Goal: Transaction & Acquisition: Purchase product/service

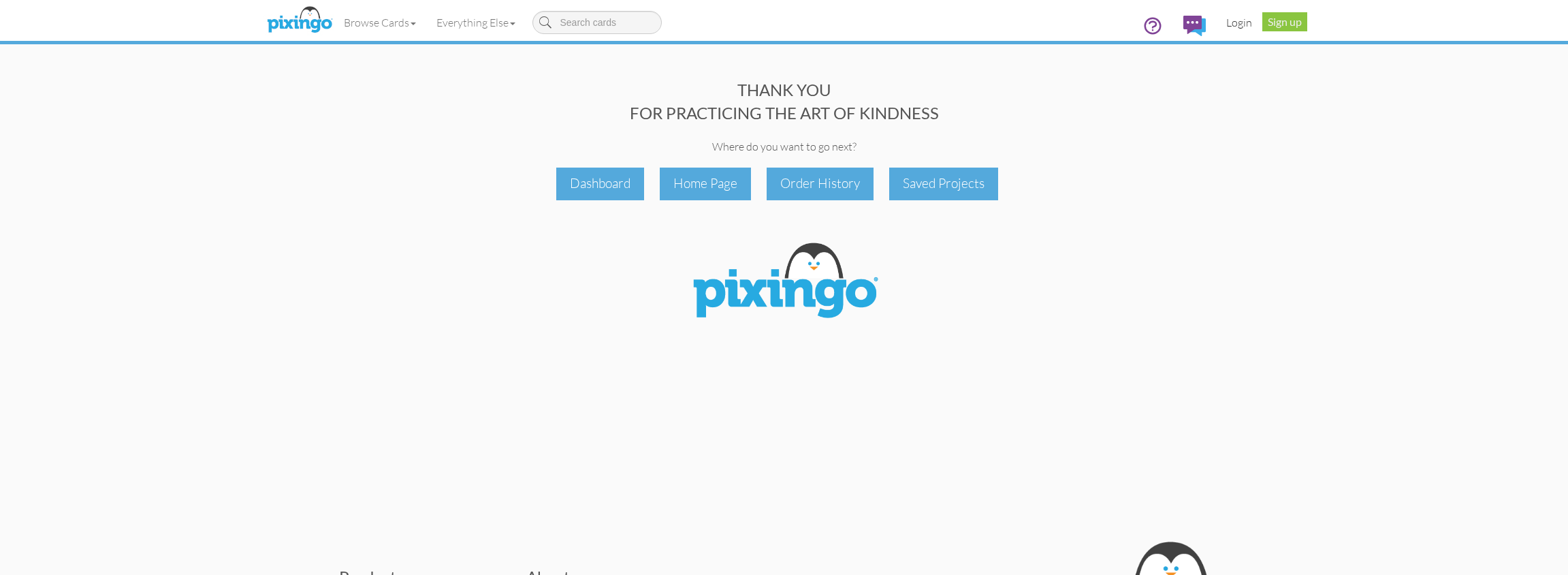
click at [1235, 19] on link "Login" at bounding box center [1239, 22] width 46 height 34
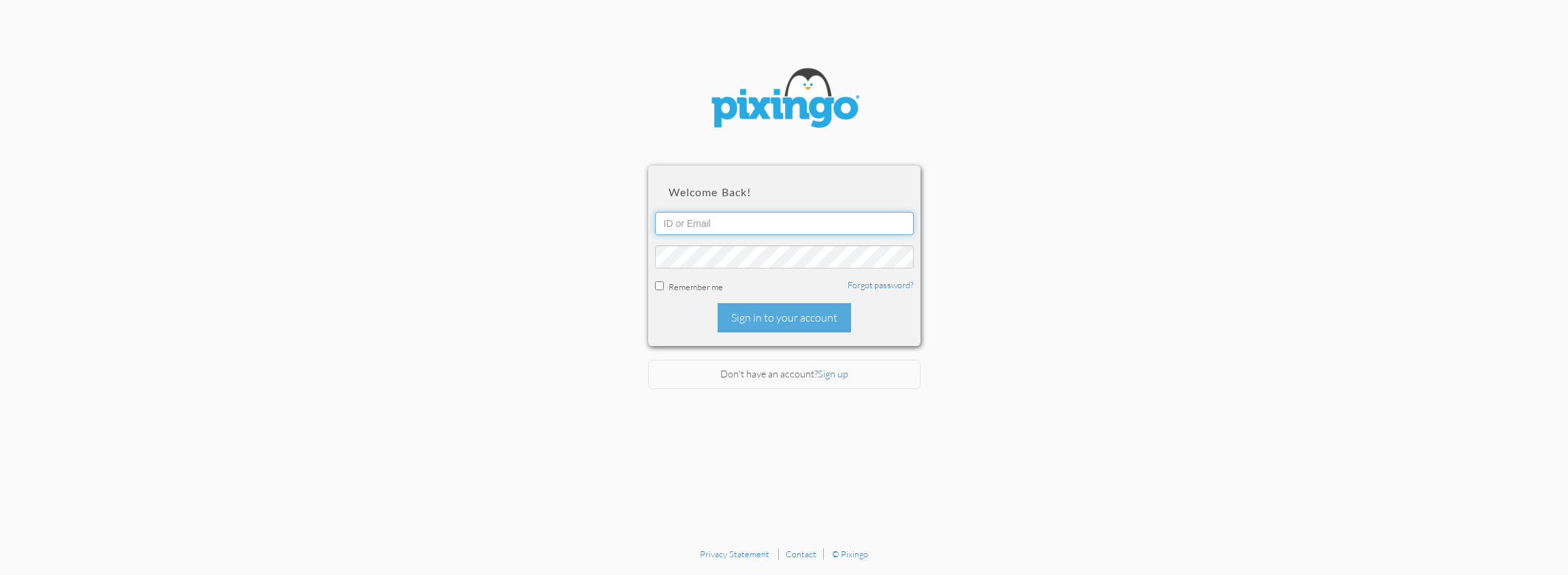
type input "[EMAIL_ADDRESS][DOMAIN_NAME]"
drag, startPoint x: 758, startPoint y: 313, endPoint x: 576, endPoint y: 200, distance: 214.2
click at [743, 305] on div "Sign in to your account" at bounding box center [784, 318] width 133 height 29
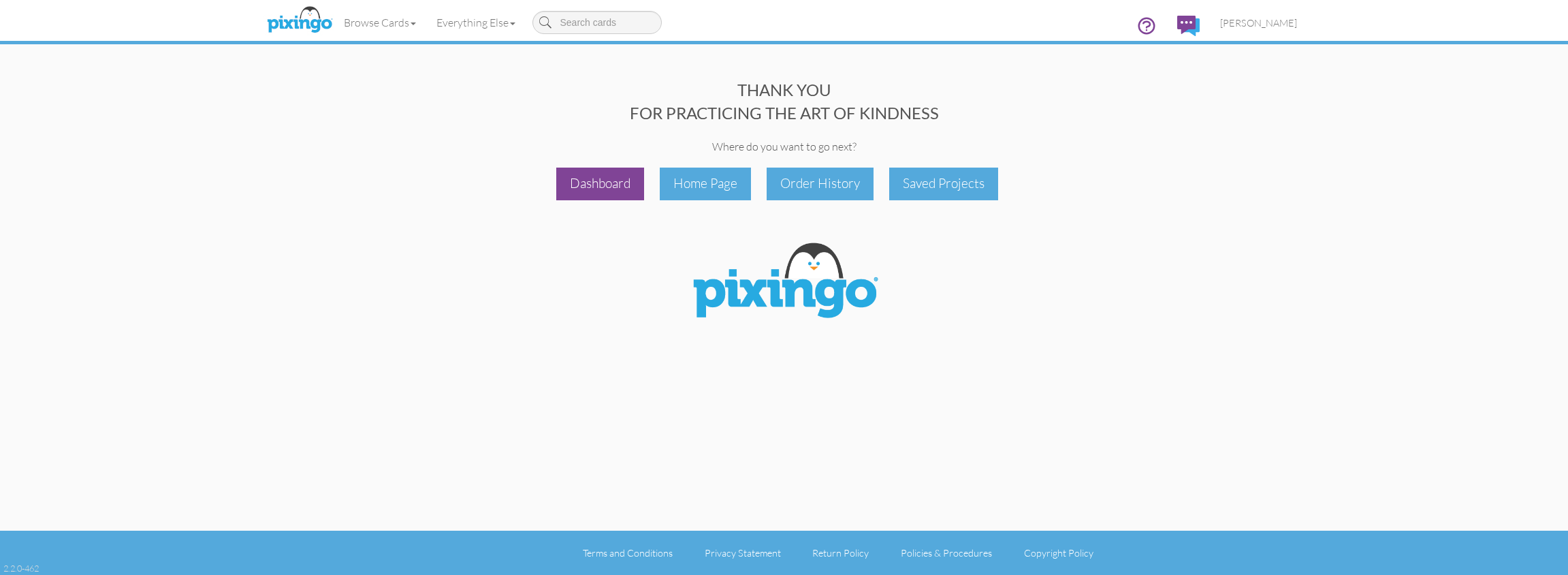
click at [594, 188] on div "Dashboard" at bounding box center [599, 183] width 87 height 32
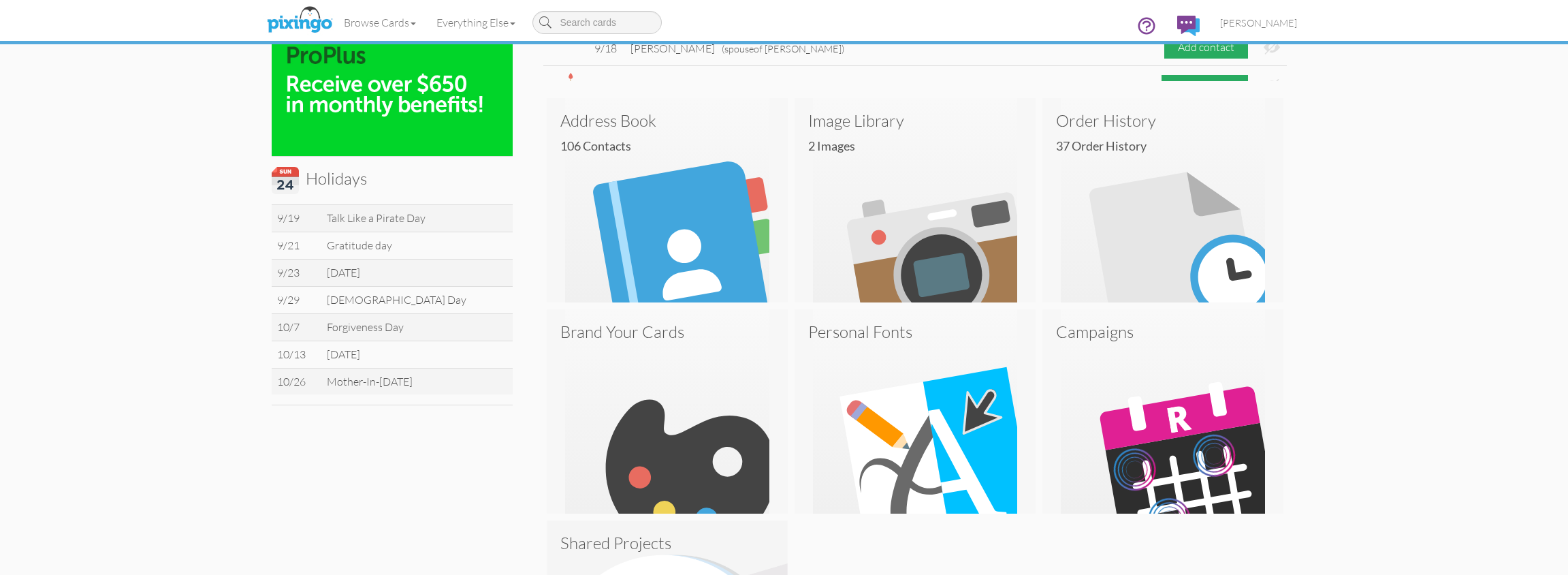
scroll to position [358, 0]
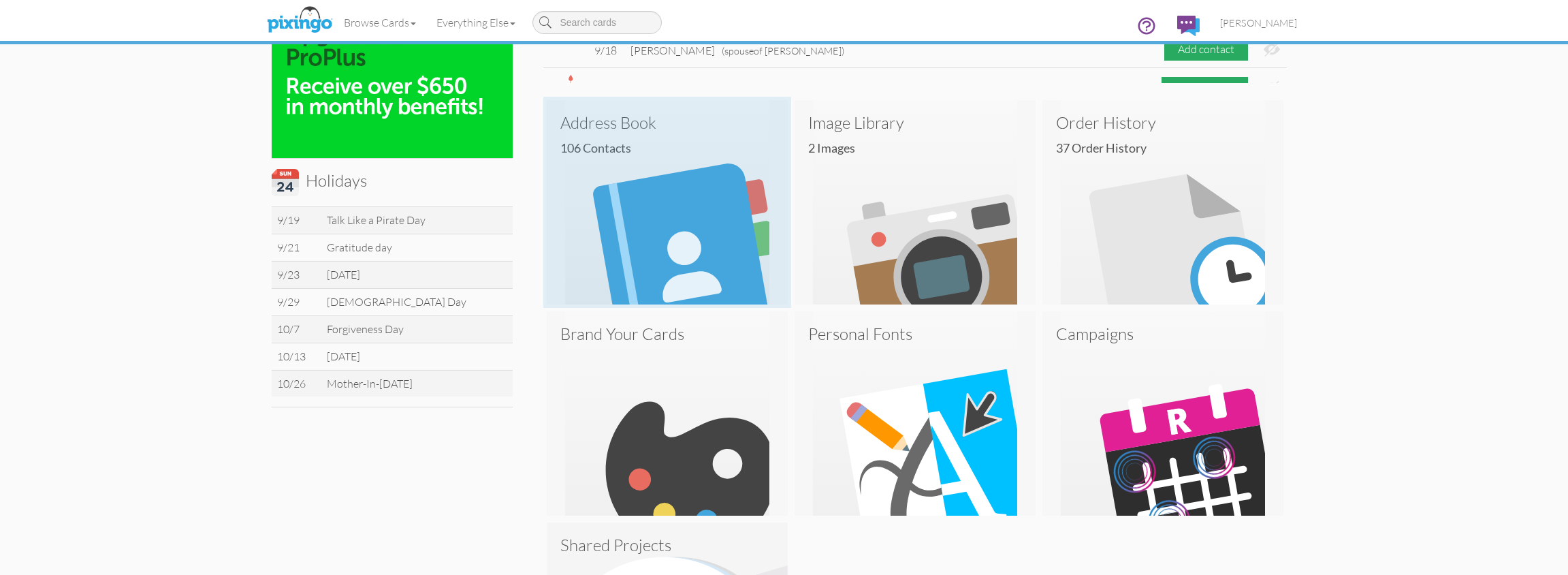
click at [616, 154] on h4 "106 Contacts" at bounding box center [672, 149] width 224 height 14
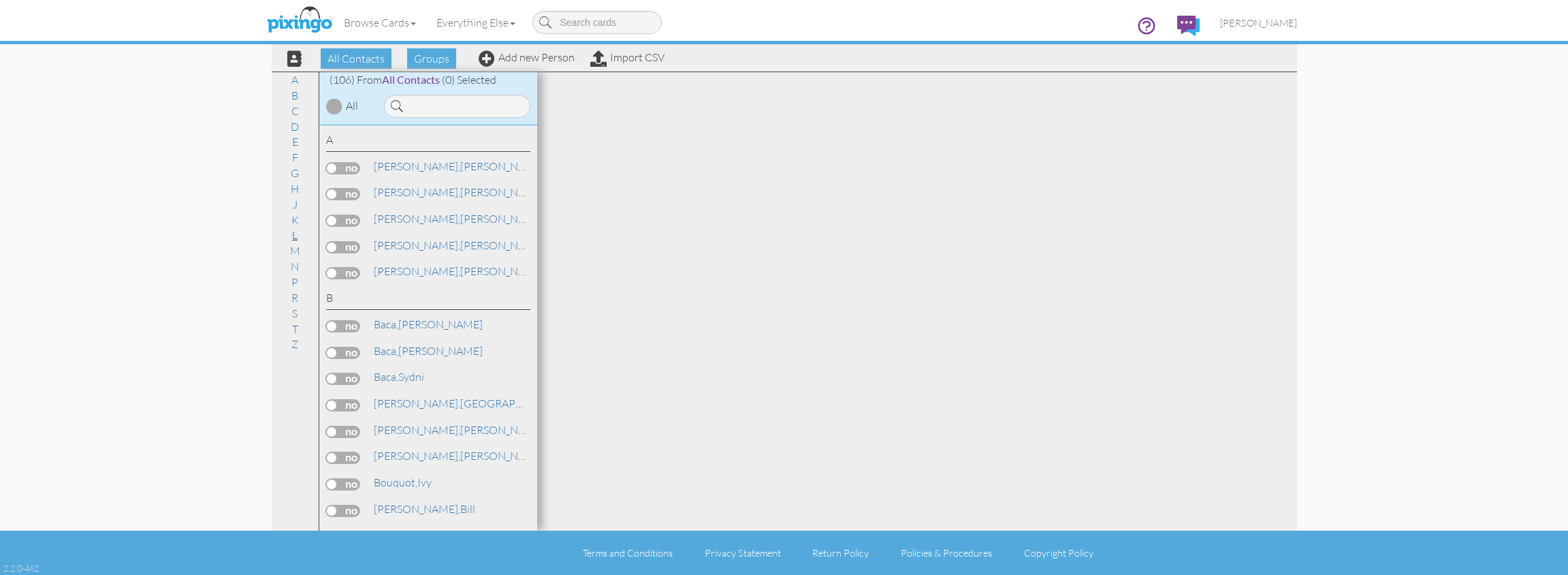
click at [300, 229] on link "L" at bounding box center [294, 235] width 19 height 16
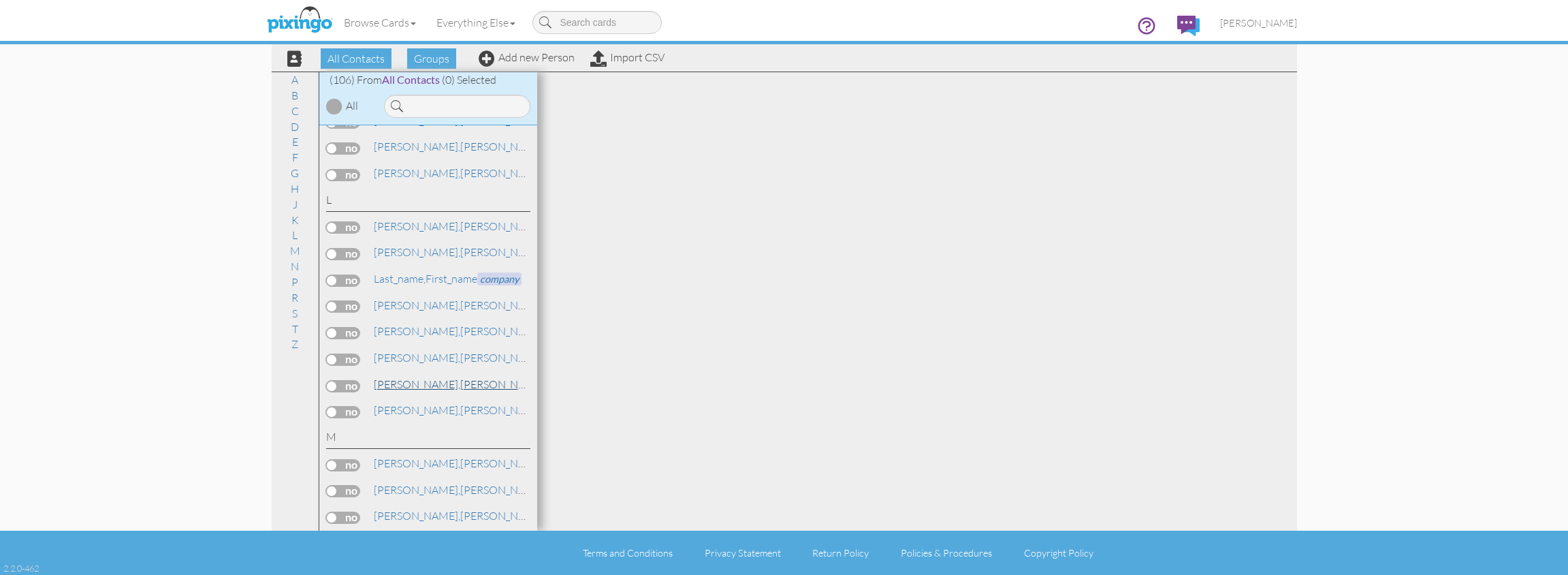
click at [403, 377] on span "[PERSON_NAME]," at bounding box center [417, 384] width 87 height 14
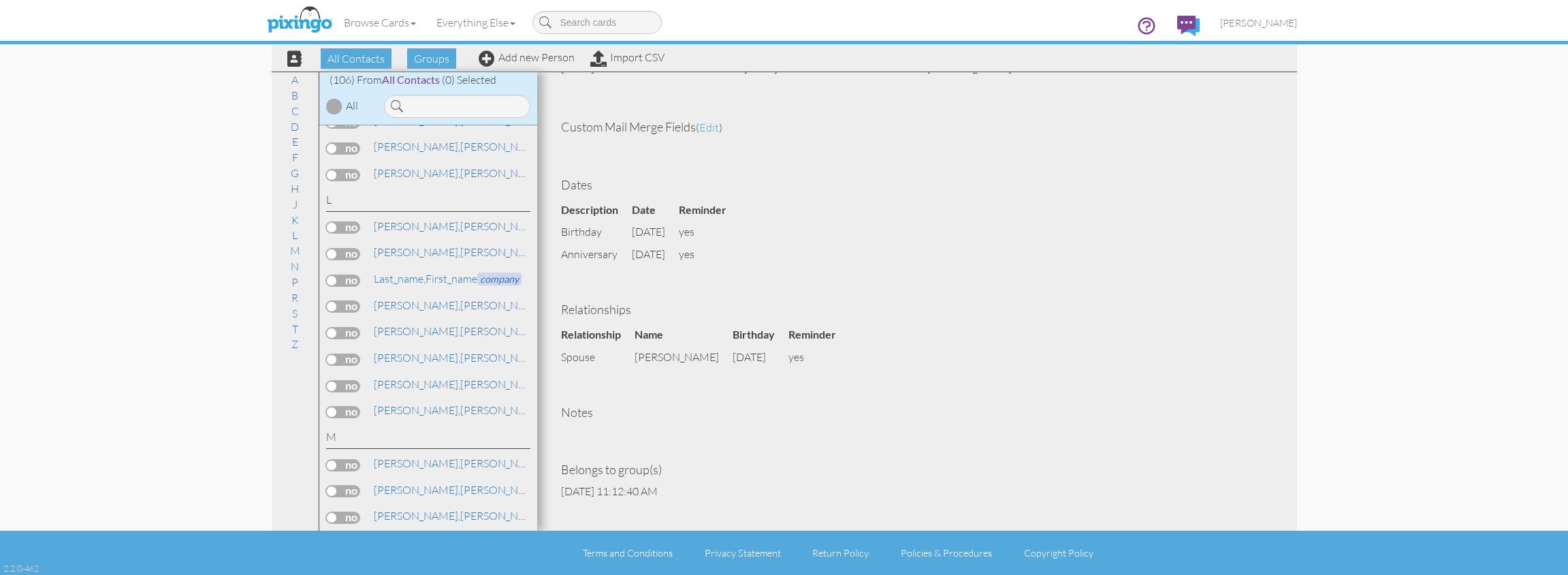
scroll to position [218, 0]
click at [336, 380] on label at bounding box center [343, 387] width 34 height 12
click at [0, 0] on input "checkbox" at bounding box center [0, 0] width 0 height 0
click at [846, 59] on span "Send Card" at bounding box center [855, 58] width 62 height 20
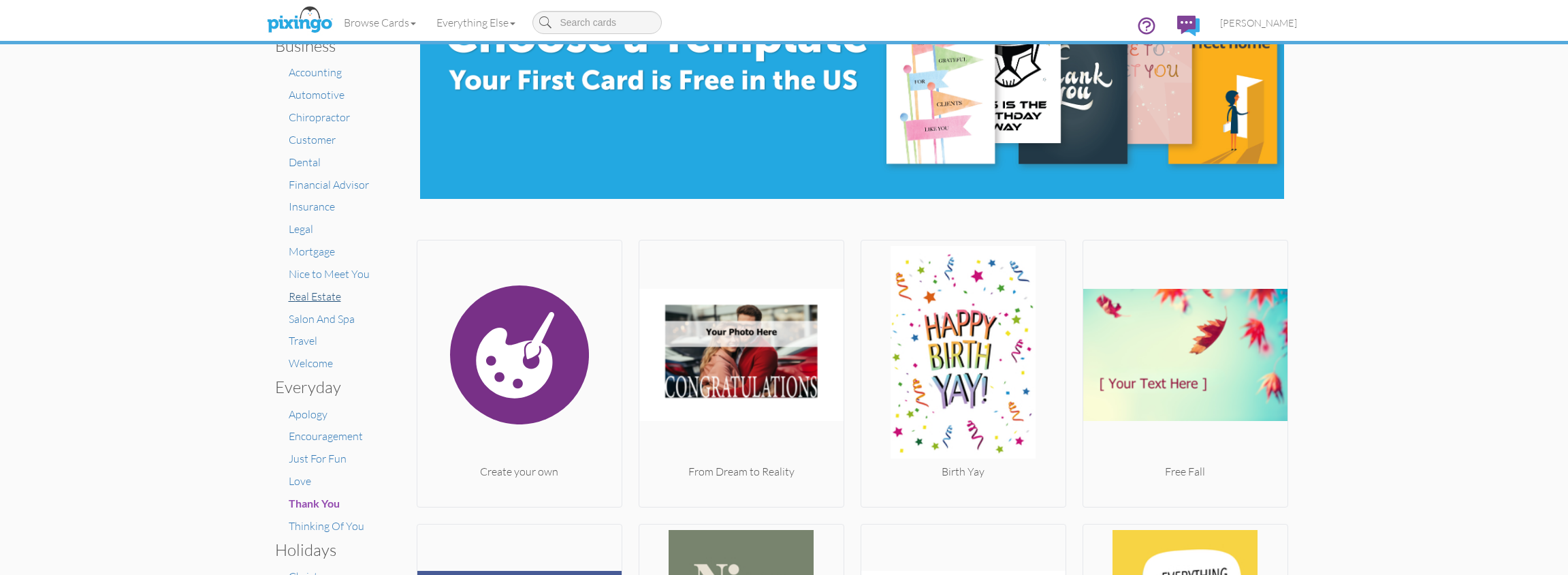
scroll to position [101, 0]
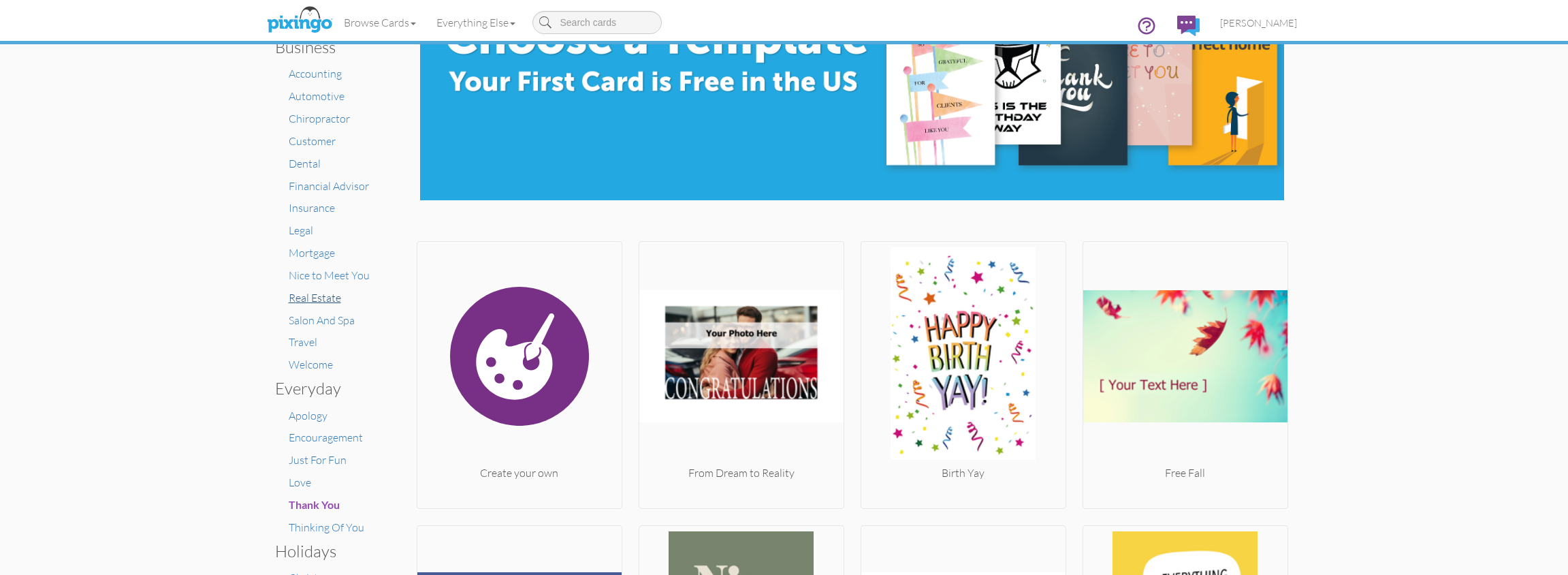
click at [314, 292] on span "Real Estate" at bounding box center [315, 298] width 53 height 14
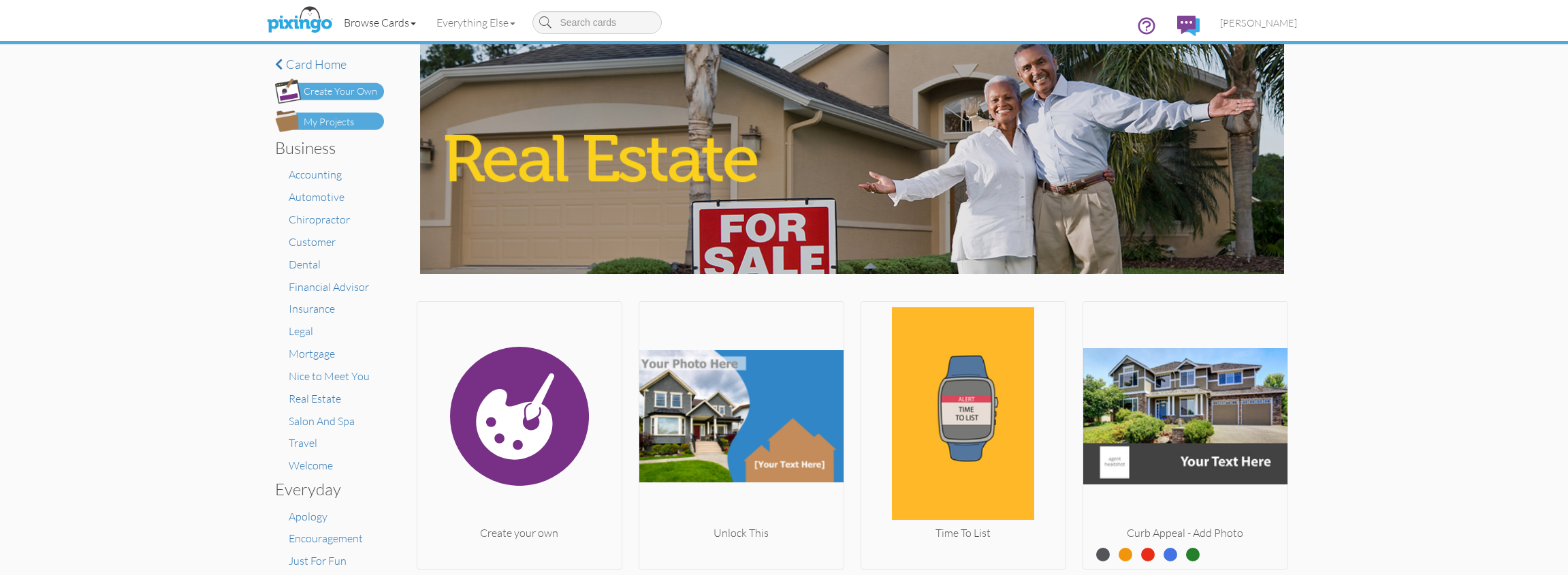
click at [387, 23] on link "Browse Cards" at bounding box center [380, 22] width 93 height 34
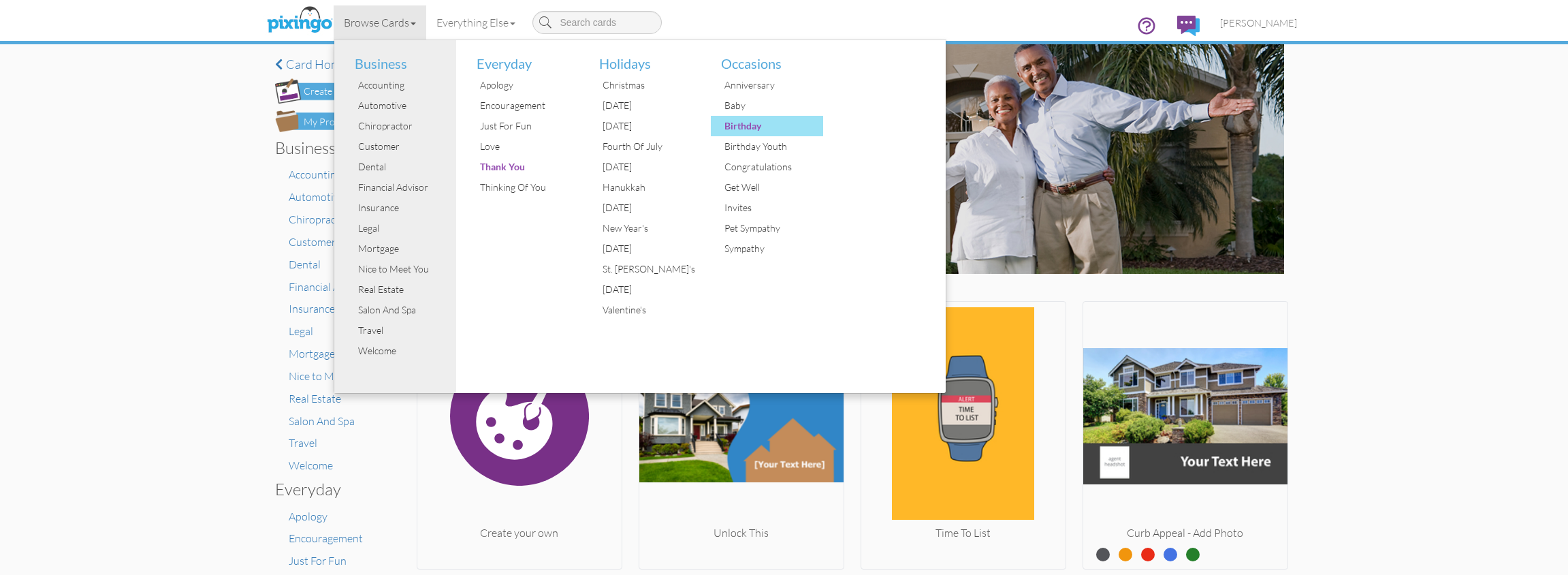
click at [726, 135] on div "Birthday" at bounding box center [772, 126] width 102 height 20
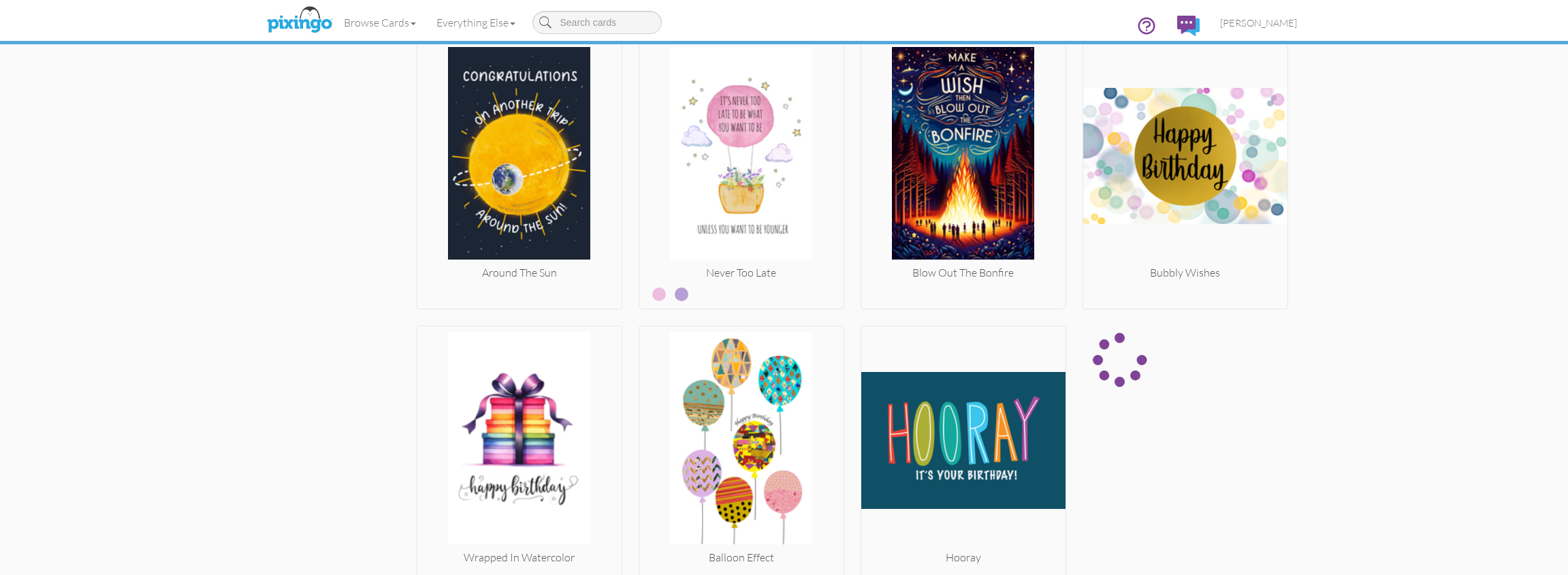
scroll to position [1684, 0]
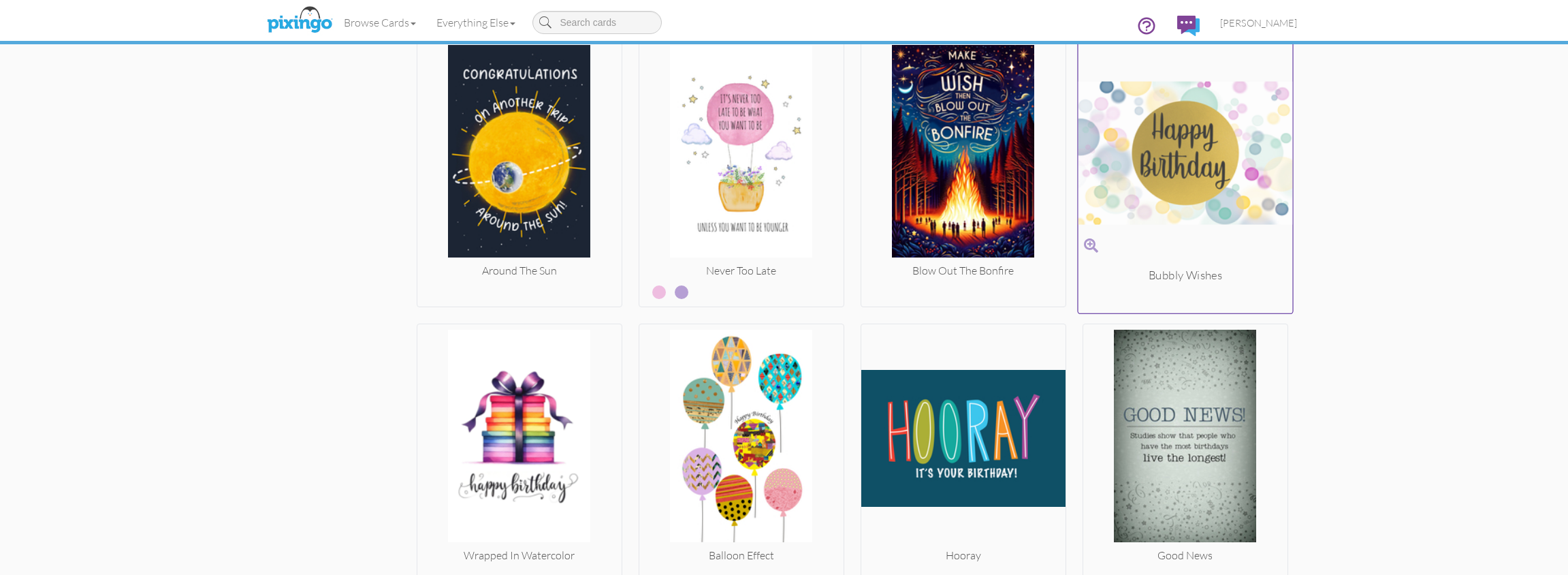
click at [1111, 198] on img at bounding box center [1185, 152] width 214 height 229
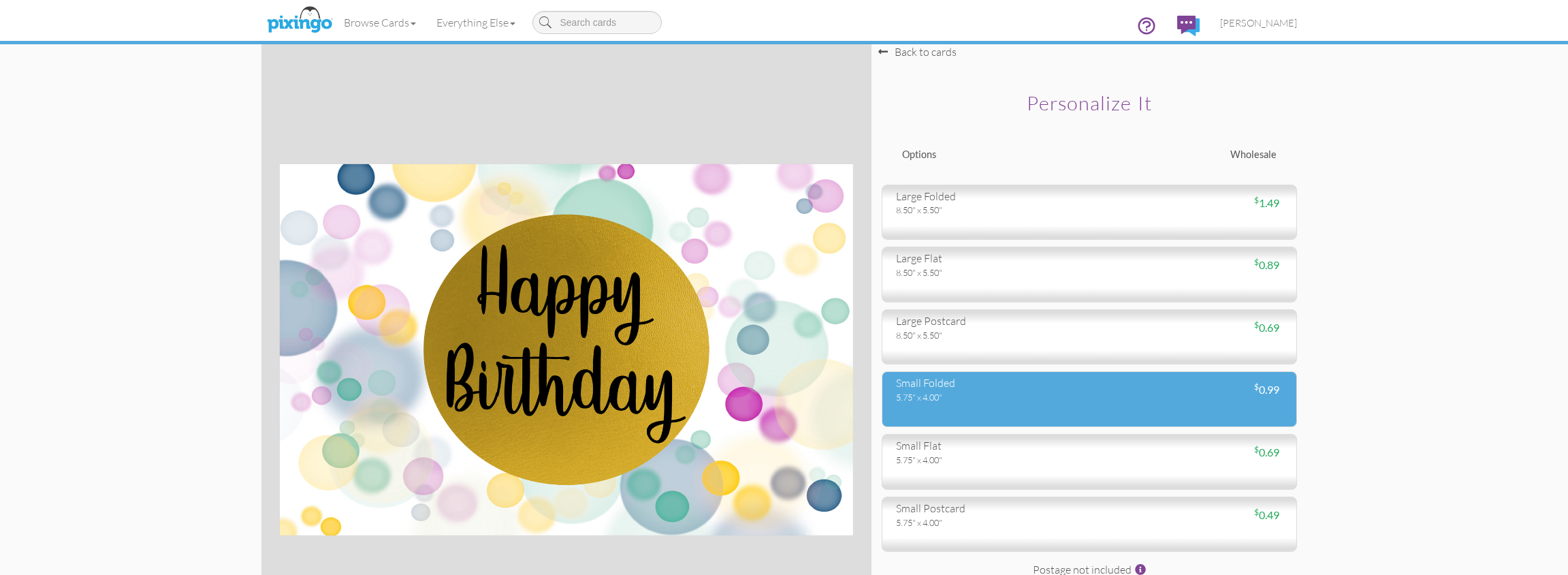
click at [950, 396] on div "5.75" x 4.00"" at bounding box center [987, 398] width 183 height 12
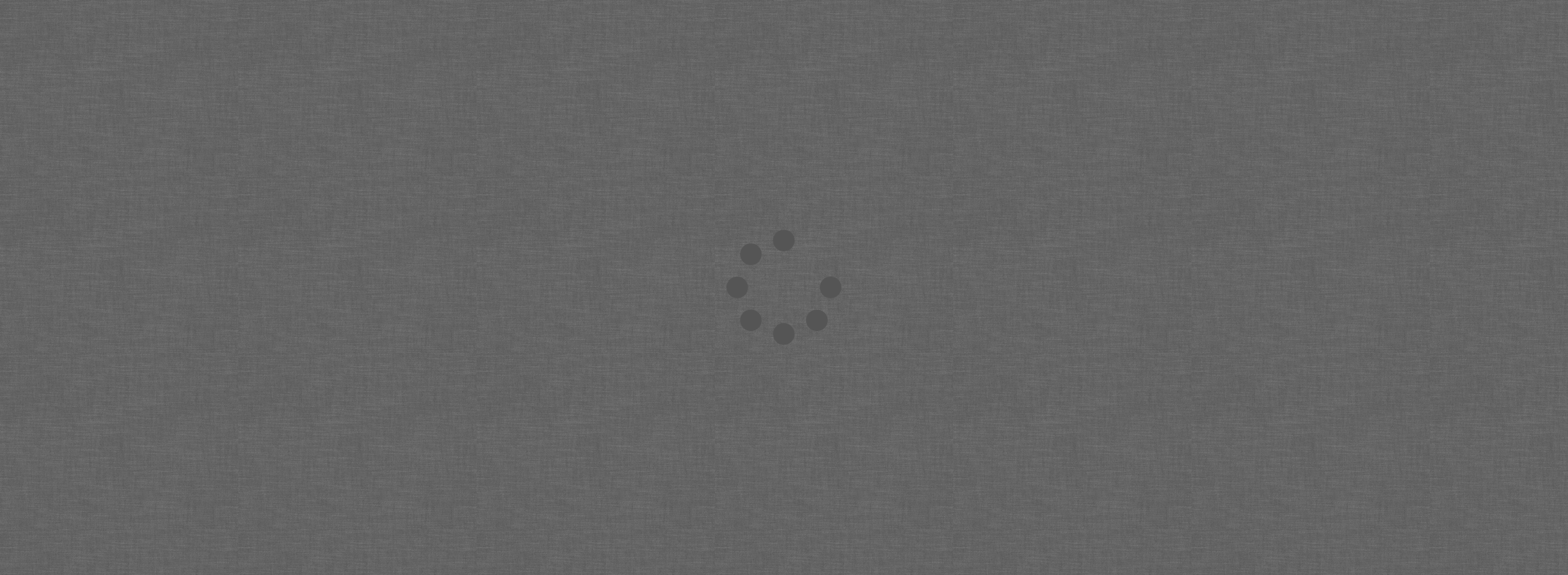
scroll to position [35, 0]
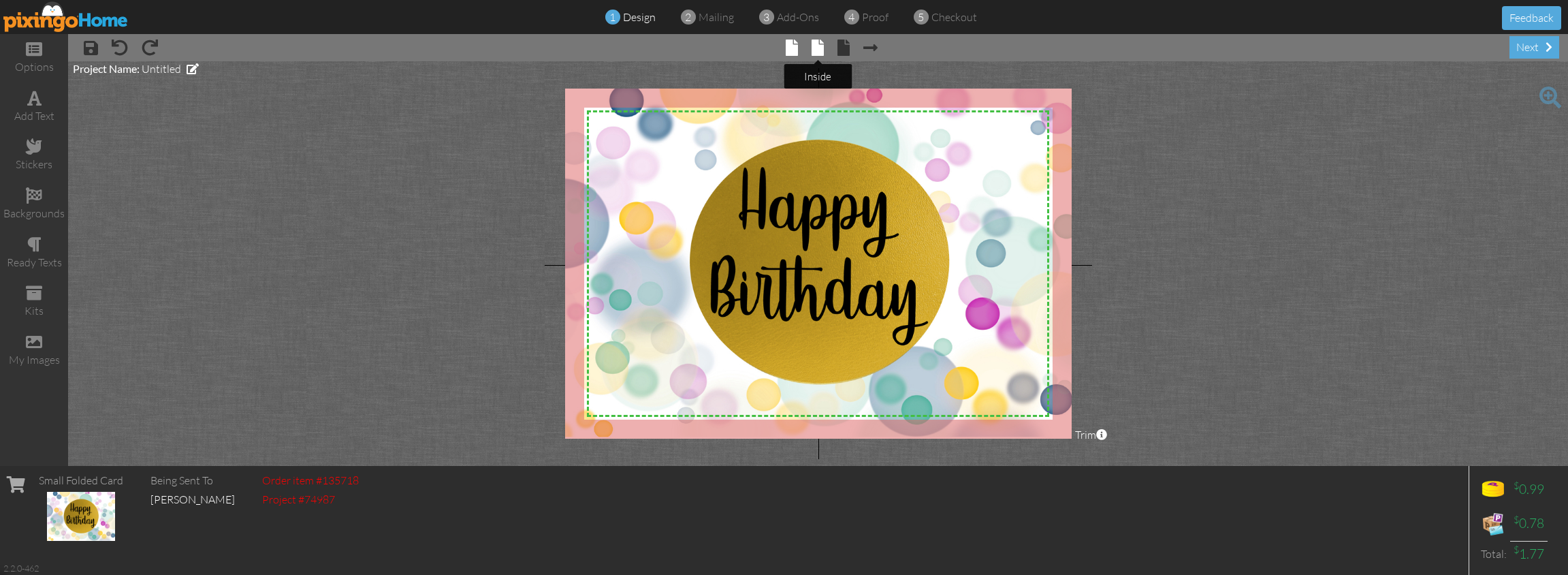
click at [820, 47] on span at bounding box center [818, 47] width 12 height 16
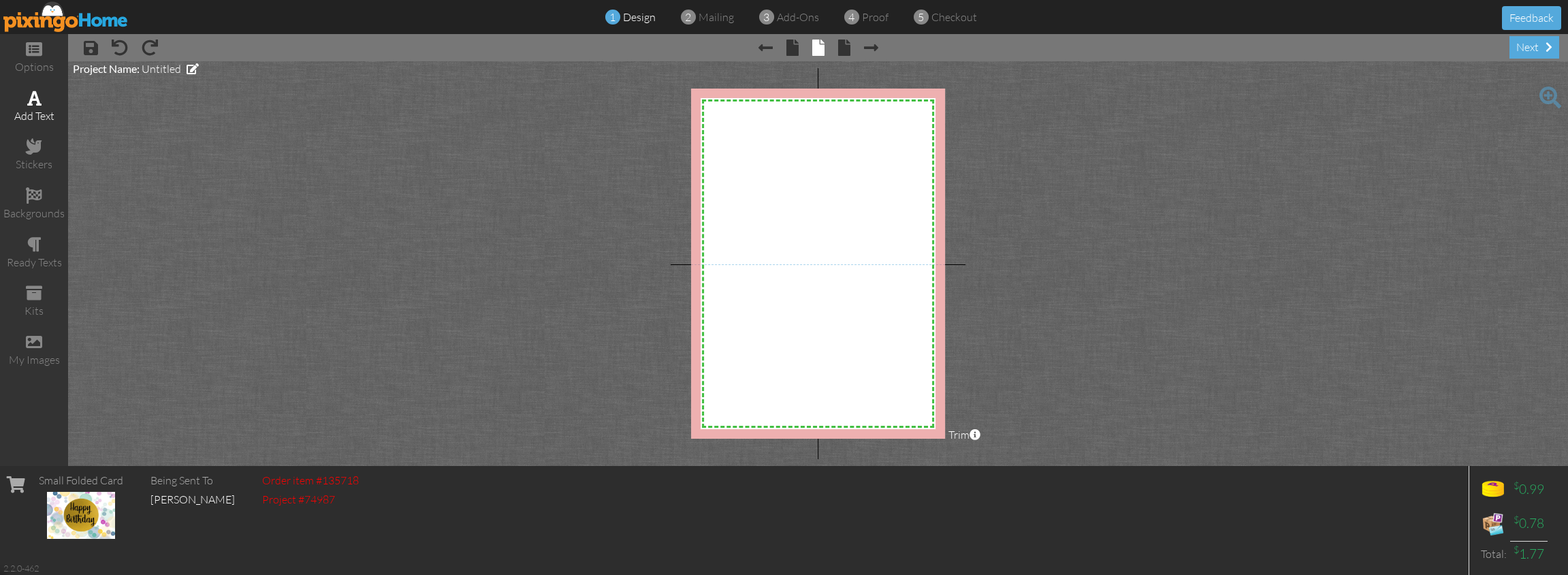
click at [45, 105] on div "add text" at bounding box center [34, 107] width 68 height 48
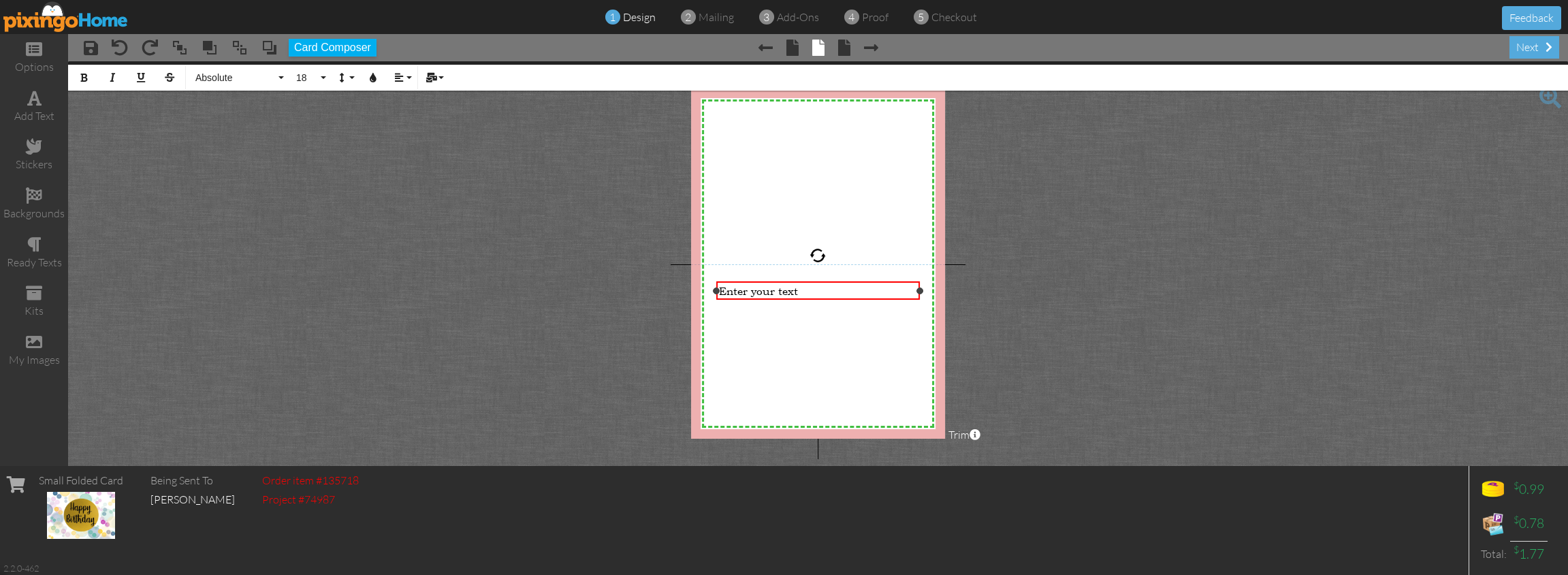
click at [798, 290] on div "Enter your text" at bounding box center [817, 291] width 197 height 14
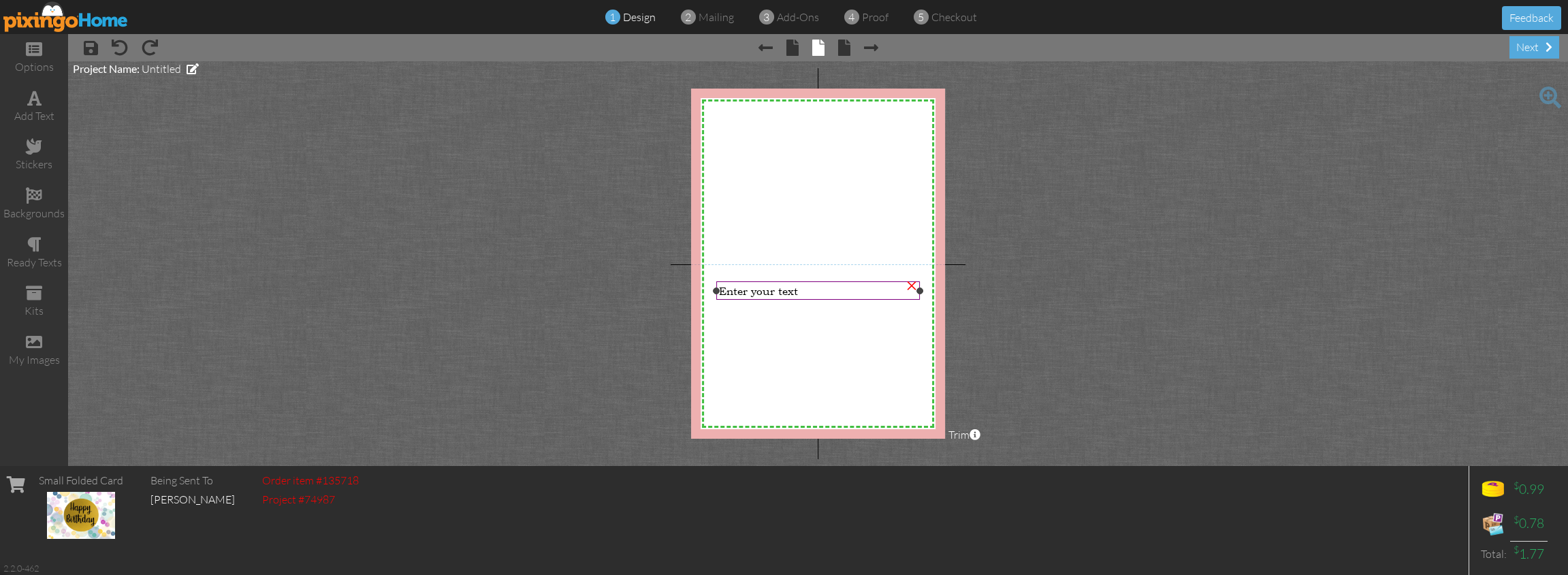
click at [798, 290] on div "Enter your text" at bounding box center [817, 291] width 197 height 14
click at [834, 288] on div "Enter your text" at bounding box center [817, 291] width 197 height 14
click at [837, 294] on div "Enter your text" at bounding box center [817, 291] width 197 height 14
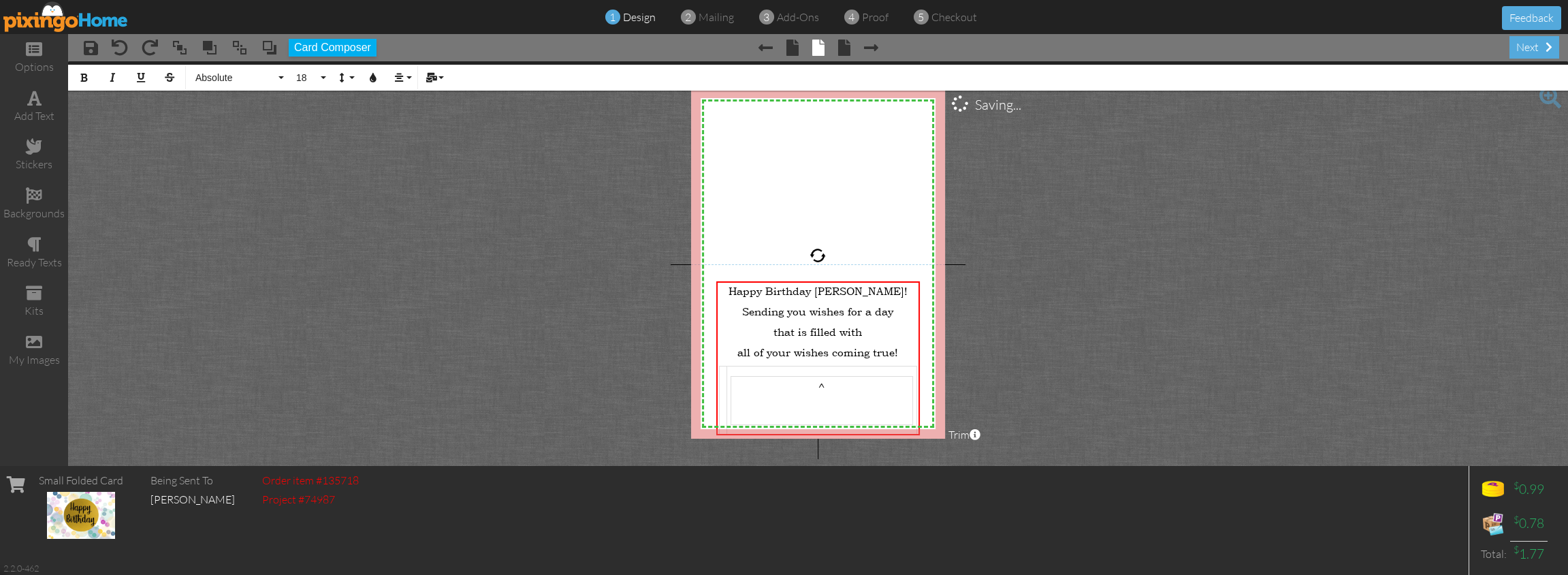
scroll to position [681, 0]
drag, startPoint x: 815, startPoint y: 385, endPoint x: 932, endPoint y: 375, distance: 117.4
click at [861, 403] on td "​" at bounding box center [822, 400] width 181 height 28
click at [872, 368] on td "​" at bounding box center [822, 400] width 189 height 69
click at [870, 369] on td at bounding box center [822, 400] width 189 height 69
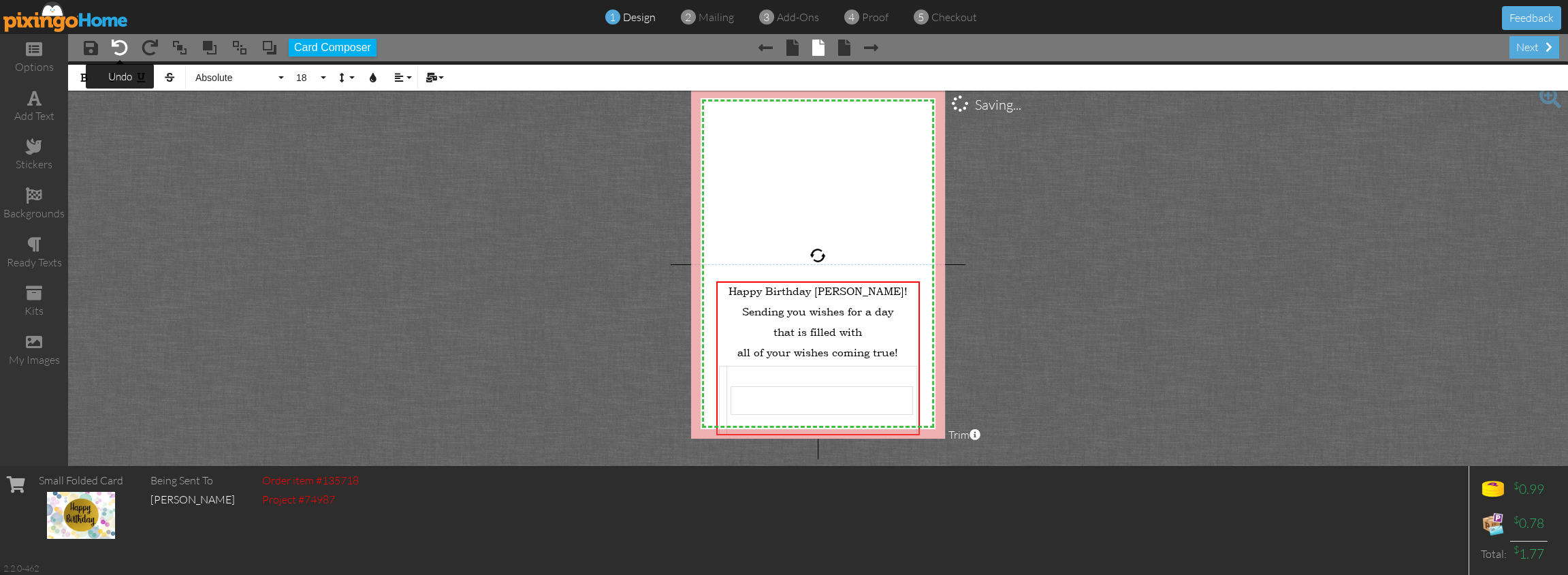
click at [118, 46] on span at bounding box center [119, 47] width 16 height 16
click at [121, 43] on span at bounding box center [119, 47] width 16 height 16
click at [122, 45] on span at bounding box center [119, 47] width 16 height 16
click at [118, 47] on span at bounding box center [119, 47] width 16 height 16
click at [798, 325] on span "that is filled with" at bounding box center [818, 332] width 88 height 14
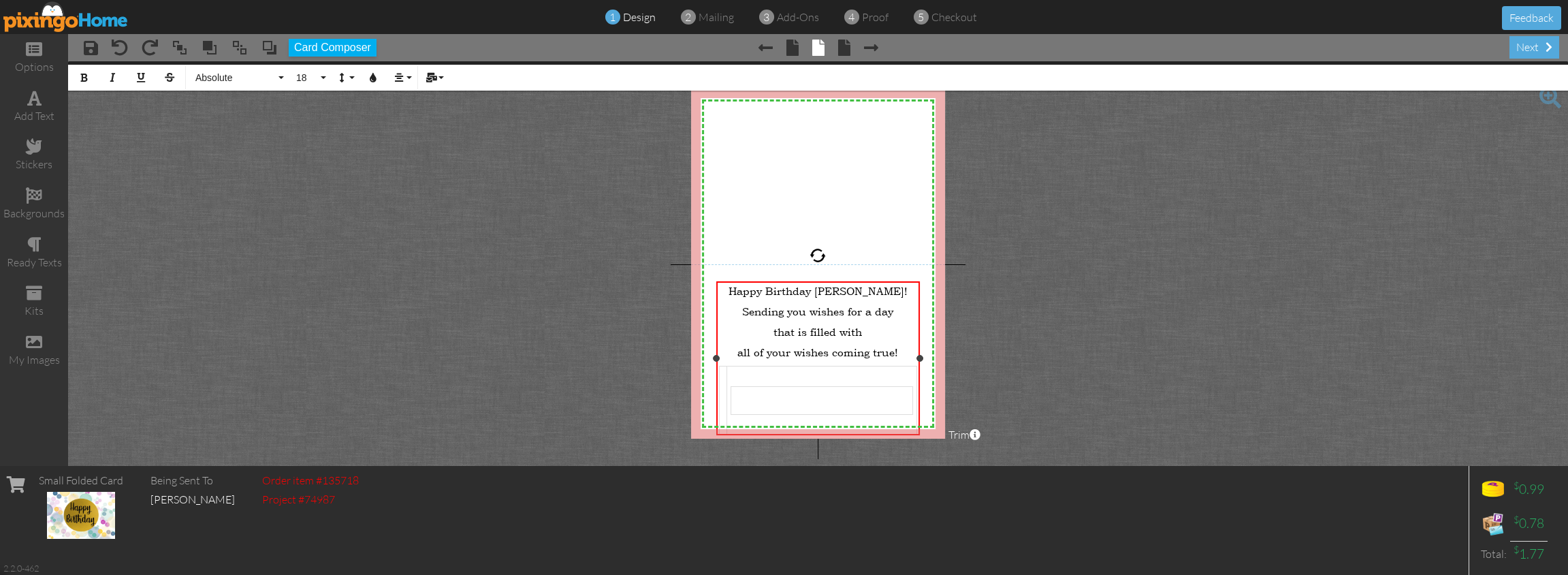
click at [909, 356] on p "all of your wishes coming true!" at bounding box center [817, 353] width 197 height 14
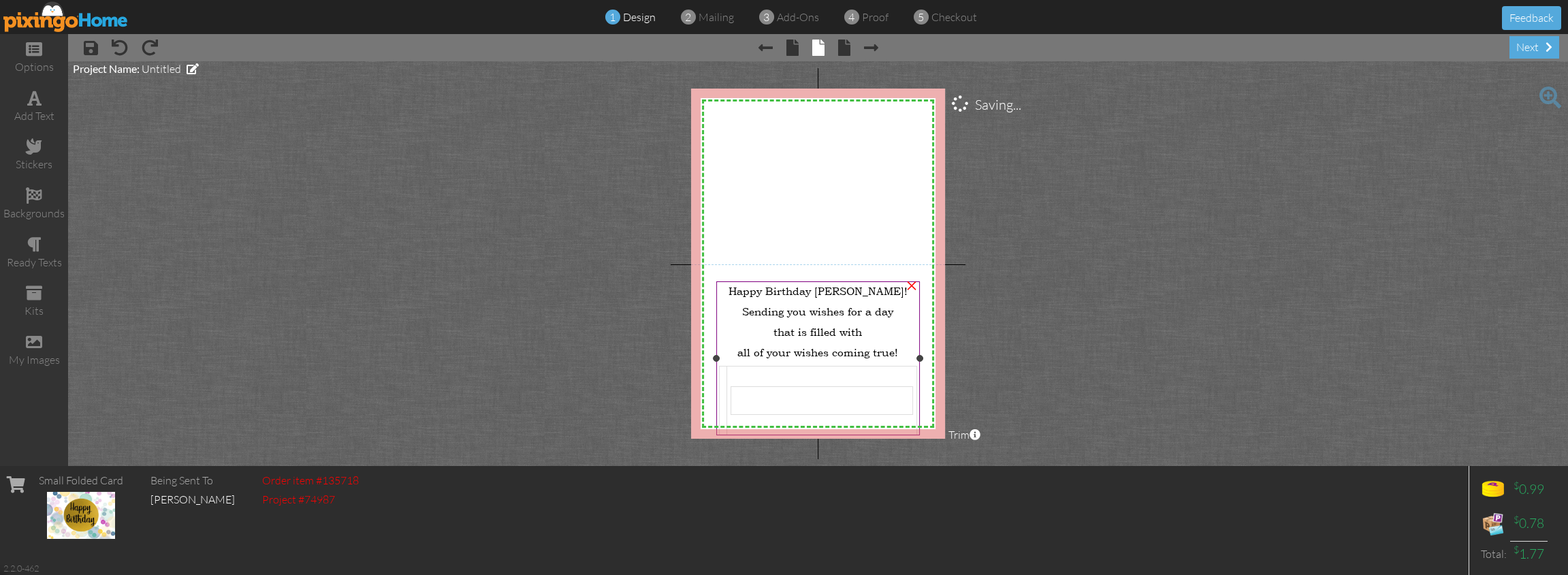
click at [835, 294] on span "Happy Birthday [PERSON_NAME]!" at bounding box center [818, 291] width 179 height 14
click at [911, 288] on div "×" at bounding box center [911, 284] width 22 height 22
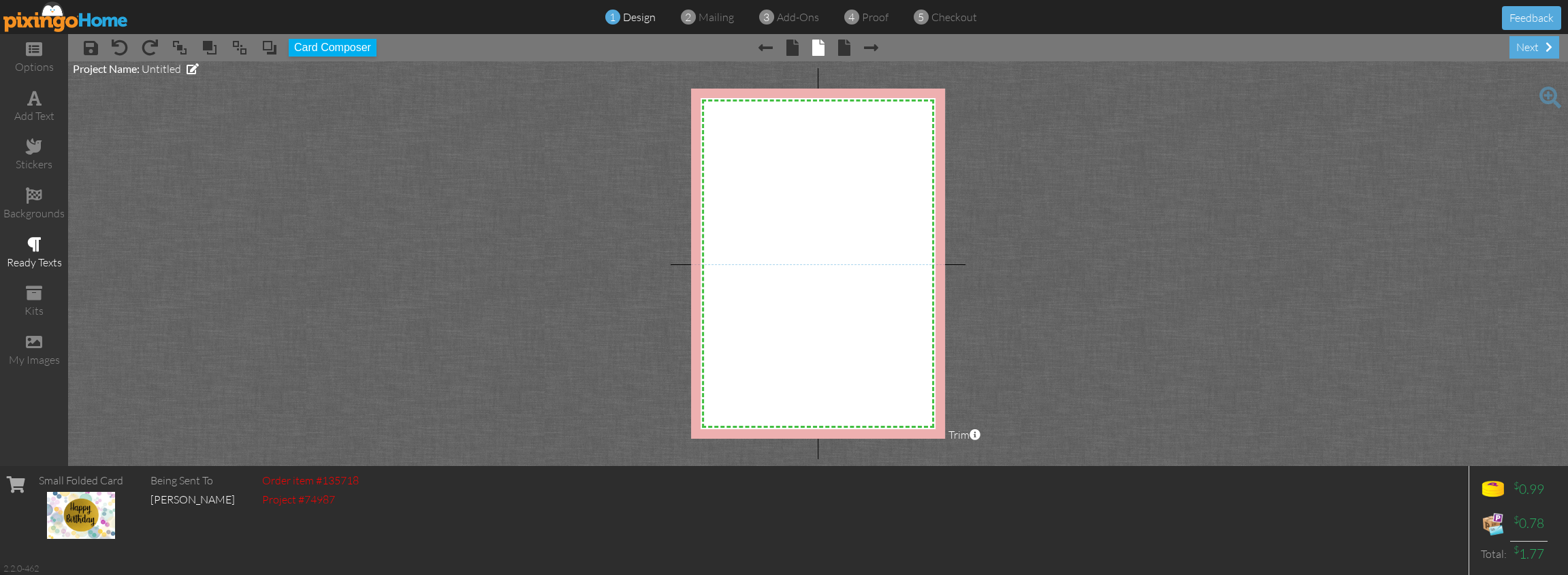
click at [42, 245] on div "ready texts" at bounding box center [34, 253] width 68 height 48
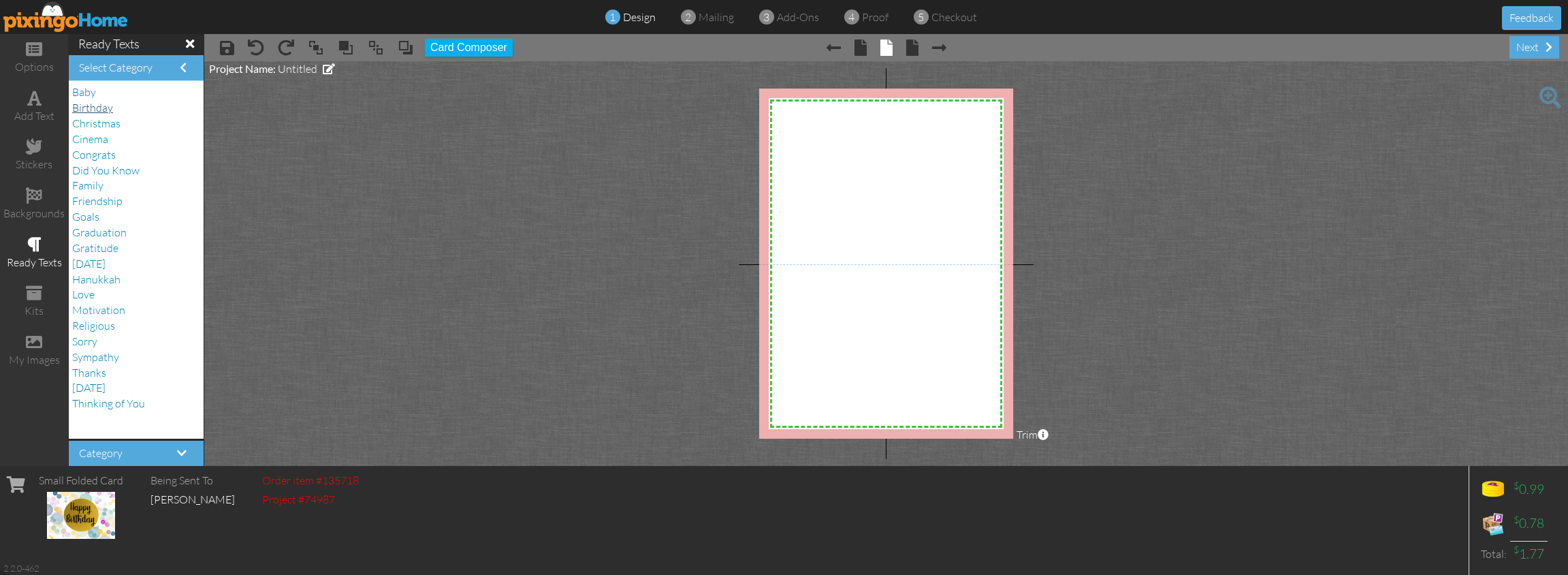
click at [97, 108] on span "Birthday" at bounding box center [92, 108] width 41 height 14
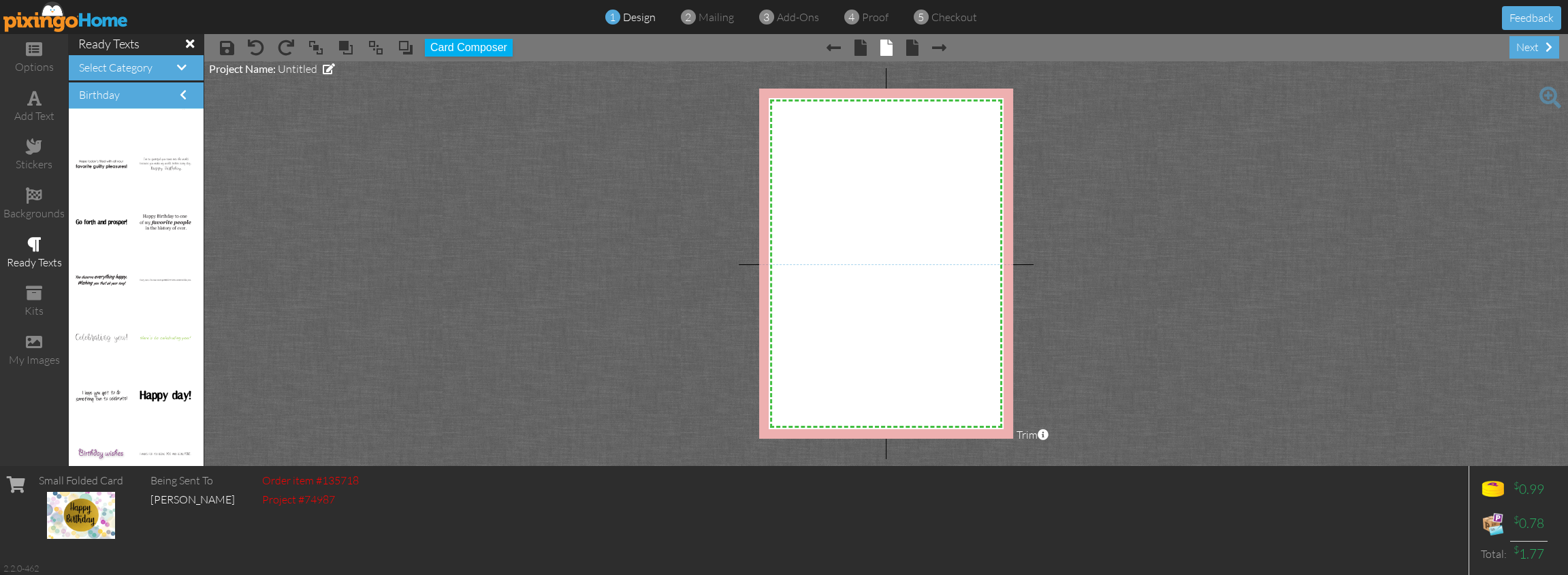
scroll to position [1368, 0]
click at [150, 162] on img at bounding box center [165, 164] width 51 height 14
drag, startPoint x: 150, startPoint y: 162, endPoint x: 806, endPoint y: 318, distance: 674.3
click at [825, 306] on div at bounding box center [827, 309] width 7 height 7
drag, startPoint x: 873, startPoint y: 330, endPoint x: 785, endPoint y: 330, distance: 88.0
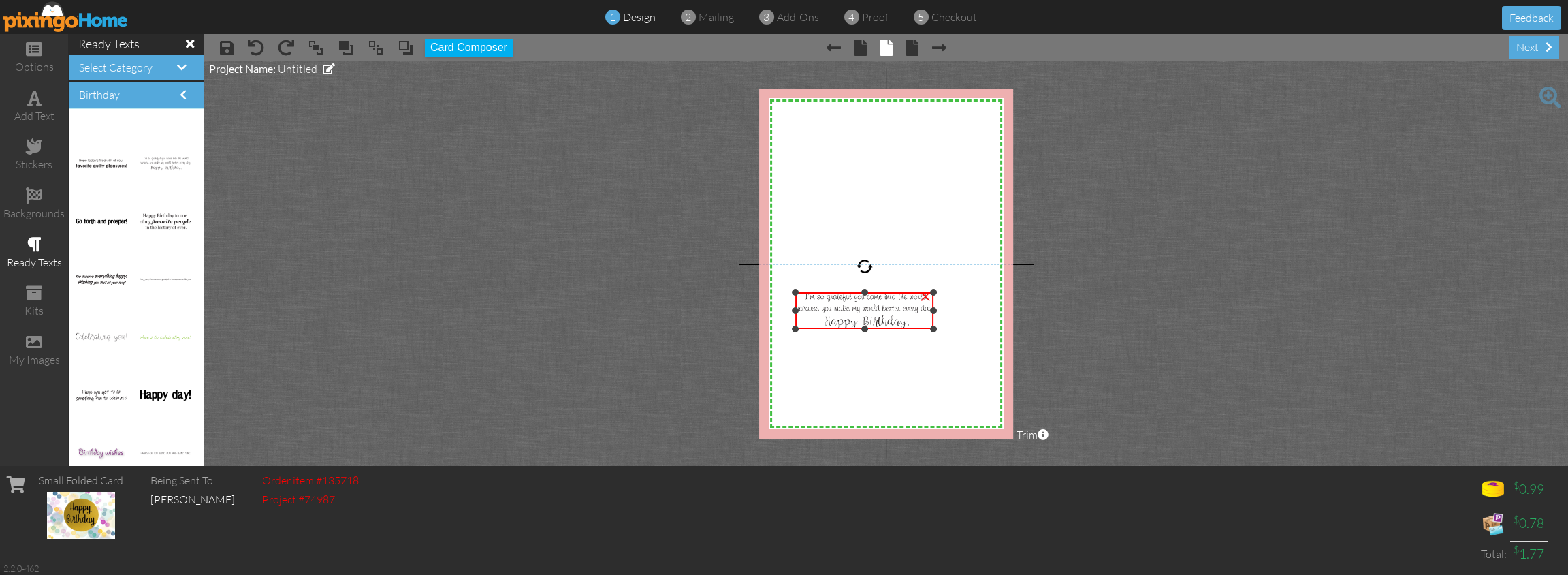
click at [785, 330] on div "X X X X X X X X X X X X X X X X X X X X X X X X X X X X X X X X X X X X X X X X…" at bounding box center [886, 263] width 255 height 350
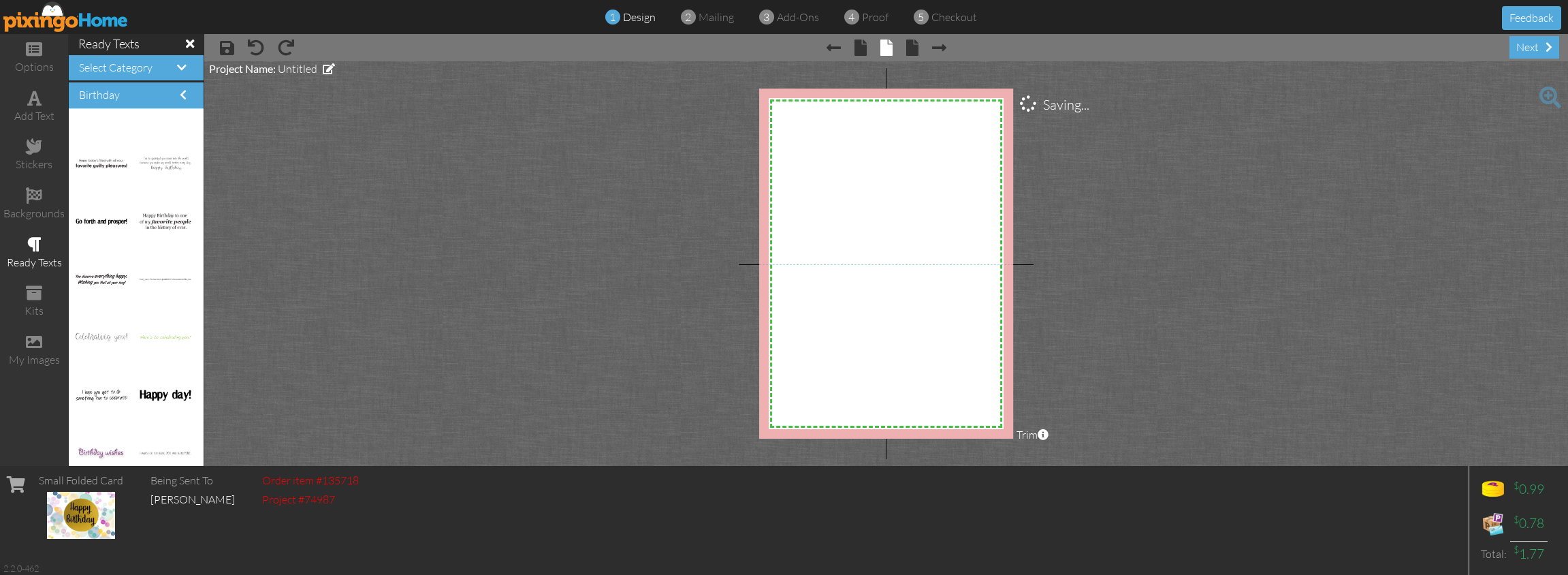
drag, startPoint x: 26, startPoint y: 110, endPoint x: 751, endPoint y: 285, distance: 745.8
click at [29, 111] on div "add text" at bounding box center [34, 116] width 68 height 15
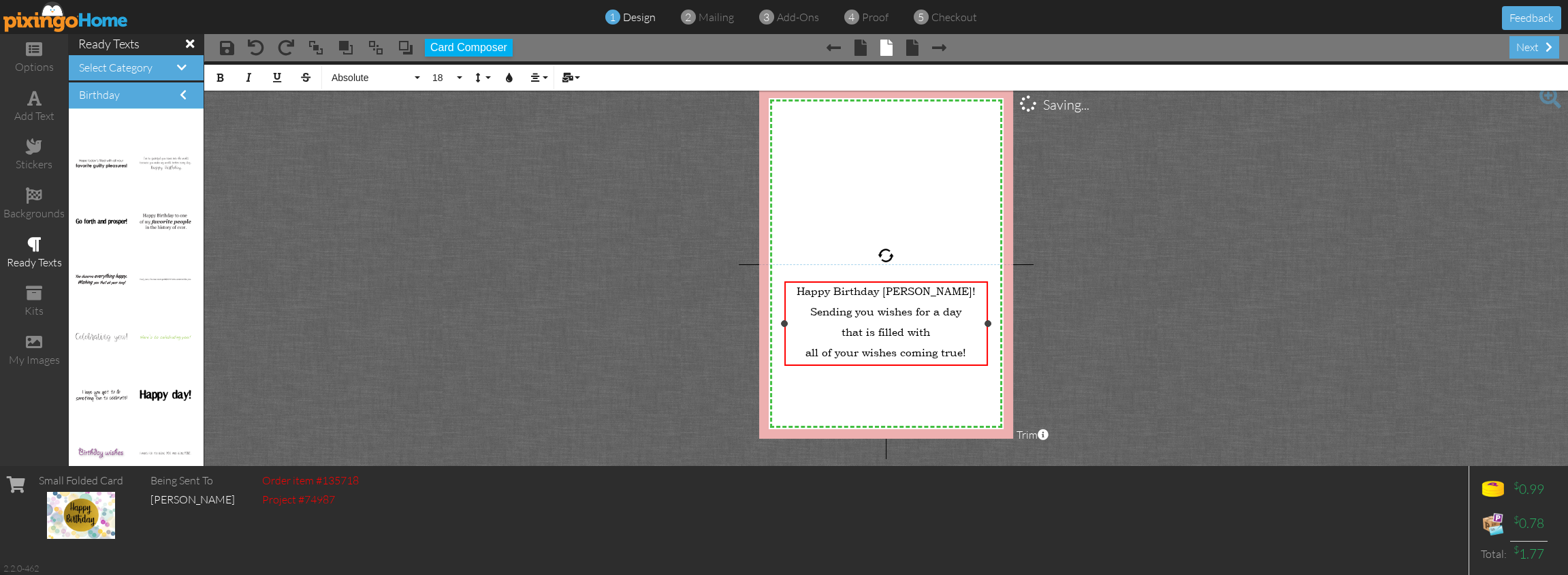
scroll to position [403, 6]
drag, startPoint x: 911, startPoint y: 294, endPoint x: 947, endPoint y: 294, distance: 36.0
click at [947, 294] on span "Happy Birthday [PERSON_NAME]!" at bounding box center [886, 291] width 179 height 14
click at [966, 349] on p "all of your wishes coming true!" at bounding box center [885, 353] width 197 height 14
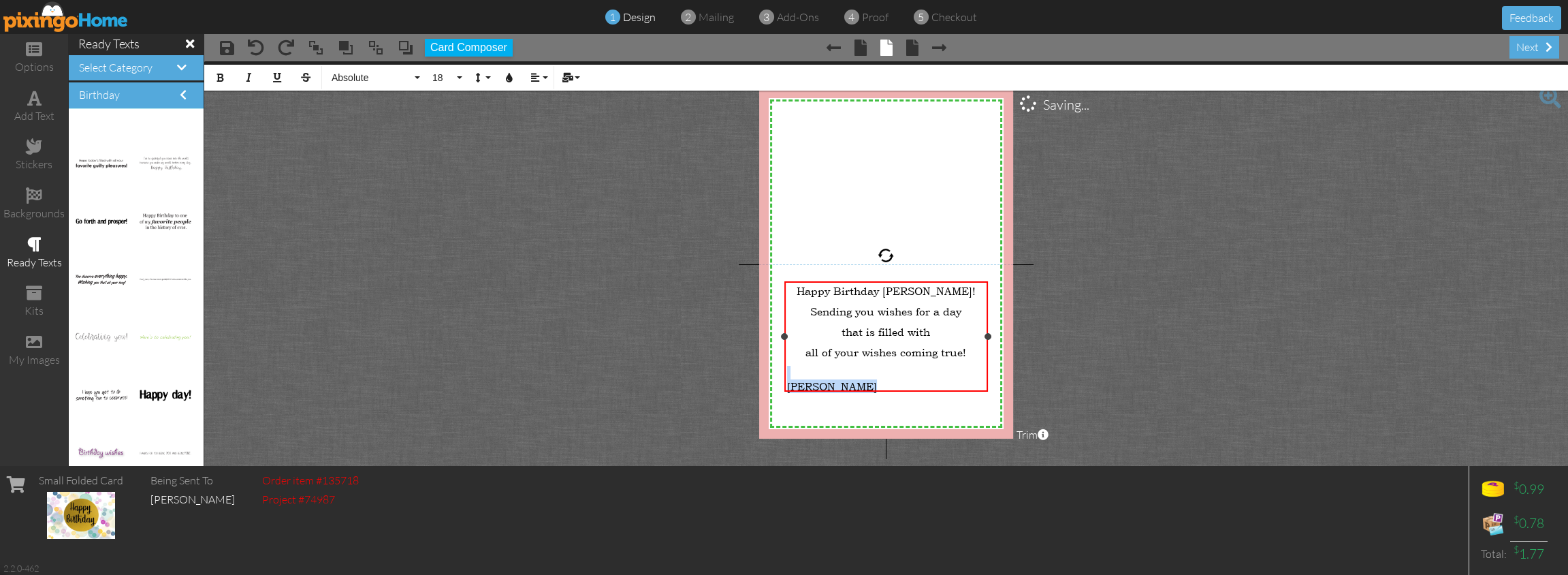
drag, startPoint x: 886, startPoint y: 378, endPoint x: 781, endPoint y: 374, distance: 105.1
click at [784, 374] on div "Happy Birthday [PERSON_NAME]! Sending you wishes for a day that is filled with …" at bounding box center [886, 336] width 204 height 111
click at [788, 362] on div "Happy Birthday [PERSON_NAME]! Sending you wishes for a day that is filled with …" at bounding box center [885, 339] width 197 height 109
drag, startPoint x: 855, startPoint y: 375, endPoint x: 793, endPoint y: 373, distance: 62.0
click at [795, 373] on span "[PERSON_NAME]" at bounding box center [832, 373] width 90 height 14
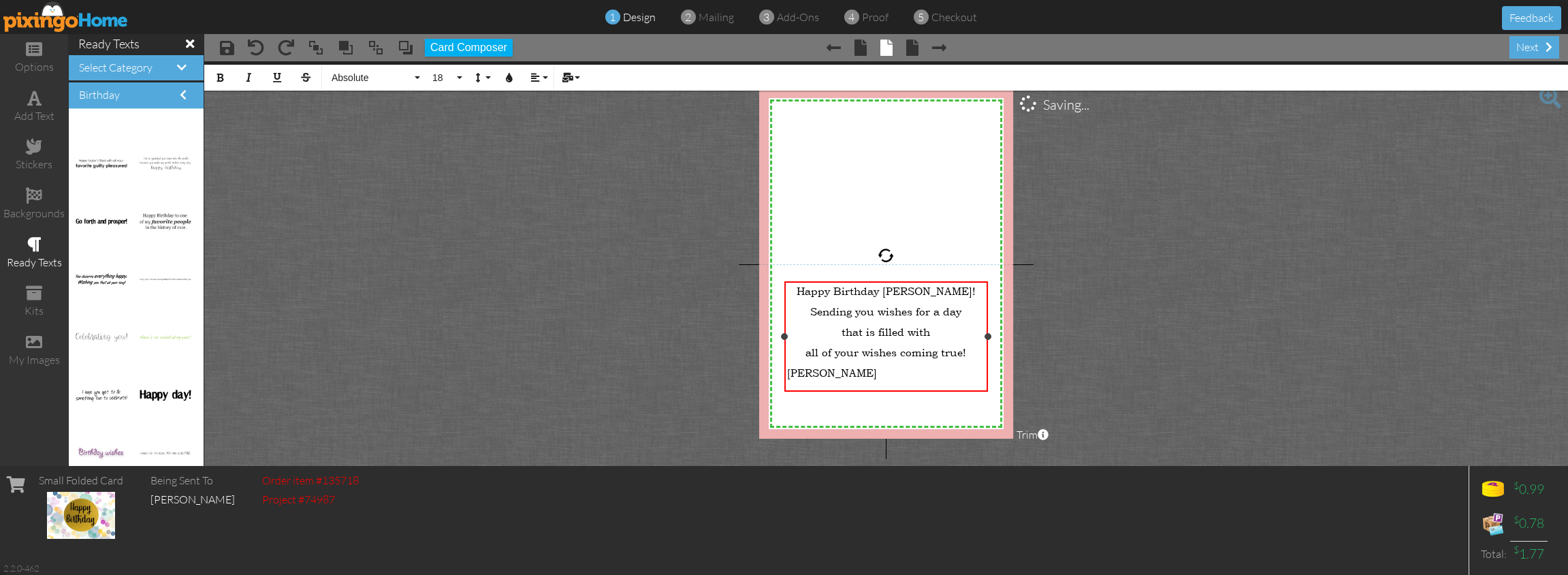
click at [823, 371] on span "[PERSON_NAME]" at bounding box center [832, 373] width 90 height 14
click at [533, 74] on icon "button" at bounding box center [535, 77] width 9 height 9
click at [546, 122] on icon at bounding box center [545, 120] width 9 height 10
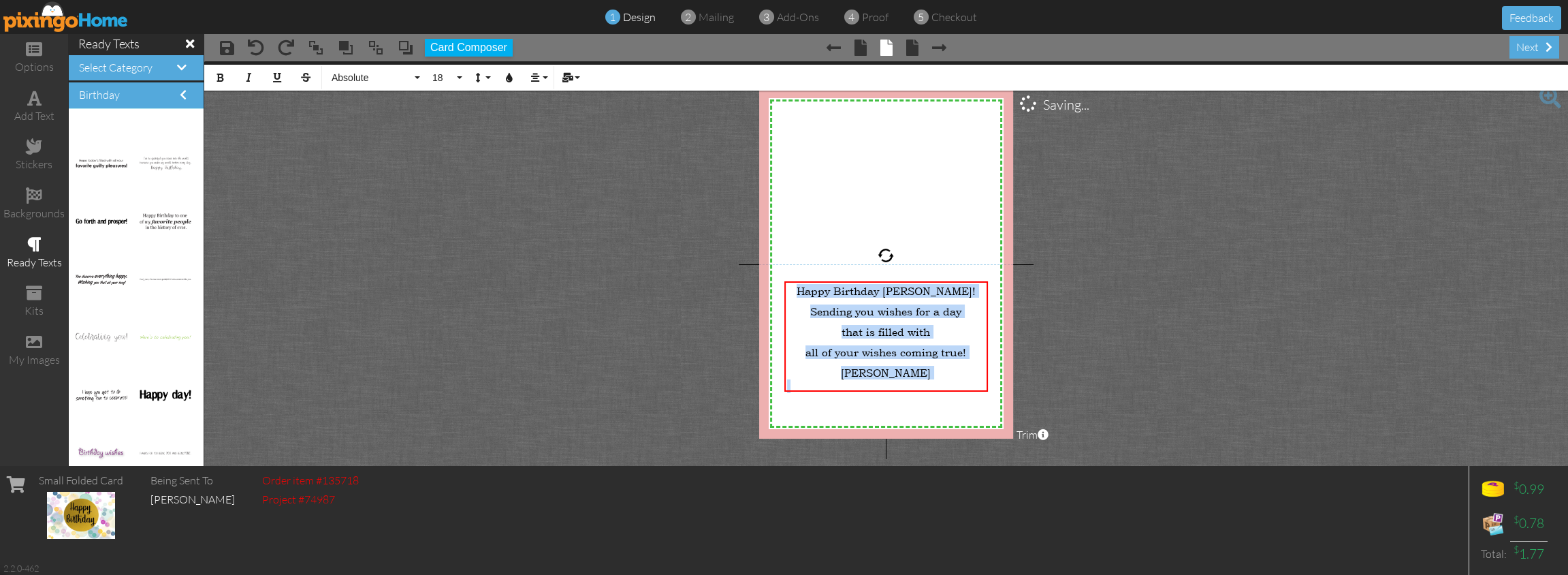
drag, startPoint x: 824, startPoint y: 292, endPoint x: 837, endPoint y: 316, distance: 27.3
click at [990, 403] on div "X X X X X X X X X X X X X X X X X X X X X X X X X X X X X X X X X X X X X X X X…" at bounding box center [886, 263] width 255 height 350
click at [416, 77] on button "Absolute" at bounding box center [373, 77] width 98 height 26
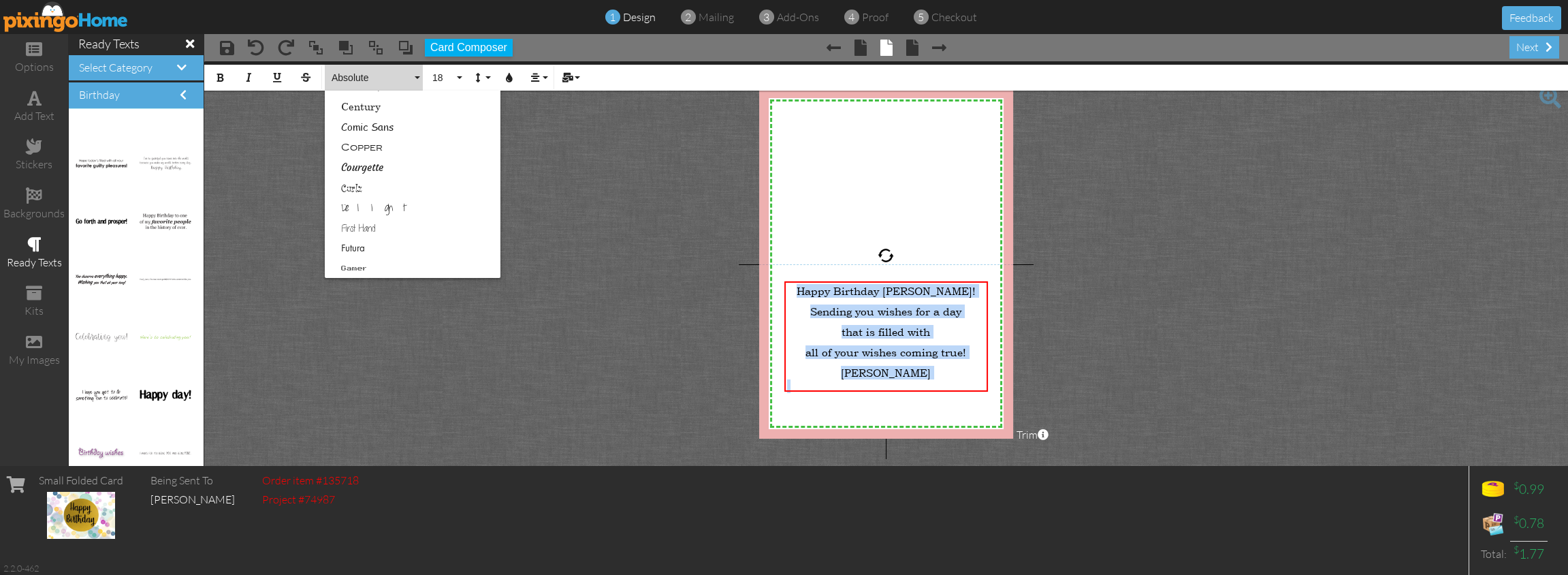
scroll to position [180, 0]
click at [376, 166] on link "Courgette" at bounding box center [412, 166] width 176 height 20
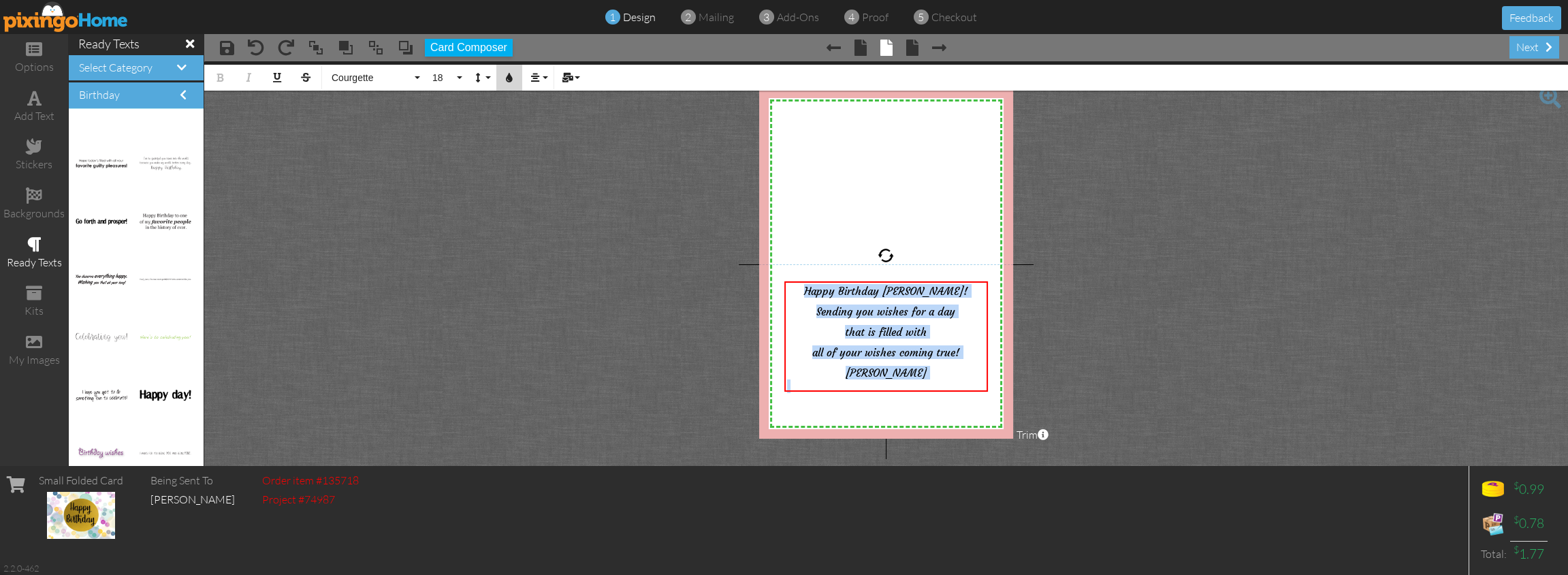
click at [513, 77] on icon "button" at bounding box center [509, 77] width 9 height 9
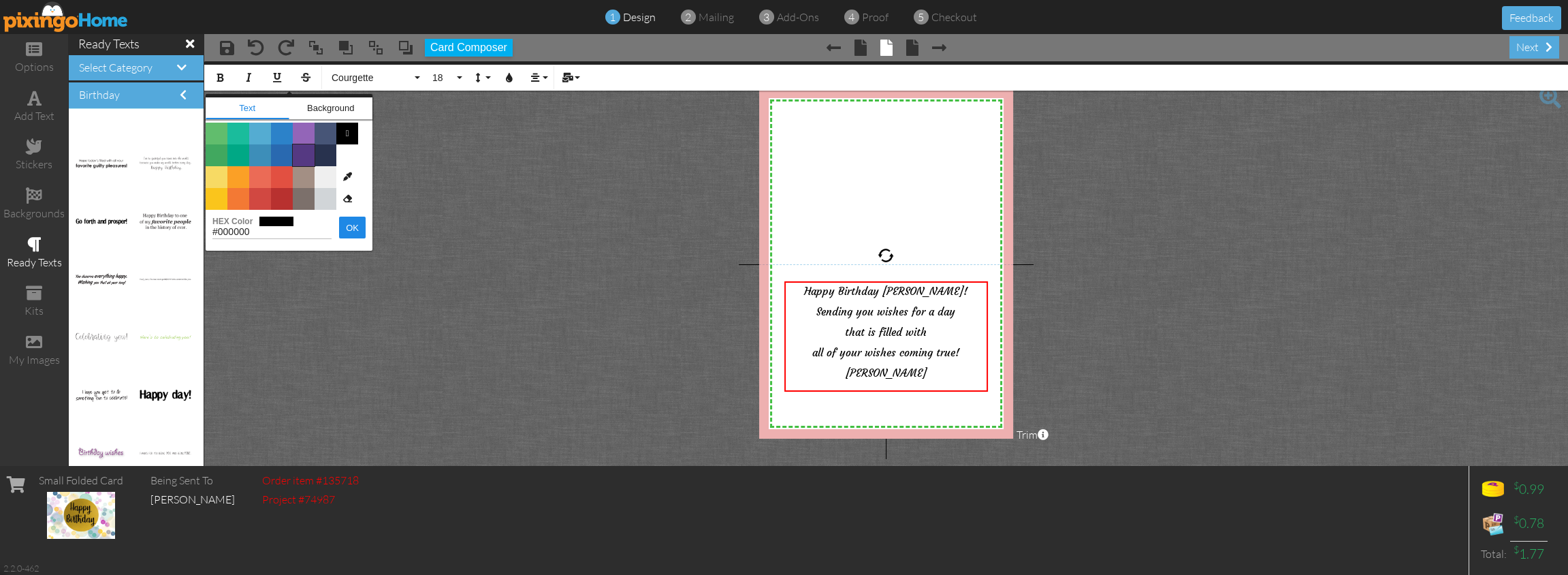
click at [302, 156] on span "Color #553982" at bounding box center [304, 155] width 22 height 22
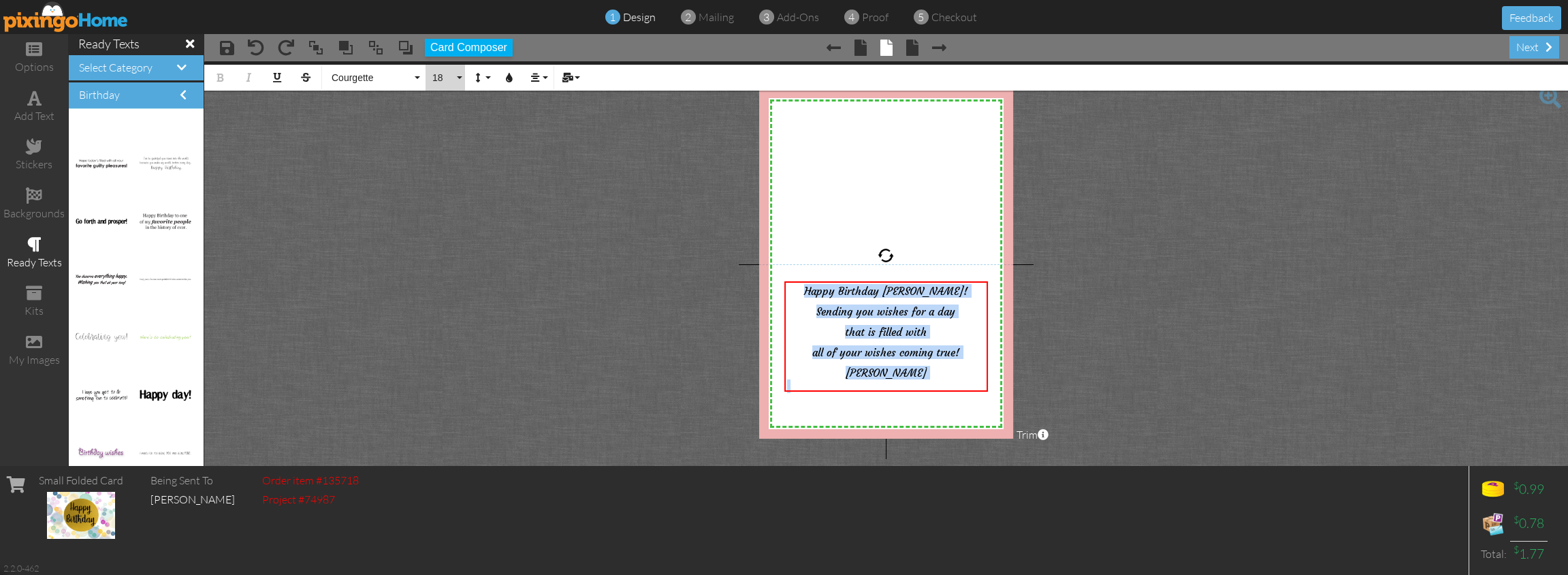
click at [457, 77] on button "18" at bounding box center [444, 77] width 39 height 26
click at [445, 207] on link "20" at bounding box center [447, 205] width 44 height 20
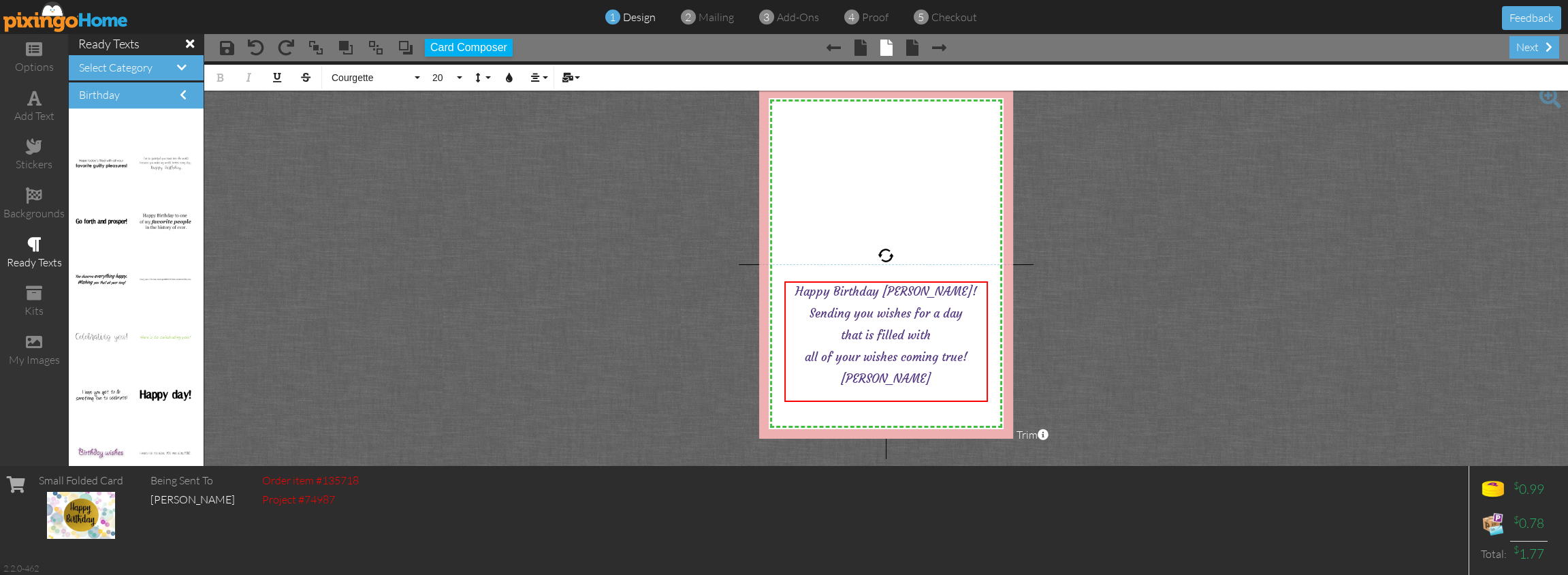
click at [485, 214] on project-studio-wrapper "X X X X X X X X X X X X X X X X X X X X X X X X X X X X X X X X X X X X X X X X…" at bounding box center [886, 263] width 1364 height 405
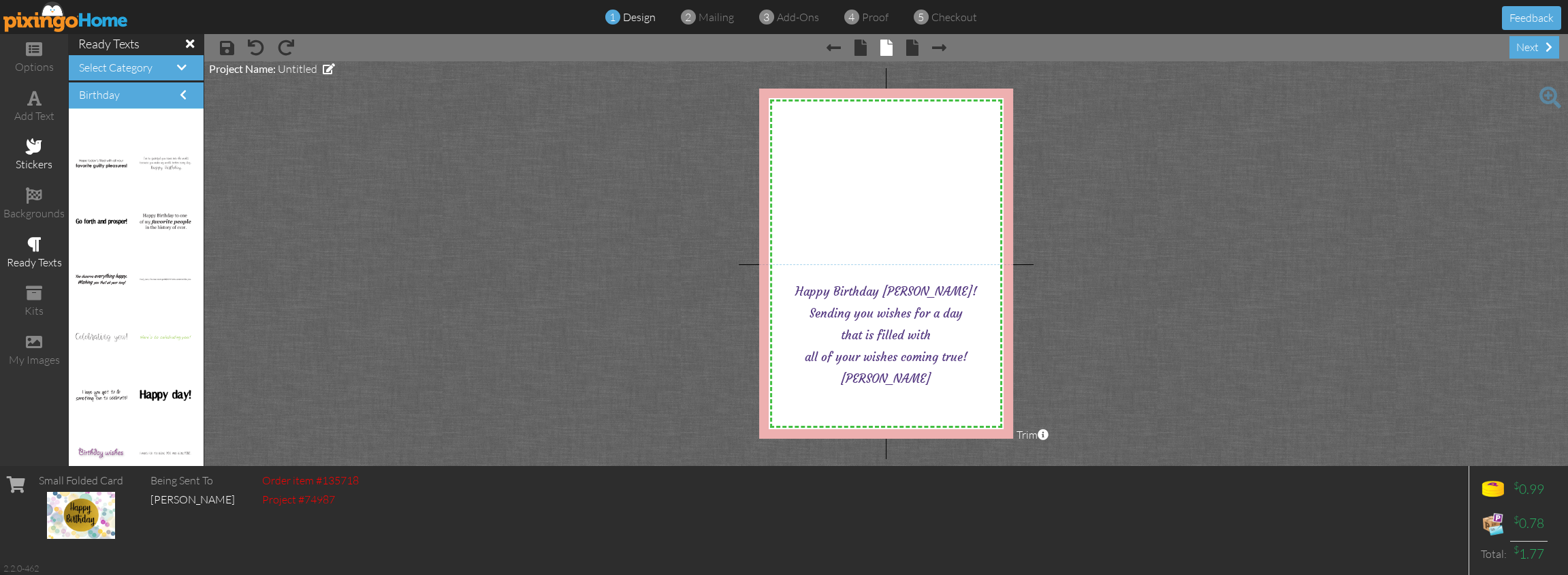
click at [34, 150] on span at bounding box center [33, 146] width 16 height 16
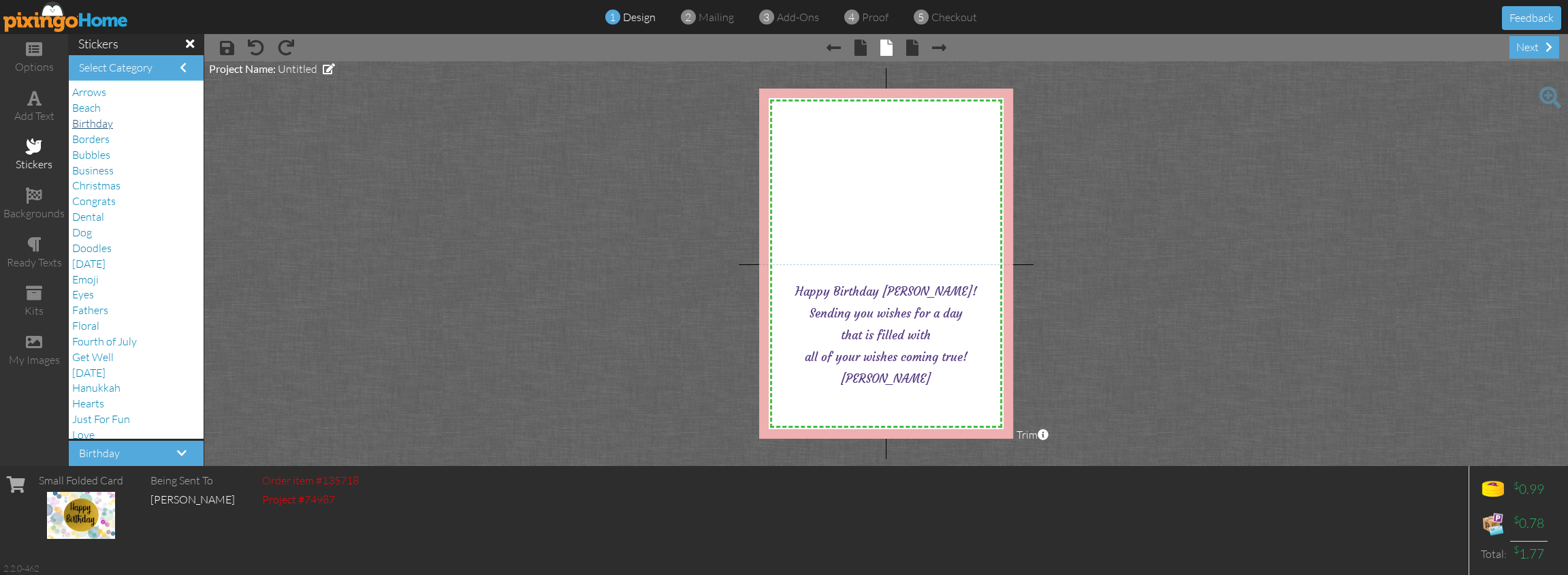
click at [109, 122] on span "Birthday" at bounding box center [92, 123] width 41 height 14
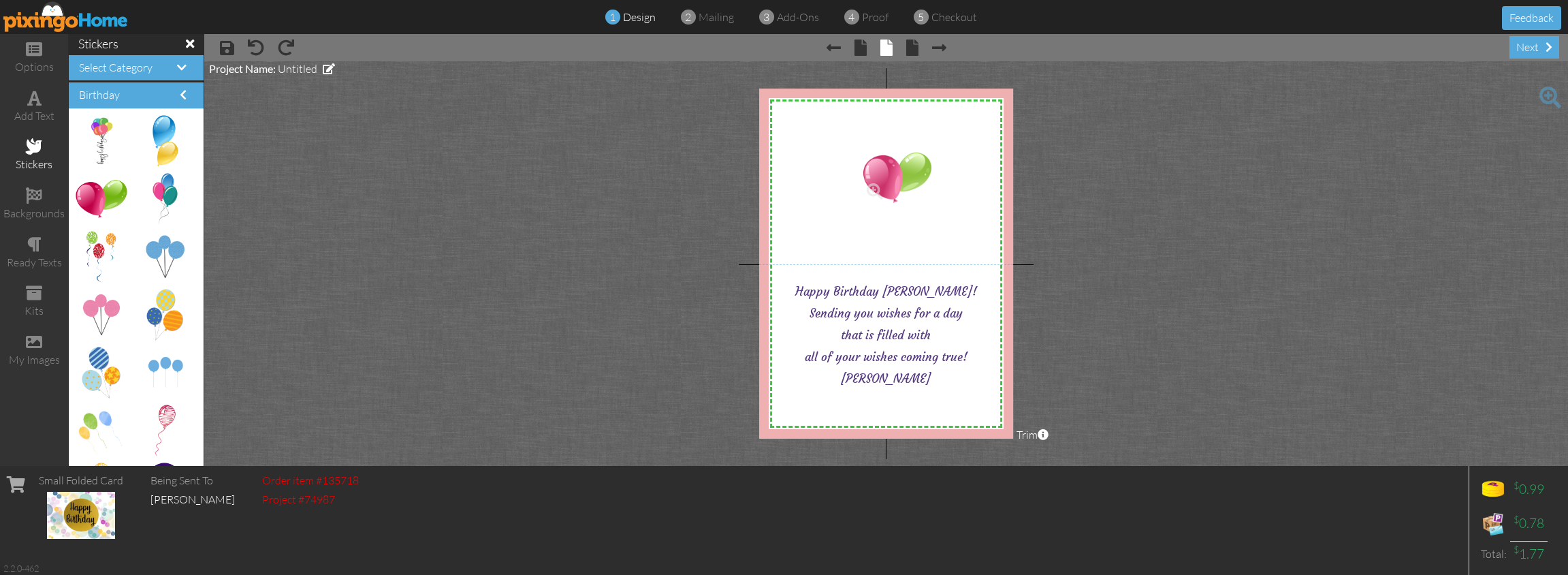
drag, startPoint x: 104, startPoint y: 194, endPoint x: 887, endPoint y: 171, distance: 783.3
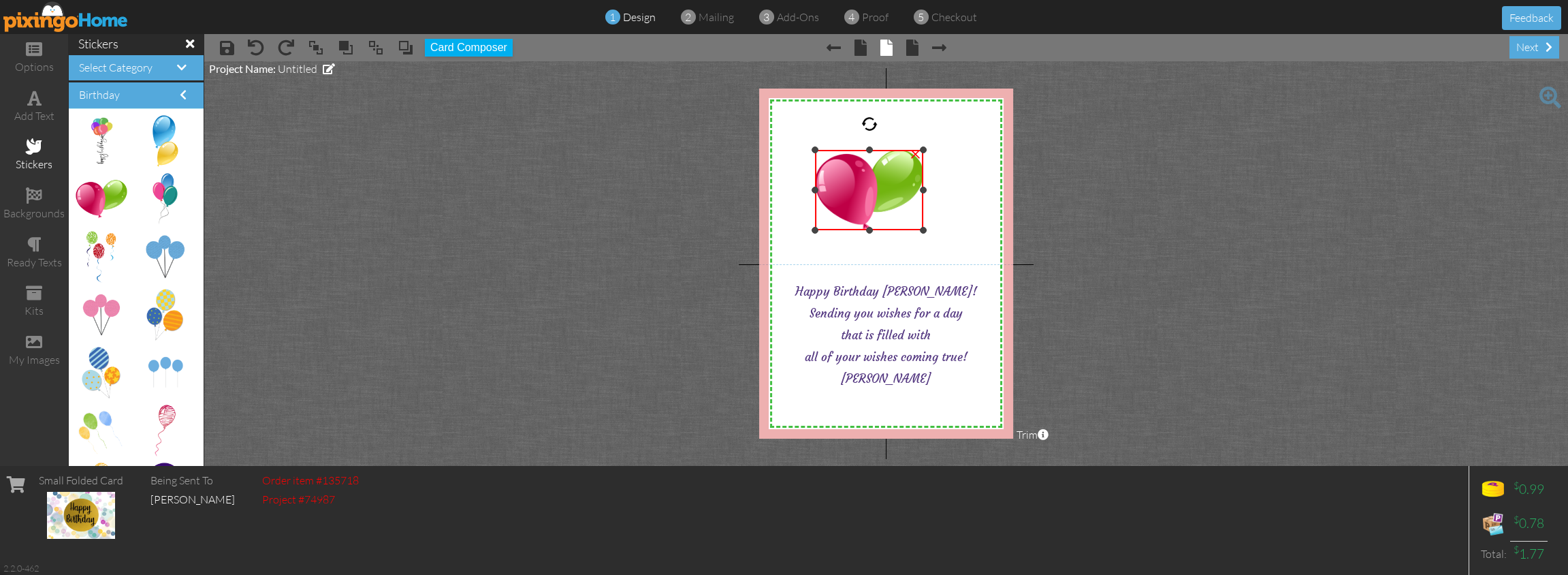
drag, startPoint x: 859, startPoint y: 197, endPoint x: 791, endPoint y: 230, distance: 75.6
click at [791, 230] on div "X X X X X X X X X X X X X X X X X X X X X X X X X X X X X X X X X X X X X X X X…" at bounding box center [886, 263] width 255 height 350
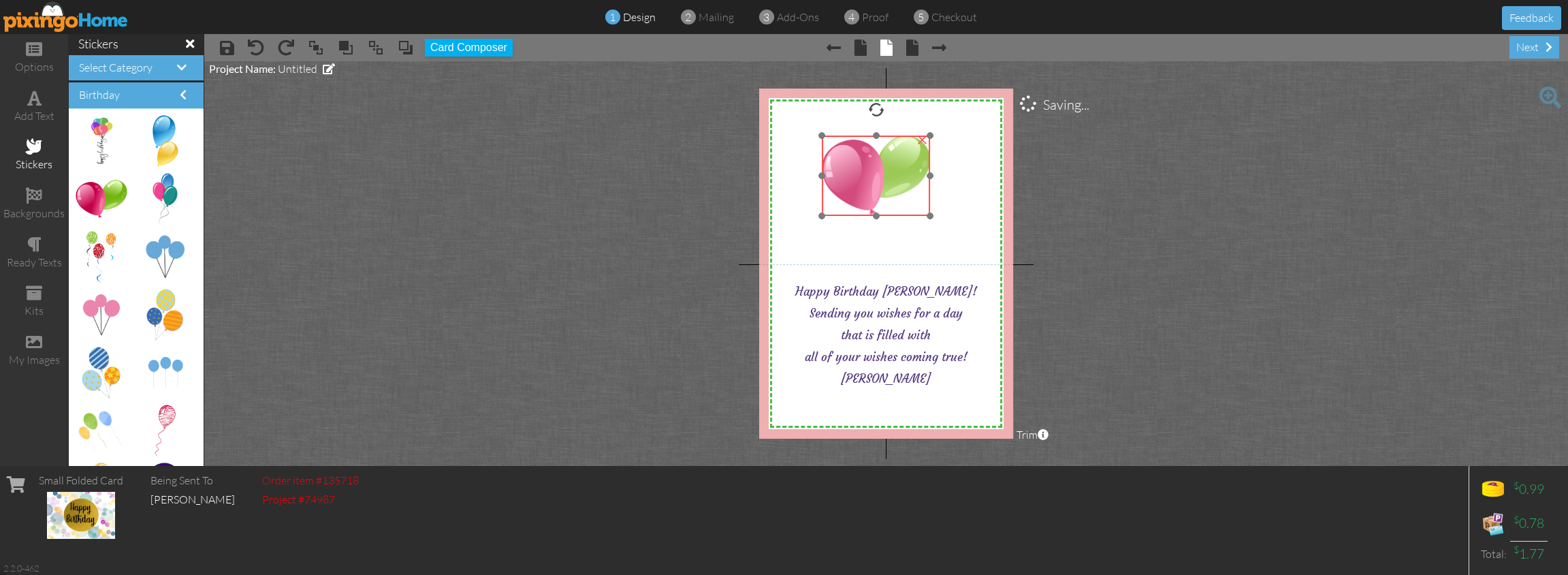
drag, startPoint x: 880, startPoint y: 192, endPoint x: 887, endPoint y: 177, distance: 16.6
click at [887, 177] on img at bounding box center [876, 176] width 109 height 81
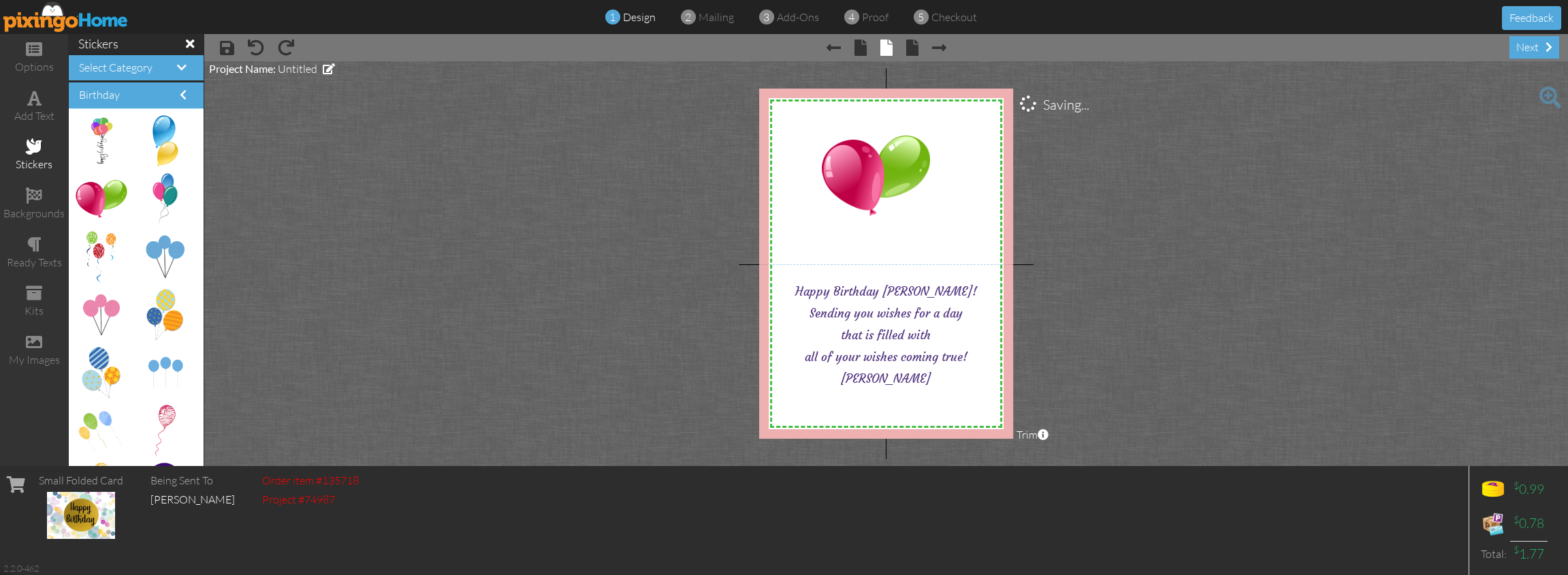
click at [1164, 191] on project-studio-wrapper "X X X X X X X X X X X X X X X X X X X X X X X X X X X X X X X X X X X X X X X X…" at bounding box center [886, 263] width 1364 height 405
click at [912, 45] on span at bounding box center [912, 47] width 12 height 16
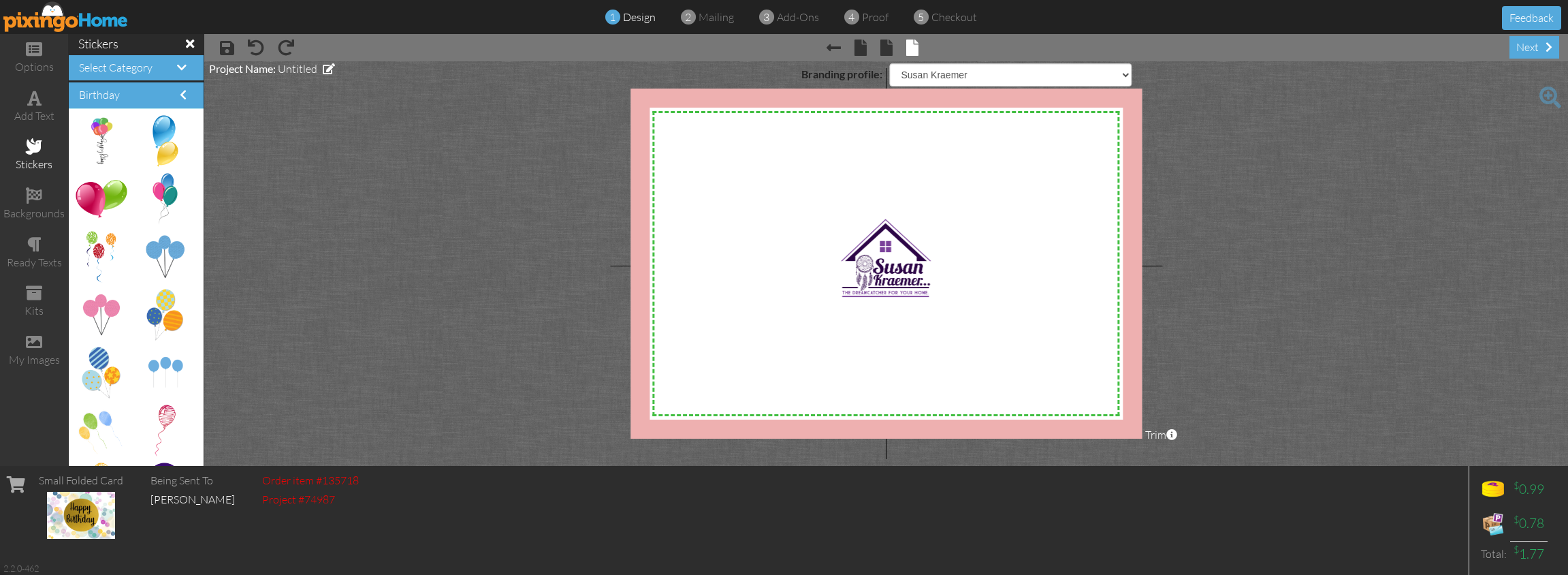
select select "object:3408"
click at [1535, 44] on div "next" at bounding box center [1534, 47] width 50 height 22
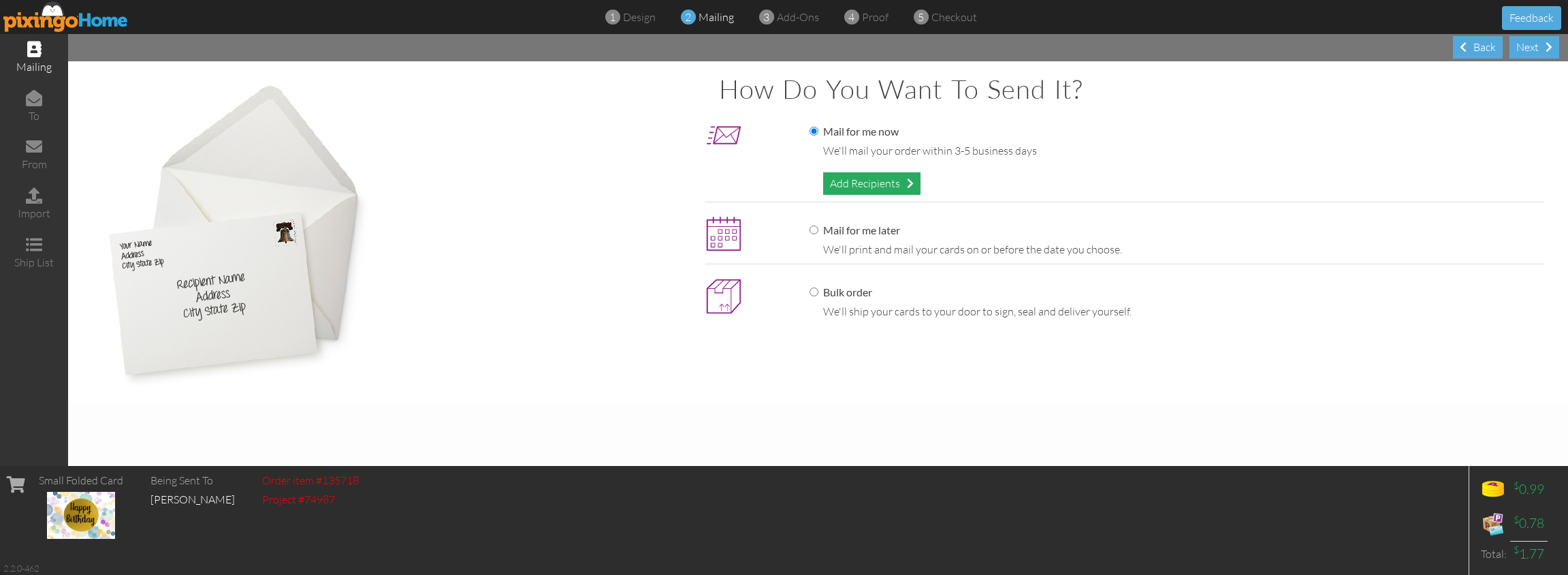
click at [851, 183] on div "Add Recipients" at bounding box center [872, 183] width 98 height 22
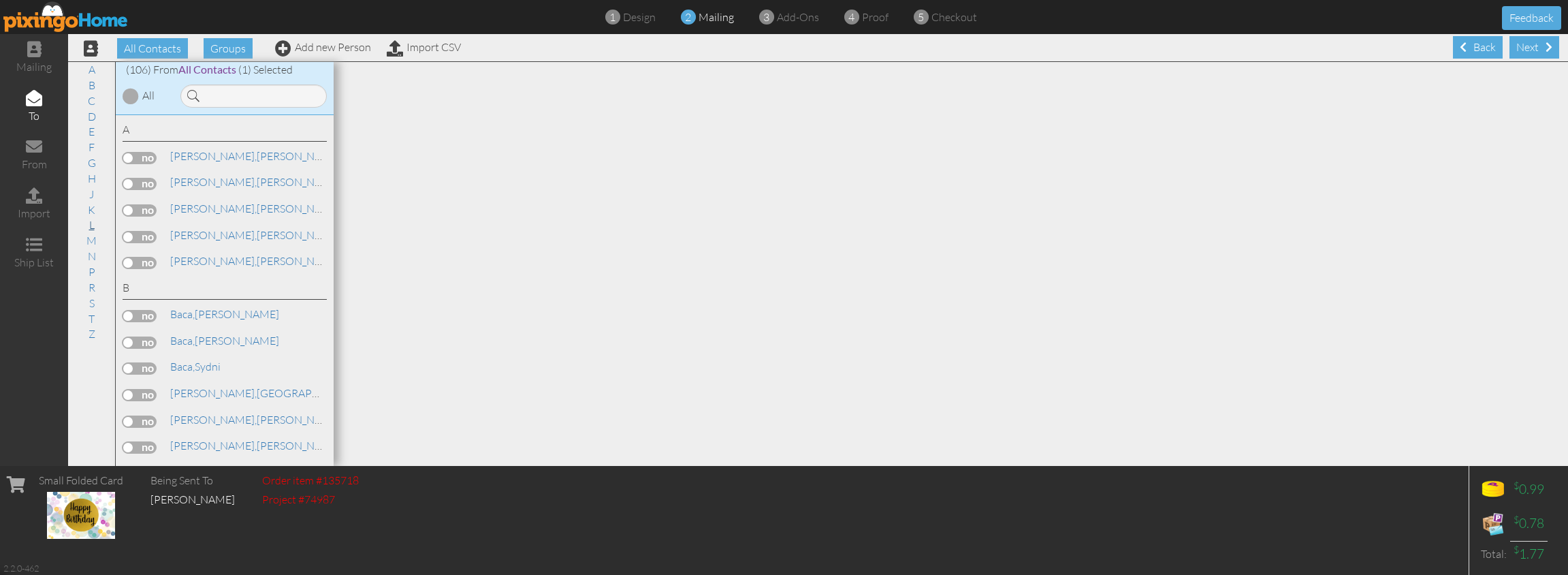
click at [90, 219] on link "L" at bounding box center [91, 225] width 19 height 16
click at [200, 367] on span "[PERSON_NAME]," at bounding box center [214, 374] width 87 height 14
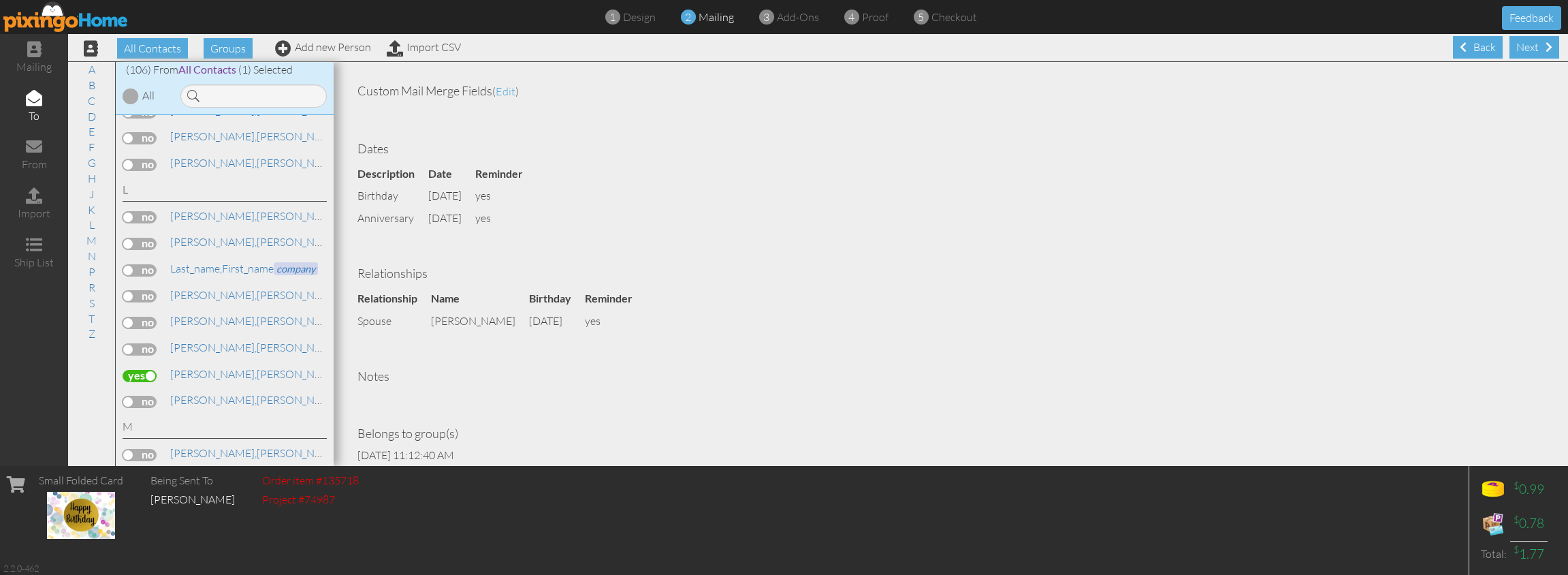
scroll to position [273, 0]
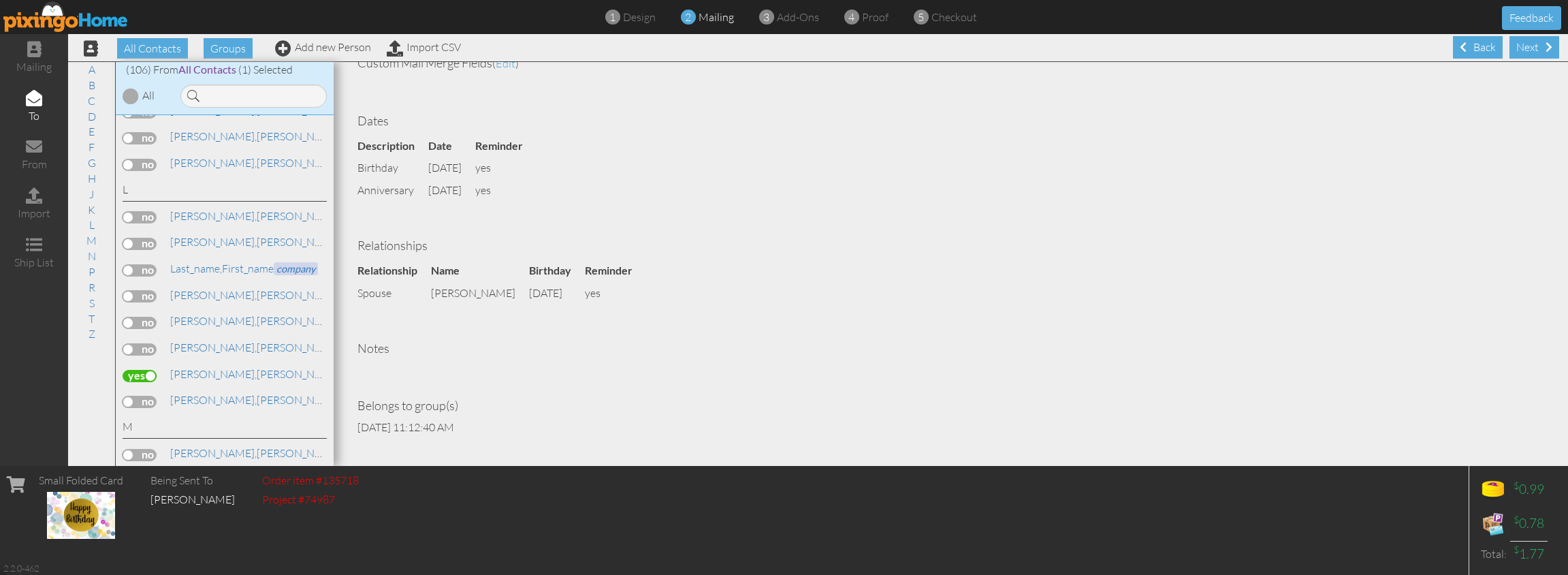
click at [397, 291] on td "spouse" at bounding box center [394, 293] width 74 height 22
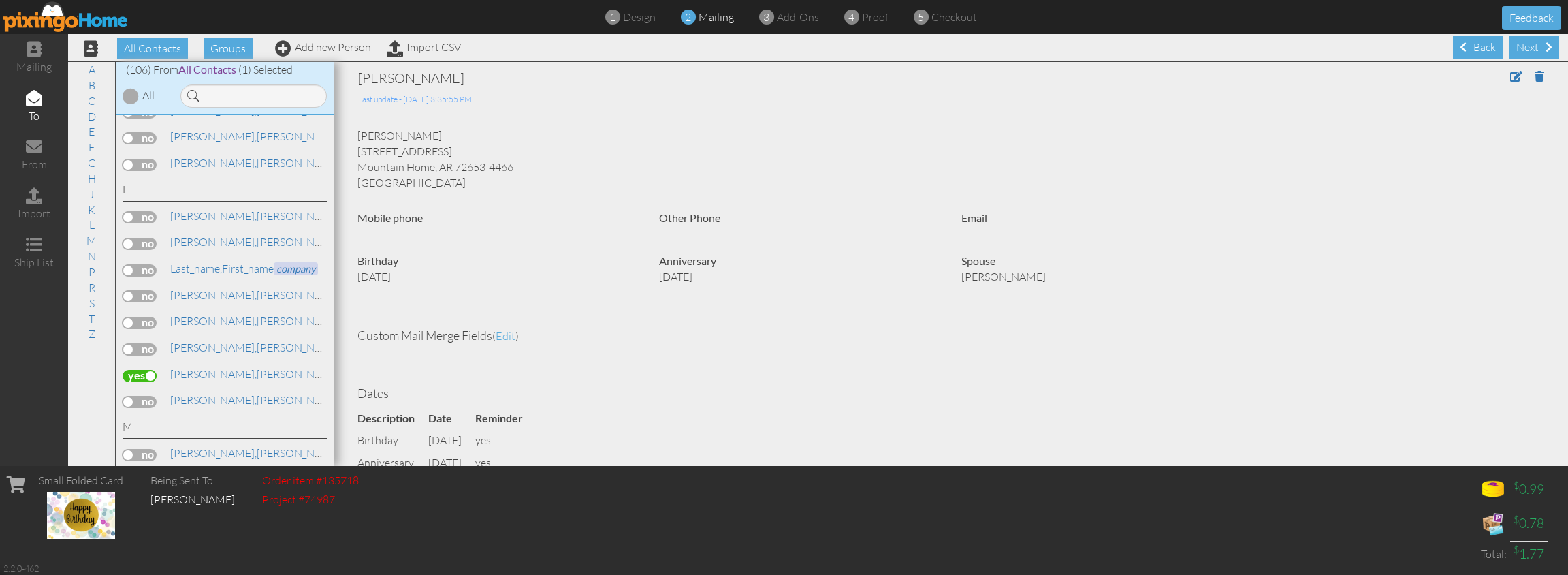
scroll to position [0, 0]
click at [1516, 79] on span at bounding box center [1516, 76] width 12 height 11
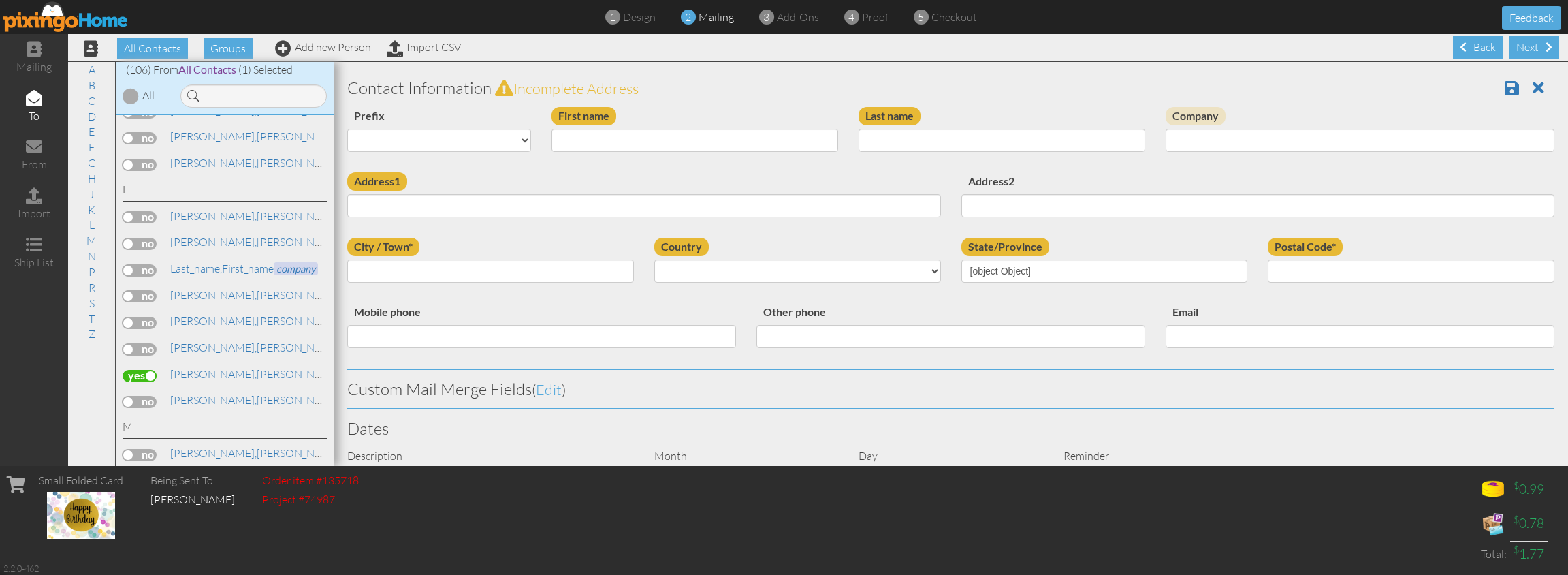
type input "[PERSON_NAME]"
type input "[STREET_ADDRESS]"
type input "Mountain Home"
type input "72653-4466"
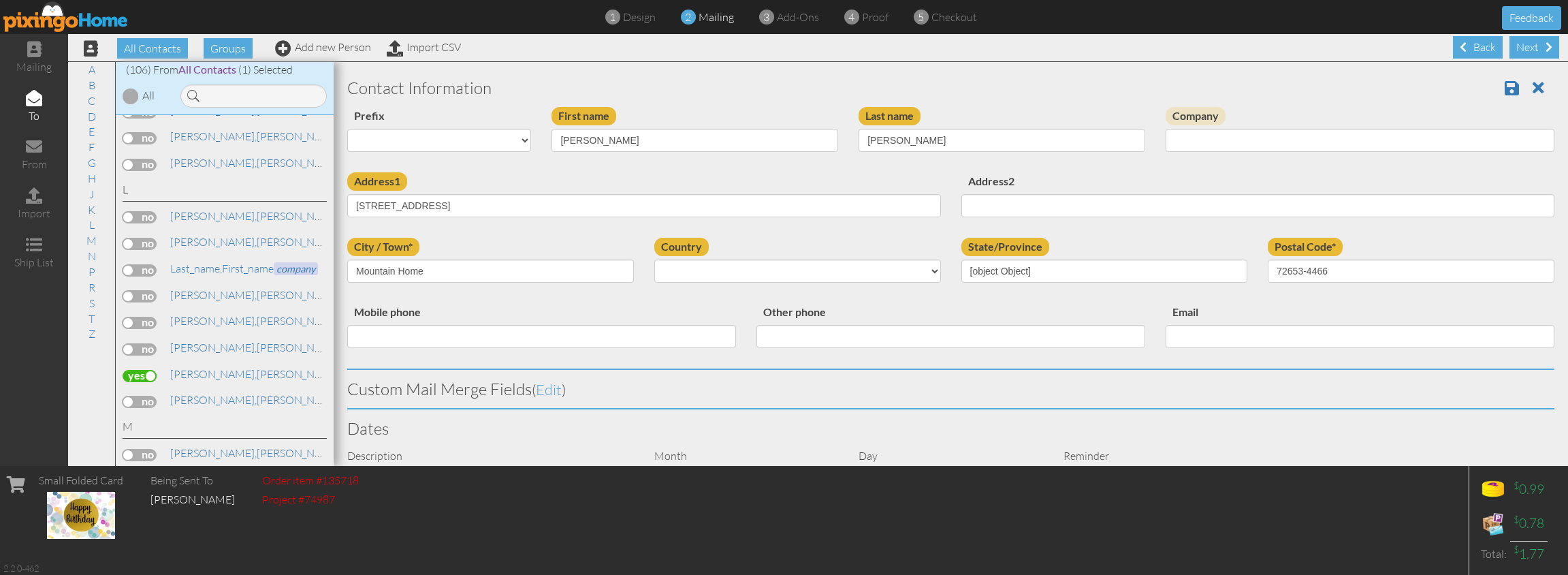
select select "object:3737"
select select "object:3735"
select select "object:3744"
select select "object:3753"
select select "object:3754"
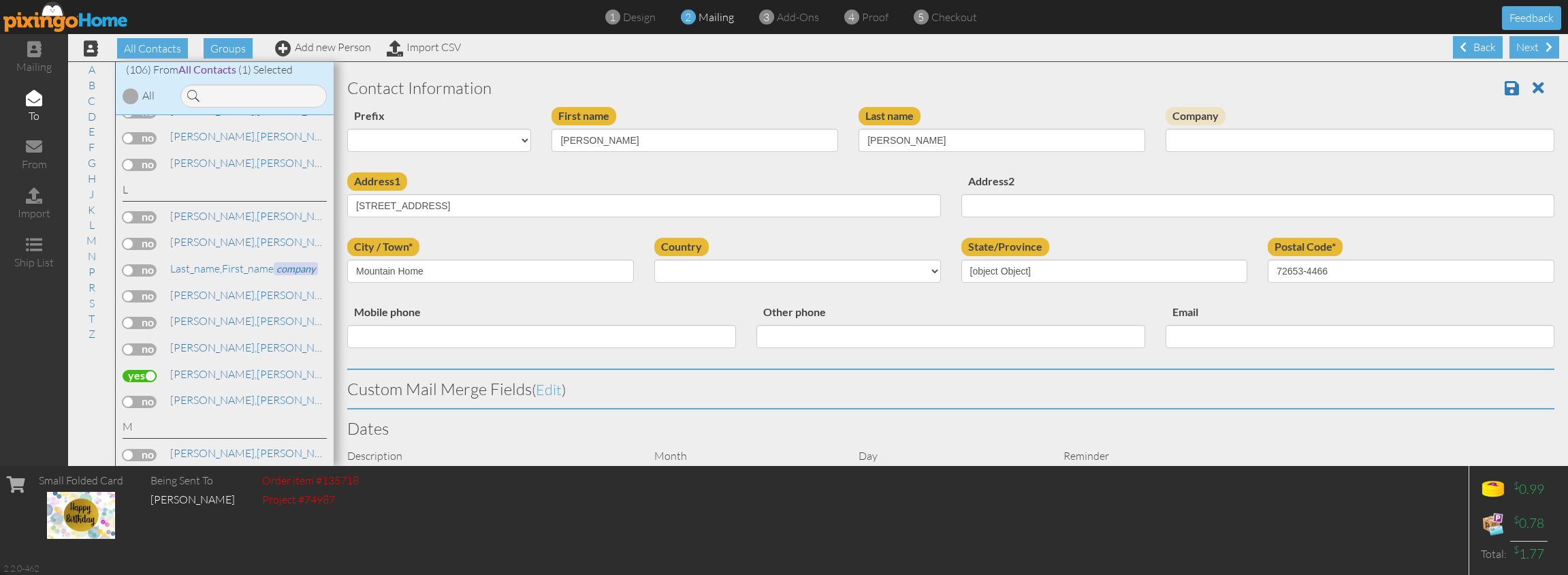
select select "object:3999"
select select "number:14"
select select "number:1"
select select "number:2"
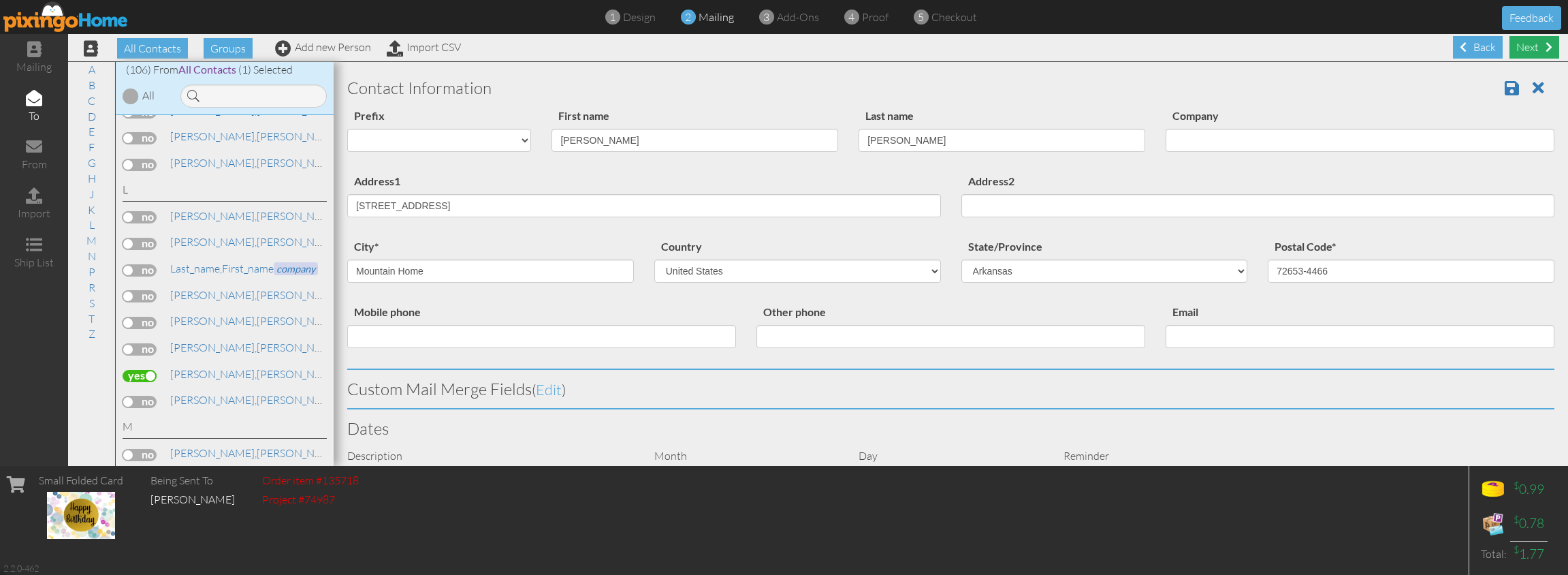
click at [1524, 50] on div "Next" at bounding box center [1534, 47] width 50 height 22
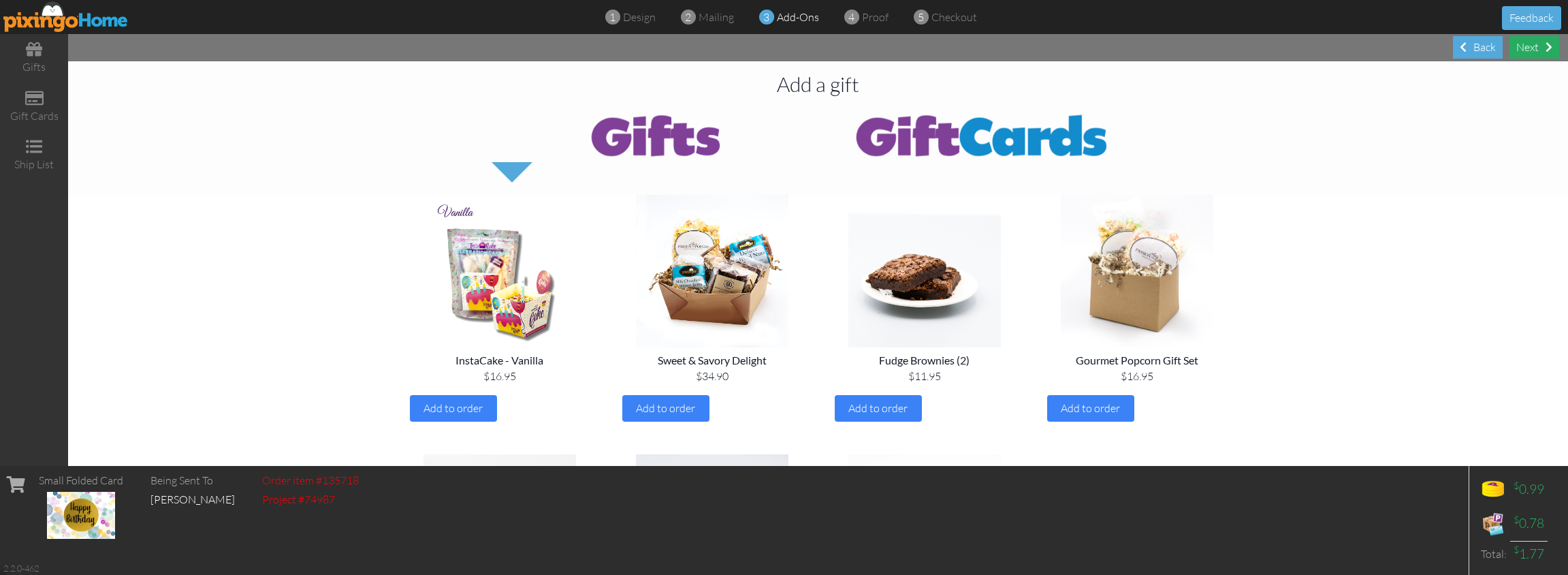
click at [1539, 48] on div "Next" at bounding box center [1534, 47] width 50 height 22
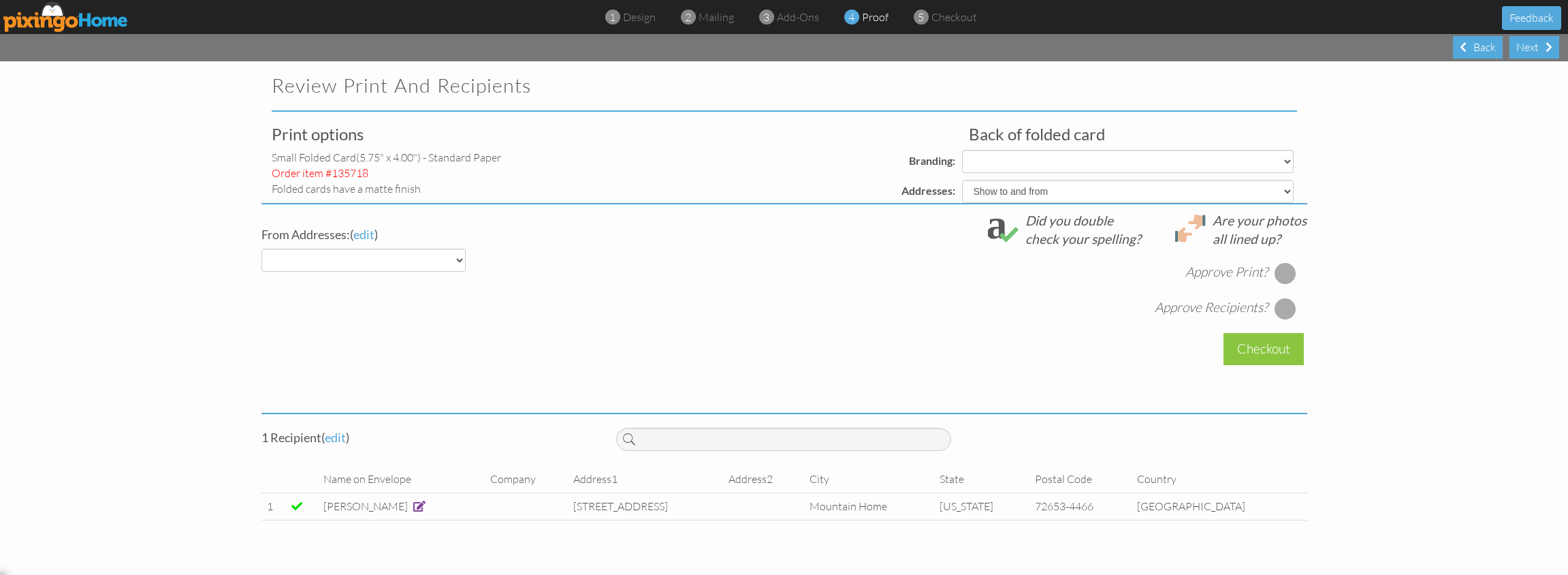
select select "object:4176"
select select "object:4177"
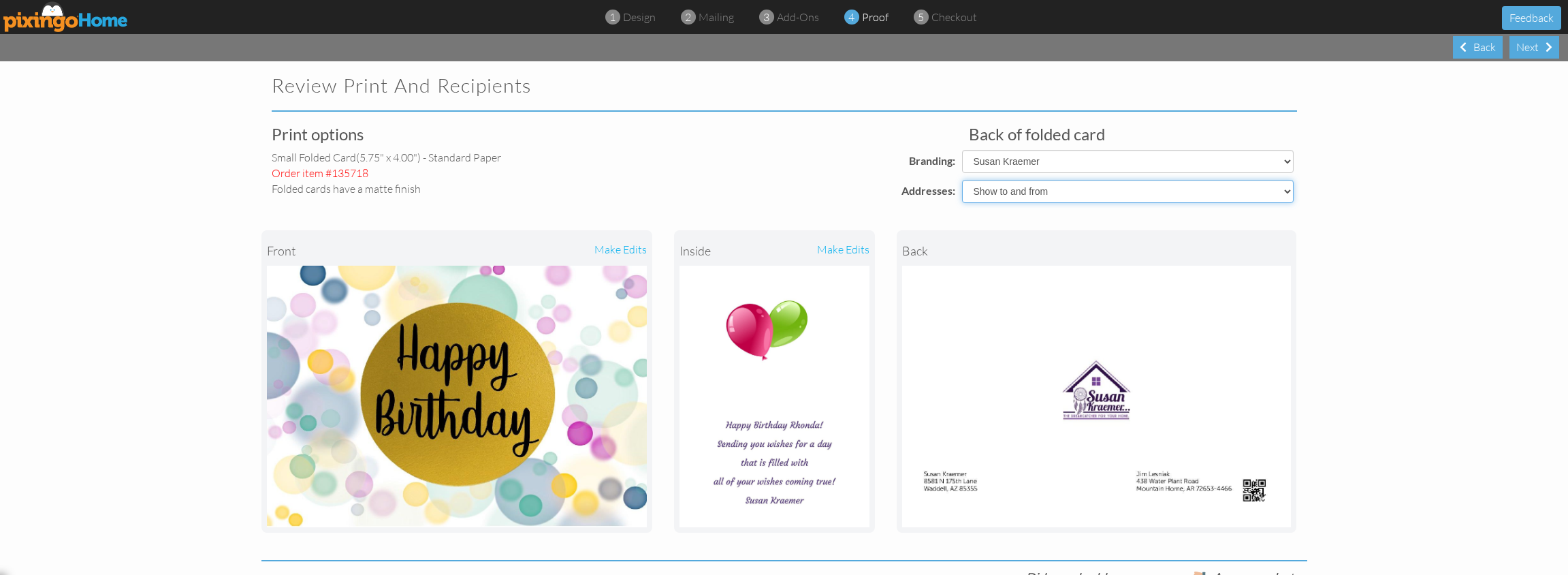
select select "object:4173"
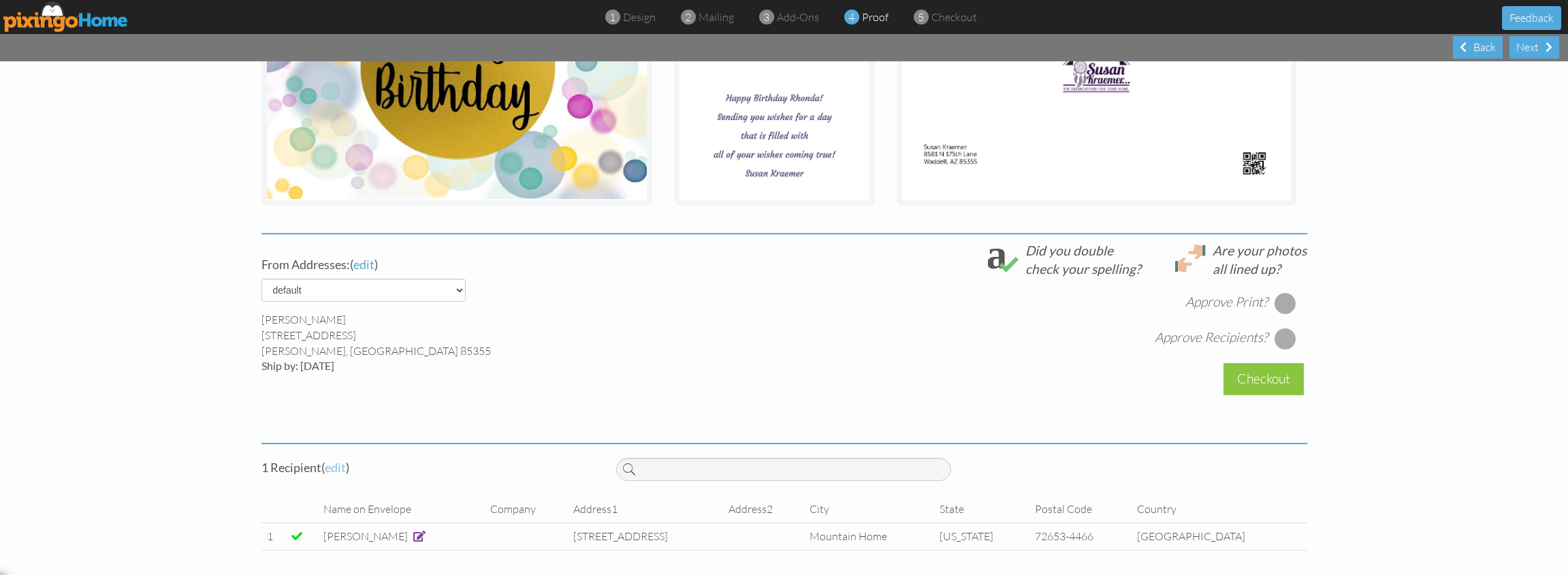
click at [338, 470] on span "edit" at bounding box center [335, 467] width 21 height 15
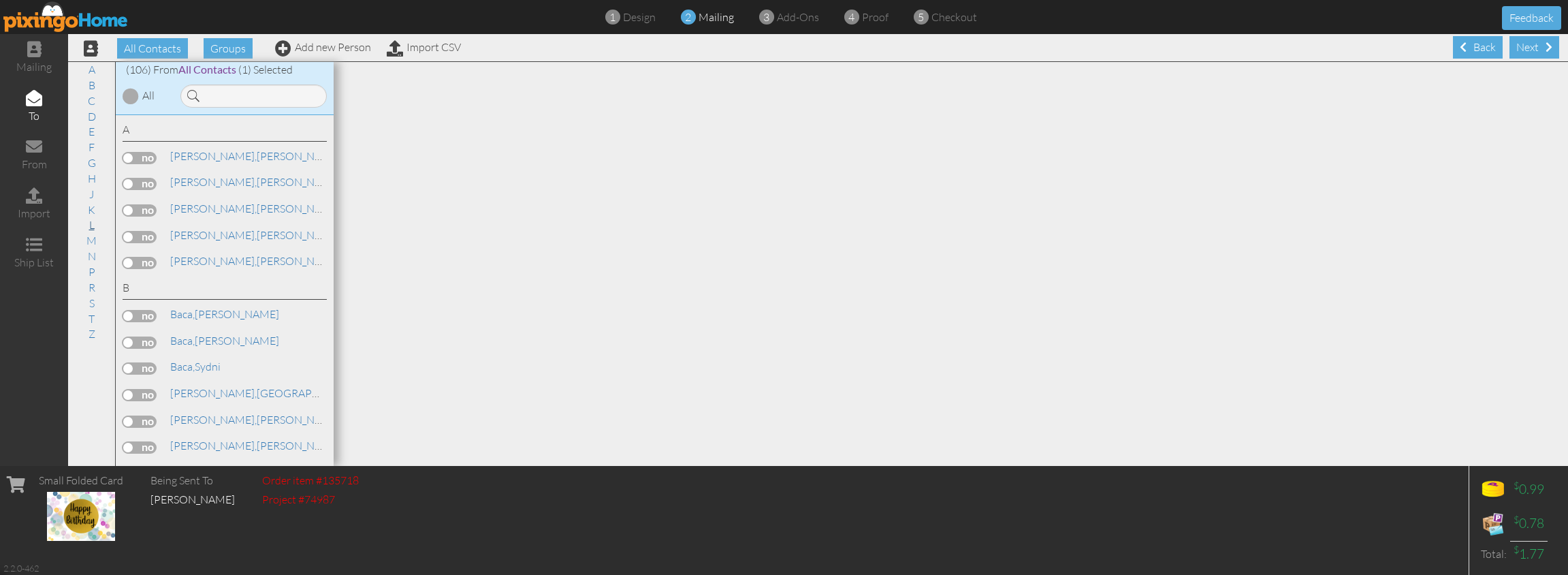
click at [91, 218] on link "L" at bounding box center [91, 225] width 19 height 16
click at [192, 367] on span "[PERSON_NAME]," at bounding box center [214, 374] width 87 height 14
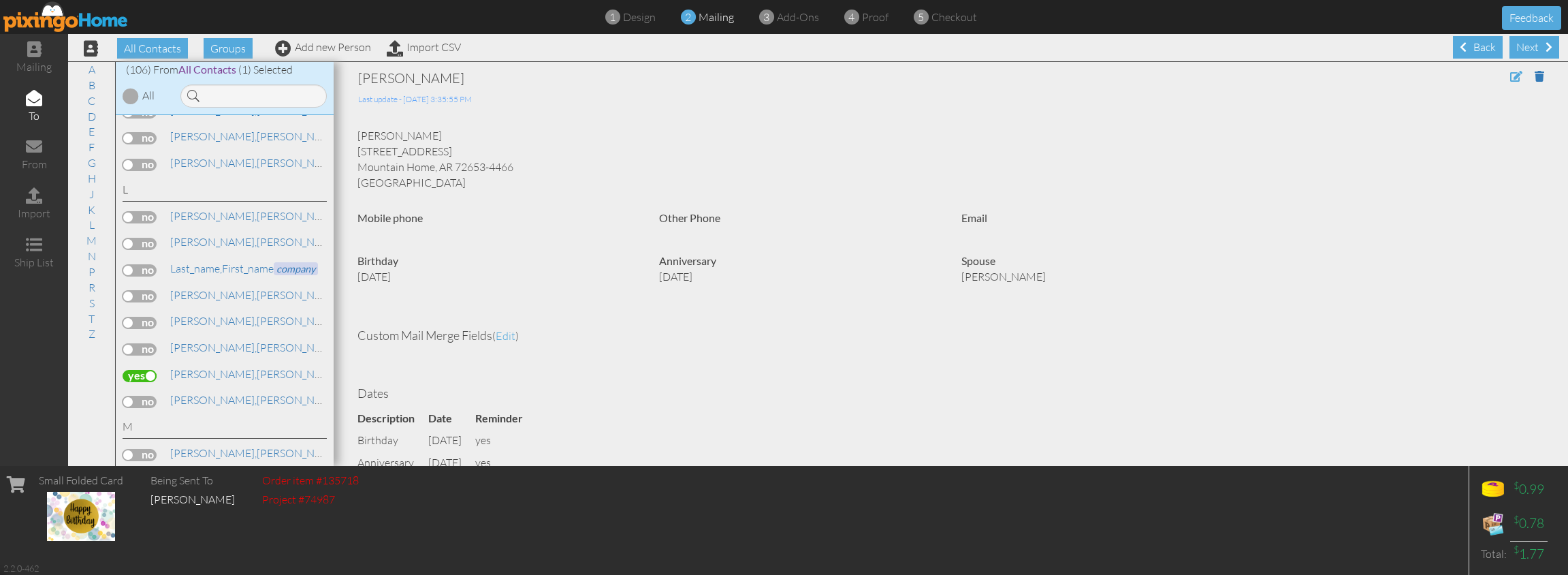
click at [1515, 75] on span at bounding box center [1516, 76] width 12 height 11
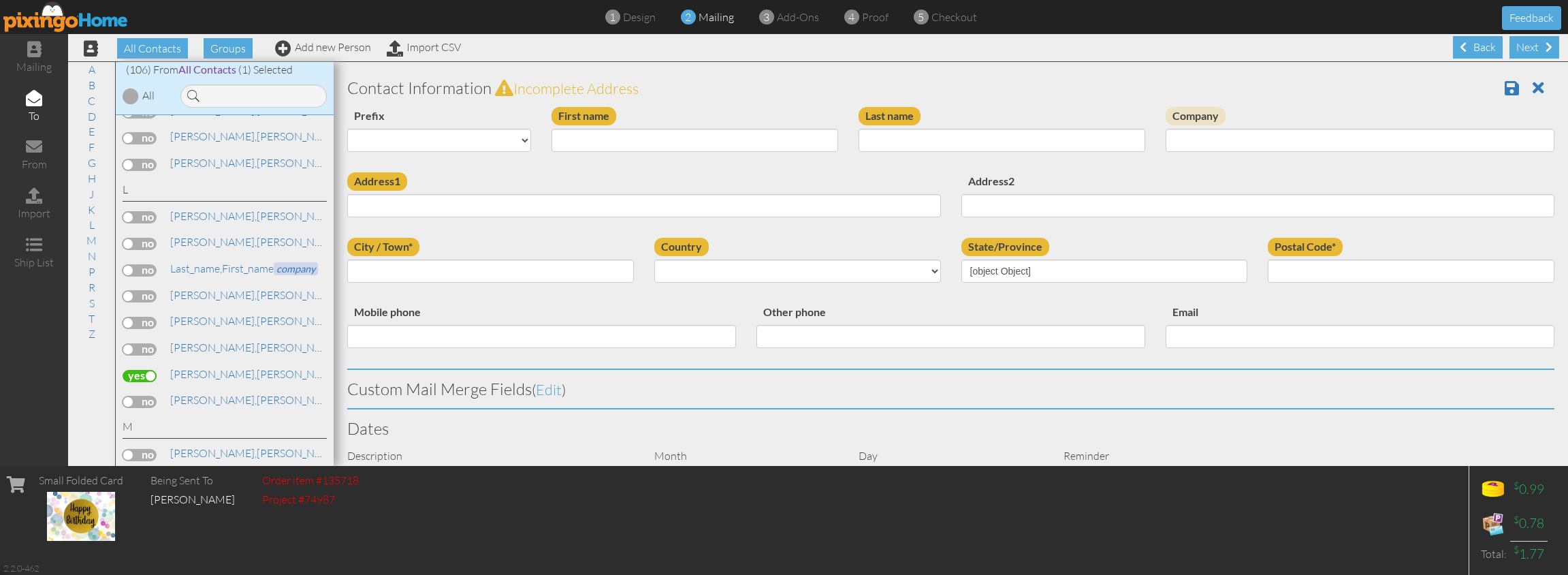
type input "[PERSON_NAME]"
type input "[STREET_ADDRESS]"
type input "Mountain Home"
type input "72653-4466"
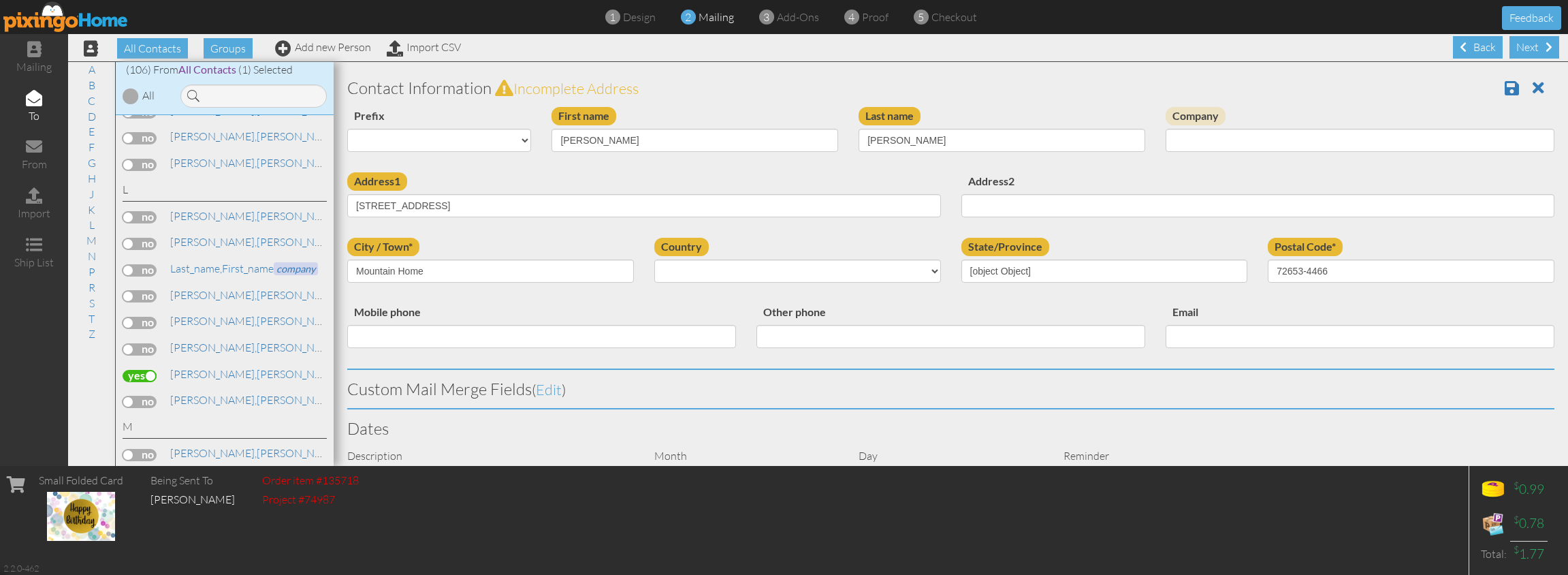
select select "object:3754"
select select "object:3999"
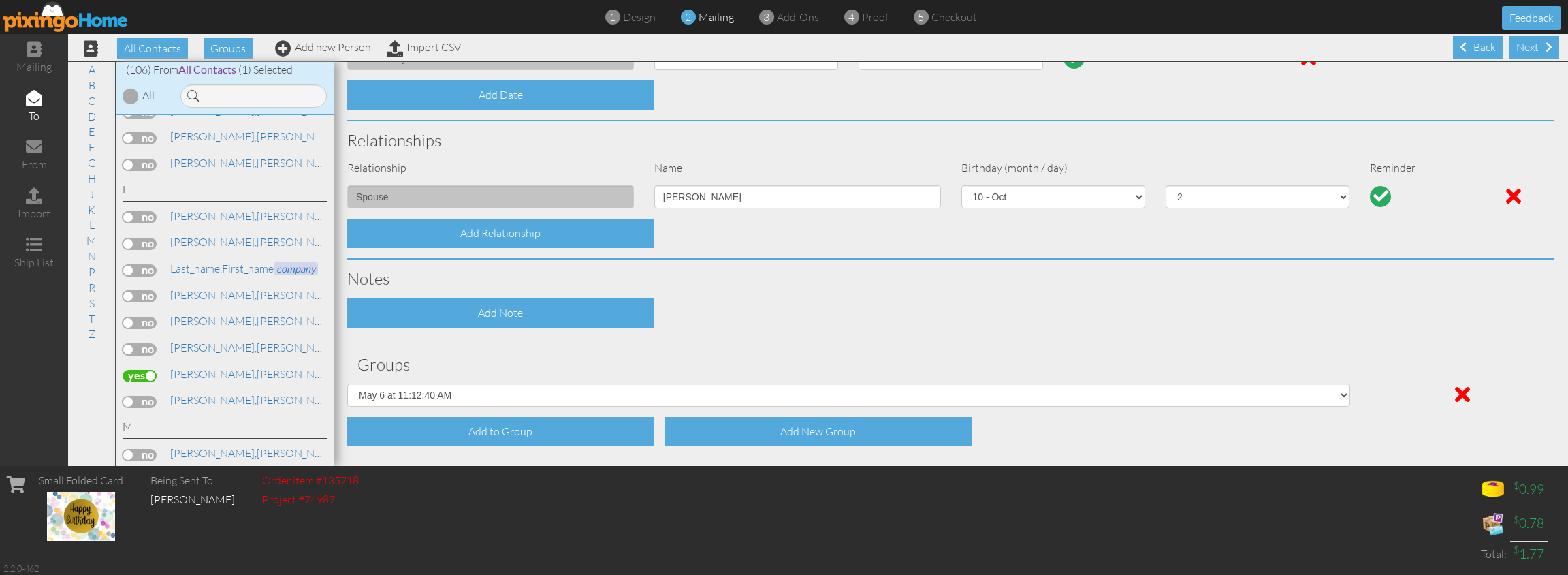
scroll to position [463, 0]
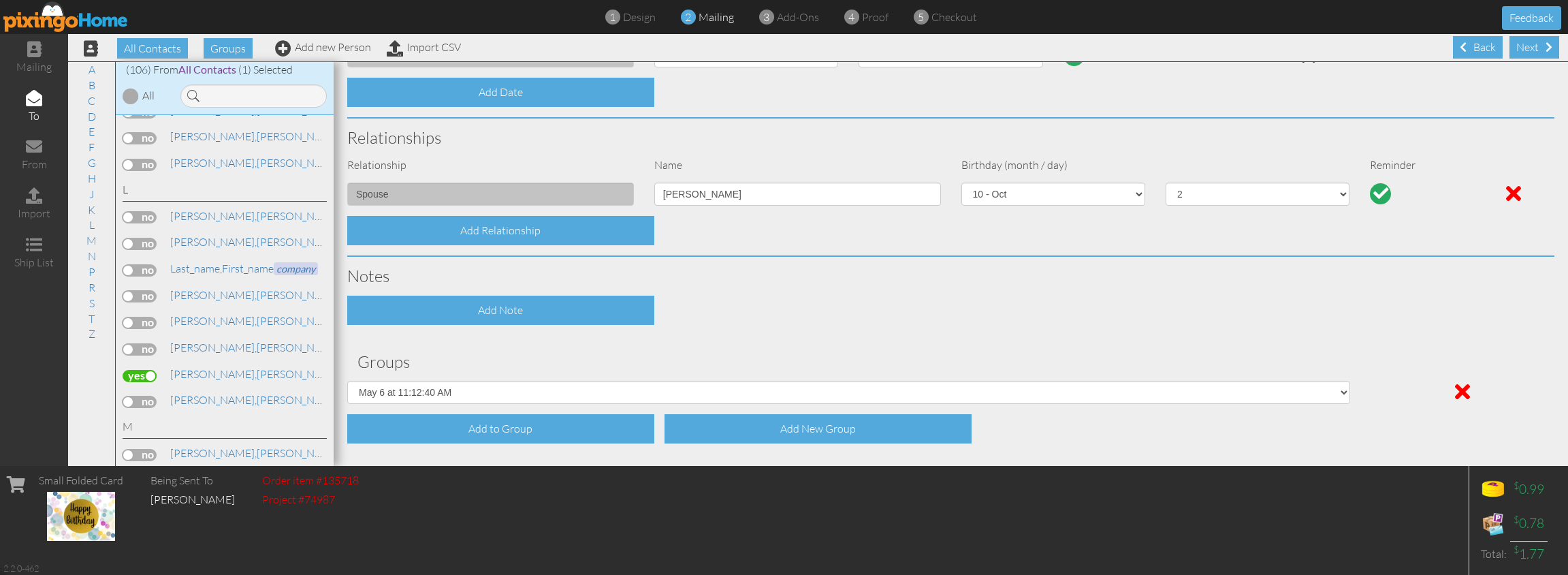
drag, startPoint x: 588, startPoint y: 226, endPoint x: 805, endPoint y: 229, distance: 217.0
click at [805, 229] on div "Add Relationship" at bounding box center [950, 231] width 1227 height 29
click at [1513, 190] on div at bounding box center [1513, 194] width 15 height 22
select select "?"
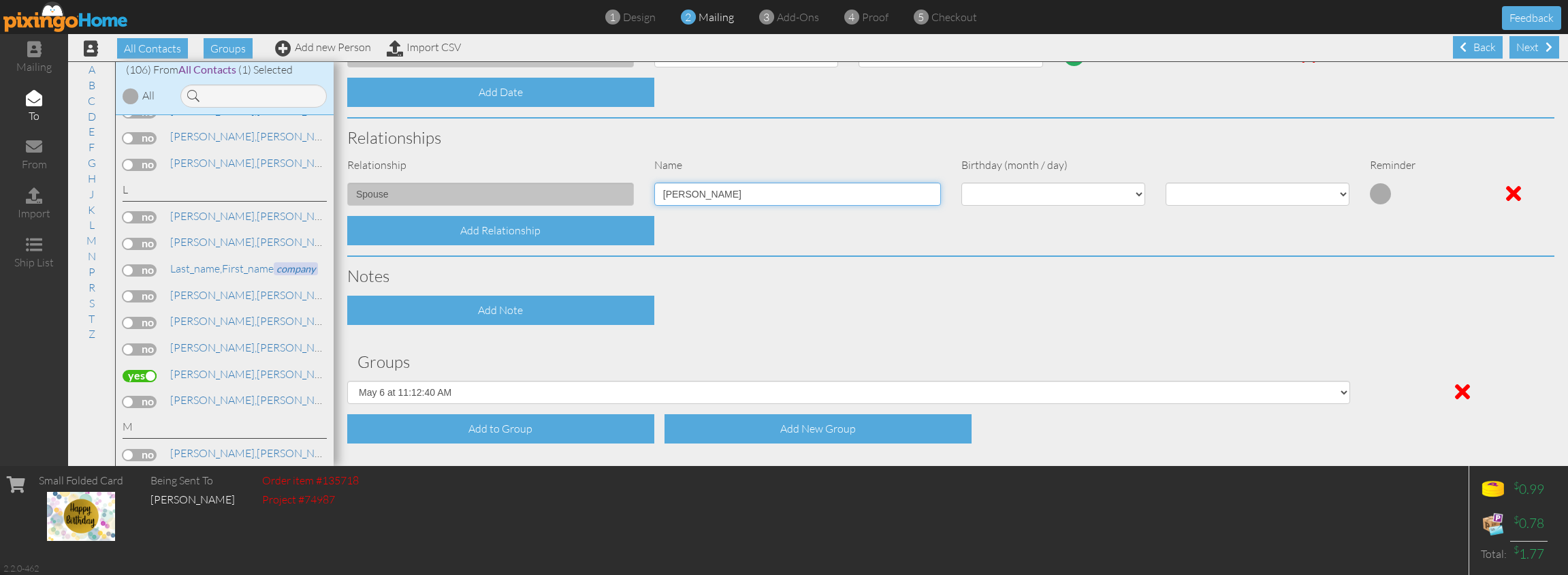
type input "[PERSON_NAME]"
select select "object:4548"
select select "number:2"
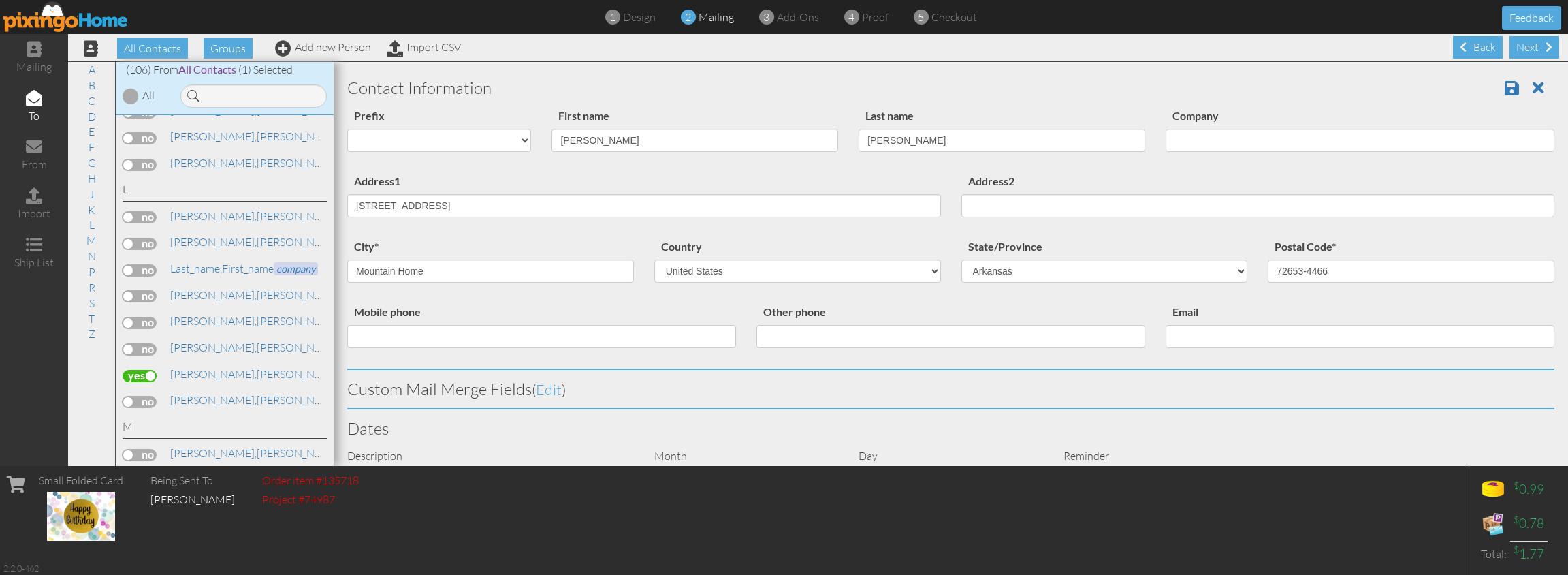
scroll to position [0, 0]
click at [1525, 48] on div "Next" at bounding box center [1534, 47] width 50 height 22
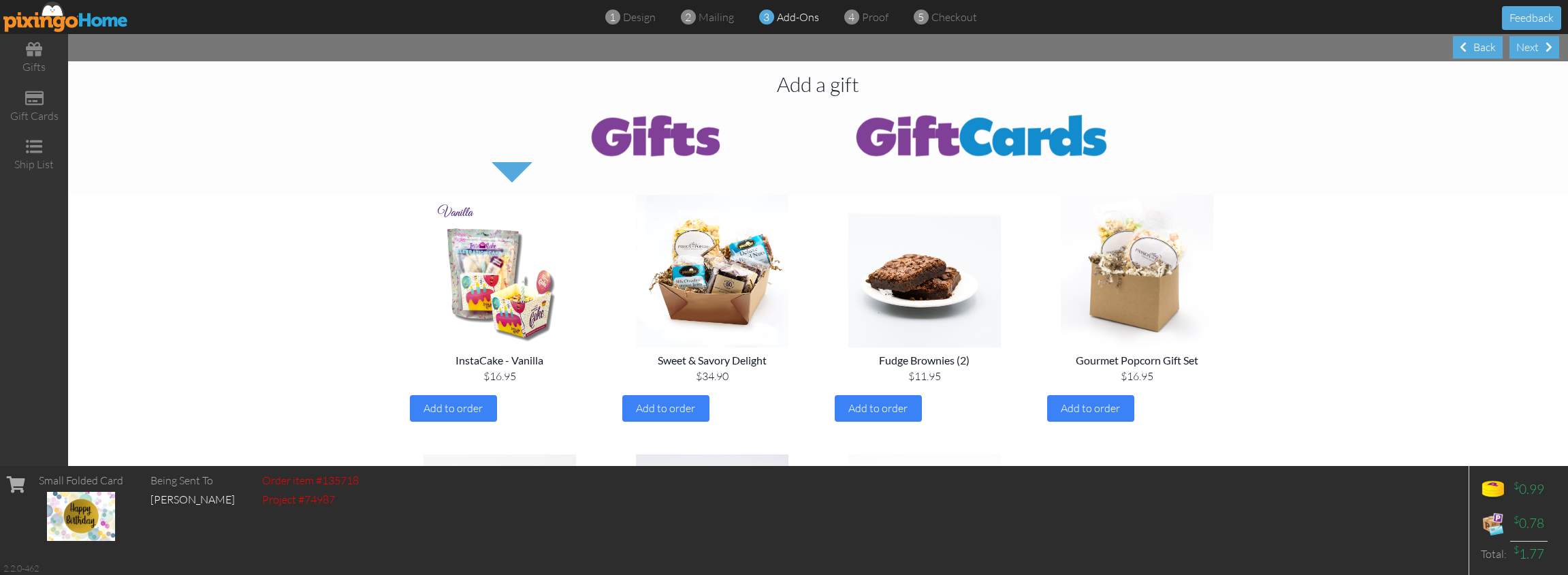
click at [1525, 48] on div "Next" at bounding box center [1534, 47] width 50 height 22
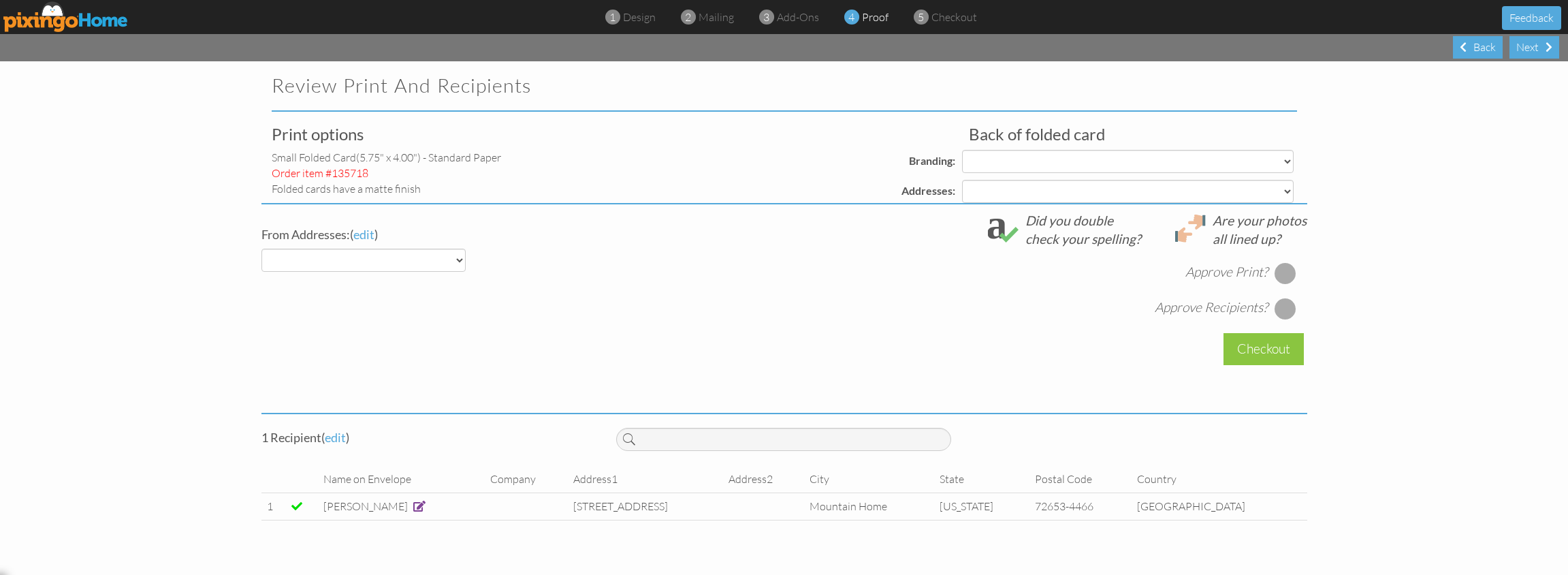
select select "object:4670"
select select "object:4675"
select select "object:4673"
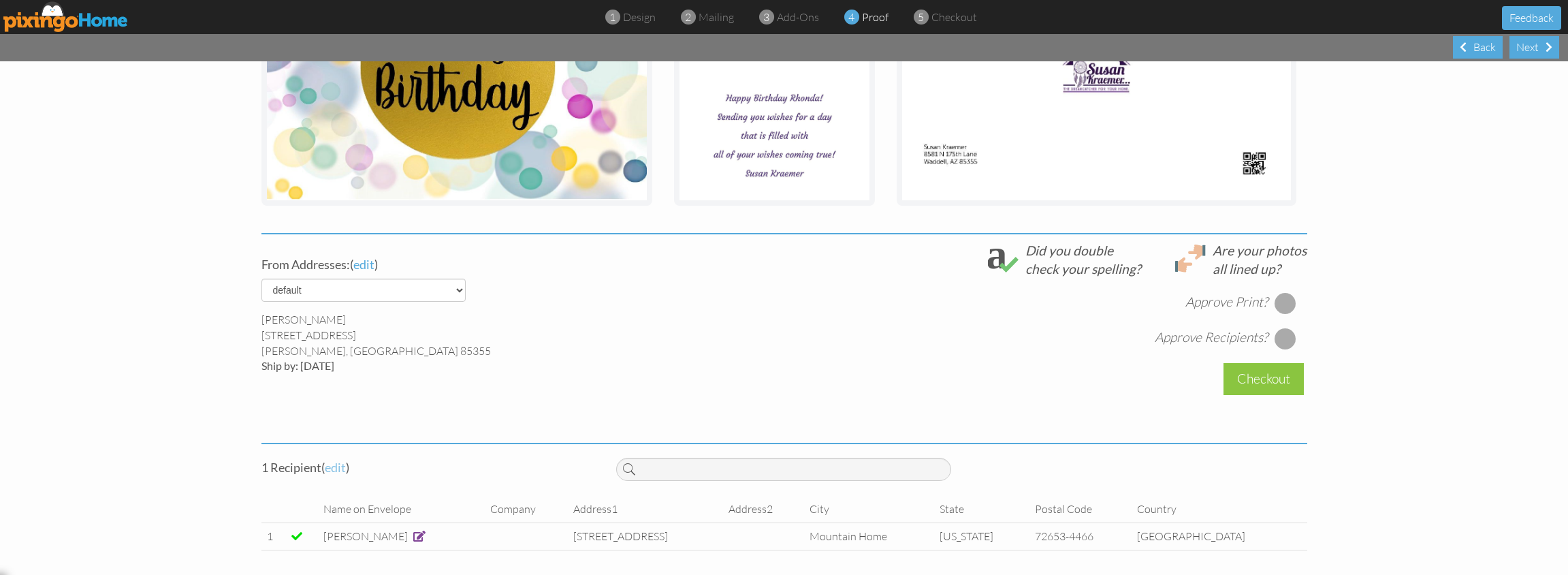
click at [334, 465] on span "edit" at bounding box center [335, 467] width 21 height 15
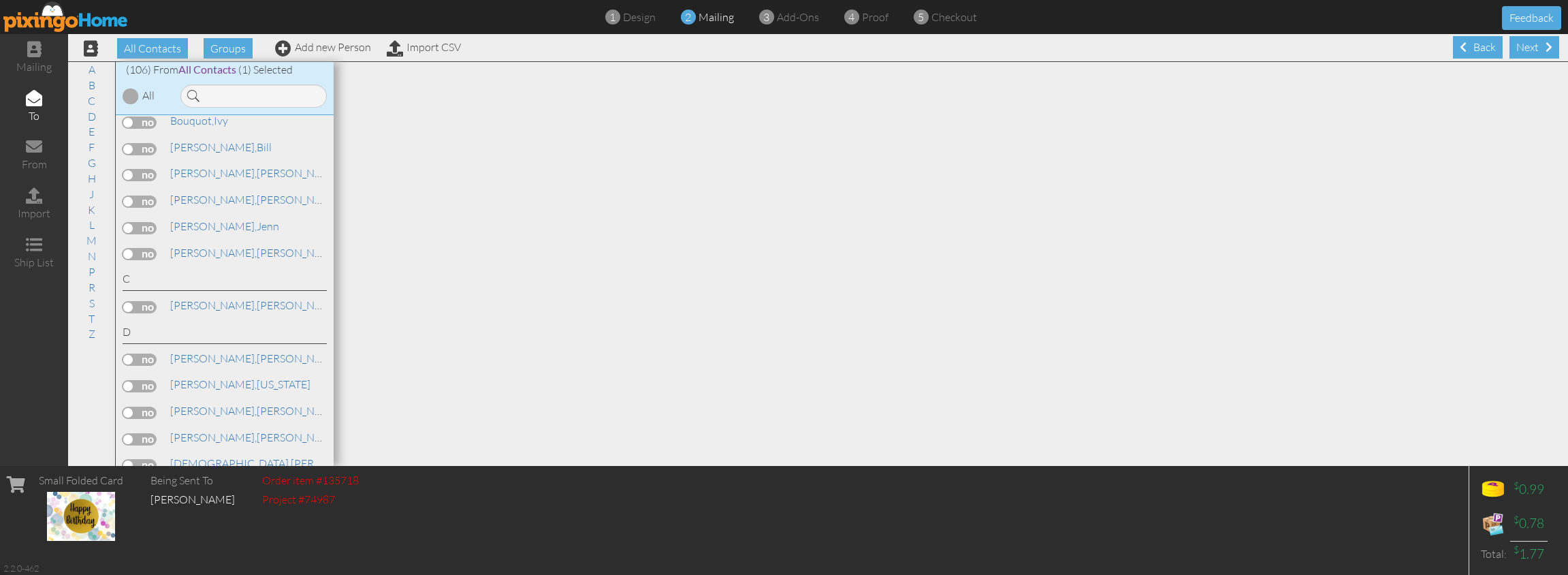
scroll to position [349, 0]
click at [1524, 46] on div "Next" at bounding box center [1534, 47] width 50 height 22
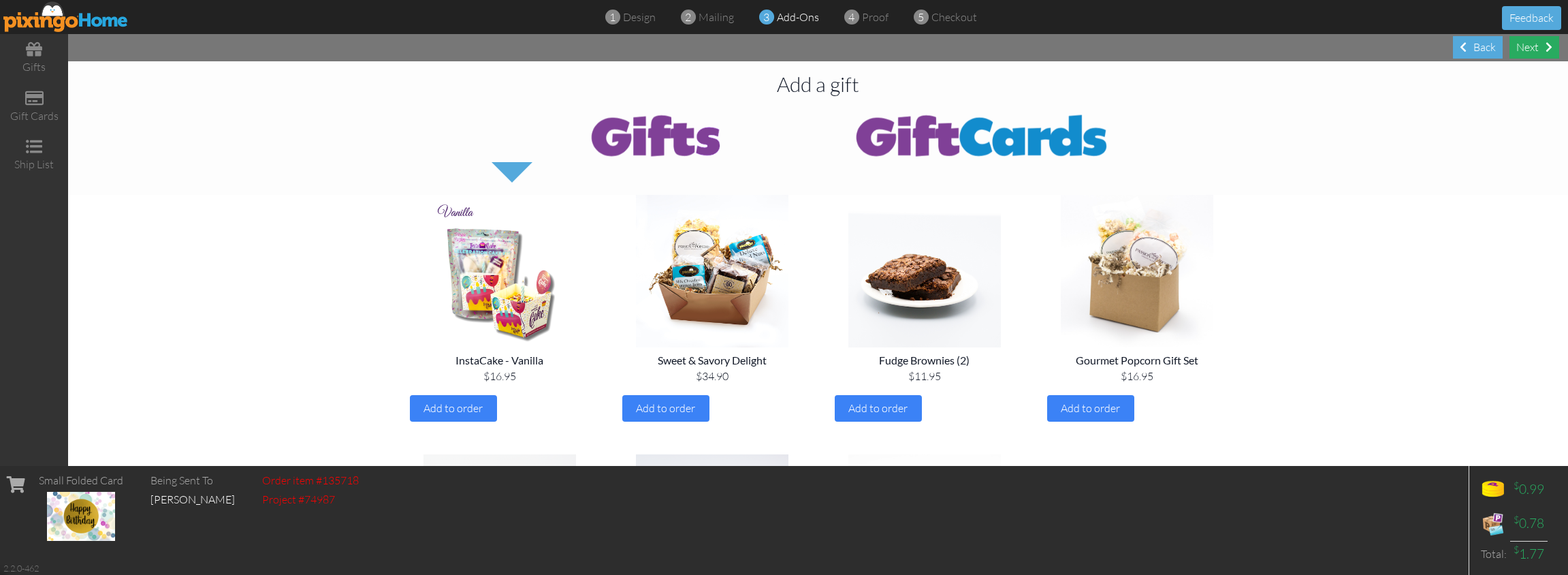
click at [1525, 51] on div "Next" at bounding box center [1534, 47] width 50 height 22
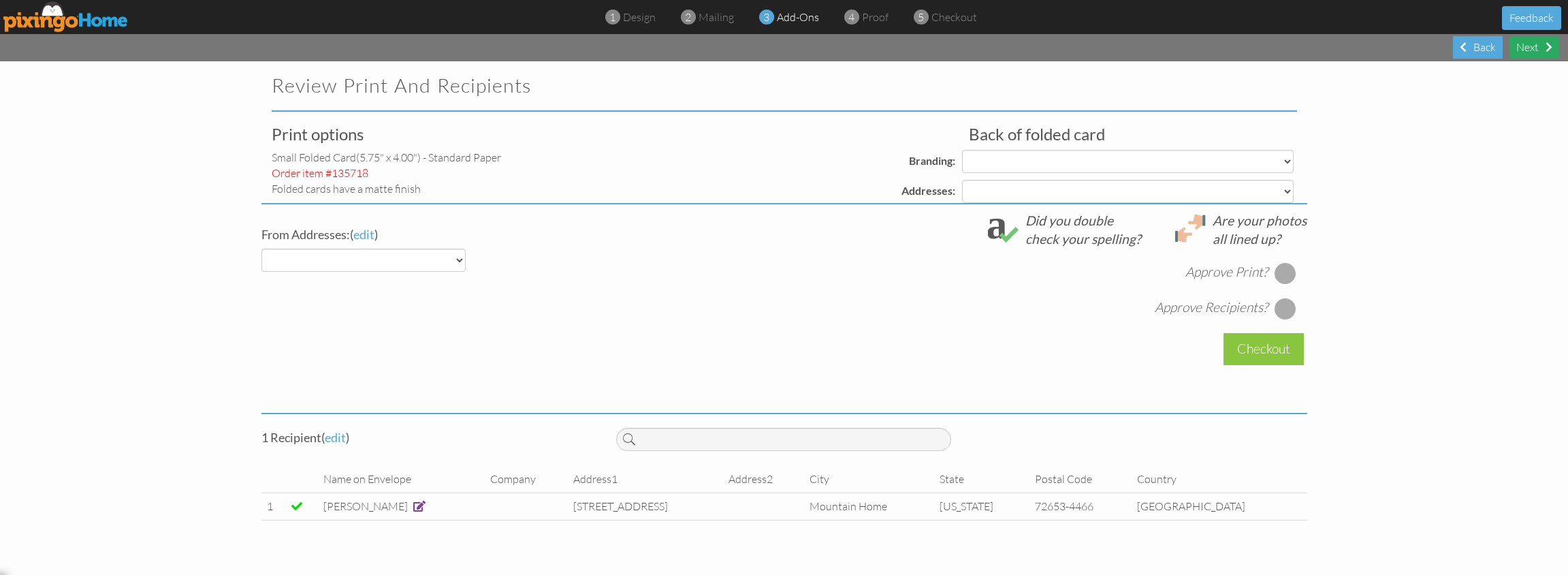
select select "object:5088"
select select "object:5092"
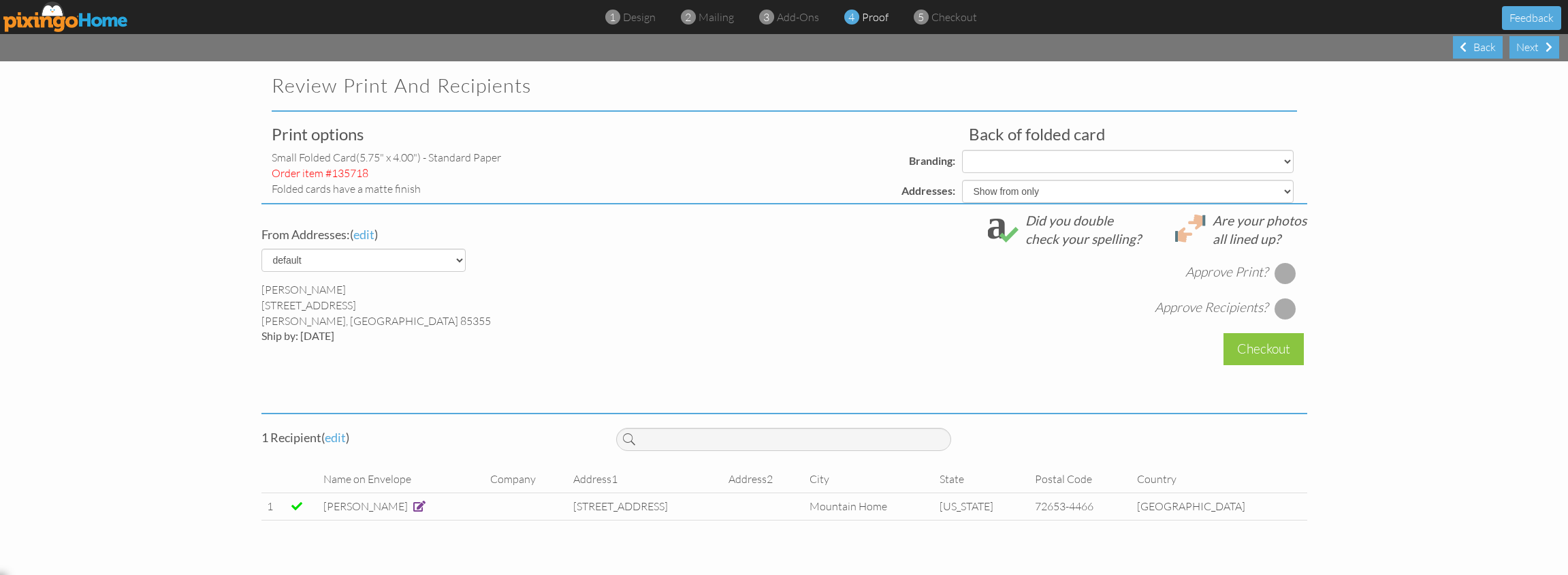
select select "object:5102"
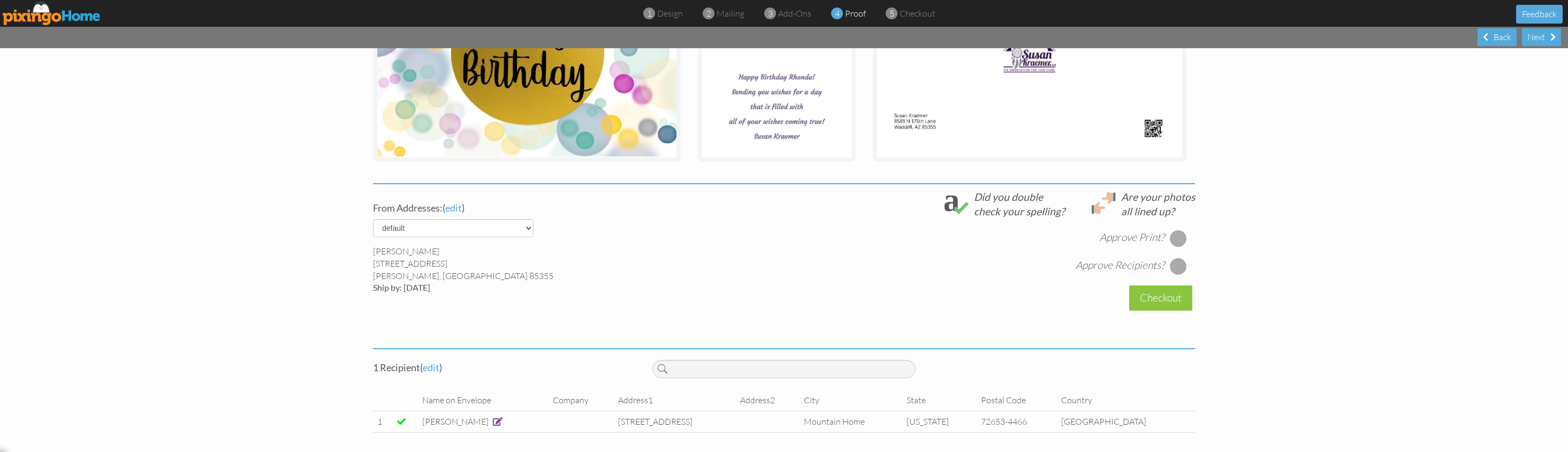
click at [493, 423] on span at bounding box center [498, 422] width 10 height 9
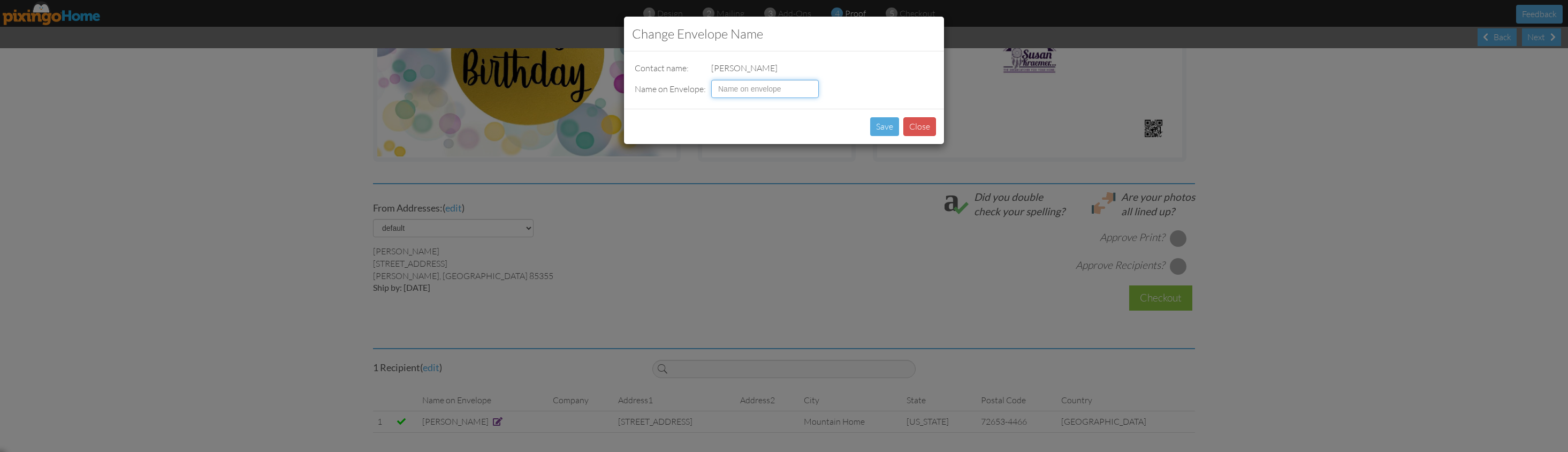
click at [747, 88] on input at bounding box center [765, 89] width 108 height 18
type input "[PERSON_NAME]"
click at [879, 125] on button "Save" at bounding box center [884, 127] width 29 height 19
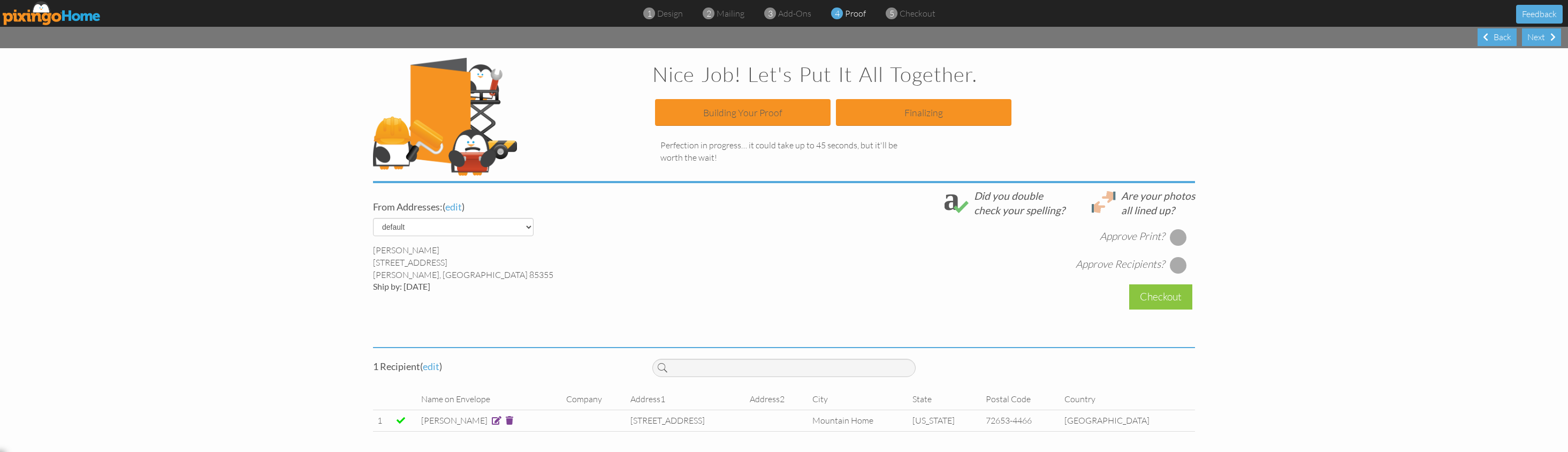
scroll to position [127, 0]
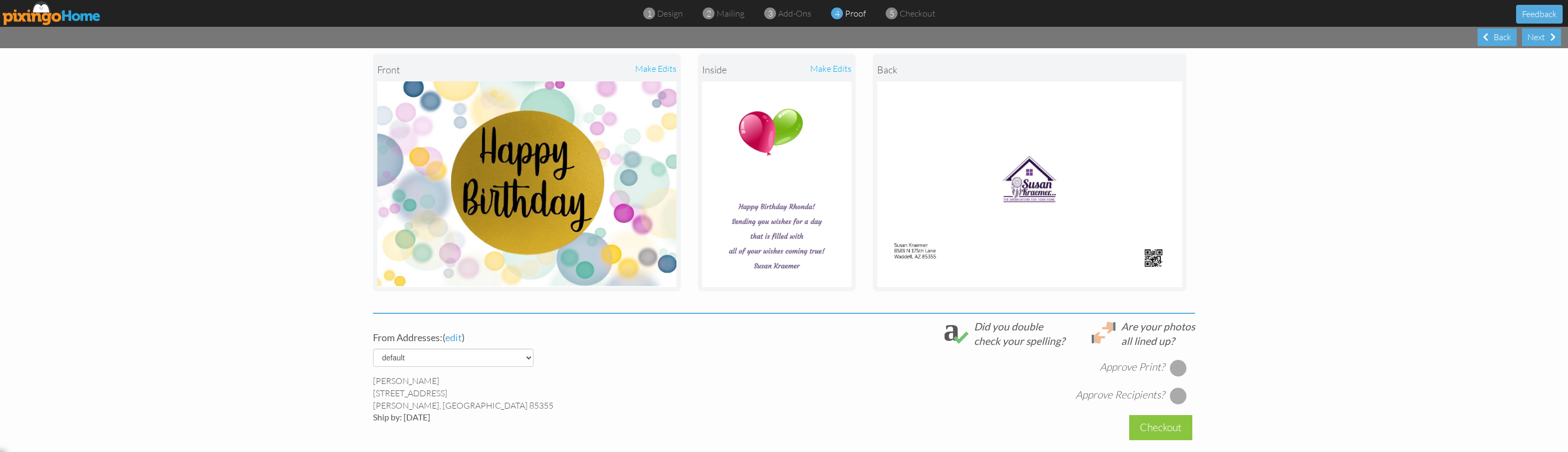
click at [1180, 366] on div at bounding box center [1178, 368] width 17 height 17
click at [1175, 390] on div at bounding box center [1178, 396] width 17 height 17
drag, startPoint x: 1180, startPoint y: 423, endPoint x: 1168, endPoint y: 403, distance: 23.3
click at [1180, 423] on div "Checkout" at bounding box center [1161, 427] width 63 height 25
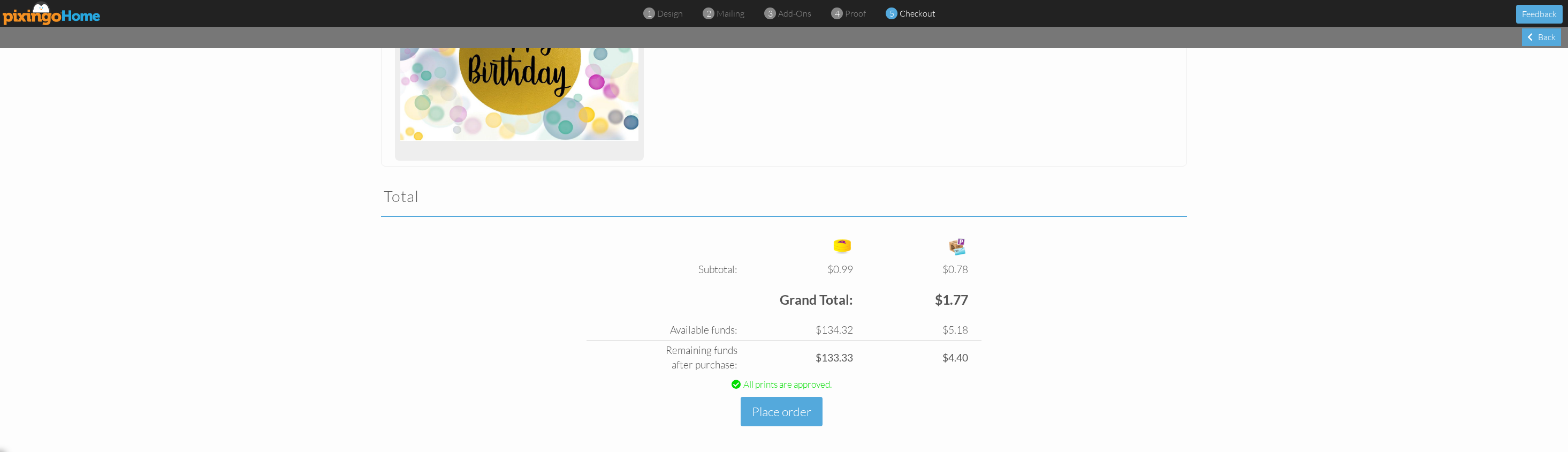
scroll to position [223, 0]
click at [795, 406] on button "Place order" at bounding box center [782, 413] width 82 height 29
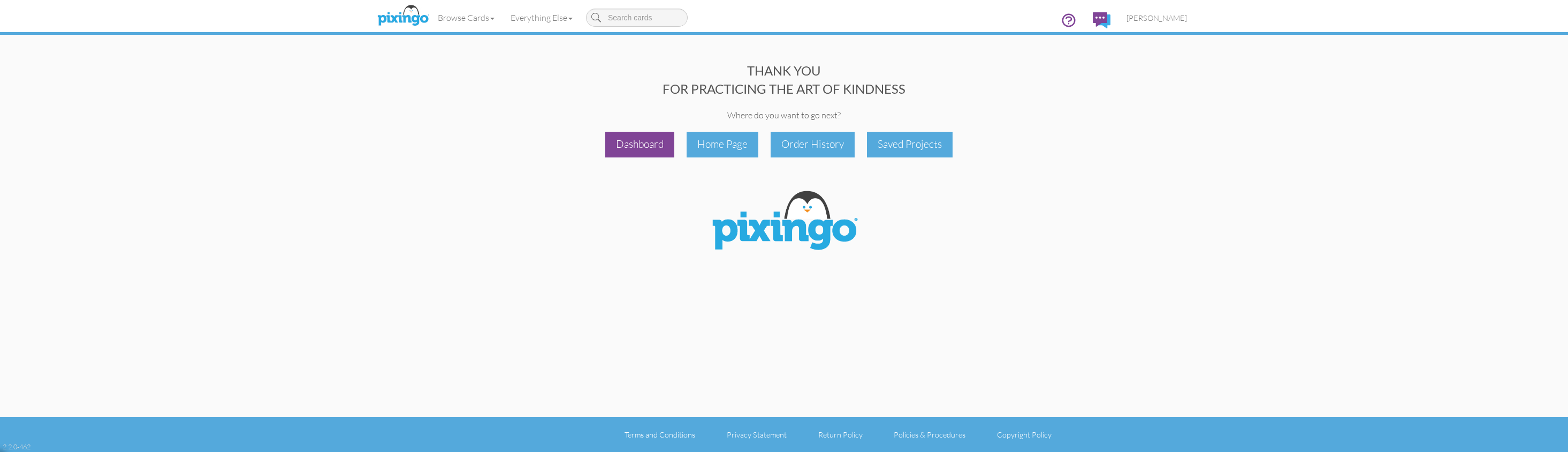
click at [628, 141] on div "Dashboard" at bounding box center [639, 144] width 69 height 25
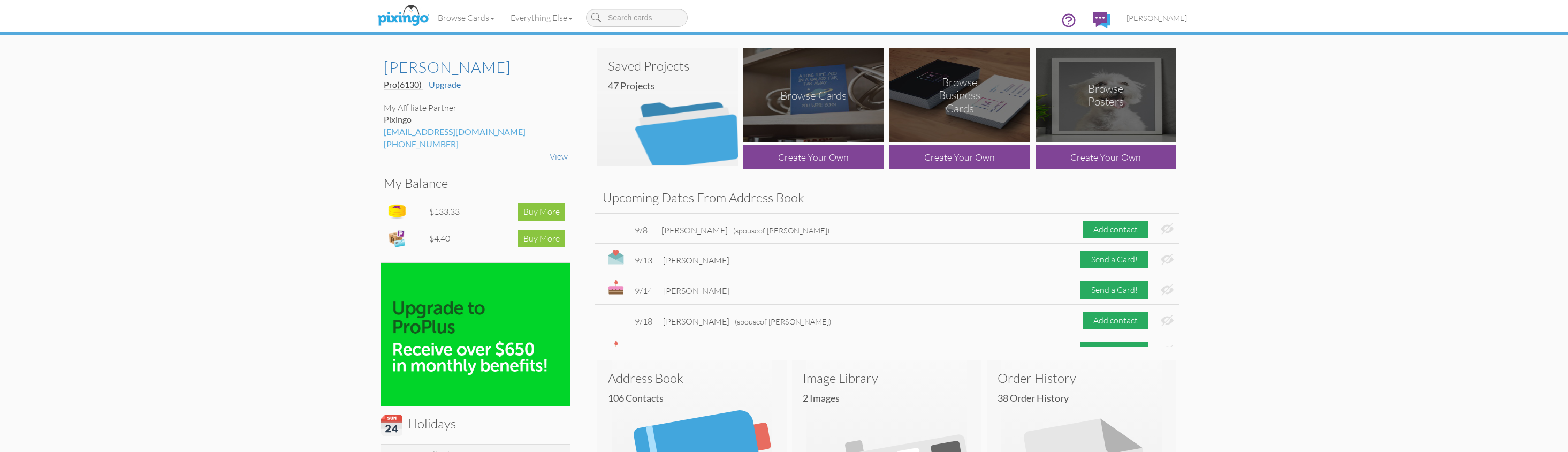
click at [618, 15] on input at bounding box center [637, 18] width 102 height 18
type input "b"
type input "pet birthday"
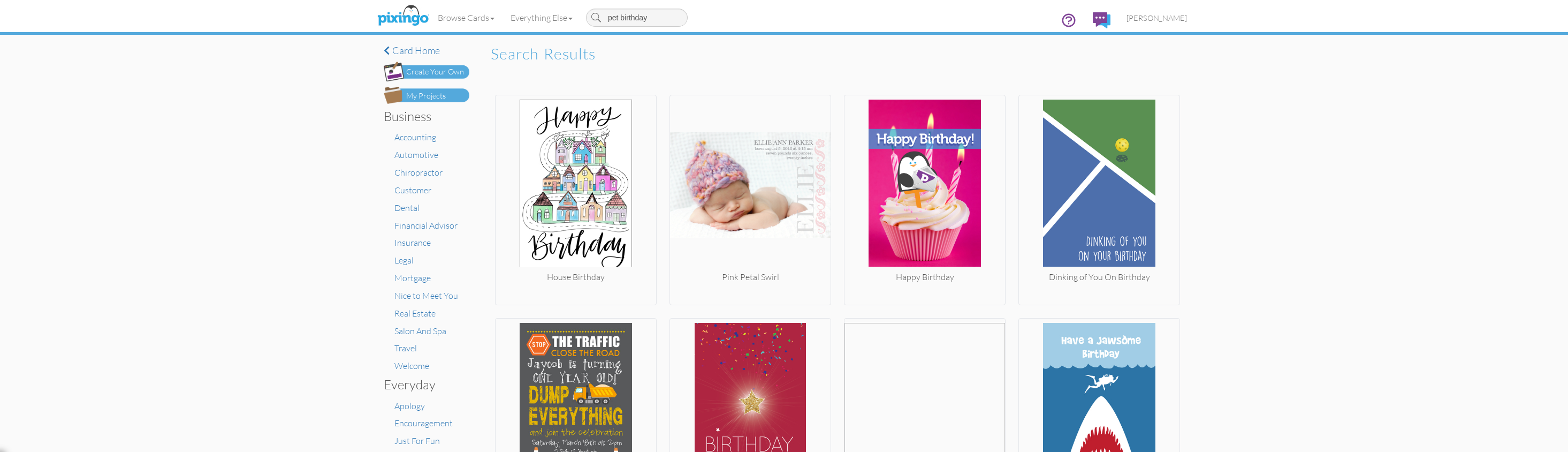
drag, startPoint x: 653, startPoint y: 15, endPoint x: 590, endPoint y: 15, distance: 63.0
click at [590, 15] on input "pet birthday" at bounding box center [637, 18] width 102 height 18
type input "dog birthday"
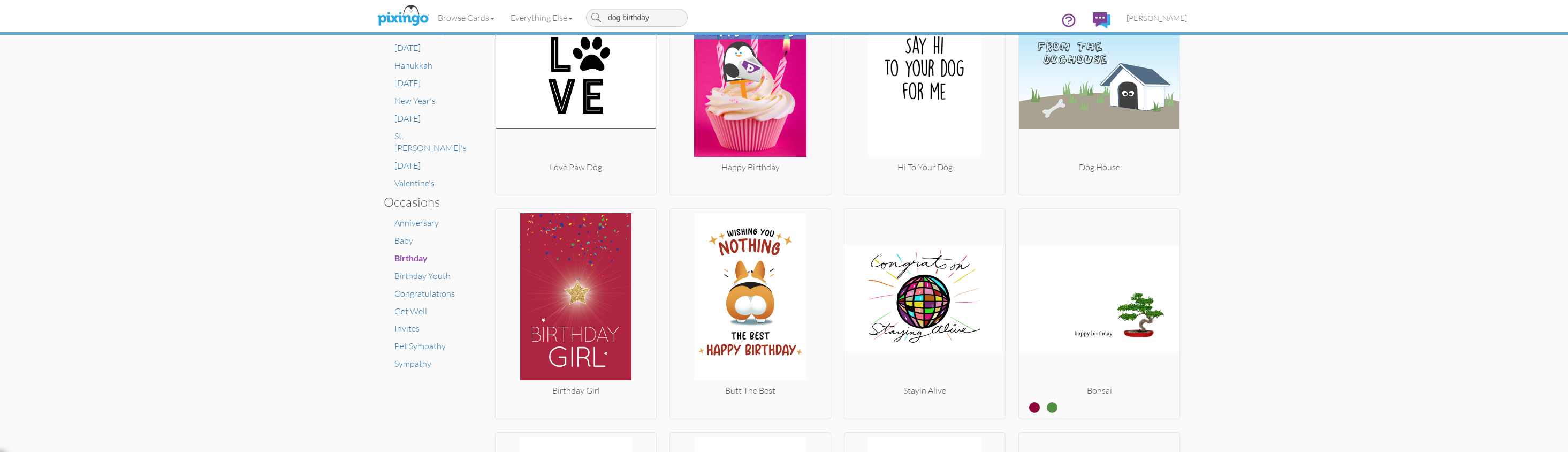
scroll to position [562, 0]
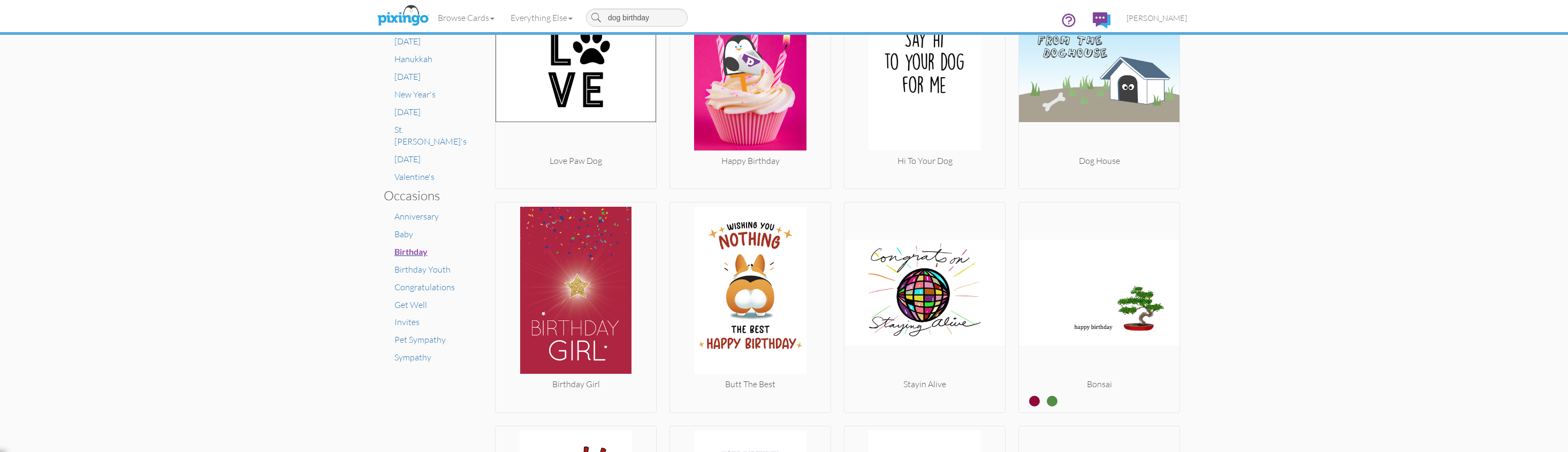
click at [410, 246] on span "Birthday" at bounding box center [411, 251] width 33 height 10
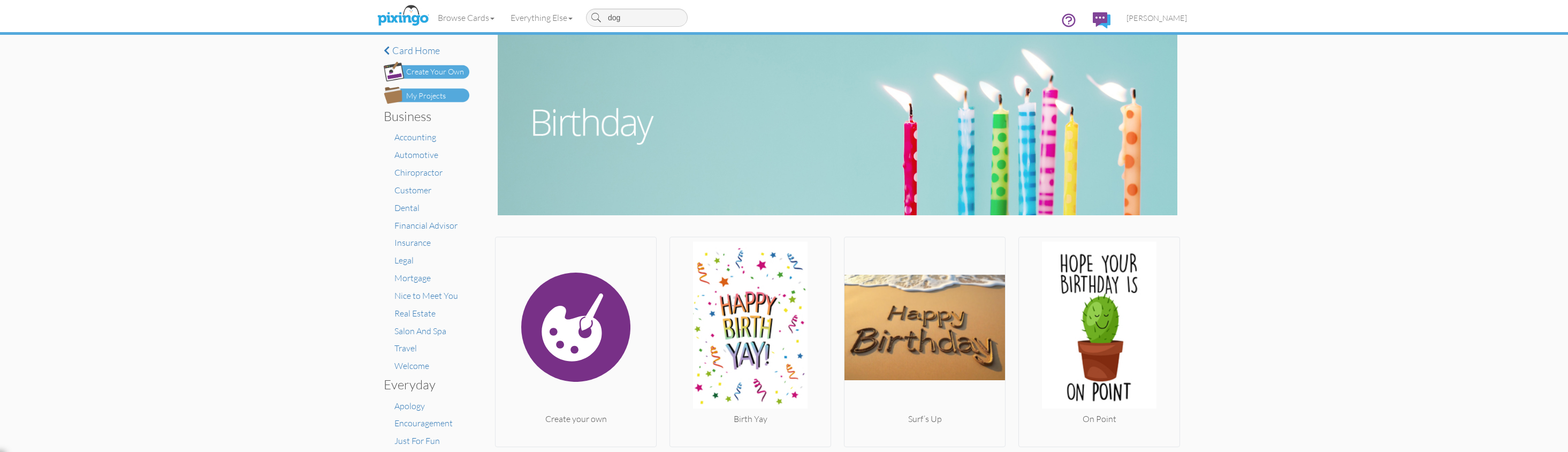
type input "dog"
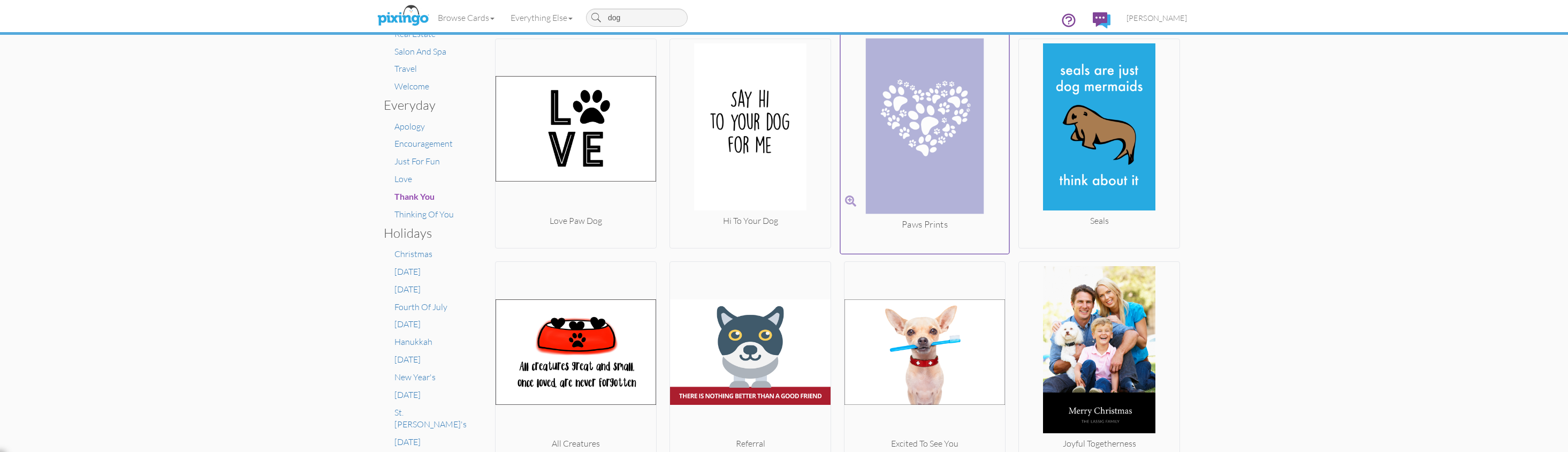
scroll to position [281, 0]
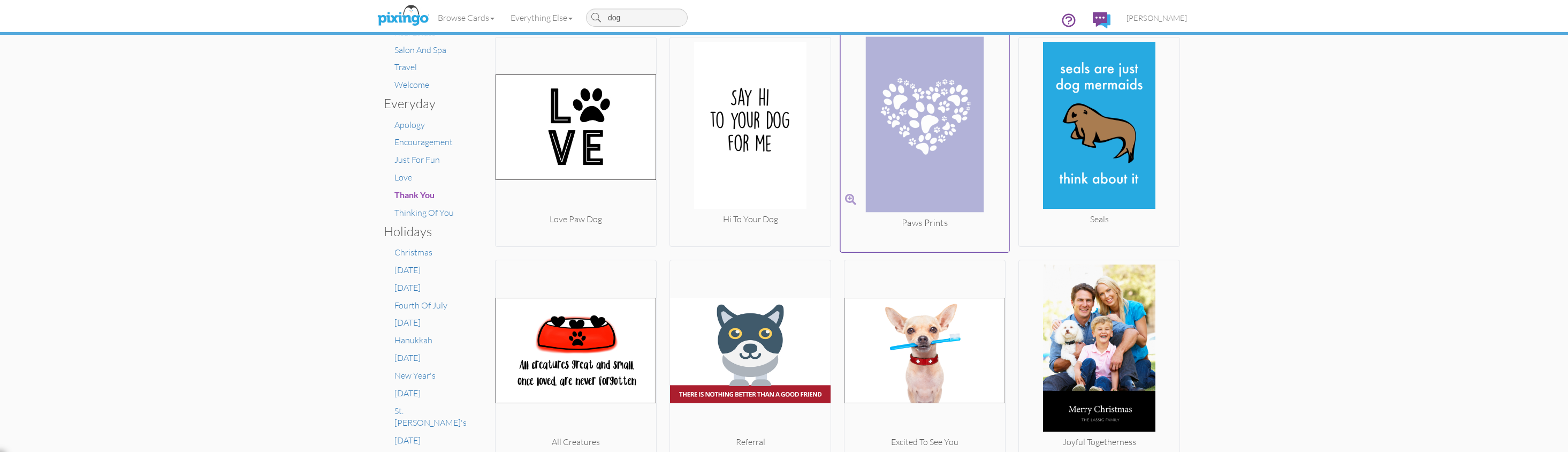
click at [920, 138] on img at bounding box center [925, 126] width 169 height 180
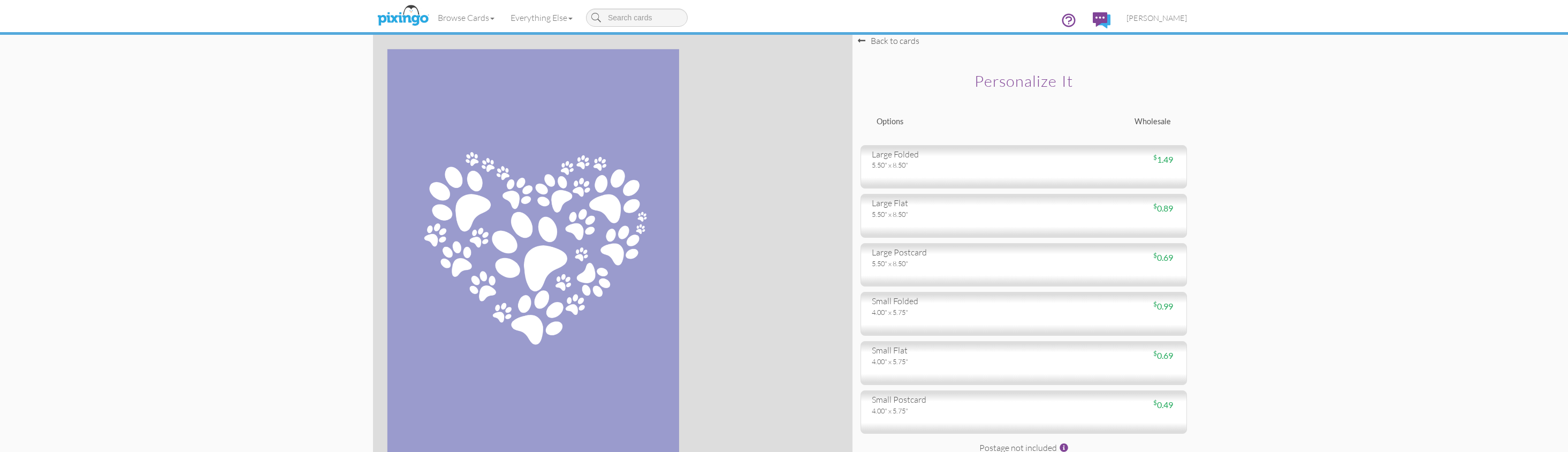
scroll to position [1, 0]
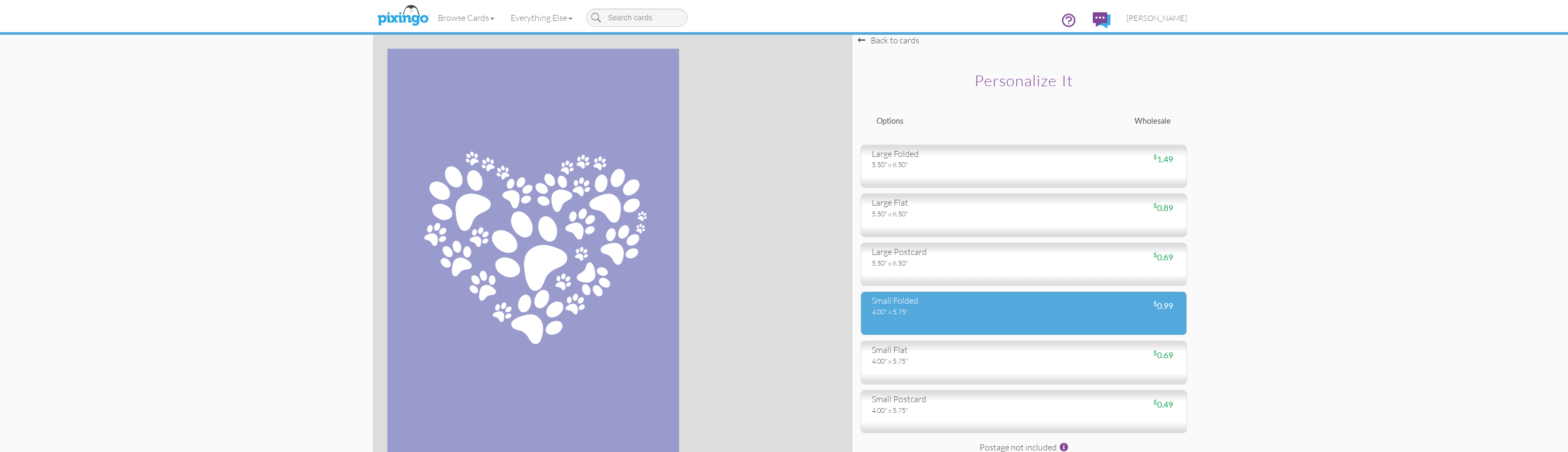
click at [904, 313] on div "4.00" x 5.75"" at bounding box center [943, 312] width 144 height 10
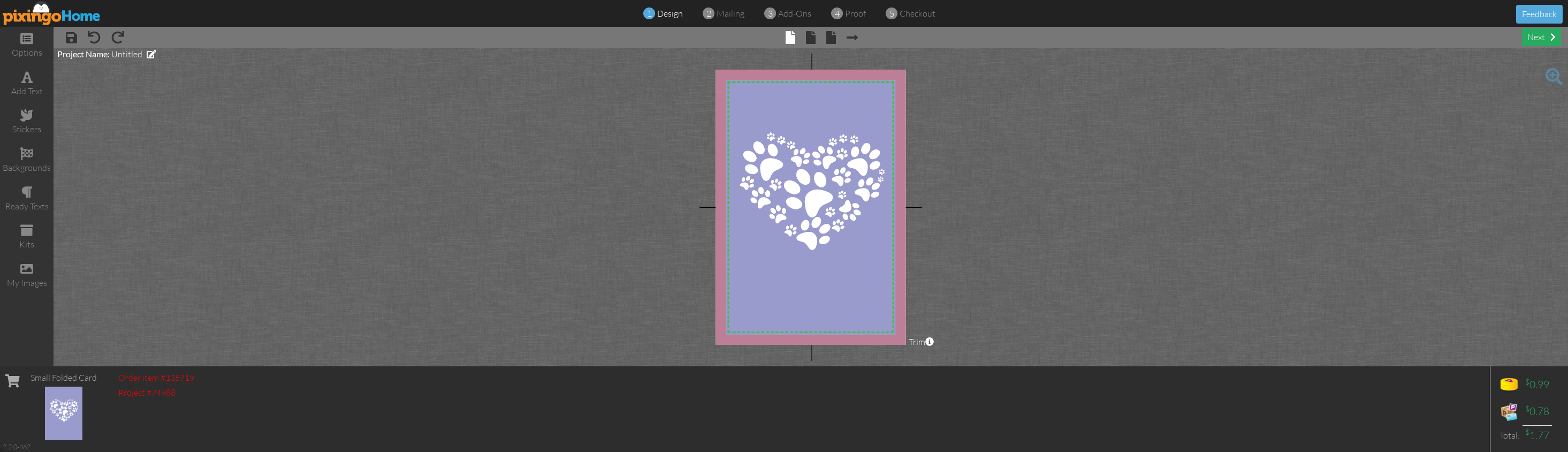
click at [1232, 35] on div "next" at bounding box center [1541, 37] width 39 height 18
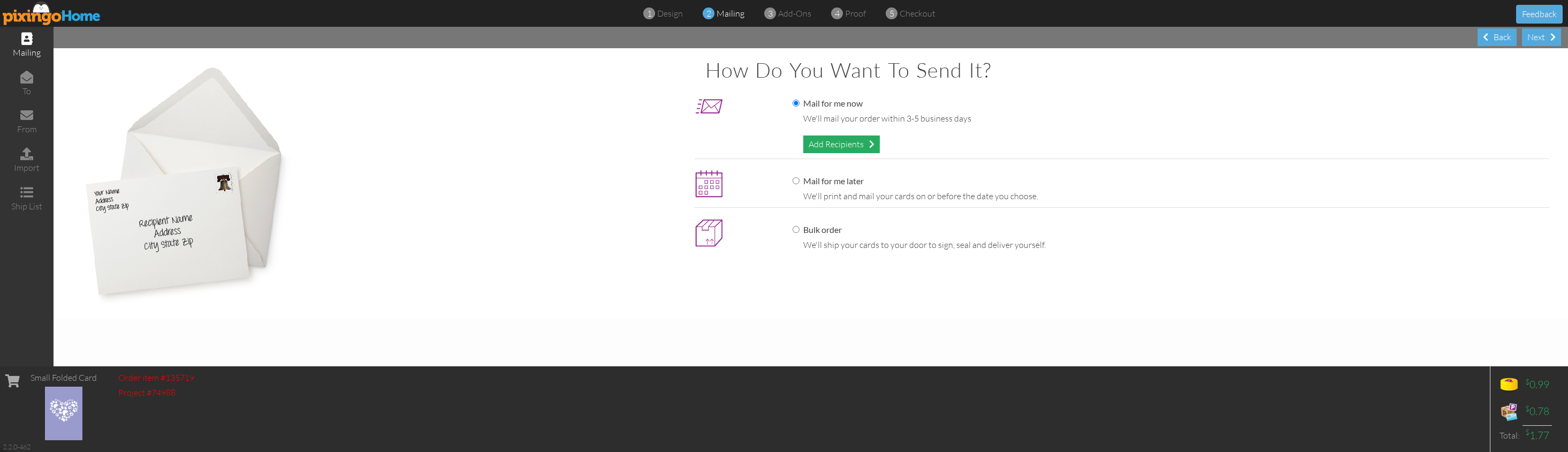
click at [844, 144] on div "Add Recipients" at bounding box center [842, 144] width 77 height 18
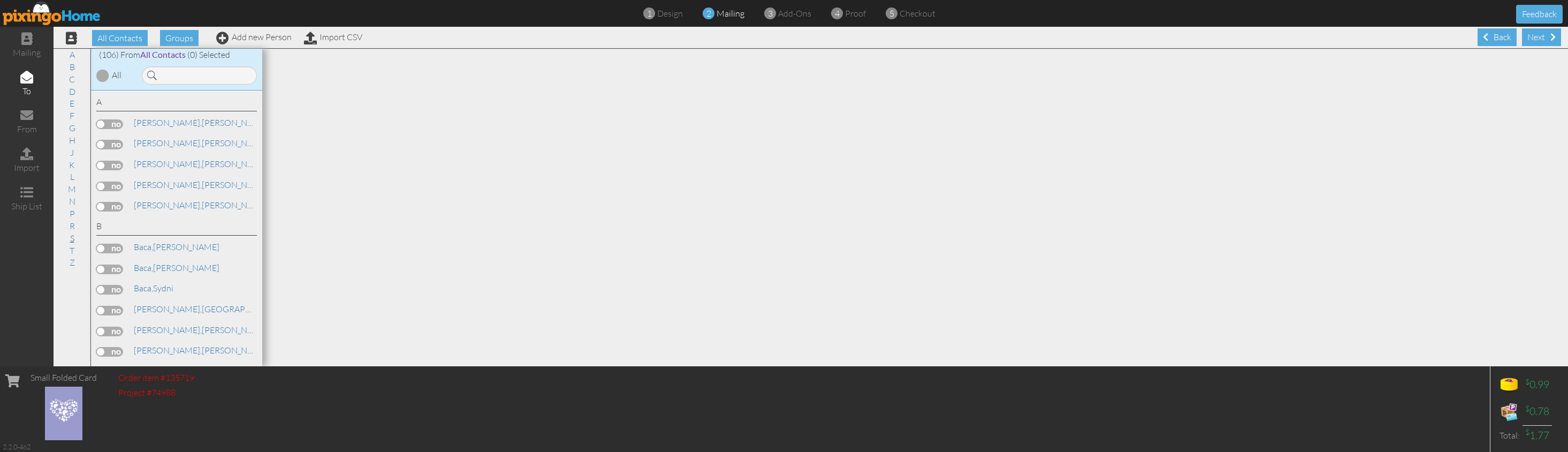
click at [74, 234] on link "S" at bounding box center [72, 238] width 15 height 13
click at [114, 348] on label at bounding box center [110, 353] width 27 height 10
click at [0, 0] on input "checkbox" at bounding box center [0, 0] width 0 height 0
click at [1232, 37] on div "Next" at bounding box center [1541, 37] width 39 height 18
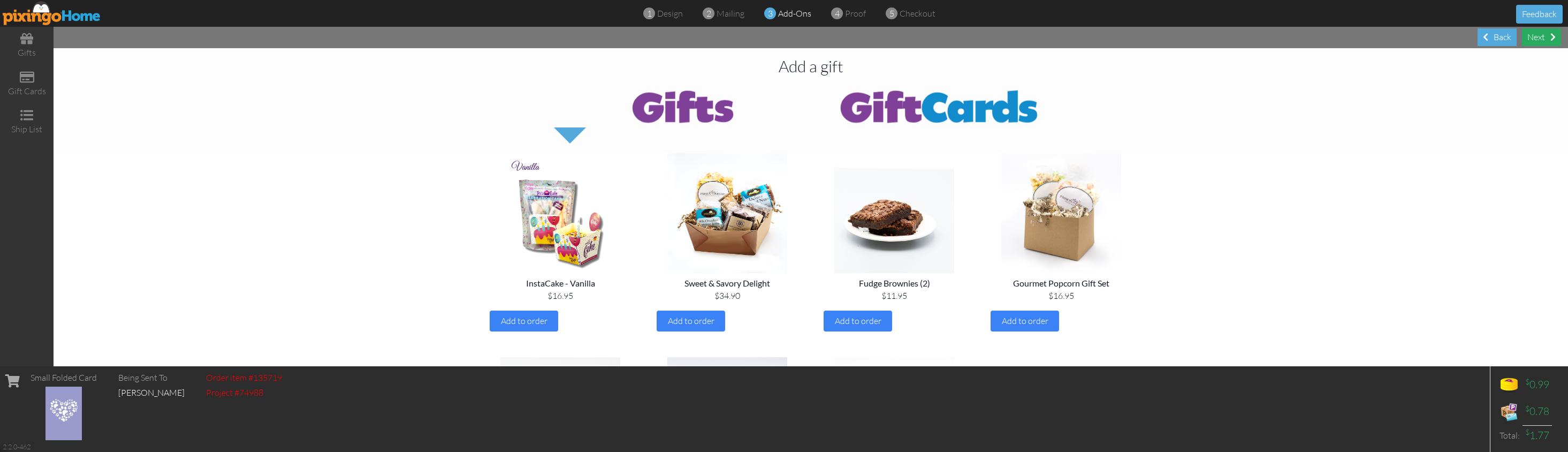
click at [1232, 34] on div "Next" at bounding box center [1541, 37] width 39 height 18
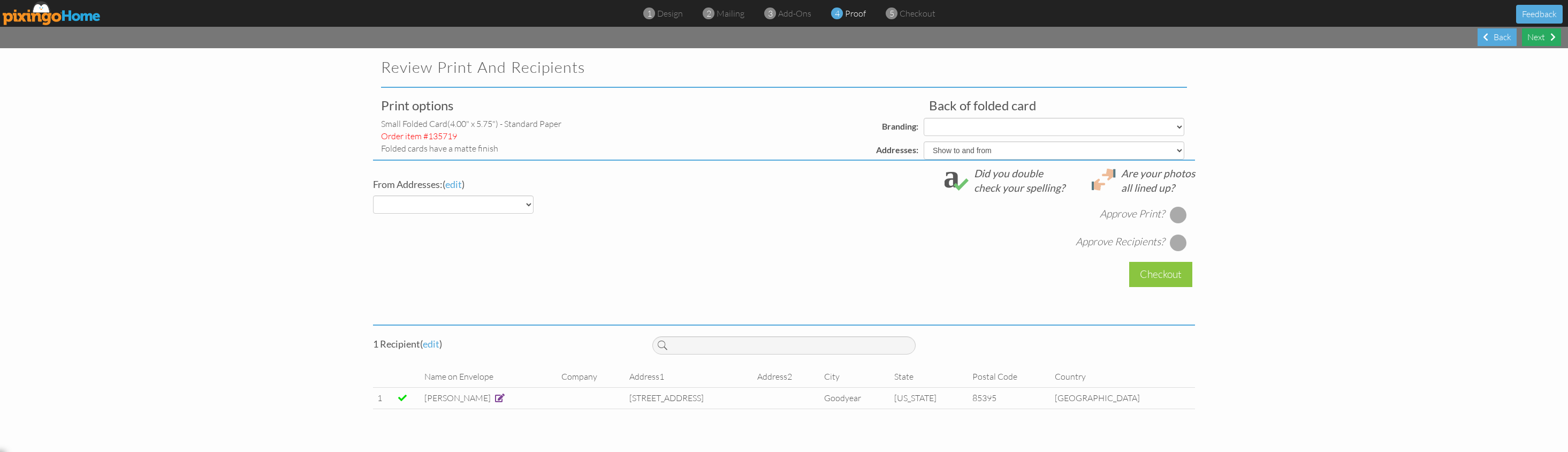
select select "object:8865"
select select "object:8864"
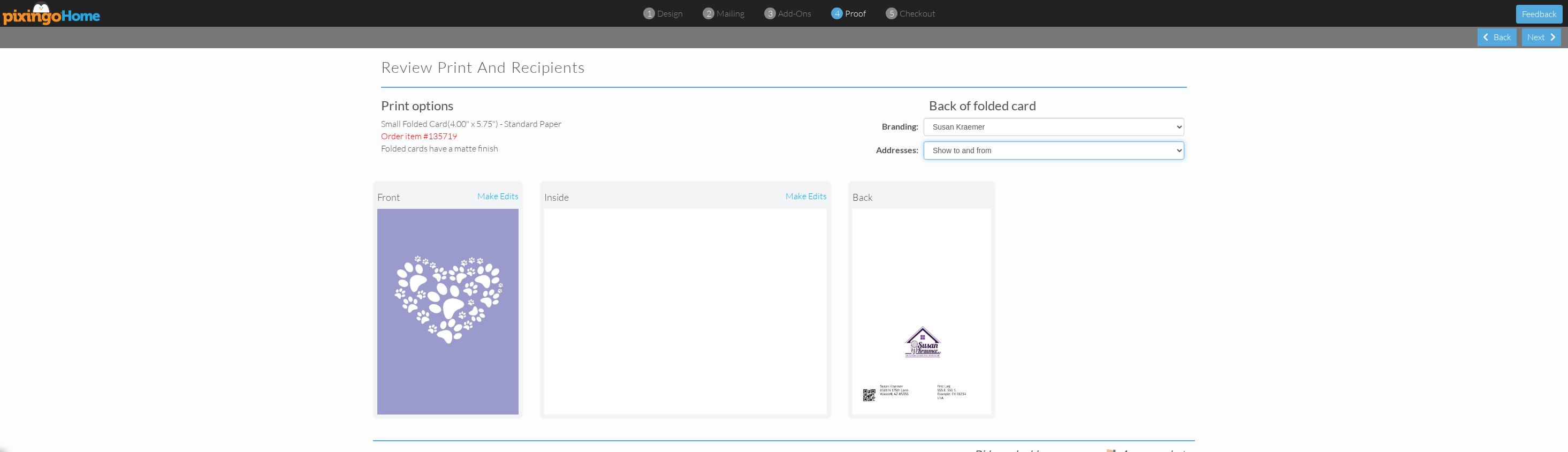
select select "object:8862"
click at [597, 250] on img at bounding box center [685, 312] width 282 height 206
click at [808, 196] on div "make edits" at bounding box center [756, 197] width 141 height 24
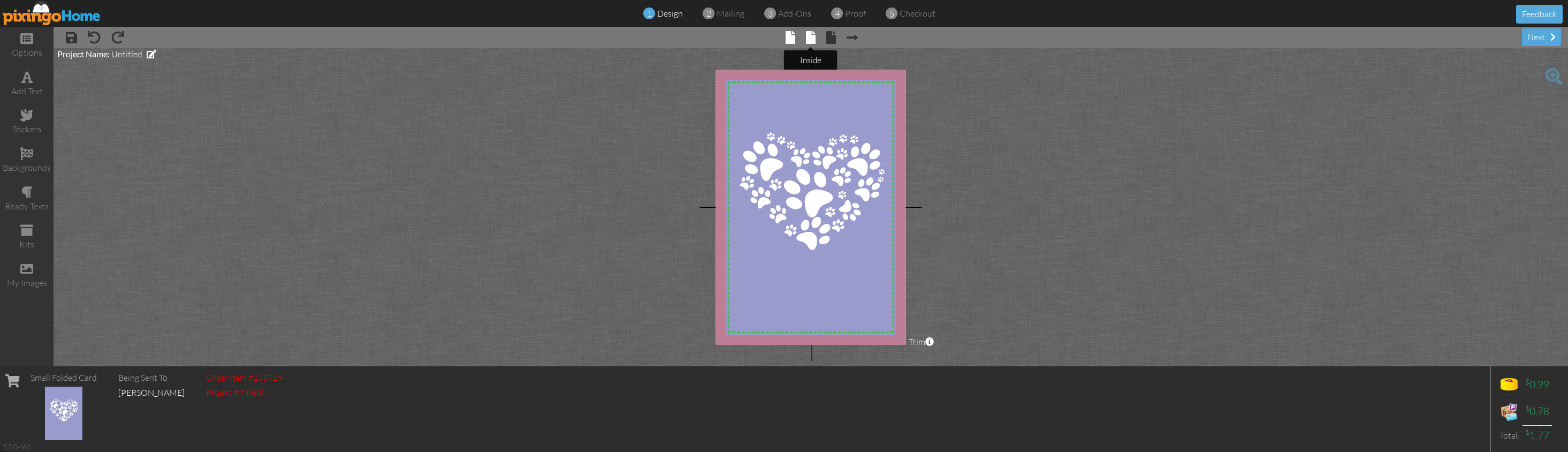
click at [808, 35] on span at bounding box center [811, 37] width 10 height 13
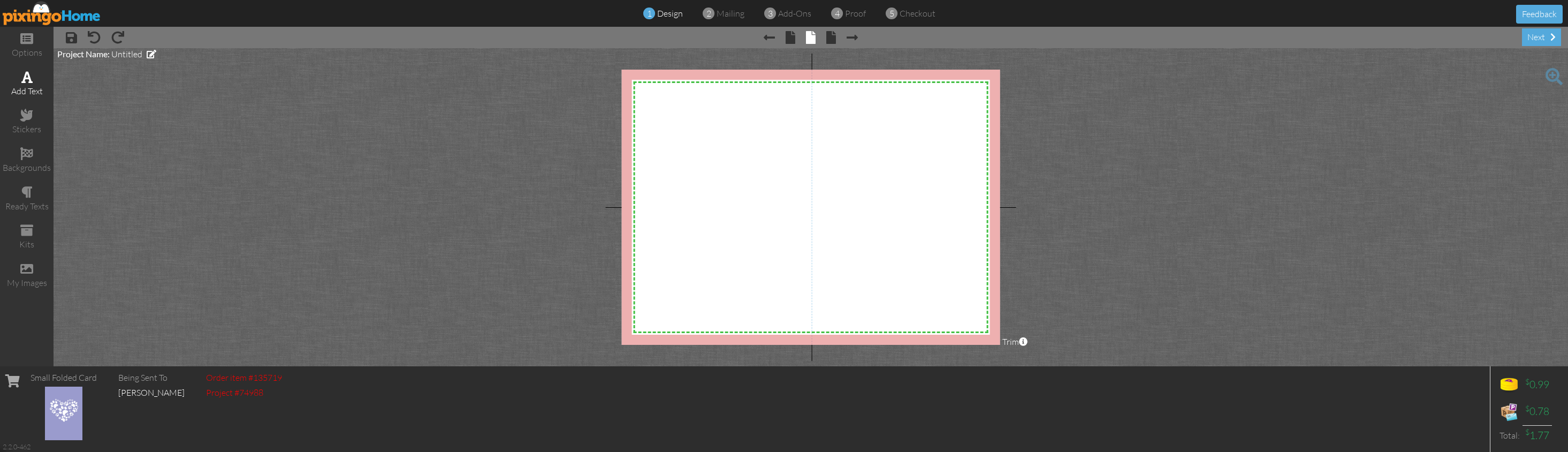
click at [35, 89] on div "add text" at bounding box center [27, 91] width 54 height 12
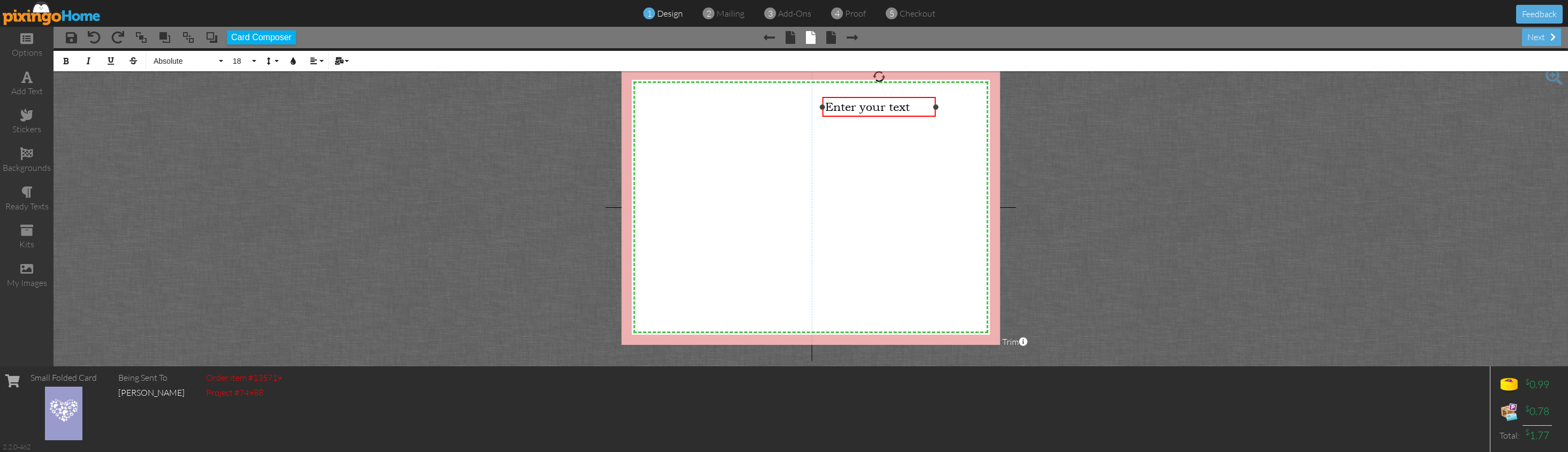
click at [891, 105] on span "Enter your text" at bounding box center [867, 107] width 85 height 13
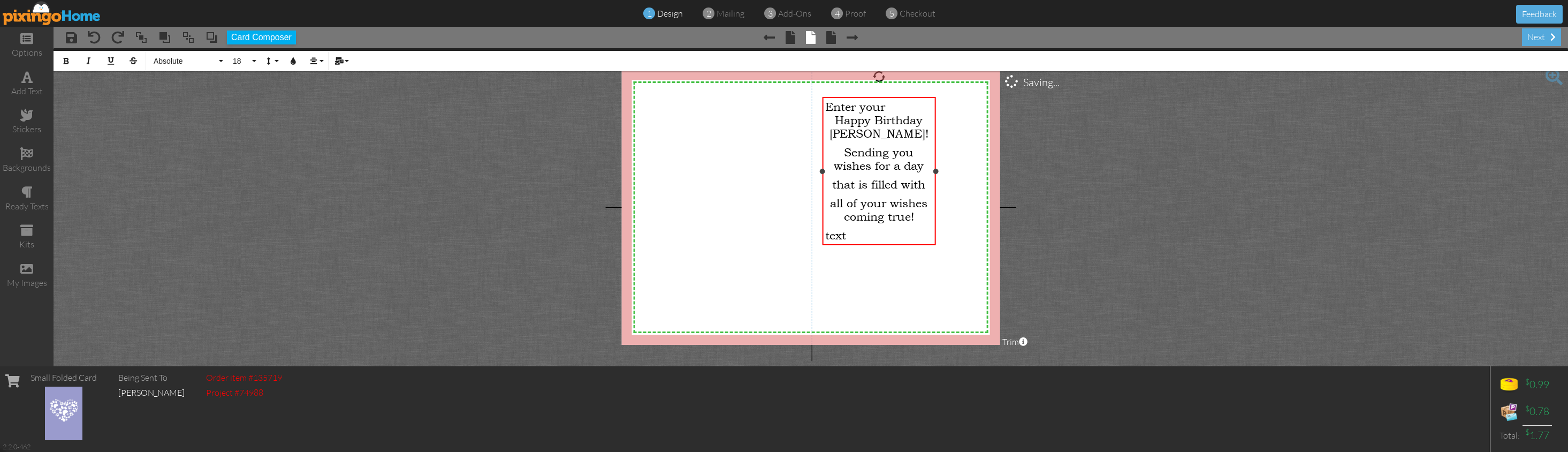
scroll to position [356, 5]
drag, startPoint x: 899, startPoint y: 132, endPoint x: 853, endPoint y: 137, distance: 46.3
click at [853, 137] on p "Happy Birthday [PERSON_NAME]!" at bounding box center [879, 127] width 107 height 27
drag, startPoint x: 888, startPoint y: 103, endPoint x: 783, endPoint y: 104, distance: 105.0
click at [783, 104] on div "X X X X X X X X X X X X X X X X X X X X X X X X X X X X X X X X X X X X X X X X…" at bounding box center [811, 207] width 379 height 275
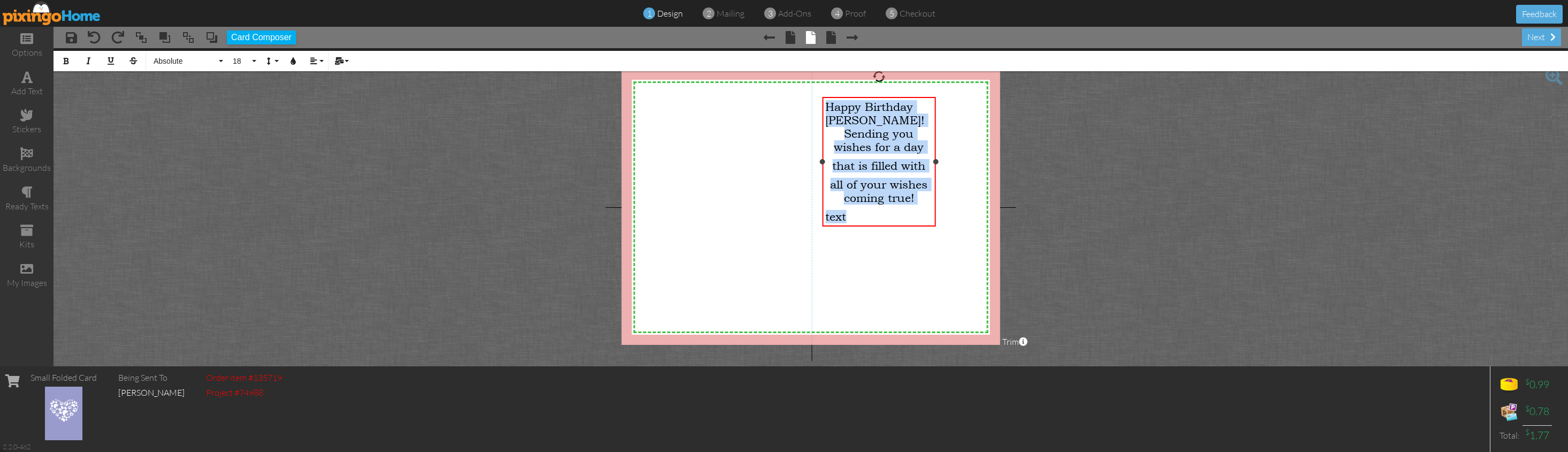
drag, startPoint x: 830, startPoint y: 110, endPoint x: 891, endPoint y: 228, distance: 132.8
click at [891, 227] on div "​ Happy Birthday [PERSON_NAME]! Sending you wishes for a day that is filled wit…" at bounding box center [878, 161] width 113 height 130
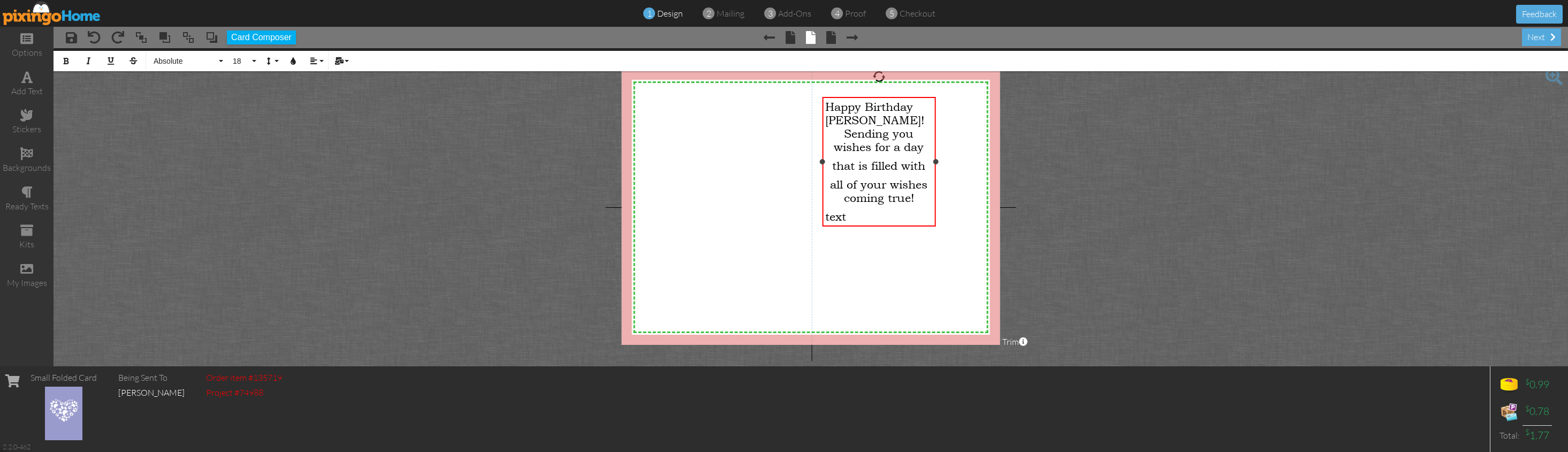
click at [866, 224] on div "text" at bounding box center [879, 217] width 107 height 13
click at [864, 177] on div "​ Happy Birthday [PERSON_NAME]! Sending you wishes for a day that is filled wit…" at bounding box center [879, 168] width 107 height 136
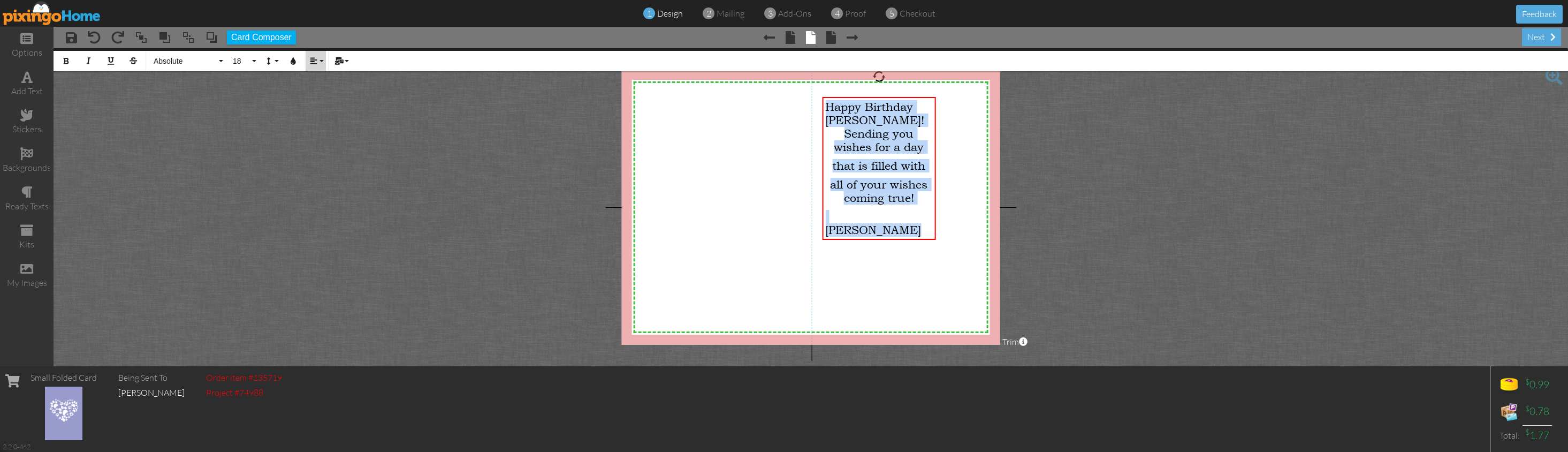
click at [317, 65] on button "Align" at bounding box center [315, 61] width 20 height 20
click at [321, 94] on icon at bounding box center [321, 94] width 7 height 8
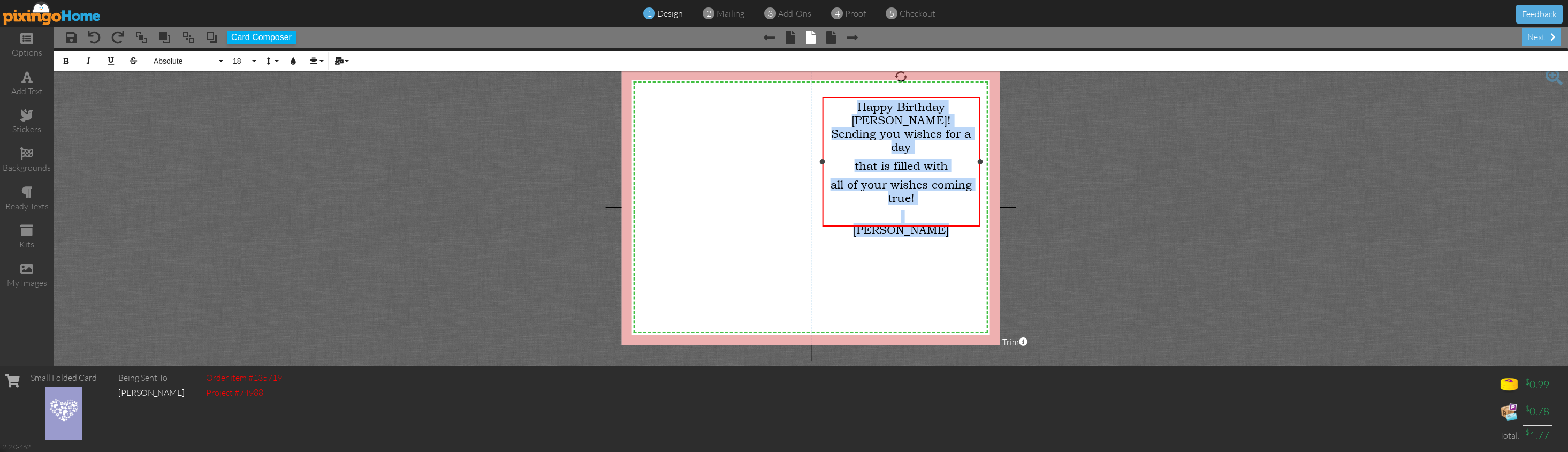
drag, startPoint x: 936, startPoint y: 168, endPoint x: 956, endPoint y: 170, distance: 20.1
click at [980, 180] on div "​ Happy Birthday [PERSON_NAME]! Sending you wishes for a day that is filled wit…" at bounding box center [900, 161] width 158 height 130
click at [853, 130] on p "Sending you wishes for a day" at bounding box center [901, 140] width 152 height 27
click at [294, 59] on icon "button" at bounding box center [293, 61] width 7 height 7
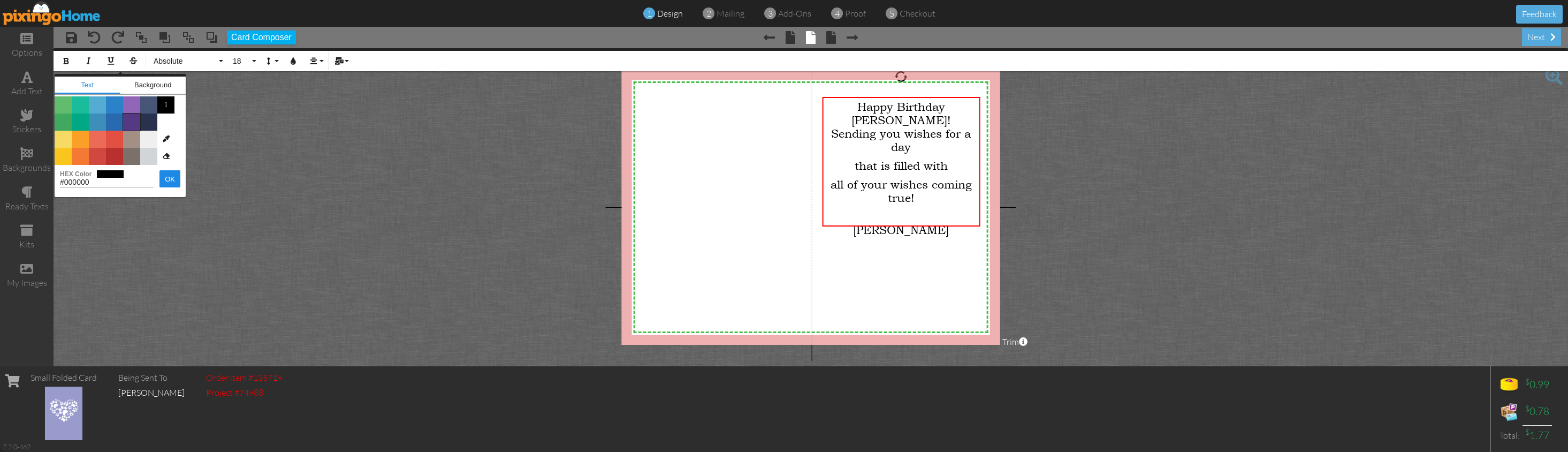
click at [129, 121] on span "Color #553982" at bounding box center [131, 122] width 17 height 17
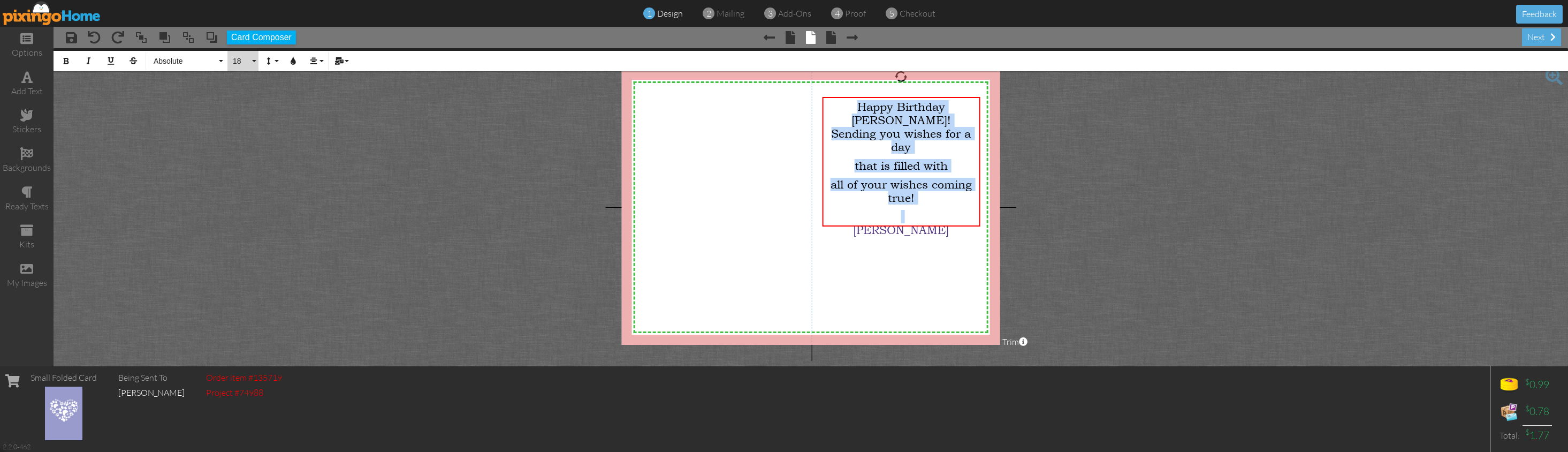
click at [251, 58] on button "18" at bounding box center [243, 61] width 31 height 20
click at [242, 195] on link "24" at bounding box center [245, 193] width 35 height 16
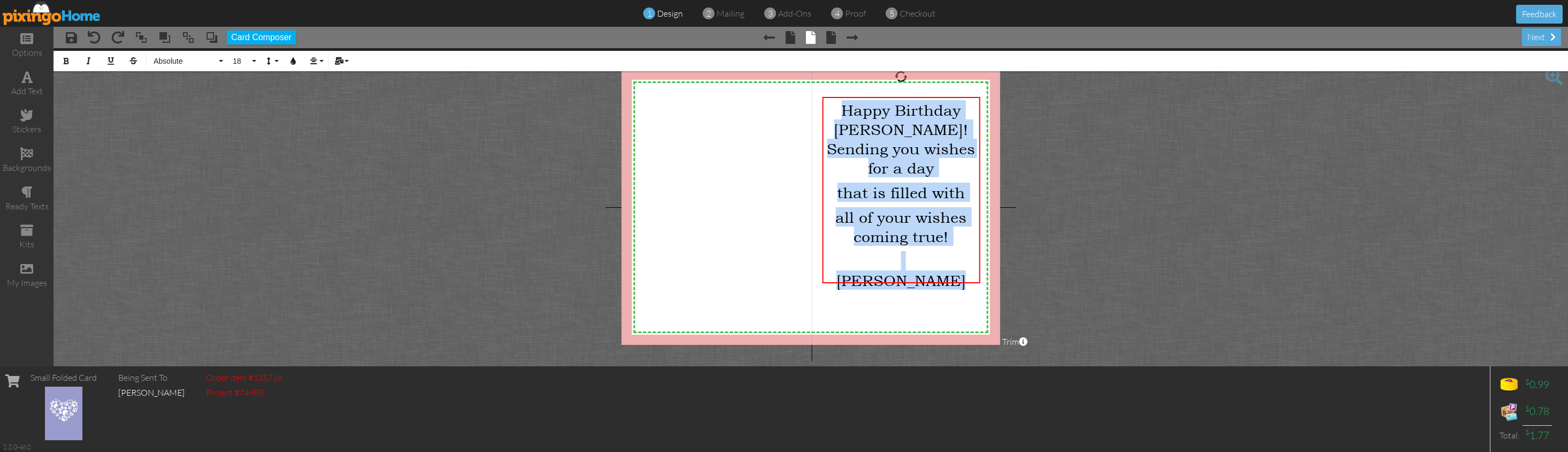
scroll to position [317, 5]
click at [220, 57] on button "Absolute" at bounding box center [187, 61] width 77 height 20
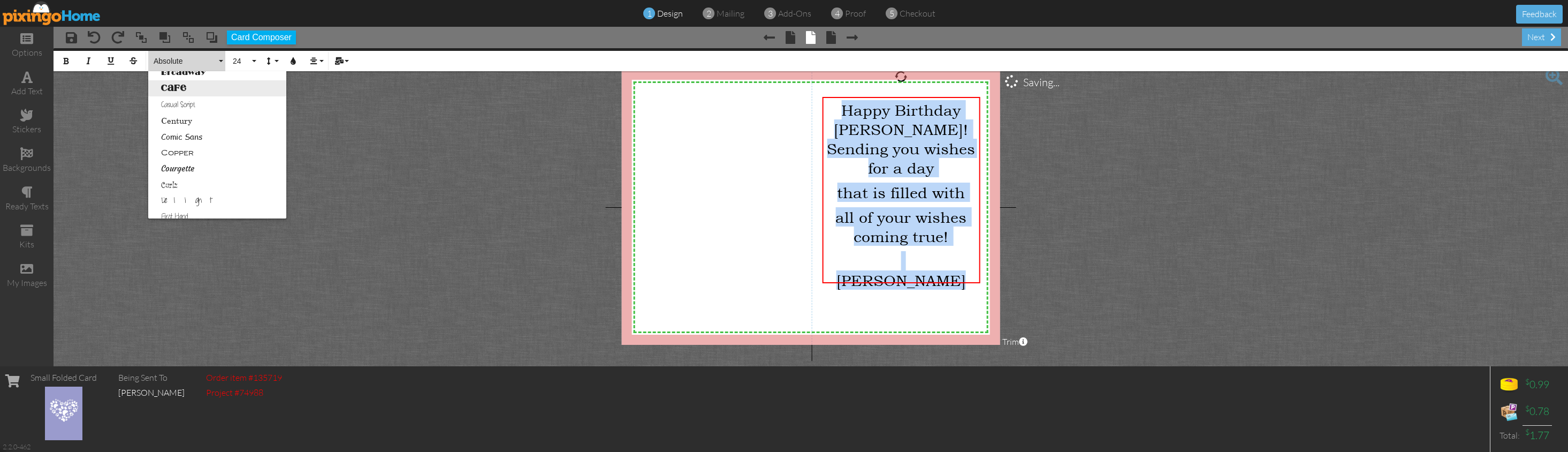
scroll to position [105, 0]
click at [186, 168] on link "Courgette" at bounding box center [217, 167] width 138 height 16
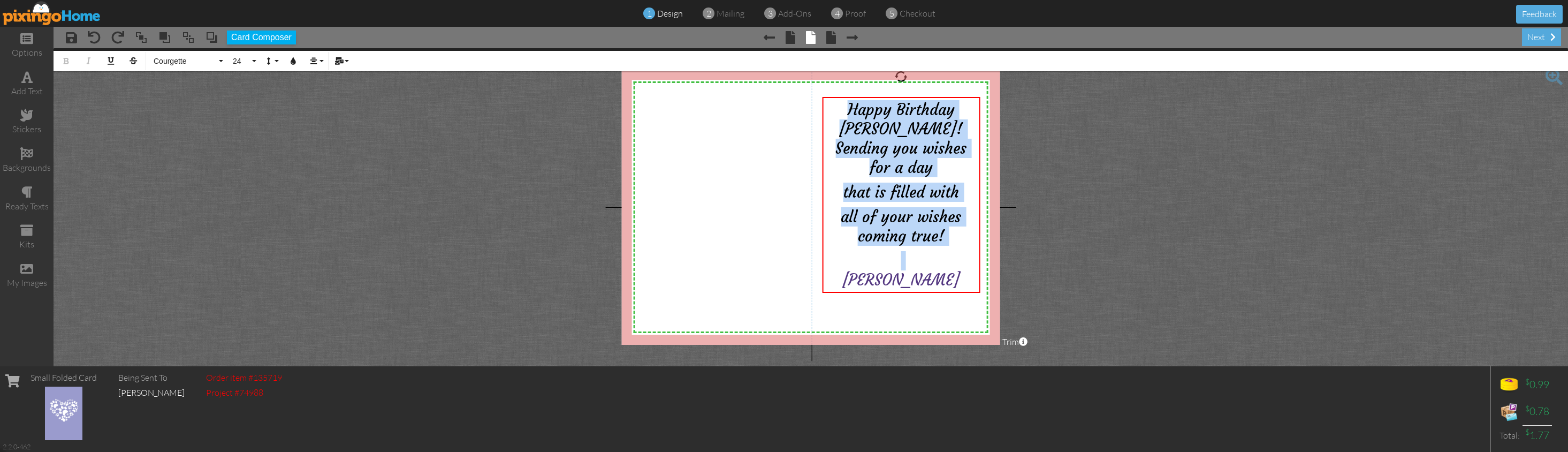
scroll to position [308, 5]
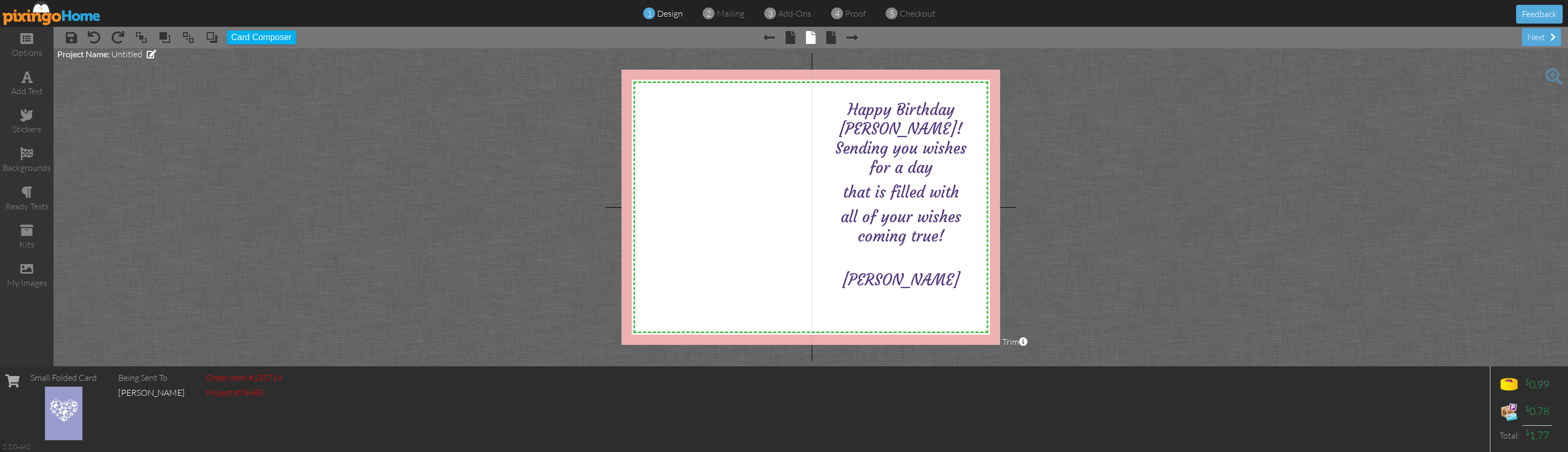
click at [200, 194] on project-studio-wrapper "X X X X X X X X X X X X X X X X X X X X X X X X X X X X X X X X X X X X X X X X…" at bounding box center [811, 207] width 1514 height 318
click at [914, 216] on span "all of your wishes coming true!" at bounding box center [901, 226] width 121 height 38
click at [396, 189] on project-studio-wrapper "X X X X X X X X X X X X X X X X X X X X X X X X X X X X X X X X X X X X X X X X…" at bounding box center [811, 207] width 1514 height 318
click at [39, 119] on div "stickers" at bounding box center [27, 122] width 54 height 38
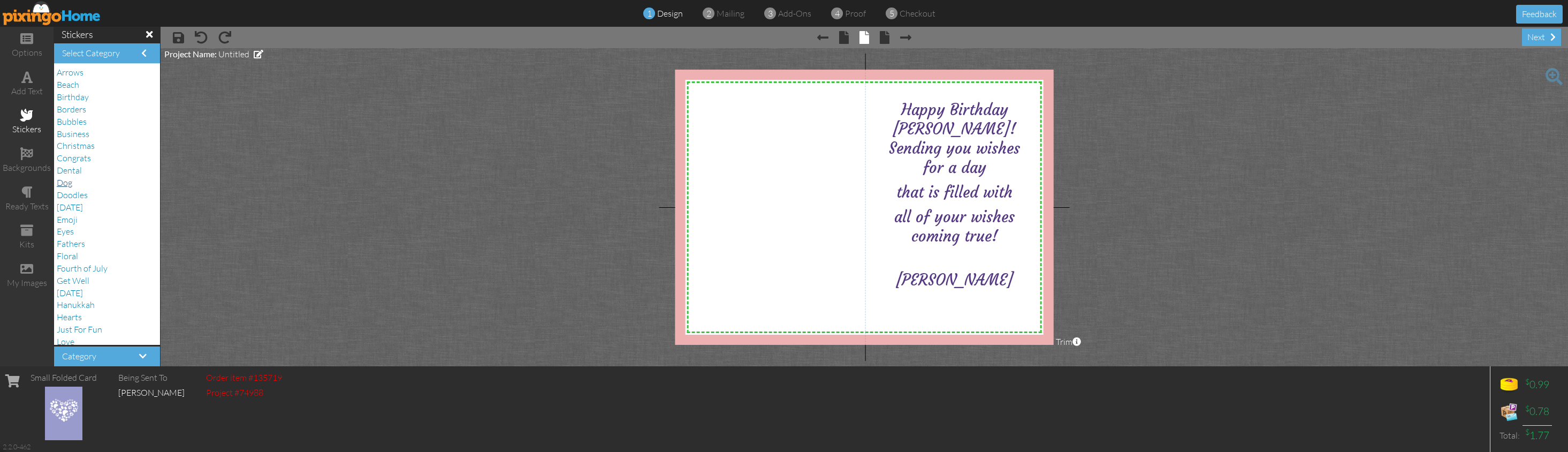
click at [66, 177] on span "Dog" at bounding box center [64, 183] width 15 height 11
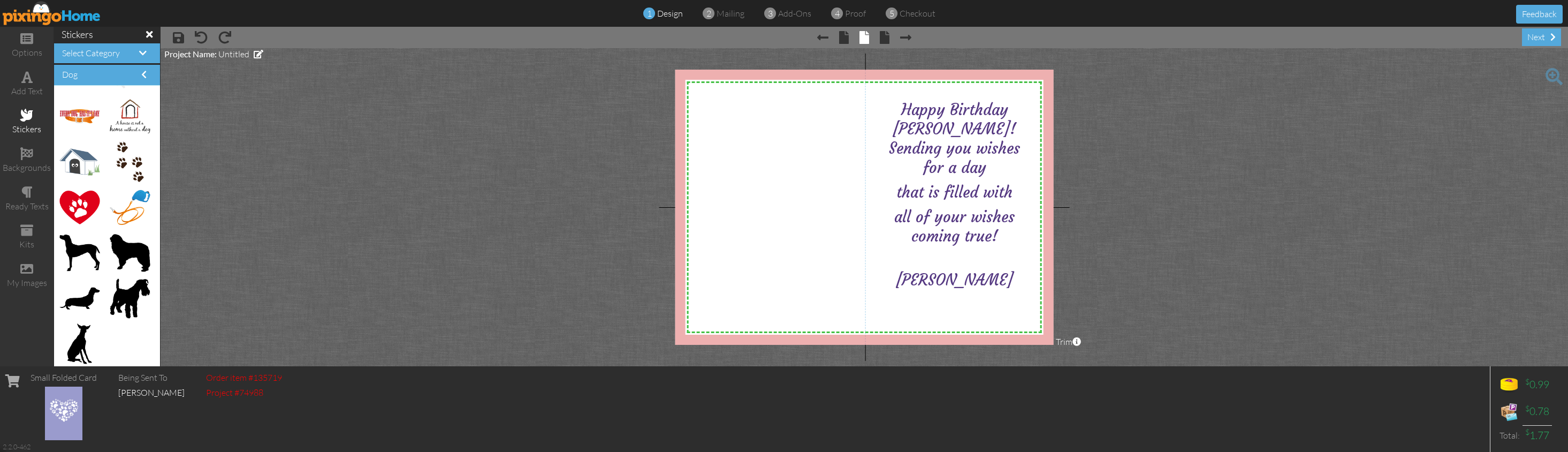
scroll to position [270, 0]
drag, startPoint x: 79, startPoint y: 194, endPoint x: 754, endPoint y: 169, distance: 675.5
click at [1159, 218] on project-studio-wrapper "X X X X X X X X X X X X X X X X X X X X X X X X X X X X X X X X X X X X X X X X…" at bounding box center [864, 207] width 1407 height 318
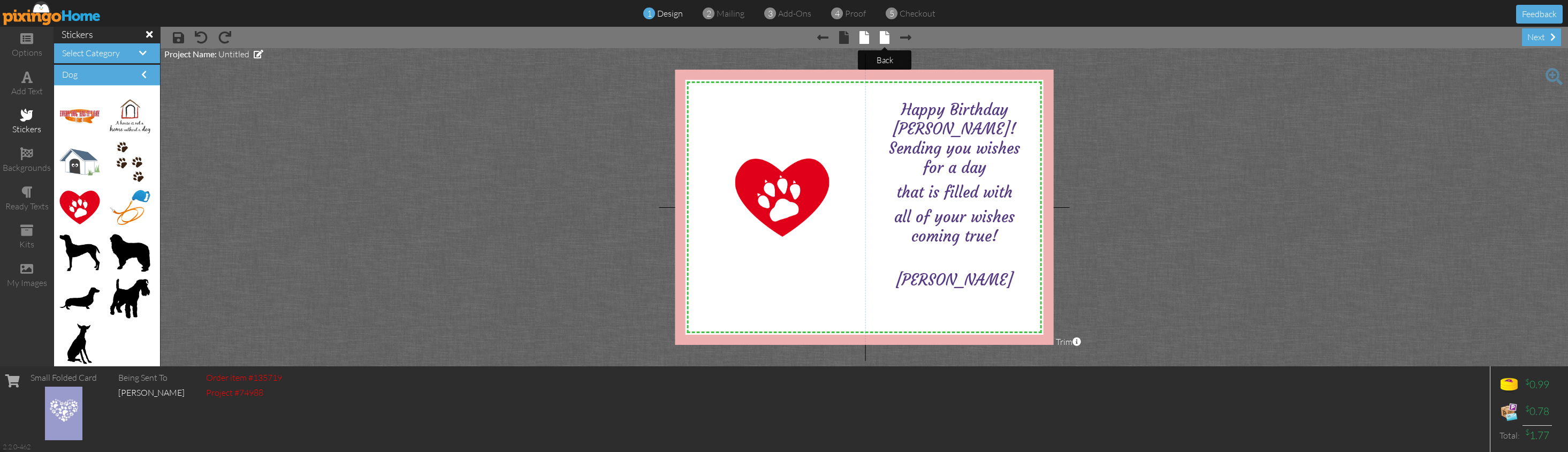
click at [888, 41] on span at bounding box center [884, 37] width 10 height 13
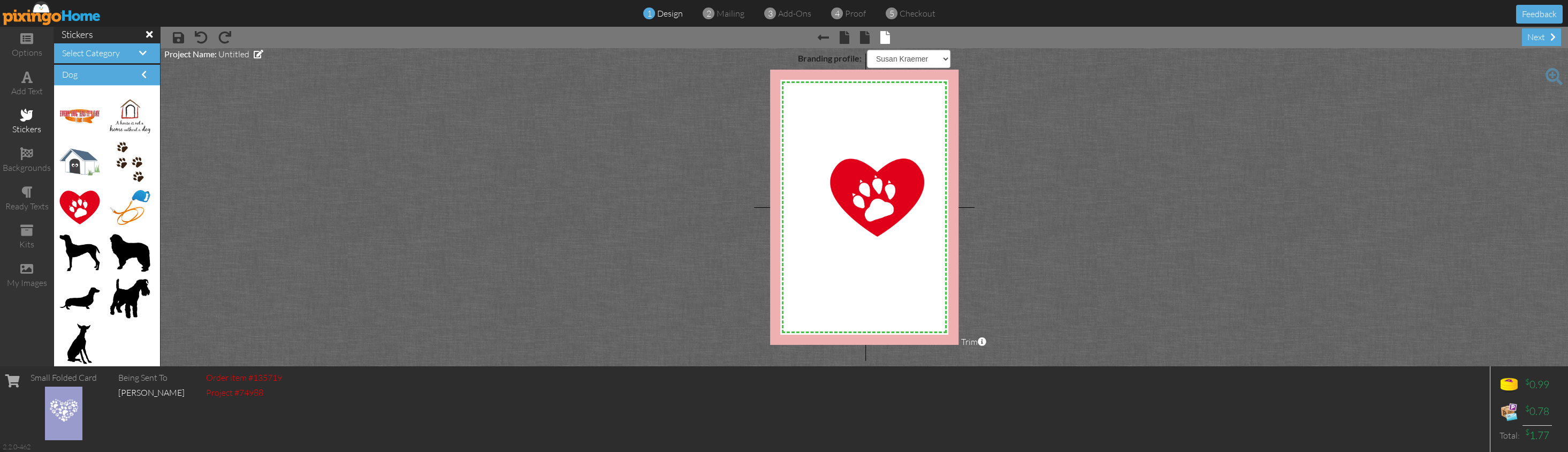
select select "object:9132"
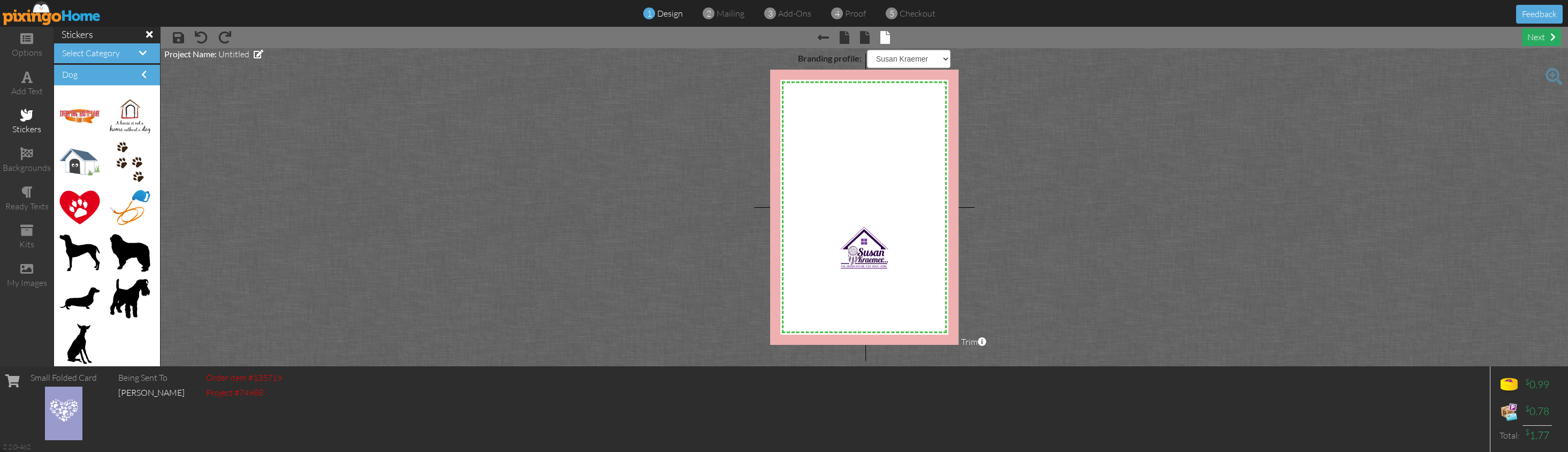
click at [1232, 40] on div "next" at bounding box center [1541, 37] width 39 height 18
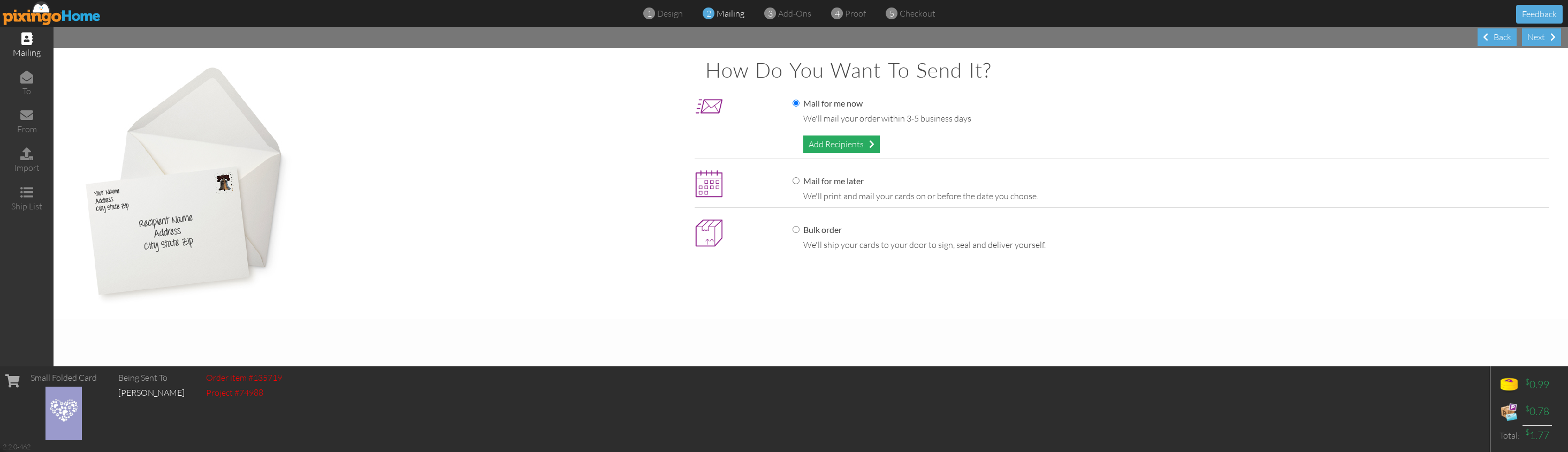
drag, startPoint x: 839, startPoint y: 143, endPoint x: 846, endPoint y: 136, distance: 9.9
click at [846, 136] on div "Add Recipients" at bounding box center [842, 144] width 77 height 18
click at [796, 177] on input "Mail for me later" at bounding box center [796, 180] width 7 height 7
radio input "true"
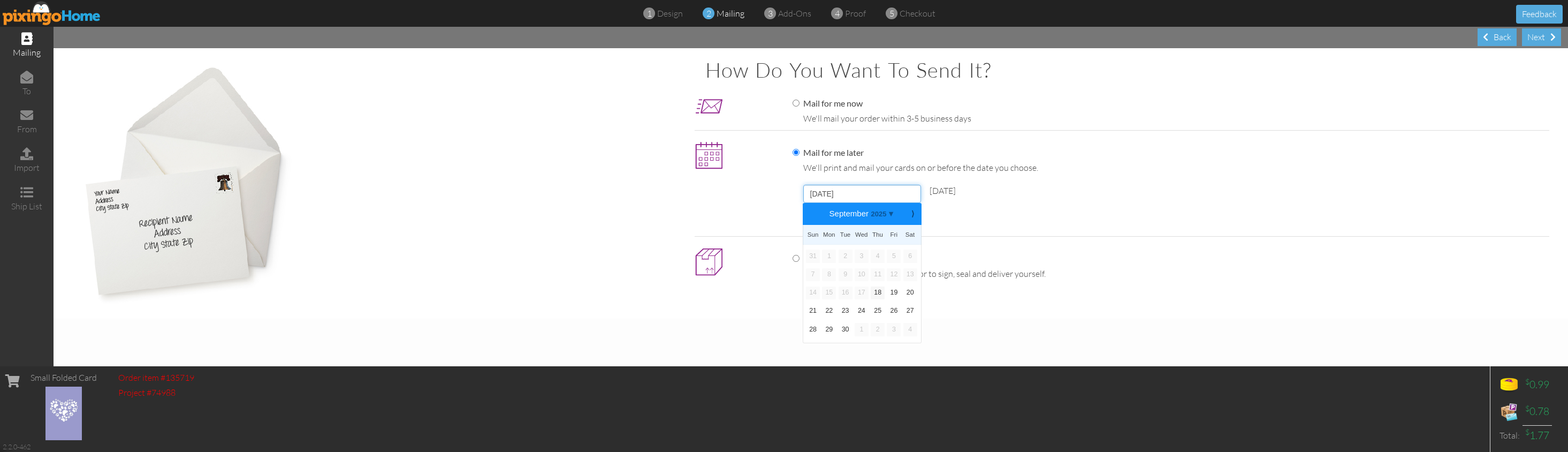
click at [904, 192] on input "[DATE]" at bounding box center [862, 194] width 117 height 18
click at [920, 216] on div "⟩" at bounding box center [912, 214] width 18 height 22
click at [915, 215] on b "⟩" at bounding box center [912, 214] width 7 height 8
click at [849, 255] on link "30" at bounding box center [845, 256] width 14 height 13
click at [812, 213] on b "⟨" at bounding box center [811, 214] width 7 height 8
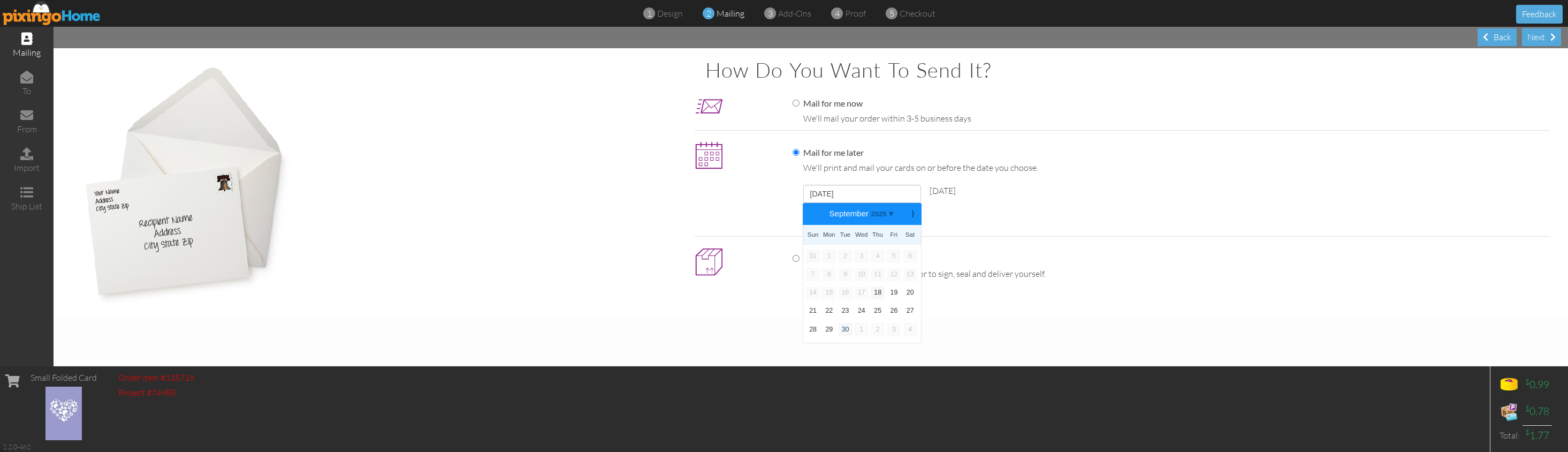
click at [843, 324] on link "30" at bounding box center [845, 329] width 14 height 13
type input "[DATE]"
click at [840, 221] on div "Add Recipients" at bounding box center [842, 222] width 77 height 18
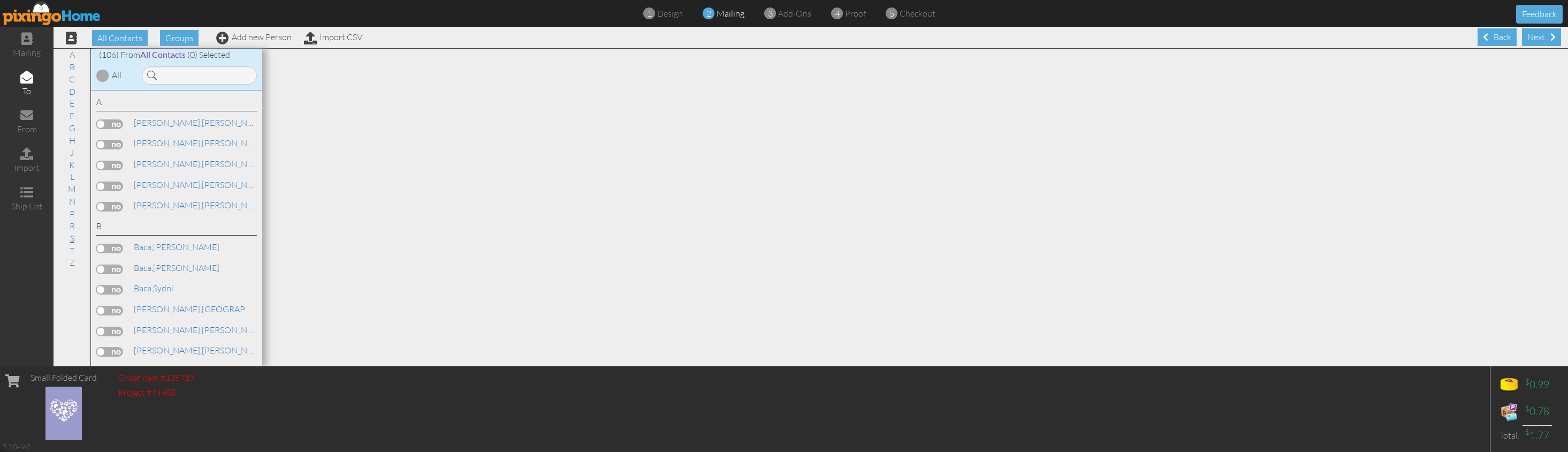
drag, startPoint x: 69, startPoint y: 230, endPoint x: 77, endPoint y: 228, distance: 8.2
click at [69, 232] on link "S" at bounding box center [72, 238] width 15 height 13
click at [114, 348] on label at bounding box center [110, 353] width 27 height 10
click at [0, 0] on input "checkbox" at bounding box center [0, 0] width 0 height 0
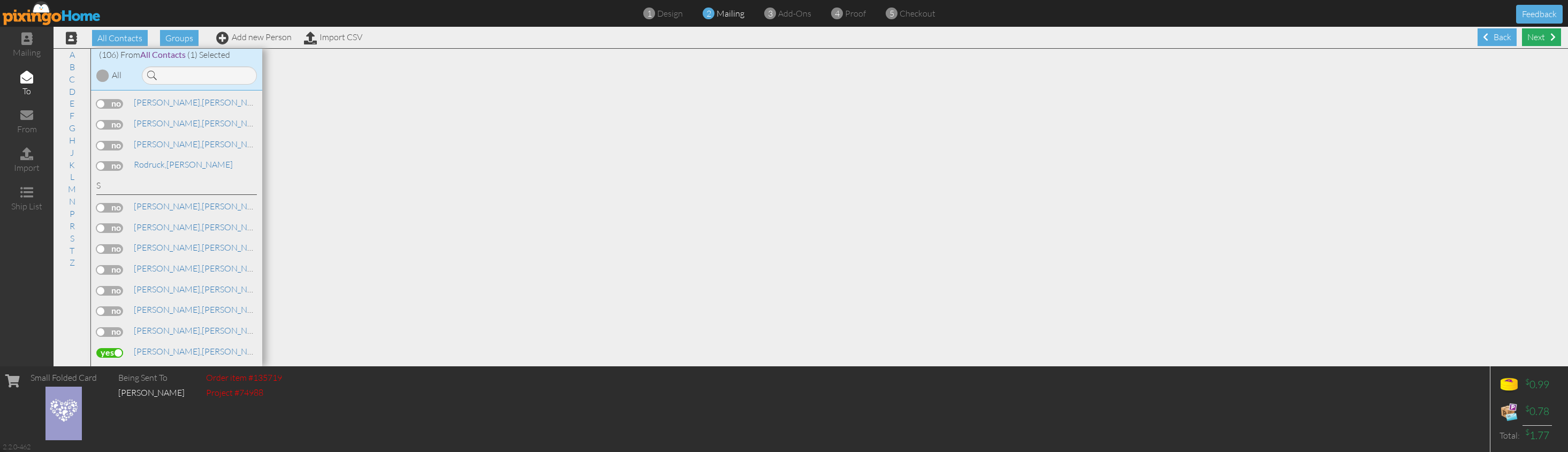
click at [1232, 39] on div "Next" at bounding box center [1541, 37] width 39 height 18
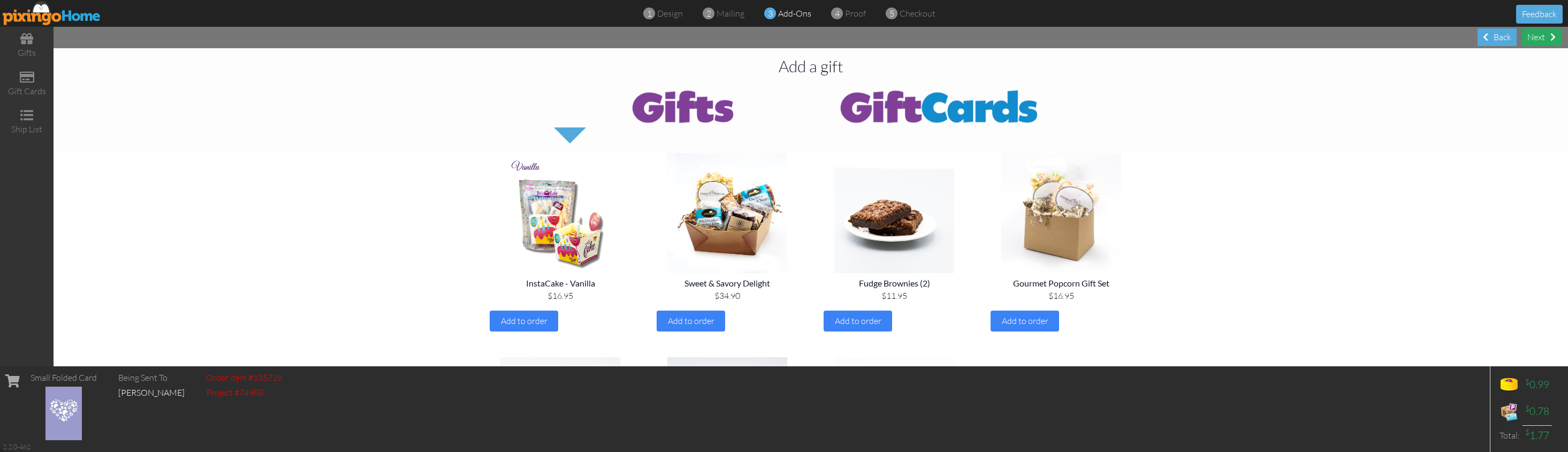
click at [1232, 35] on div "Next" at bounding box center [1541, 37] width 39 height 18
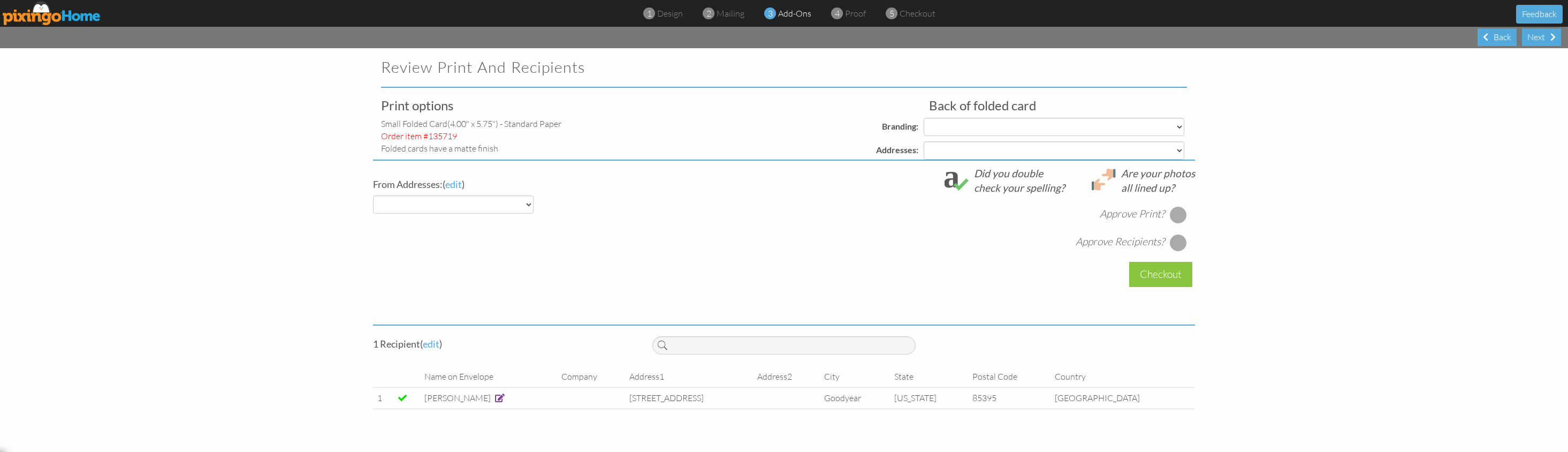
select select "object:9882"
select select "object:9886"
select select "object:9887"
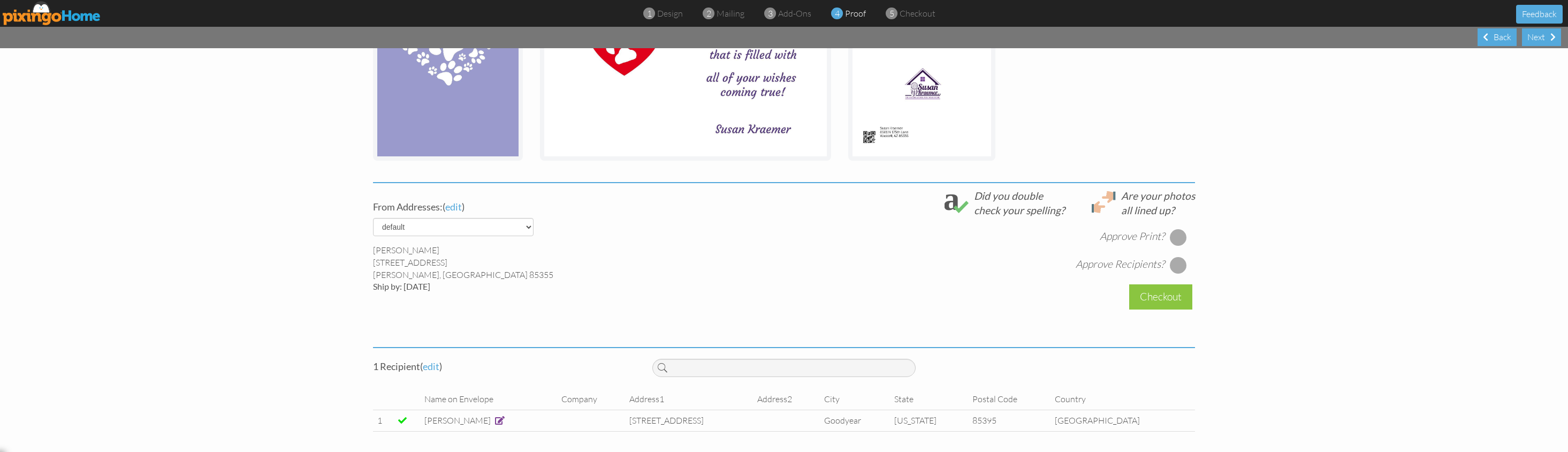
scroll to position [257, 0]
click at [1177, 235] on div at bounding box center [1178, 238] width 17 height 17
click at [1178, 264] on div at bounding box center [1178, 266] width 17 height 17
click at [1158, 300] on div "Checkout" at bounding box center [1161, 298] width 63 height 25
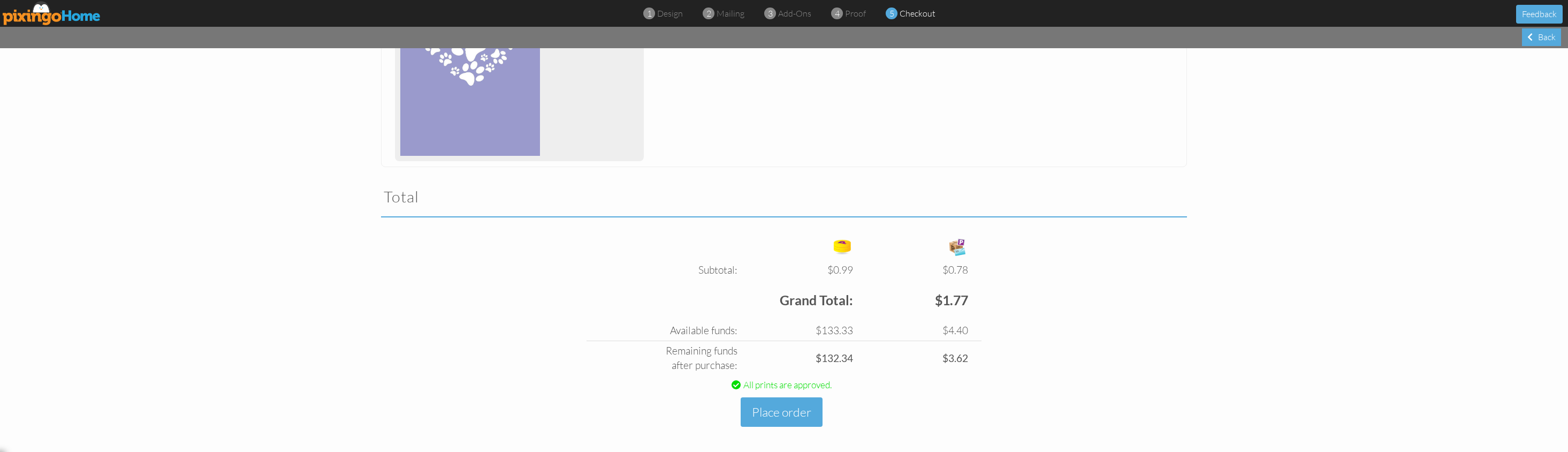
scroll to position [233, 0]
click at [763, 411] on button "Place order" at bounding box center [782, 413] width 82 height 29
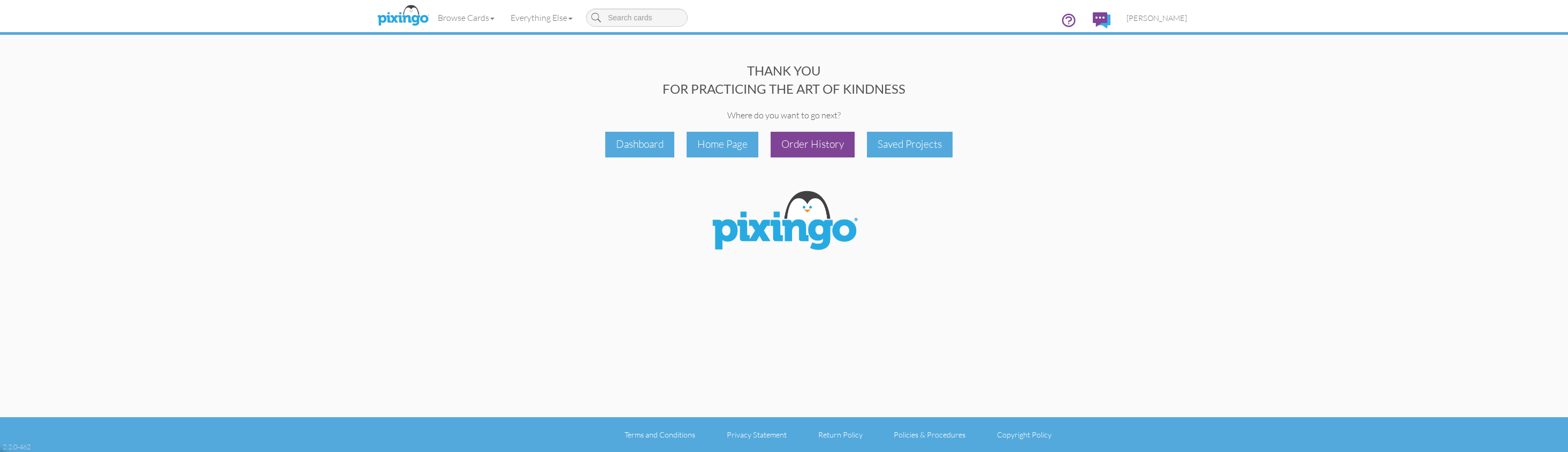
click at [816, 153] on div "Order History" at bounding box center [813, 144] width 84 height 25
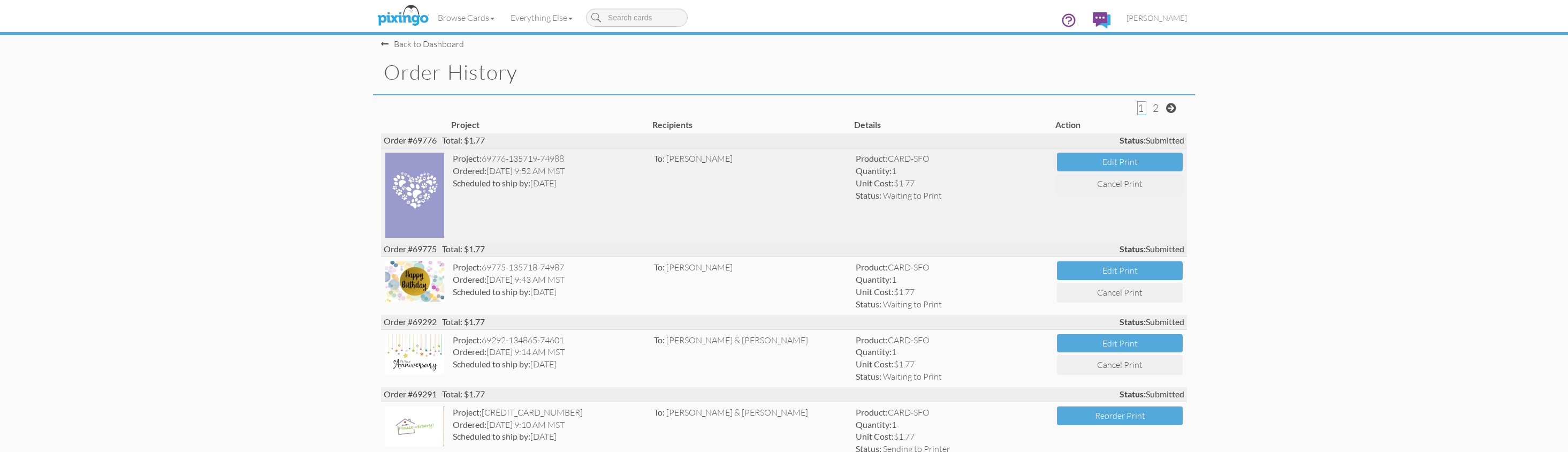
scroll to position [5, 0]
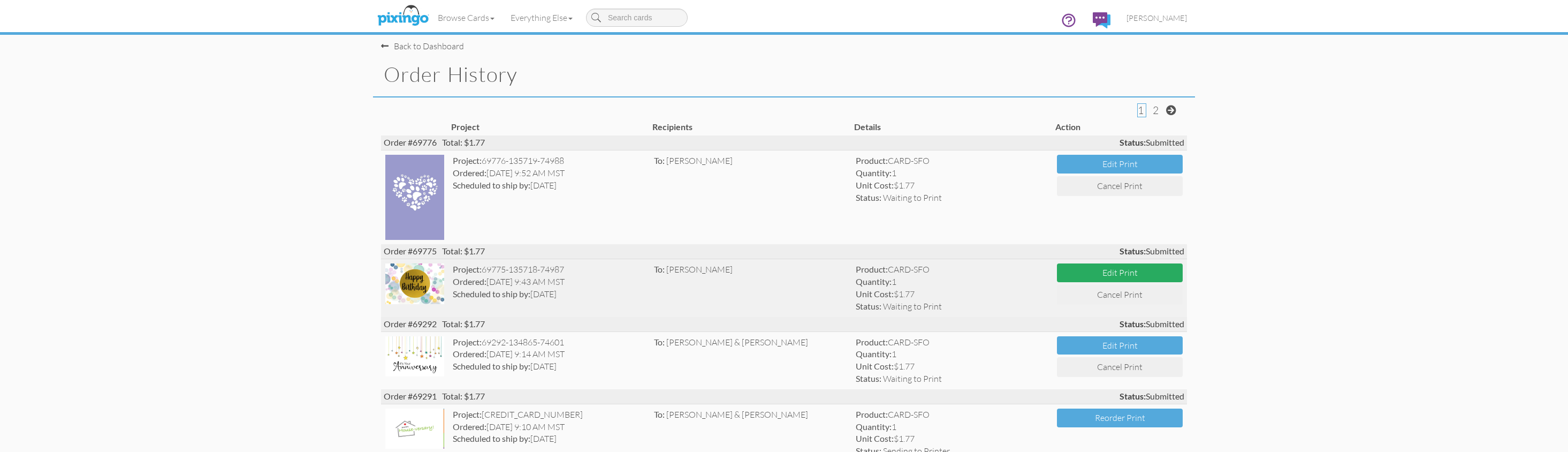
click at [1097, 272] on button "Edit Print" at bounding box center [1119, 273] width 126 height 19
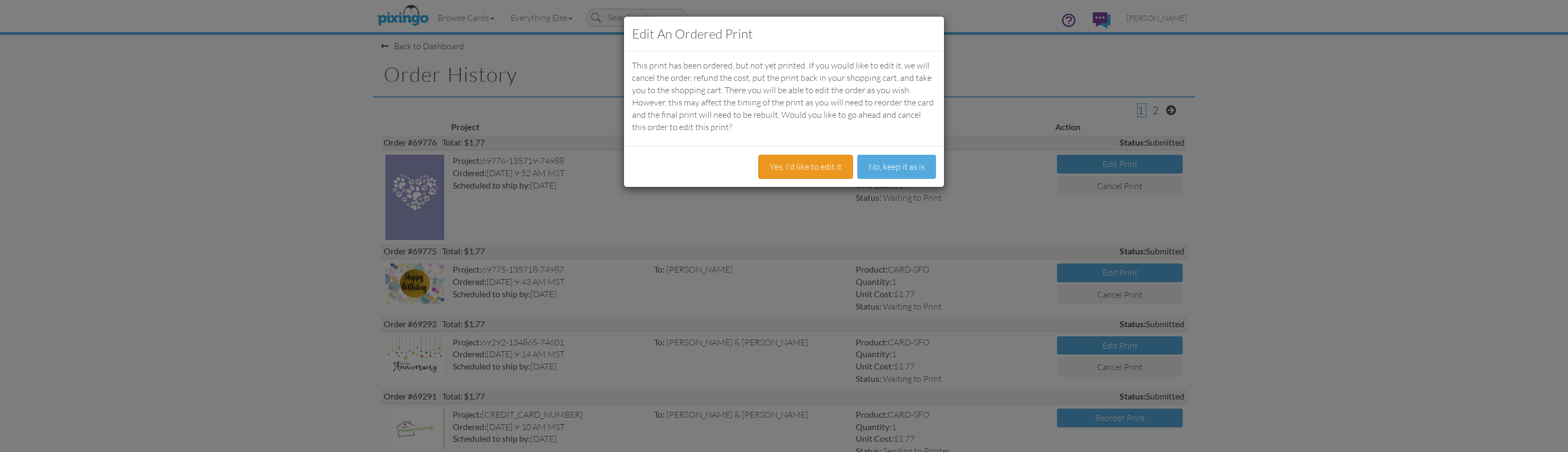
click at [797, 168] on button "Yes, I'd like to edit it" at bounding box center [806, 167] width 95 height 24
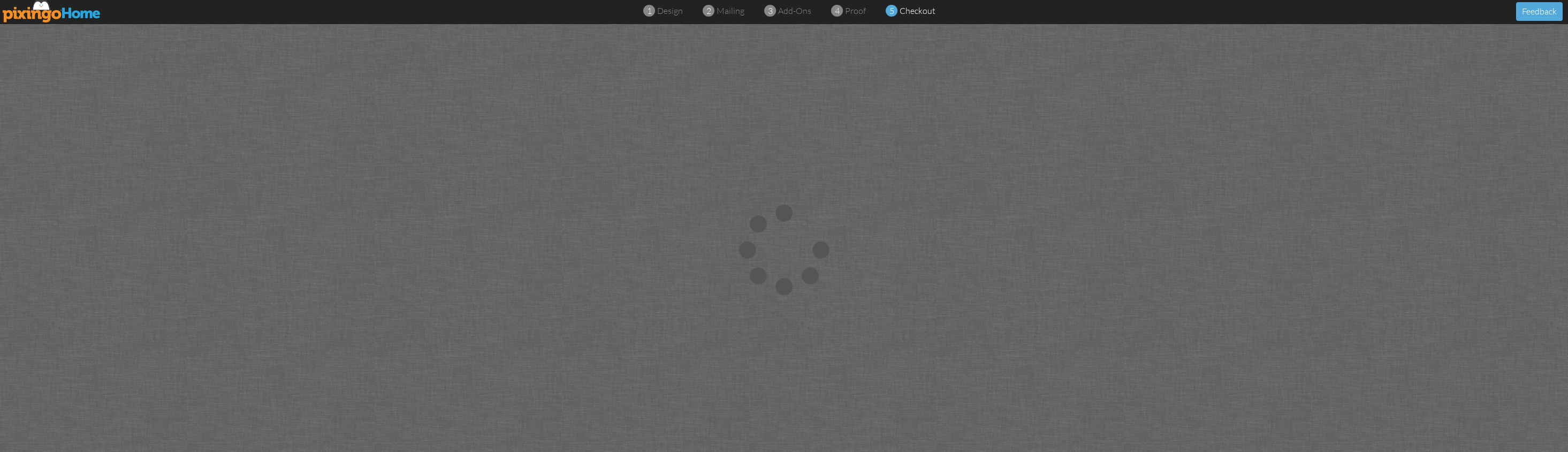
scroll to position [0, 1]
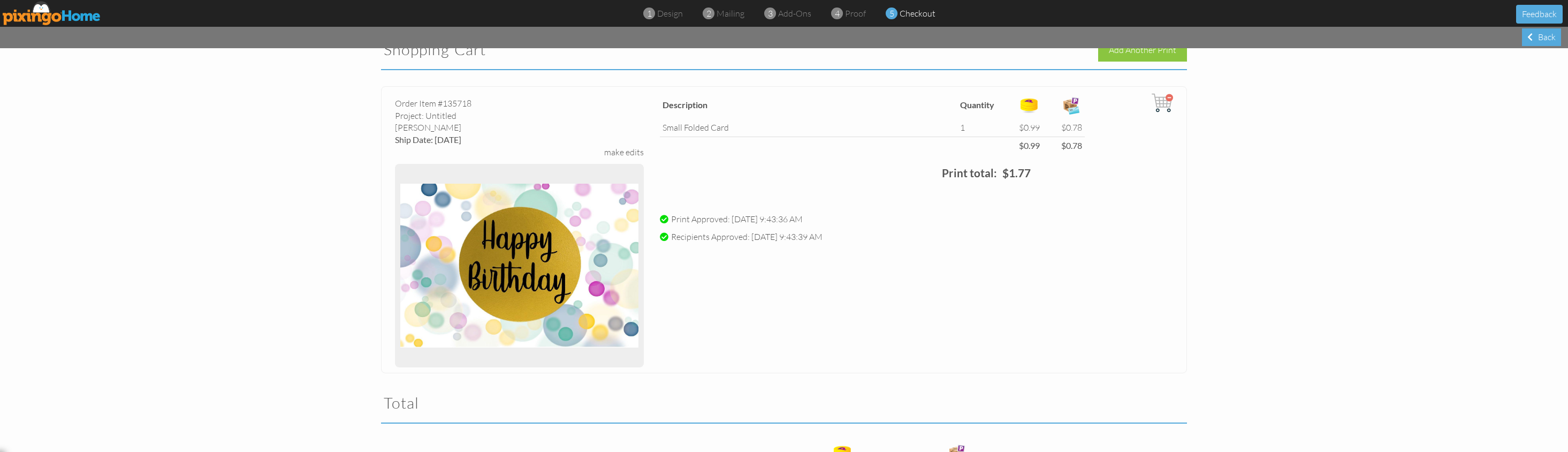
scroll to position [33, 0]
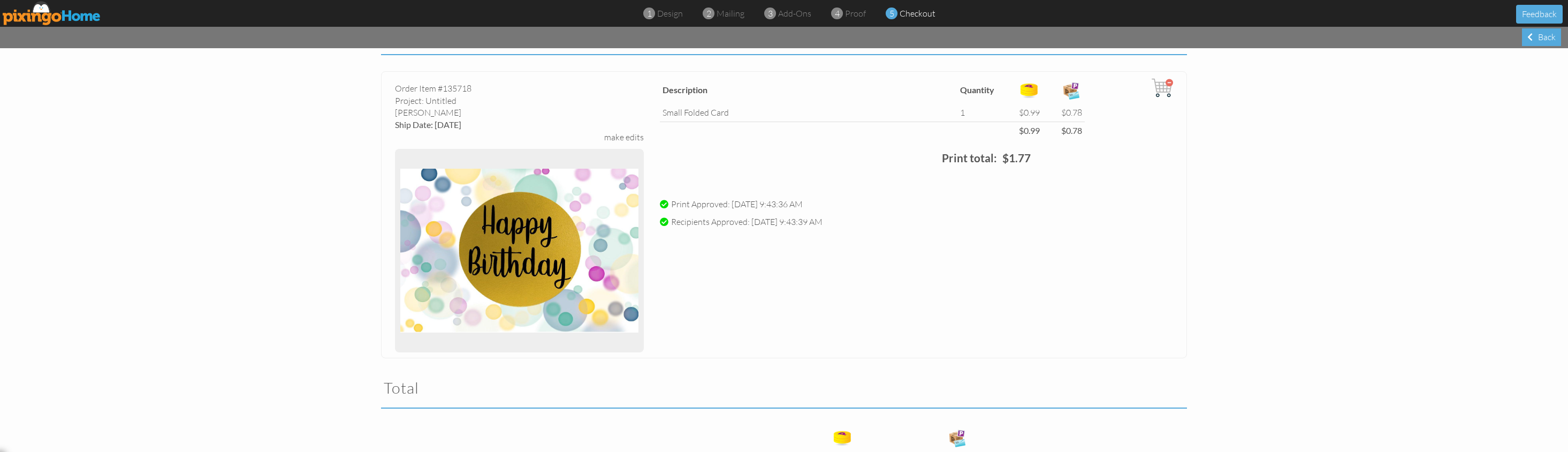
click at [614, 133] on div "make edits" at bounding box center [624, 137] width 40 height 12
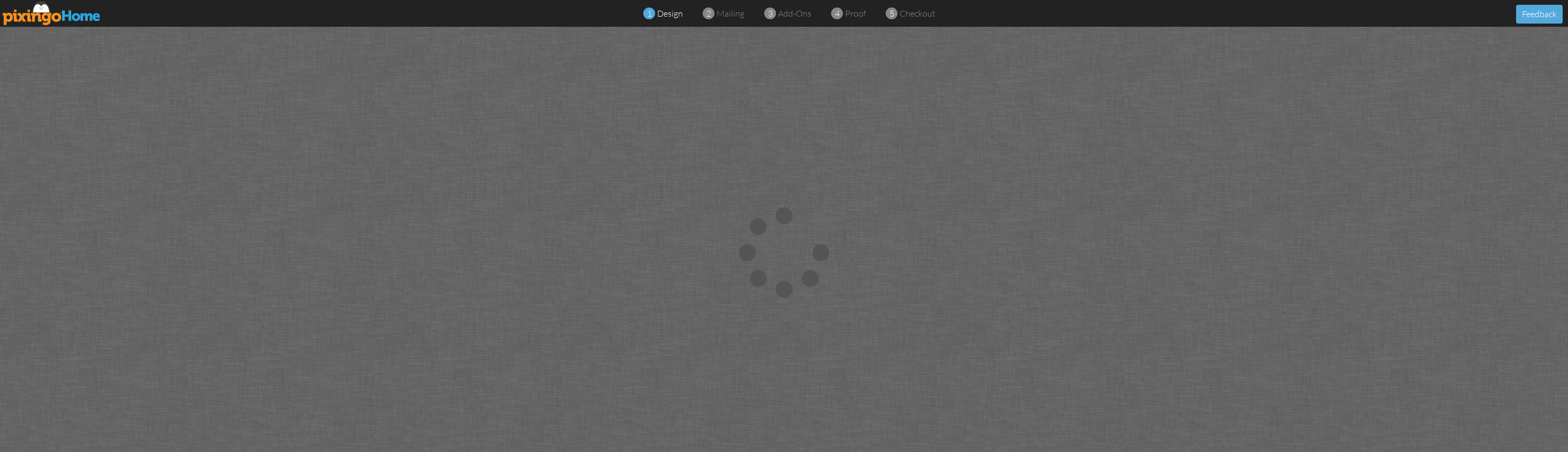
click at [615, 139] on div at bounding box center [784, 253] width 1568 height 452
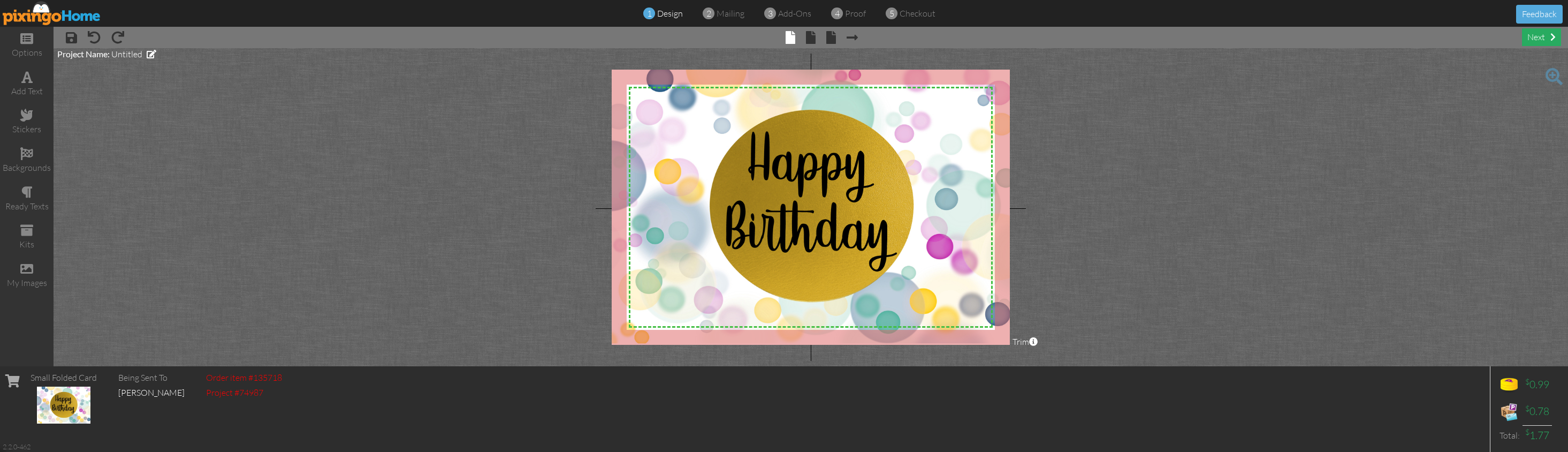
click at [1232, 35] on div "next" at bounding box center [1541, 37] width 39 height 18
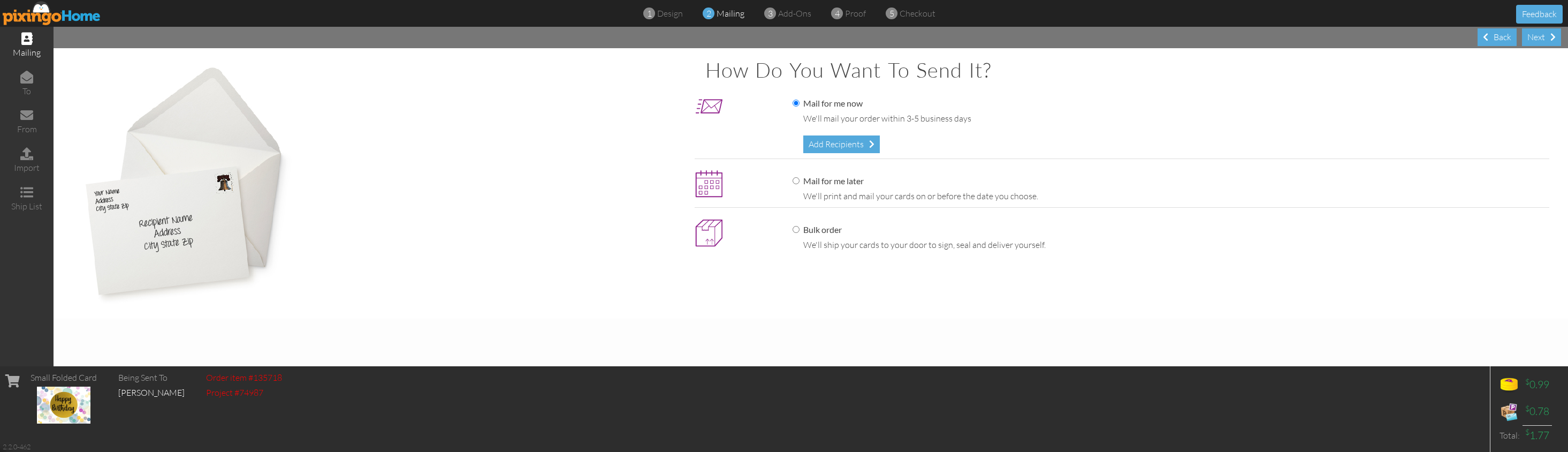
click at [810, 180] on label "Mail for me later" at bounding box center [828, 181] width 71 height 12
click at [799, 180] on input "Mail for me later" at bounding box center [796, 180] width 7 height 7
radio input "true"
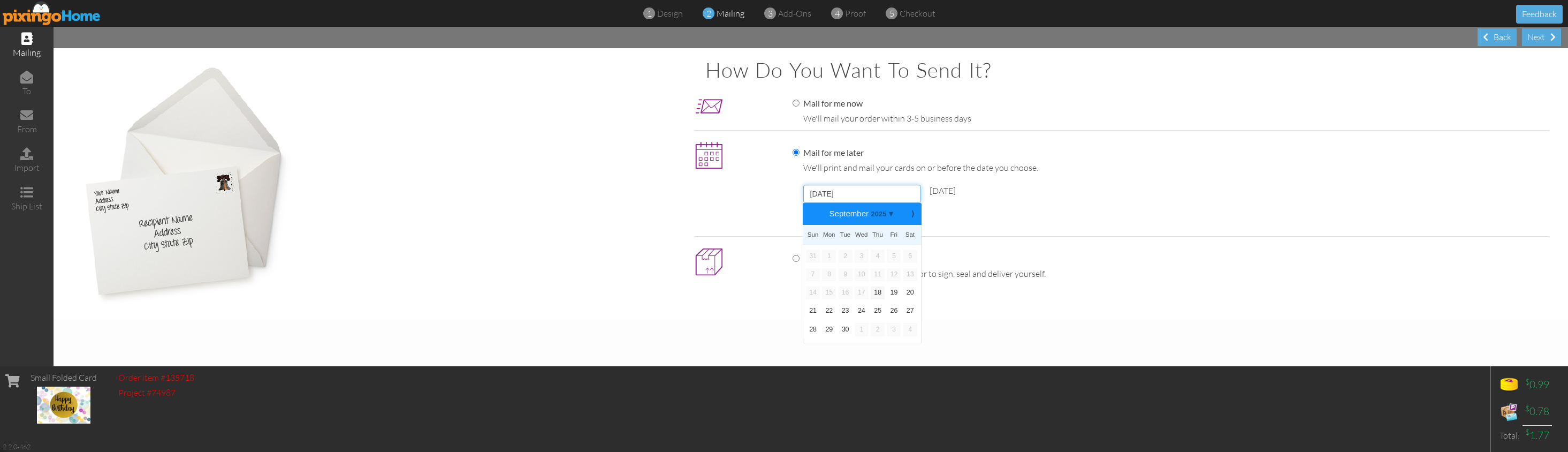
click at [865, 196] on input "[DATE]" at bounding box center [862, 194] width 117 height 18
click at [898, 306] on link "26" at bounding box center [894, 311] width 14 height 13
type input "[DATE]"
drag, startPoint x: 849, startPoint y: 221, endPoint x: 1123, endPoint y: 295, distance: 283.8
click at [1048, 291] on div "How do you want to send it? Mail for me now We'll mail your order within 3-5 bu…" at bounding box center [811, 183] width 1493 height 249
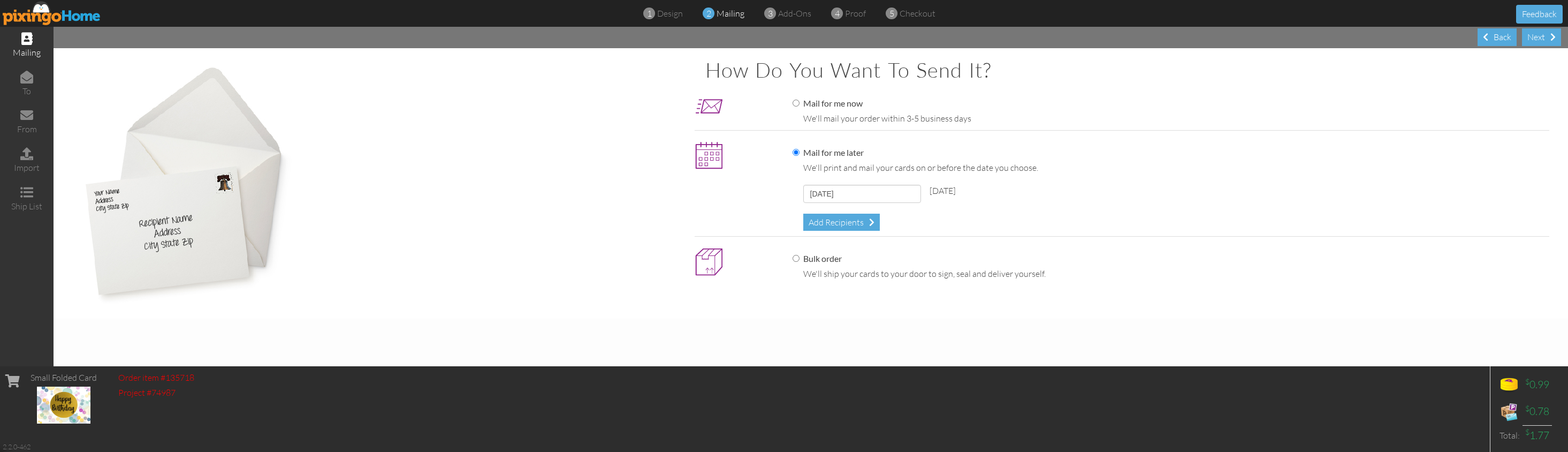
drag, startPoint x: 1123, startPoint y: 295, endPoint x: 1119, endPoint y: 215, distance: 80.1
click at [1123, 295] on div "How do you want to send it? Mail for me now We'll mail your order within 3-5 bu…" at bounding box center [811, 183] width 1493 height 249
click at [1232, 37] on div "Next" at bounding box center [1541, 37] width 39 height 18
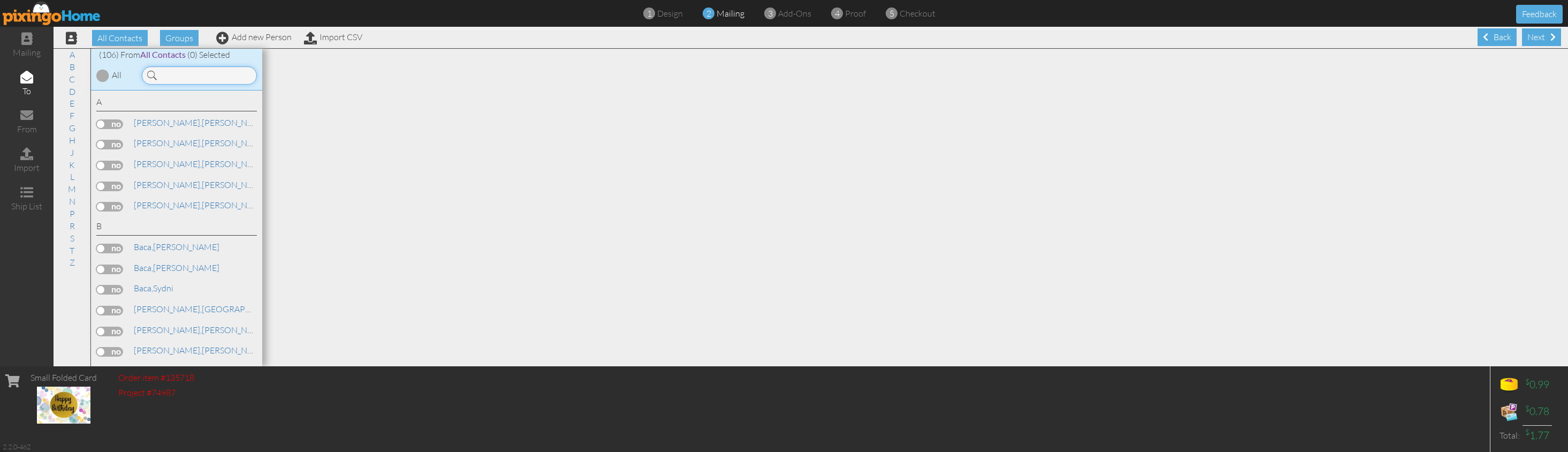
click at [219, 80] on input at bounding box center [199, 76] width 115 height 18
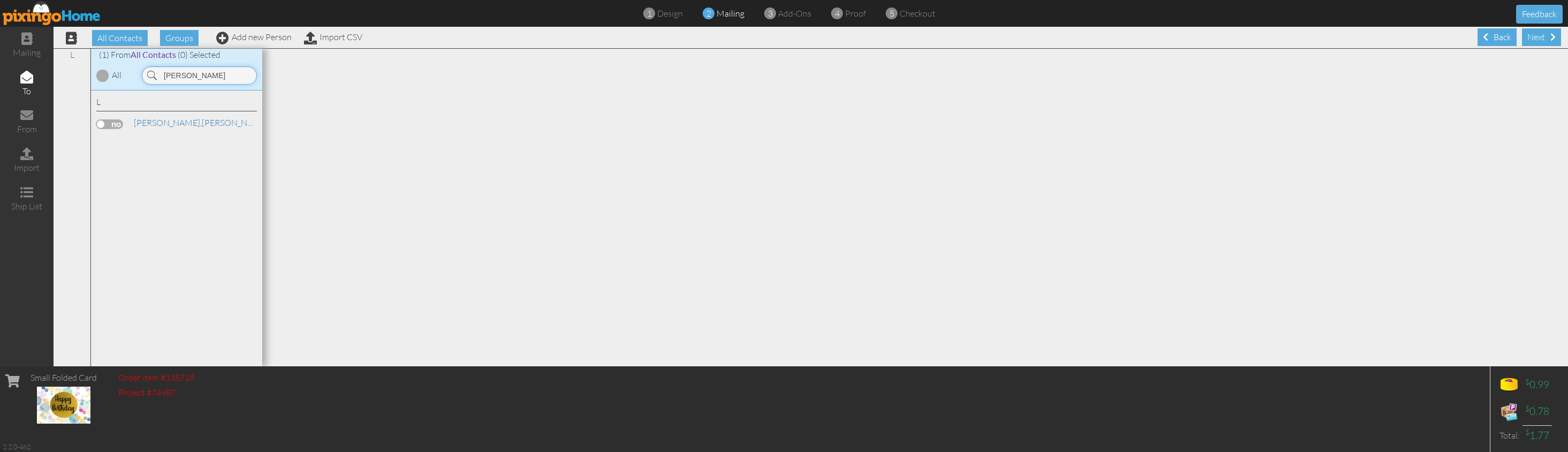
type input "[PERSON_NAME]"
drag, startPoint x: 219, startPoint y: 80, endPoint x: 116, endPoint y: 122, distance: 111.2
click at [115, 122] on label at bounding box center [110, 124] width 27 height 10
click at [0, 0] on input "checkbox" at bounding box center [0, 0] width 0 height 0
click at [1232, 40] on div "Next" at bounding box center [1541, 37] width 39 height 18
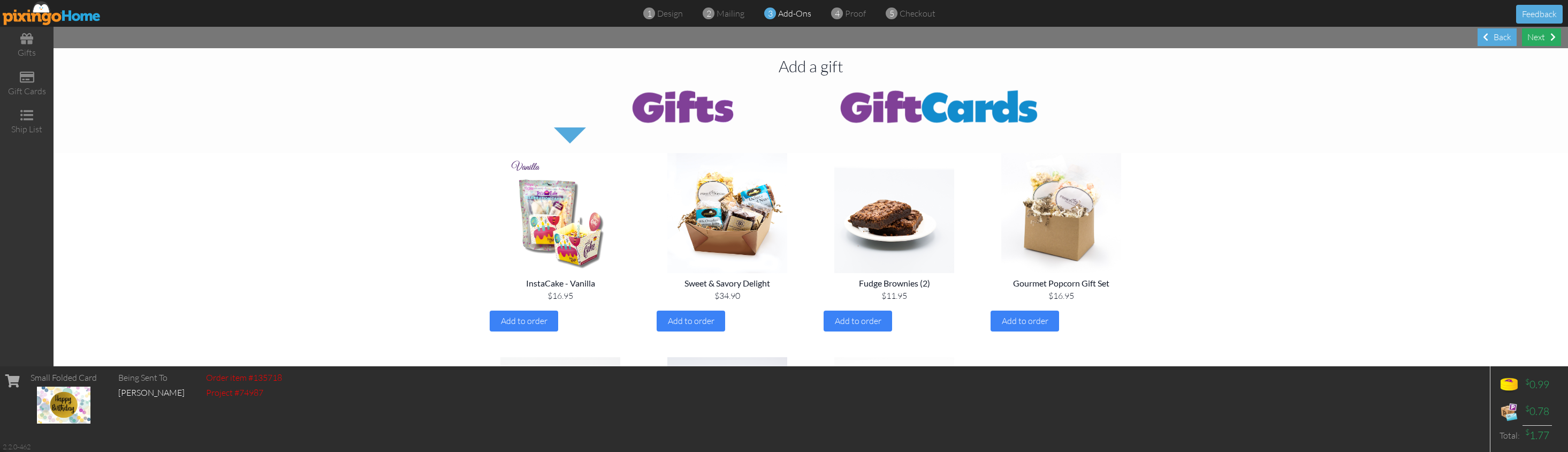
click at [1232, 38] on div "Next" at bounding box center [1541, 37] width 39 height 18
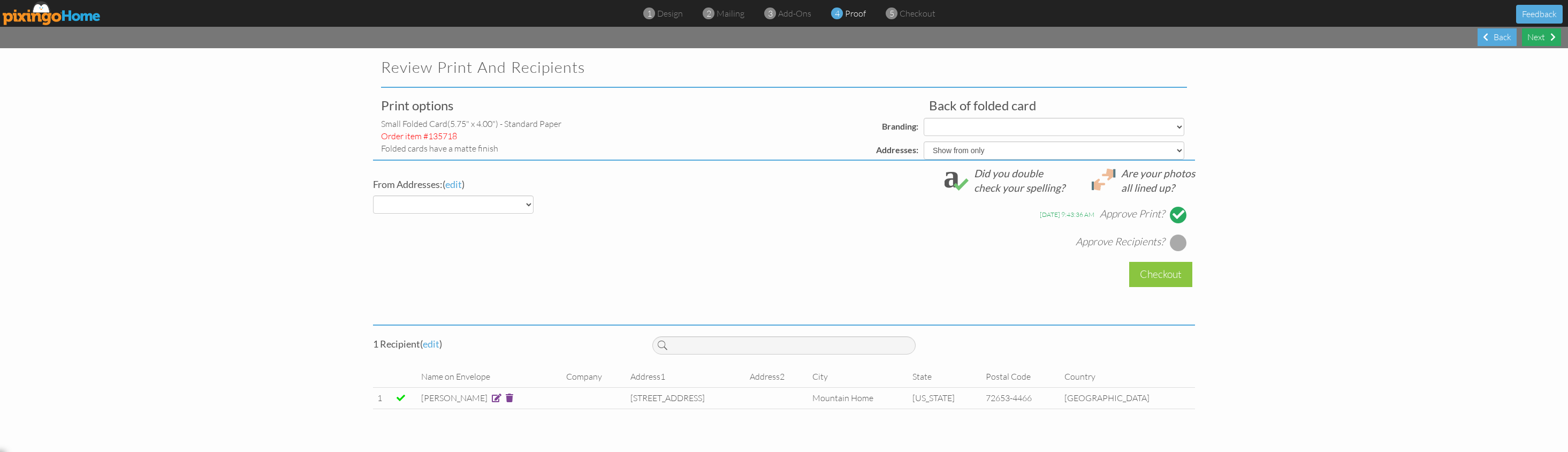
select select "object:11350"
select select "object:11352"
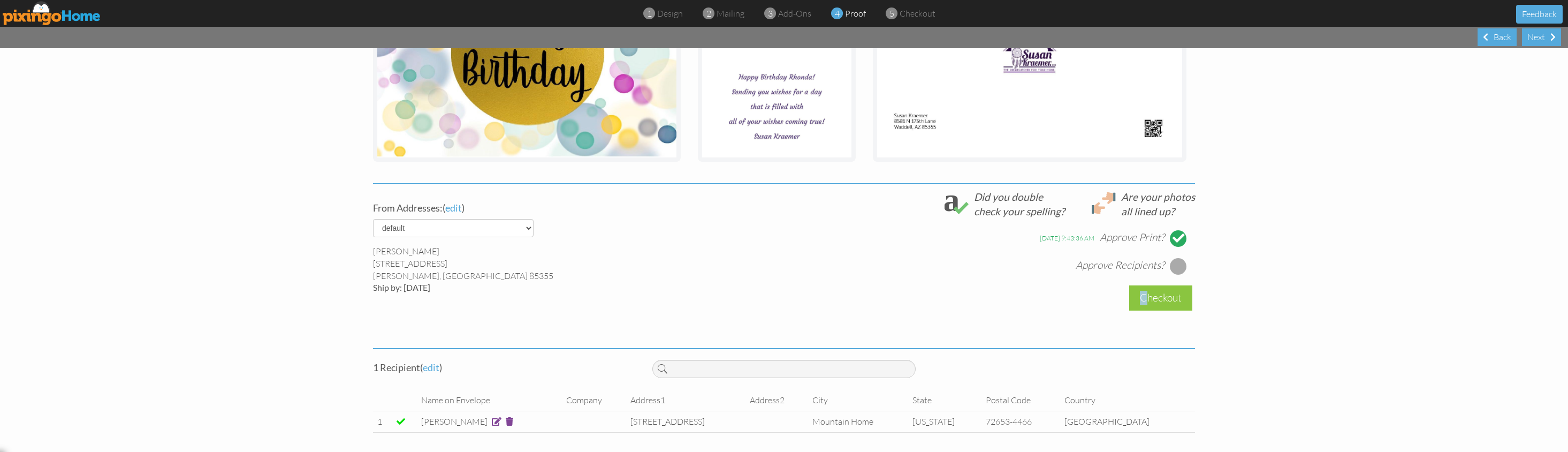
drag, startPoint x: 1147, startPoint y: 298, endPoint x: 1176, endPoint y: 262, distance: 46.2
click at [1178, 265] on div "From Addresses: ( edit ) default [PERSON_NAME] [STREET_ADDRESS] Waddell, AZ 853…" at bounding box center [784, 263] width 838 height 148
drag, startPoint x: 1176, startPoint y: 263, endPoint x: 1177, endPoint y: 273, distance: 10.0
click at [1176, 264] on div at bounding box center [1178, 266] width 17 height 17
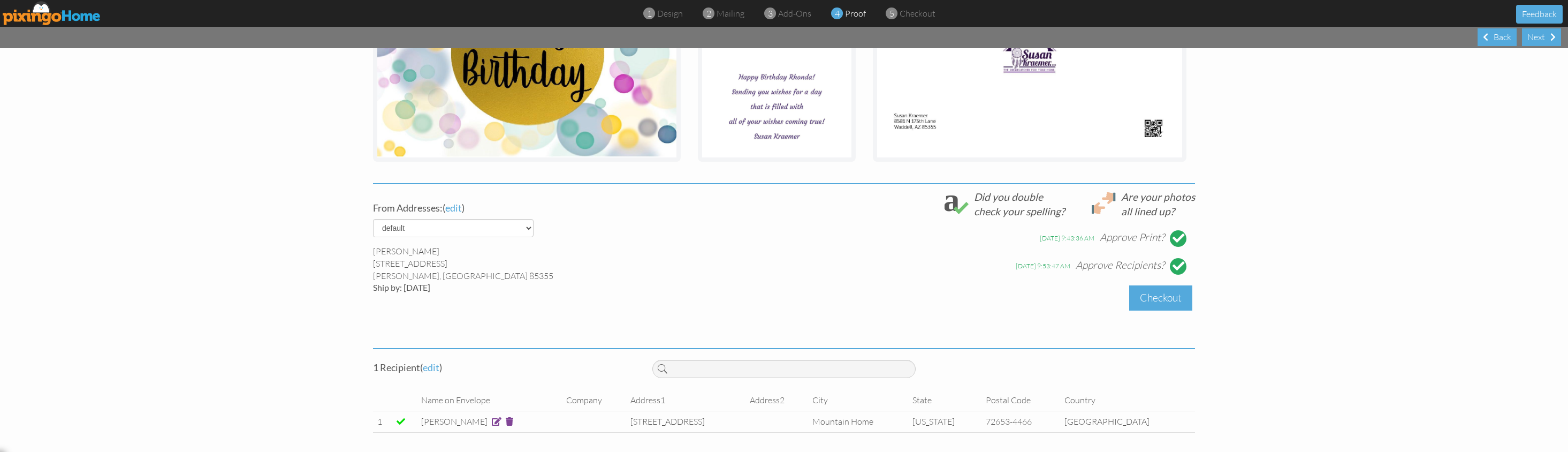
click at [1158, 295] on div "Checkout" at bounding box center [1161, 298] width 63 height 25
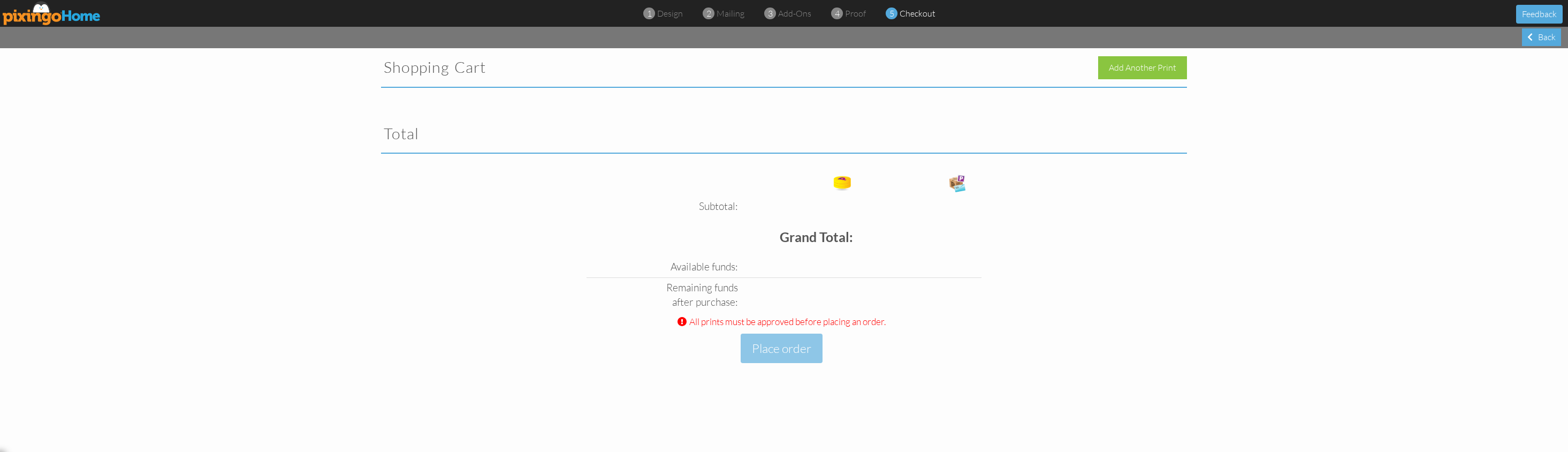
click at [939, 334] on td "Place order" at bounding box center [782, 348] width 390 height 35
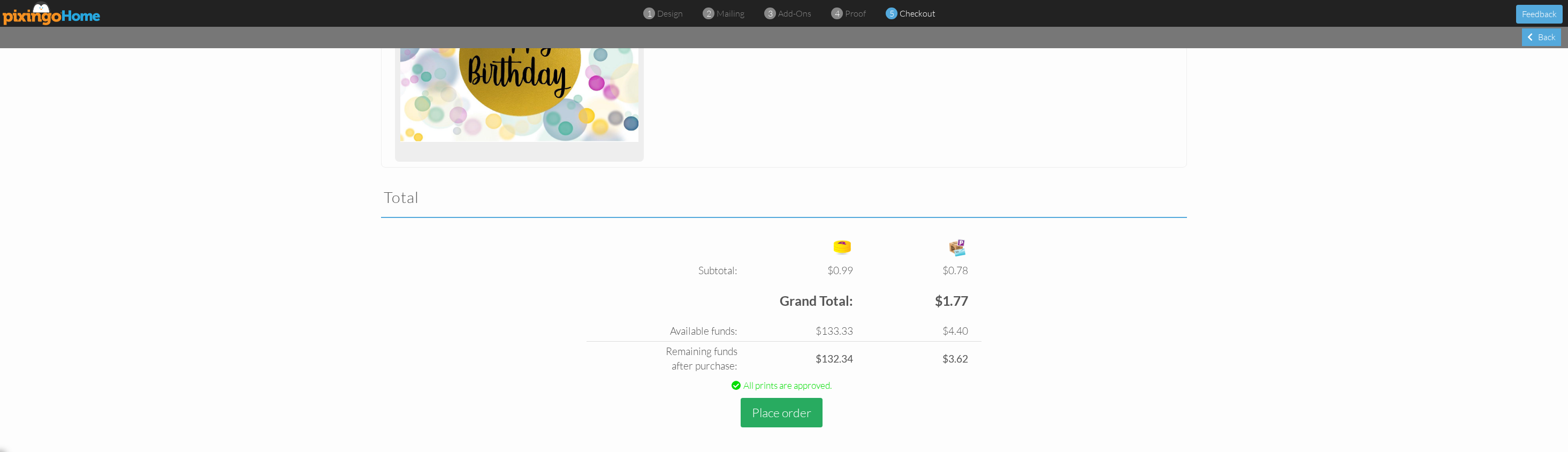
scroll to position [223, 0]
drag, startPoint x: 771, startPoint y: 406, endPoint x: 845, endPoint y: 392, distance: 75.3
click at [772, 406] on button "Place order" at bounding box center [782, 413] width 82 height 29
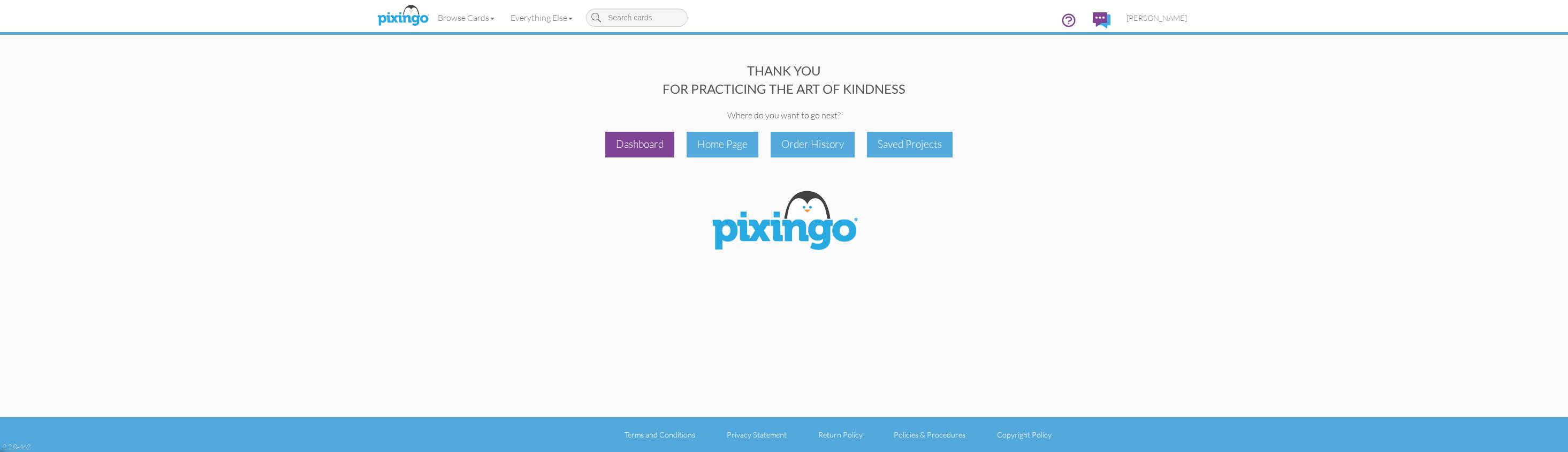
click at [631, 143] on div "Dashboard" at bounding box center [639, 144] width 69 height 25
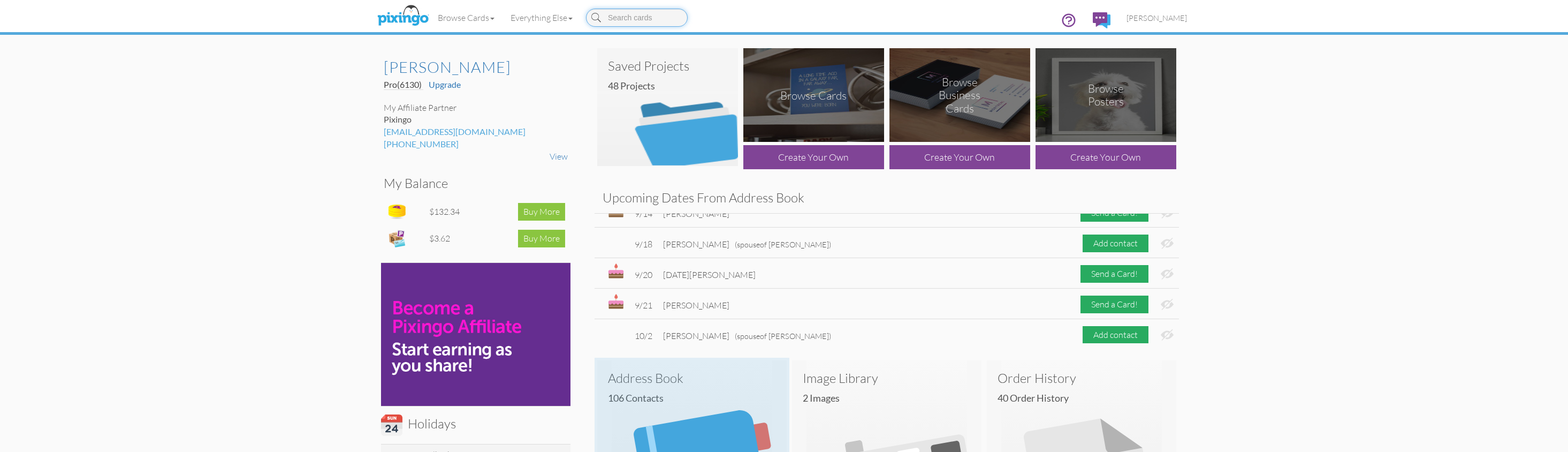
scroll to position [77, 0]
click at [645, 375] on h3 "Address Book" at bounding box center [692, 378] width 168 height 14
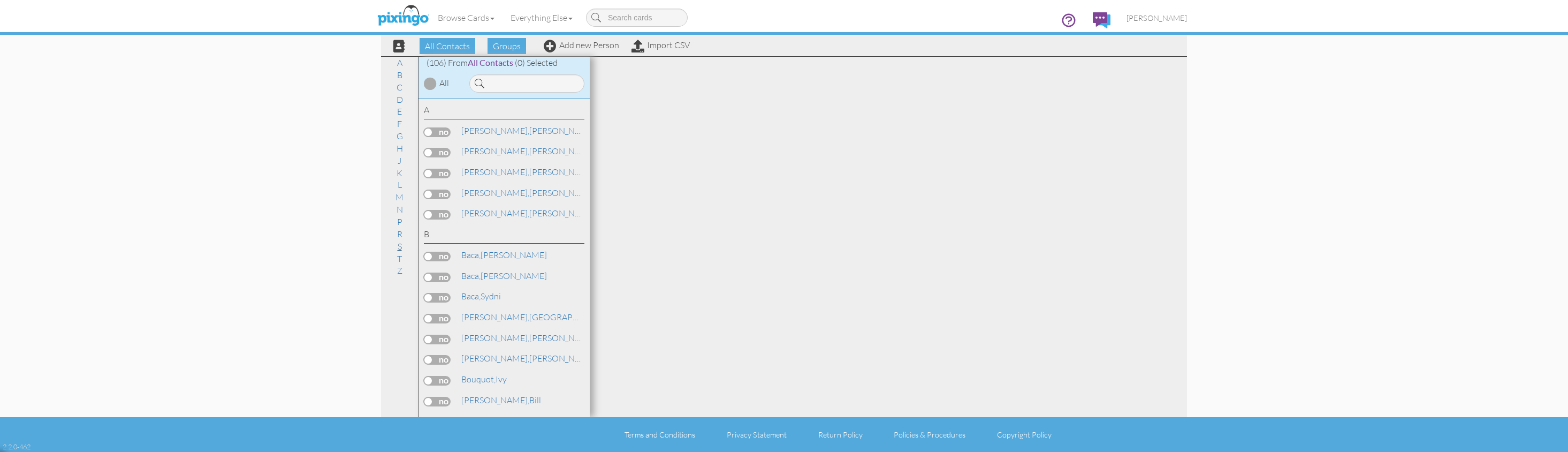
click at [400, 240] on link "S" at bounding box center [399, 246] width 15 height 13
click at [437, 418] on label at bounding box center [437, 423] width 27 height 10
click at [0, 0] on input "checkbox" at bounding box center [0, 0] width 0 height 0
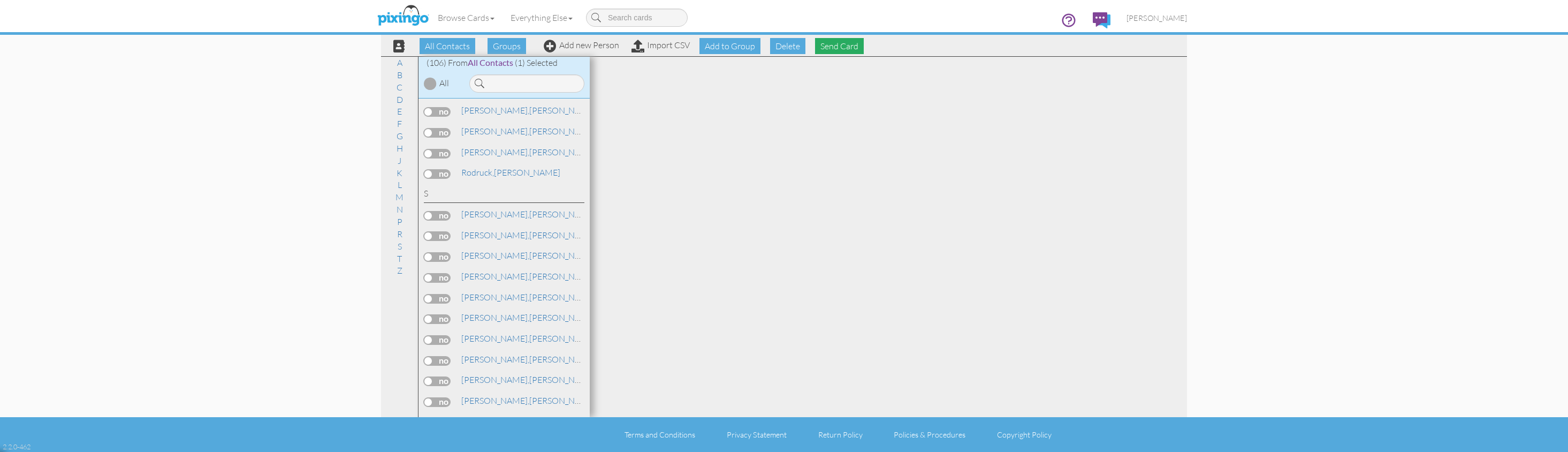
click at [850, 44] on span "Send Card" at bounding box center [839, 46] width 49 height 16
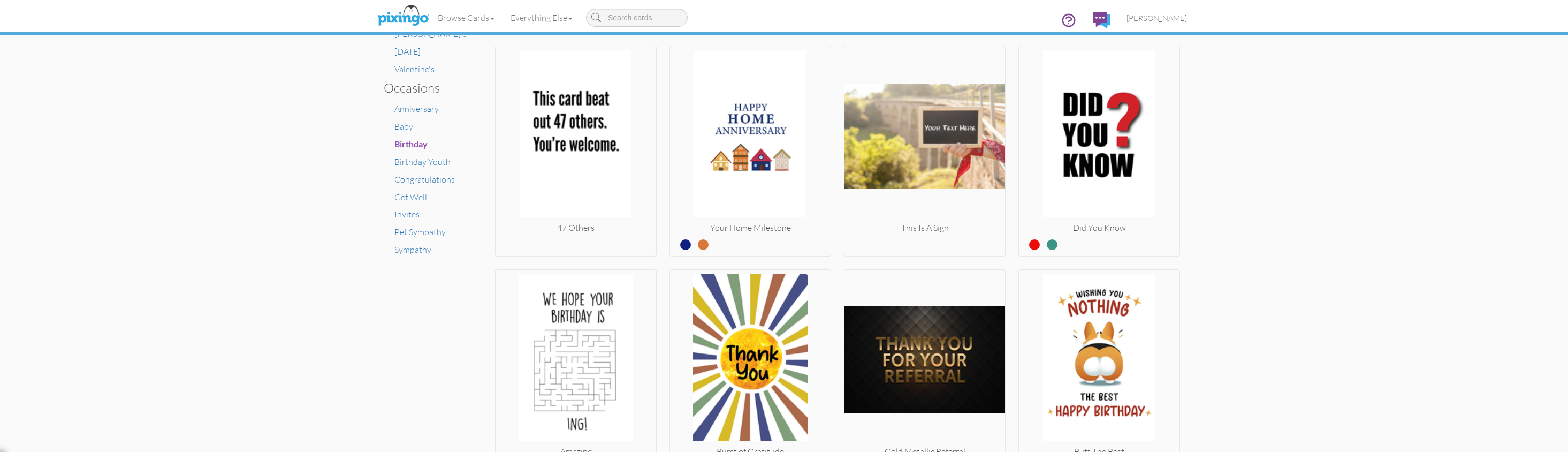
scroll to position [676, 0]
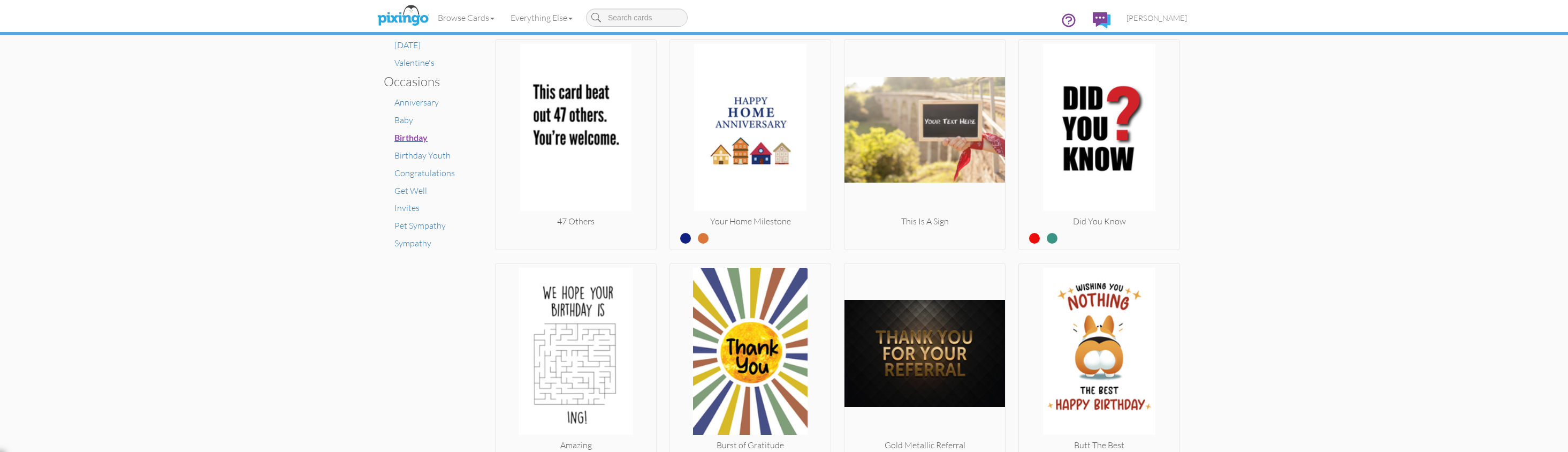
click at [419, 132] on span "Birthday" at bounding box center [411, 137] width 33 height 10
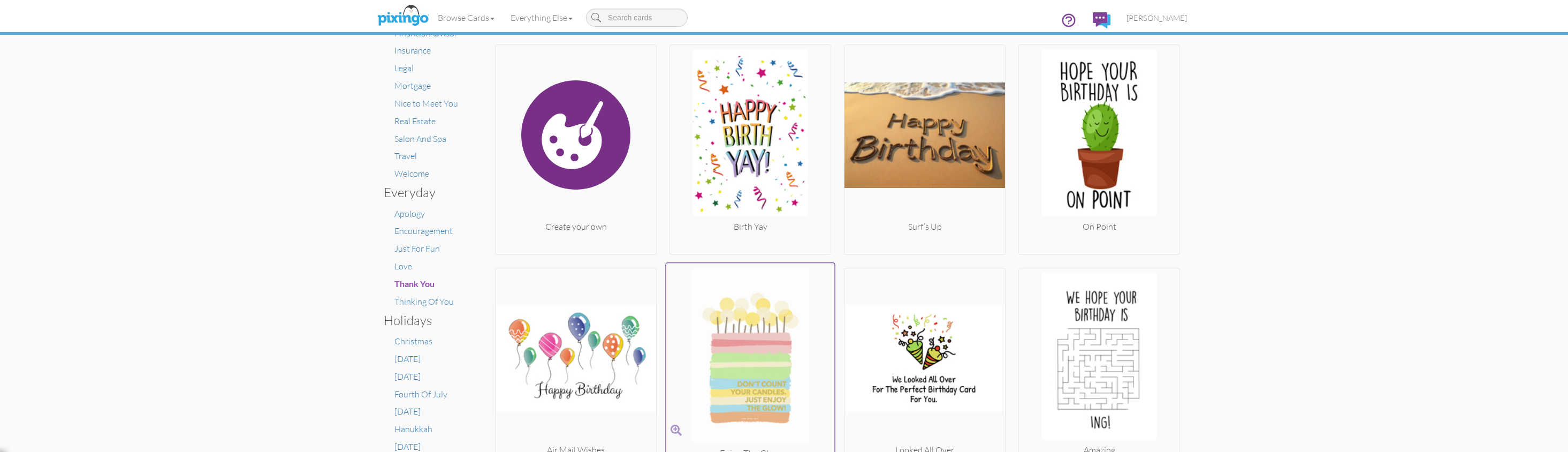
scroll to position [188, 0]
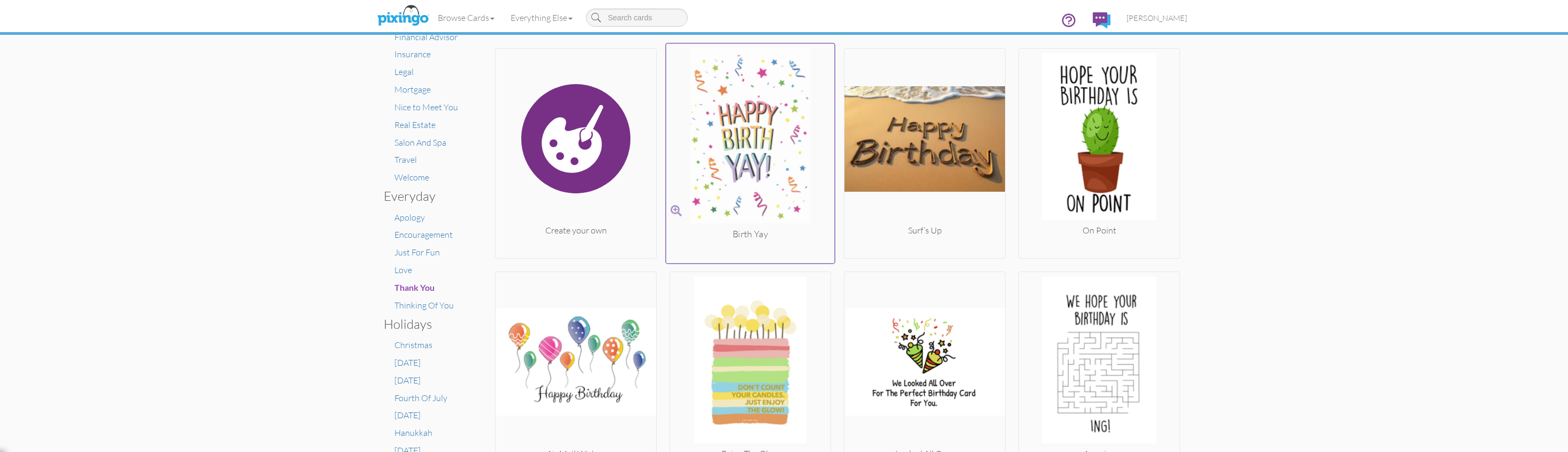
click at [748, 150] on img at bounding box center [751, 138] width 169 height 180
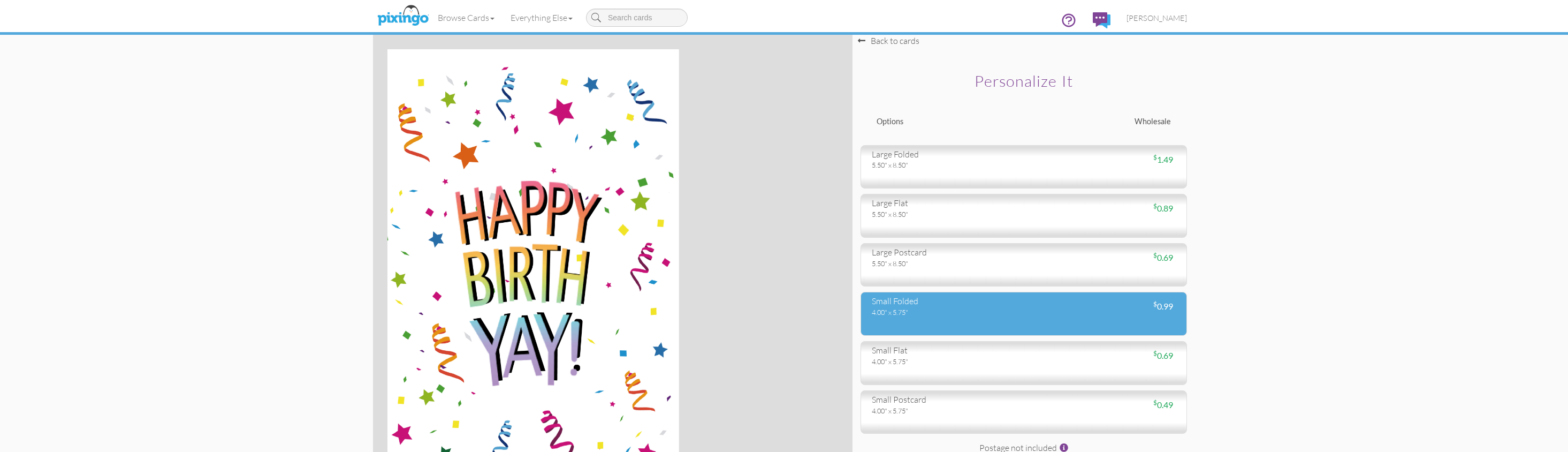
click at [948, 308] on div "4.00" x 5.75"" at bounding box center [943, 313] width 144 height 10
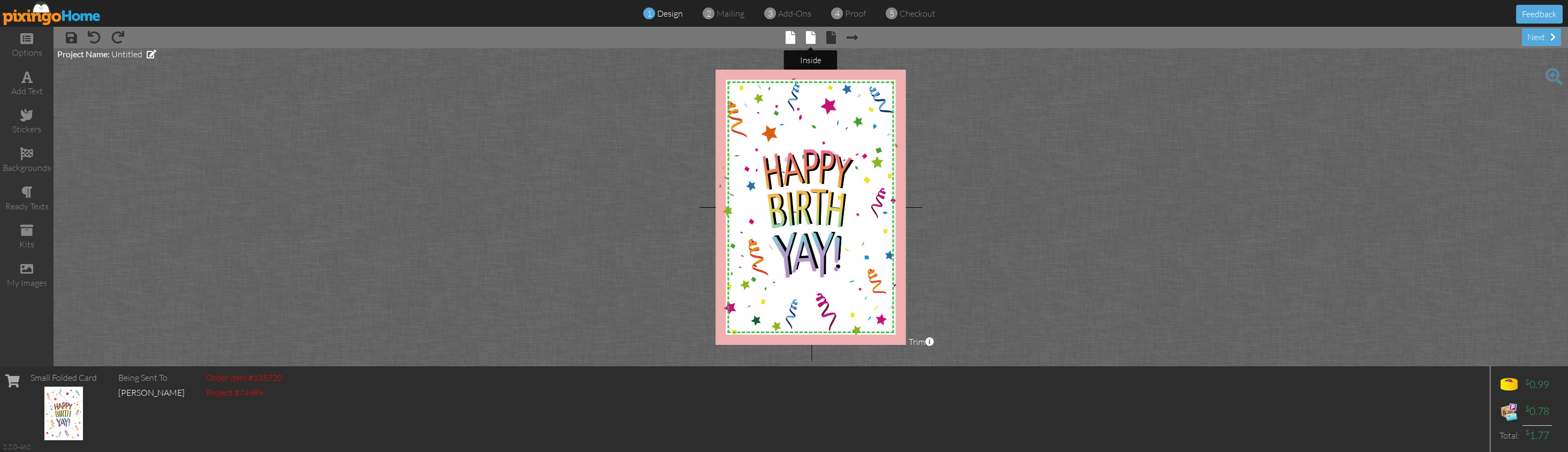
click at [810, 34] on span at bounding box center [811, 37] width 10 height 13
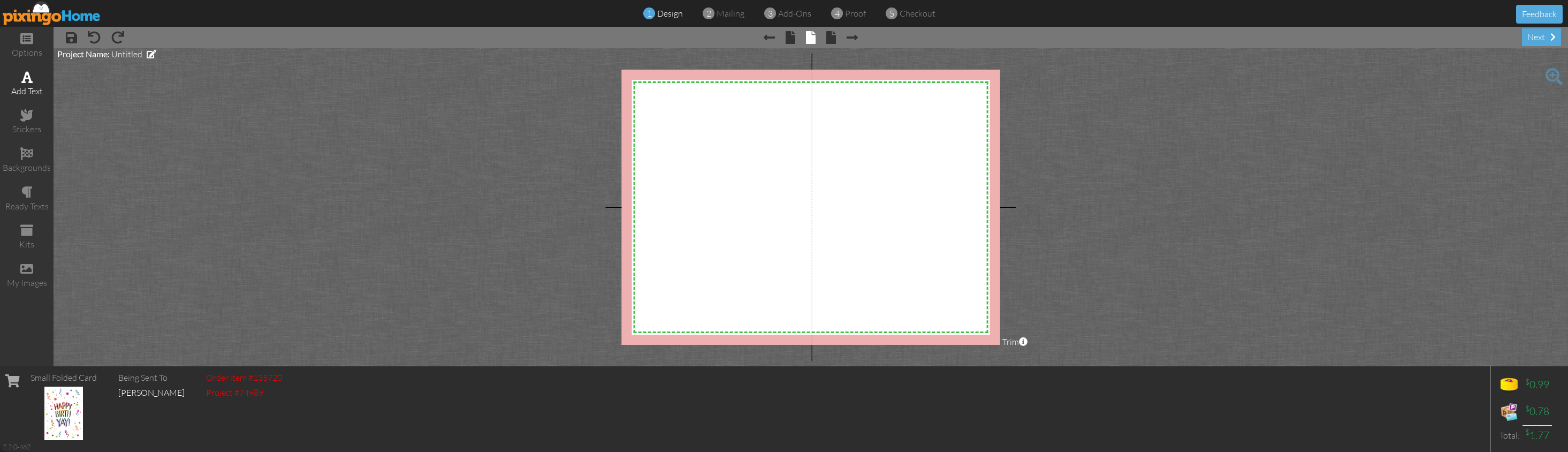
click at [37, 82] on div "add text" at bounding box center [27, 84] width 54 height 38
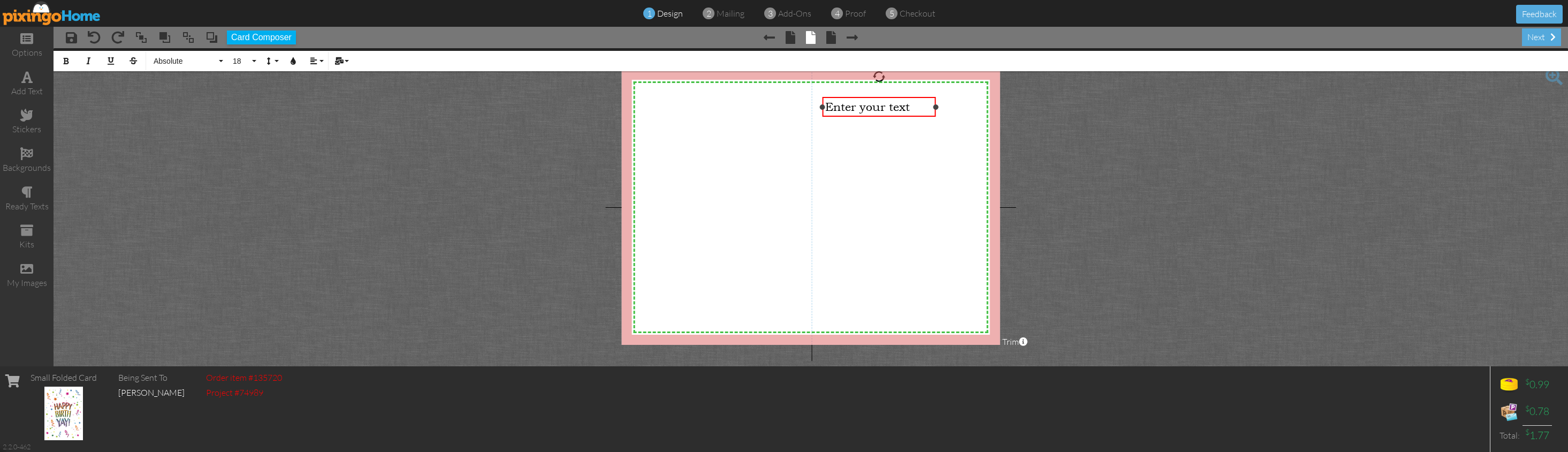
click at [858, 107] on span "Enter your text" at bounding box center [867, 107] width 85 height 13
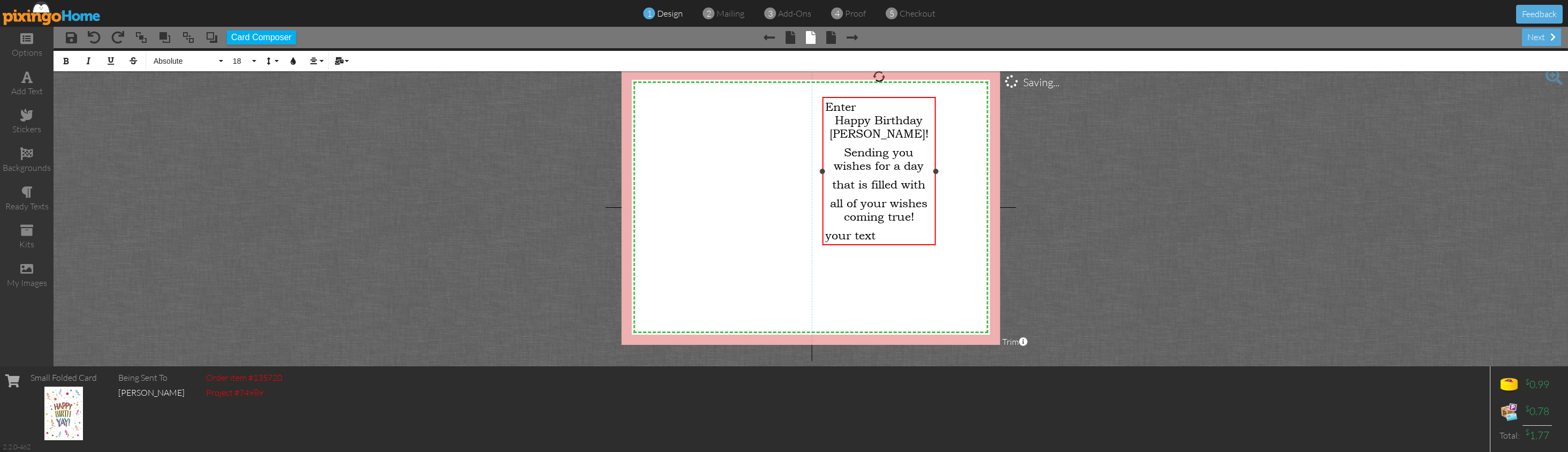
scroll to position [356, 5]
click at [856, 108] on span "Enter" at bounding box center [841, 107] width 30 height 13
drag, startPoint x: 854, startPoint y: 136, endPoint x: 896, endPoint y: 135, distance: 42.0
click at [896, 135] on p "Happy Birthday [PERSON_NAME]!" at bounding box center [879, 127] width 107 height 27
drag, startPoint x: 880, startPoint y: 238, endPoint x: 813, endPoint y: 238, distance: 67.0
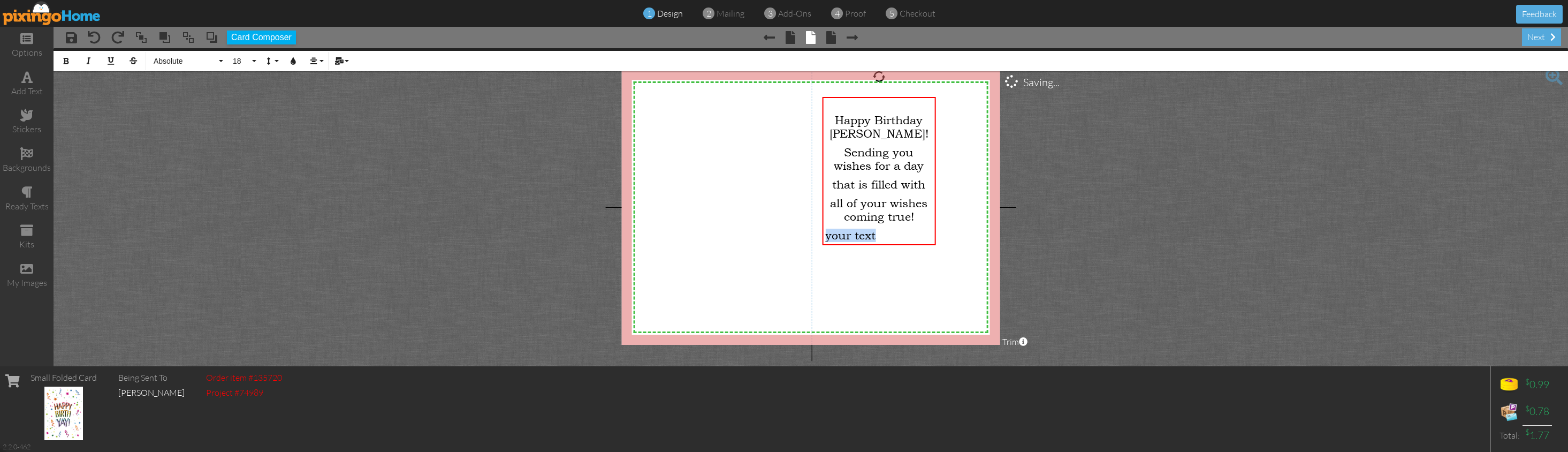
click at [813, 238] on div "X X X X X X X X X X X X X X X X X X X X X X X X X X X X X X X X X X X X X X X X…" at bounding box center [811, 207] width 379 height 275
drag, startPoint x: 926, startPoint y: 248, endPoint x: 822, endPoint y: 249, distance: 104.0
click at [822, 249] on div "Happy Birthday [PERSON_NAME]! Sending you wishes for a day that is filled with …" at bounding box center [878, 184] width 113 height 175
click at [891, 210] on span "all of your wishes coming true!" at bounding box center [879, 210] width 97 height 27
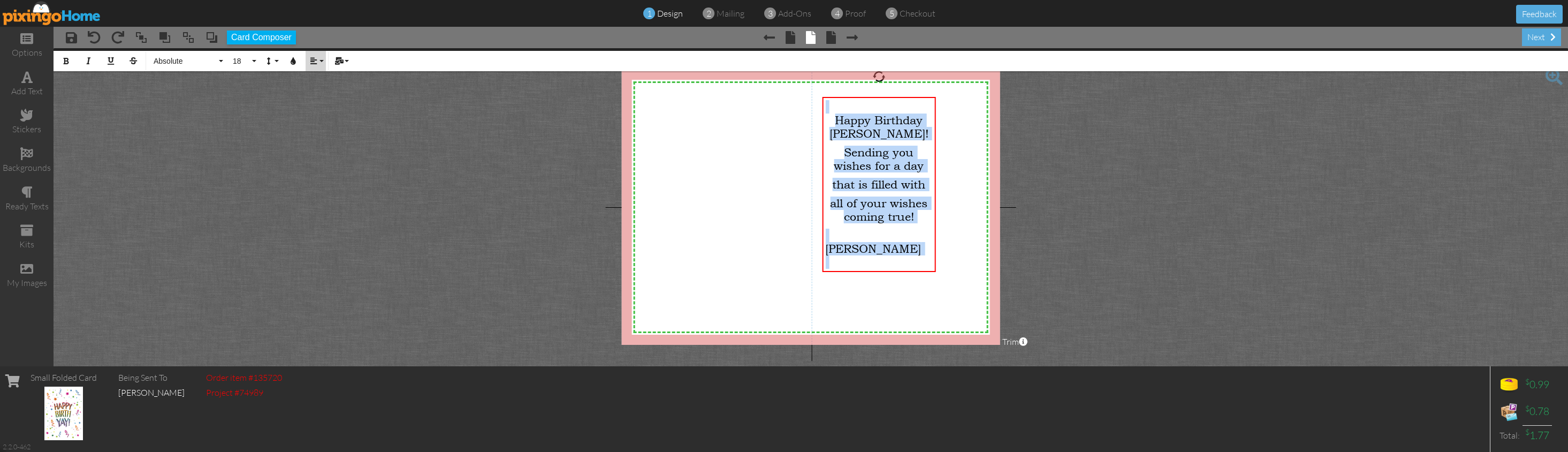
click at [313, 58] on icon "button" at bounding box center [313, 61] width 7 height 7
click at [320, 89] on link "[GEOGRAPHIC_DATA]" at bounding box center [322, 95] width 33 height 16
click at [293, 60] on icon "button" at bounding box center [293, 61] width 7 height 7
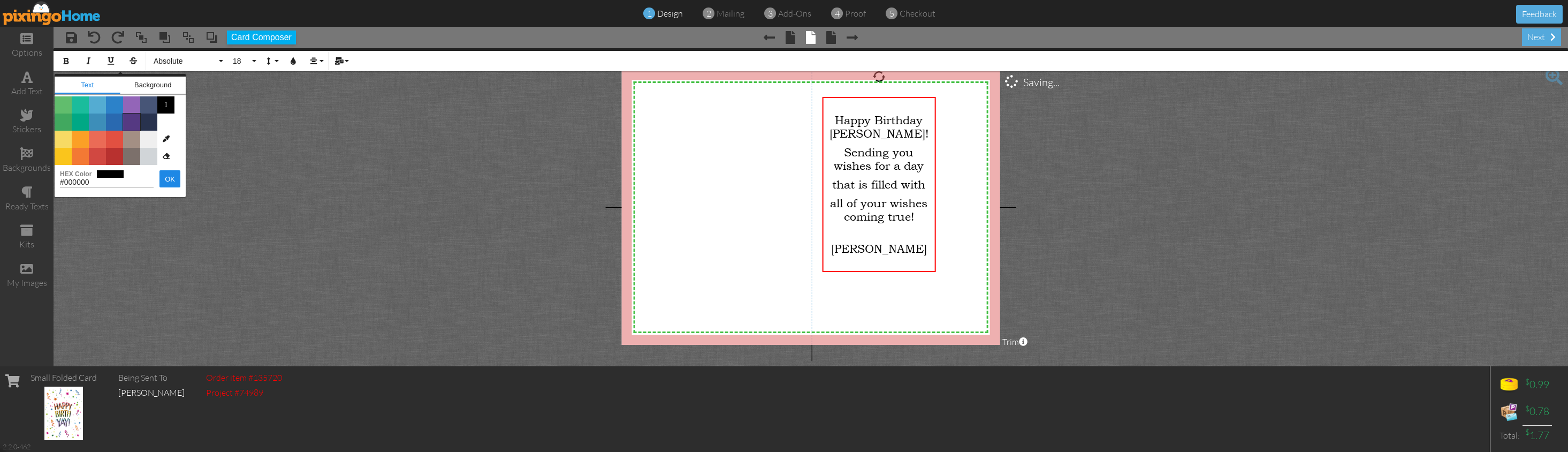
click at [135, 121] on span "Color #553982" at bounding box center [131, 122] width 17 height 17
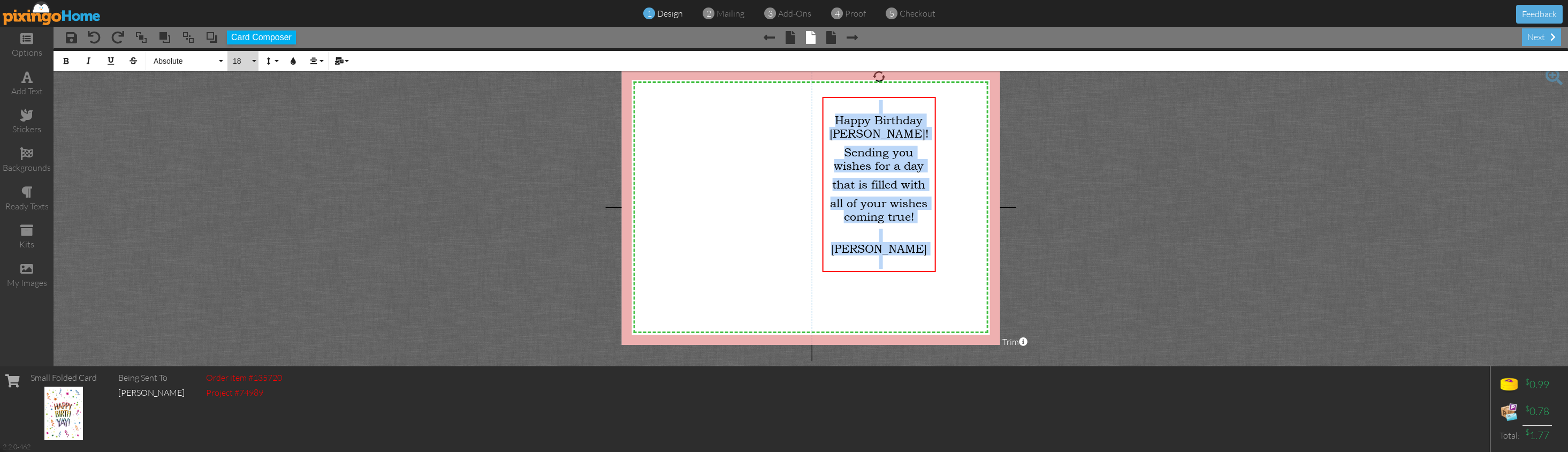
click at [257, 62] on button "18" at bounding box center [243, 61] width 31 height 20
click at [246, 192] on link "24" at bounding box center [245, 193] width 35 height 16
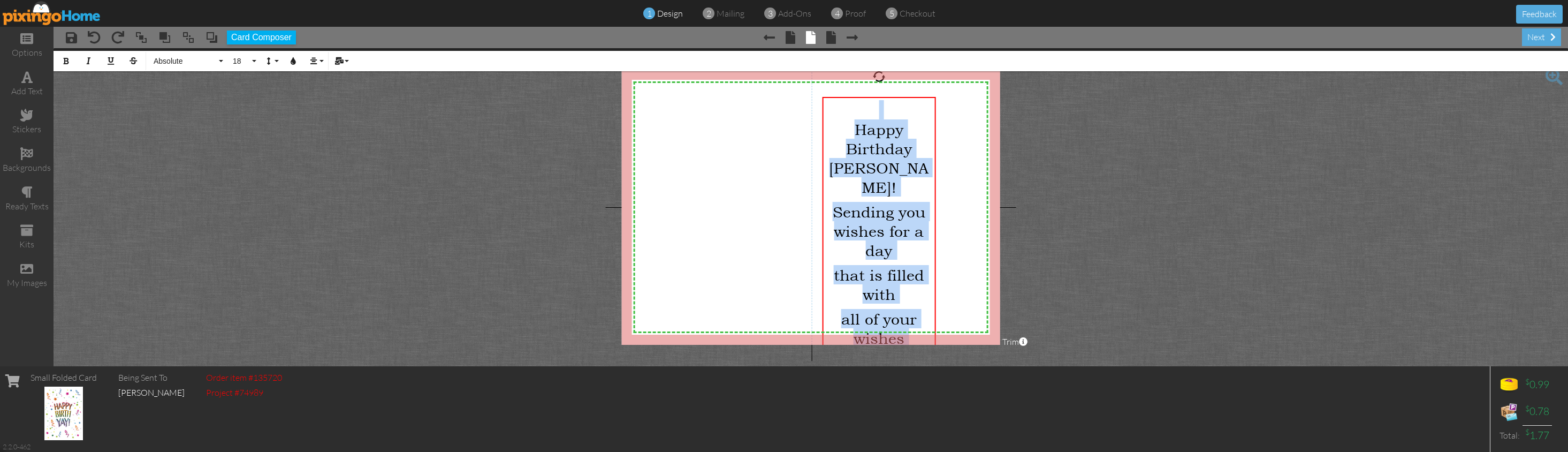
scroll to position [208, 5]
click at [250, 59] on button "24" at bounding box center [243, 61] width 31 height 20
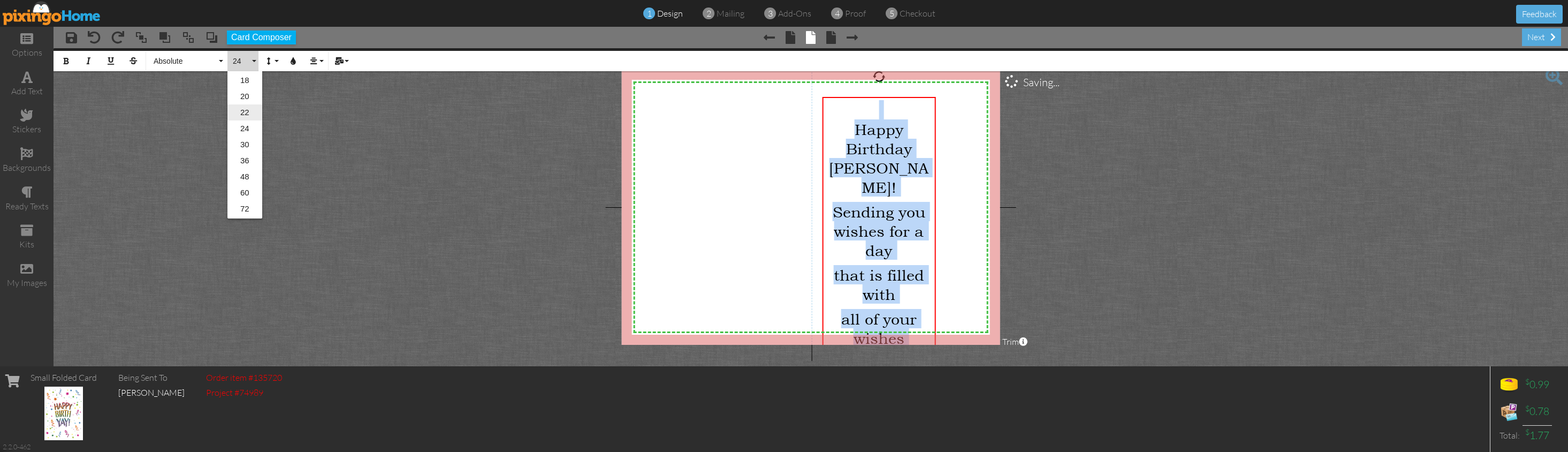
scroll to position [161, 0]
click at [243, 108] on link "22" at bounding box center [245, 111] width 35 height 16
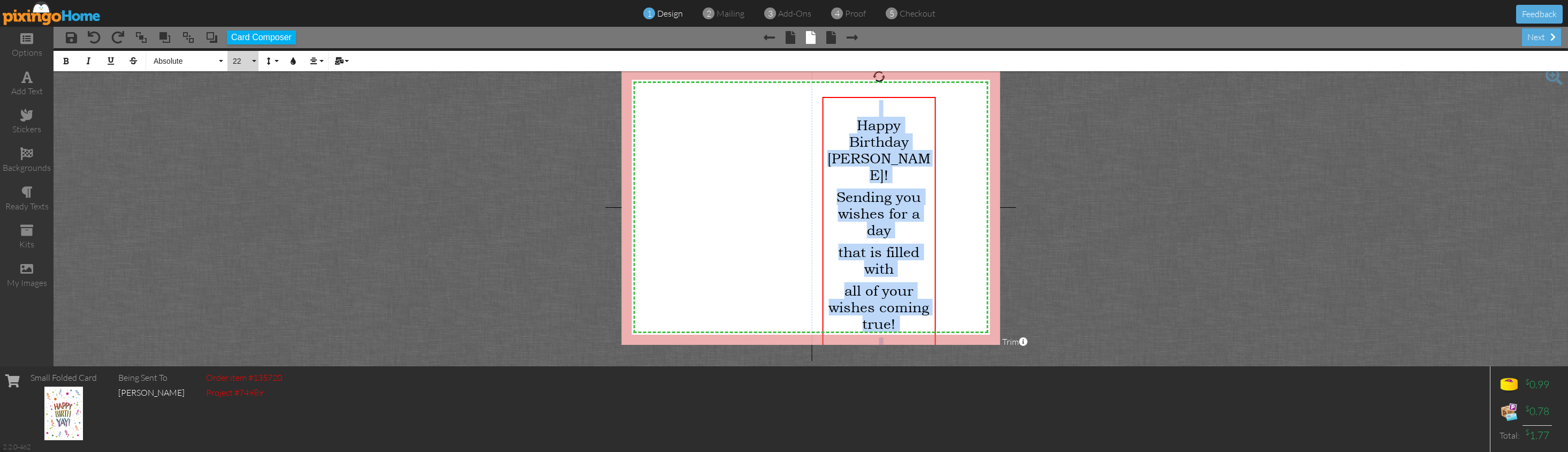
click at [253, 62] on button "22" at bounding box center [243, 61] width 31 height 20
click at [245, 130] on link "20" at bounding box center [245, 129] width 35 height 16
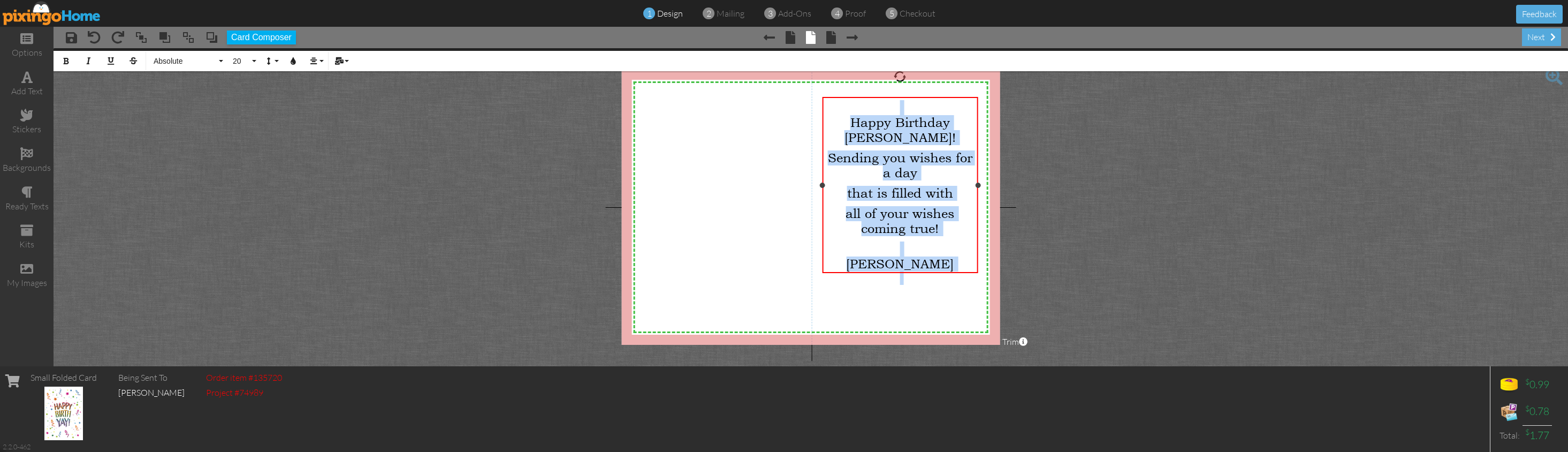
drag, startPoint x: 934, startPoint y: 201, endPoint x: 954, endPoint y: 194, distance: 21.2
click at [977, 205] on div "Happy Birthday [PERSON_NAME]! Sending you wishes for a day that is filled with …" at bounding box center [900, 185] width 156 height 176
click at [885, 150] on span "Sending you wishes for a day" at bounding box center [900, 165] width 144 height 30
click at [62, 57] on icon "button" at bounding box center [66, 61] width 7 height 7
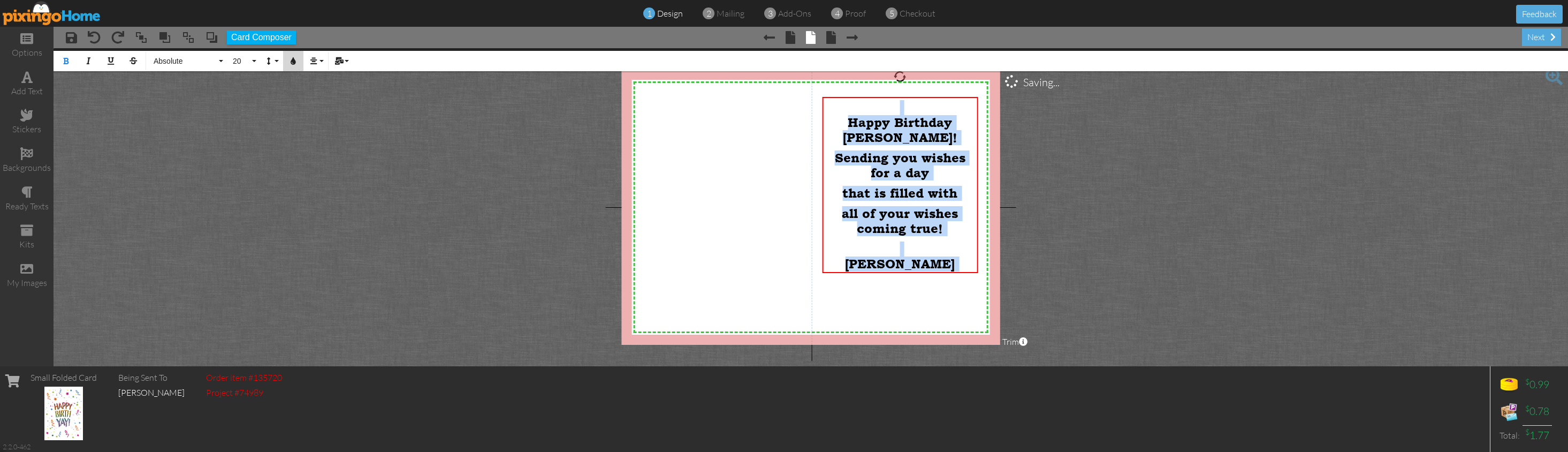
click at [291, 60] on icon "button" at bounding box center [293, 61] width 7 height 7
type input "#553982"
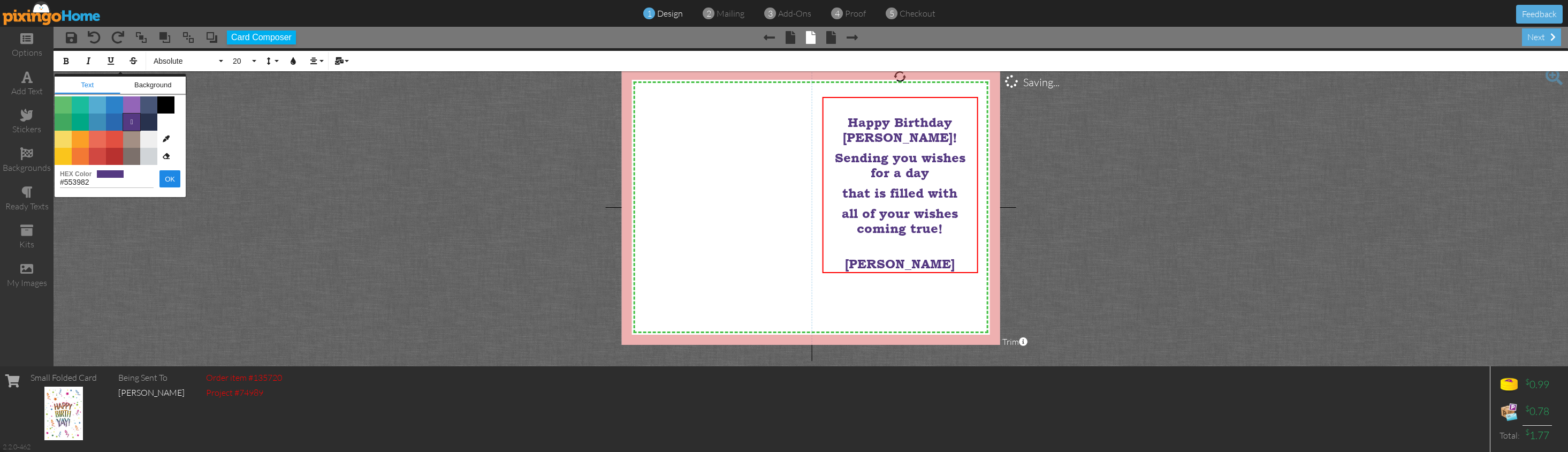
click at [131, 120] on span "" at bounding box center [131, 122] width 17 height 17
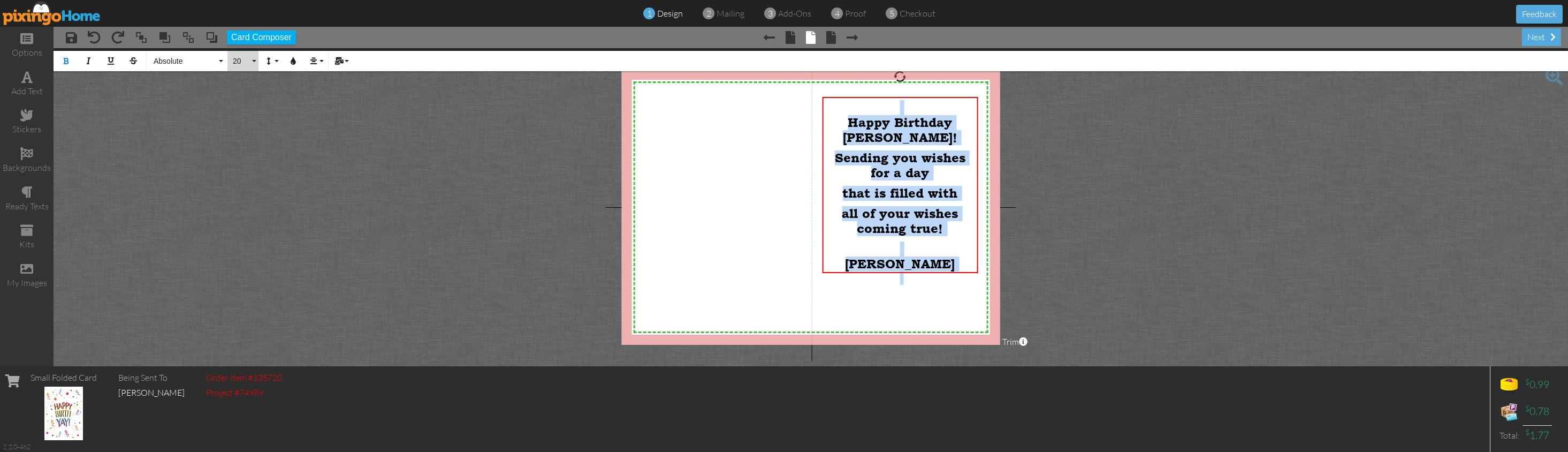
click at [256, 60] on button "20" at bounding box center [243, 61] width 31 height 20
click at [250, 94] on link "22" at bounding box center [245, 98] width 35 height 16
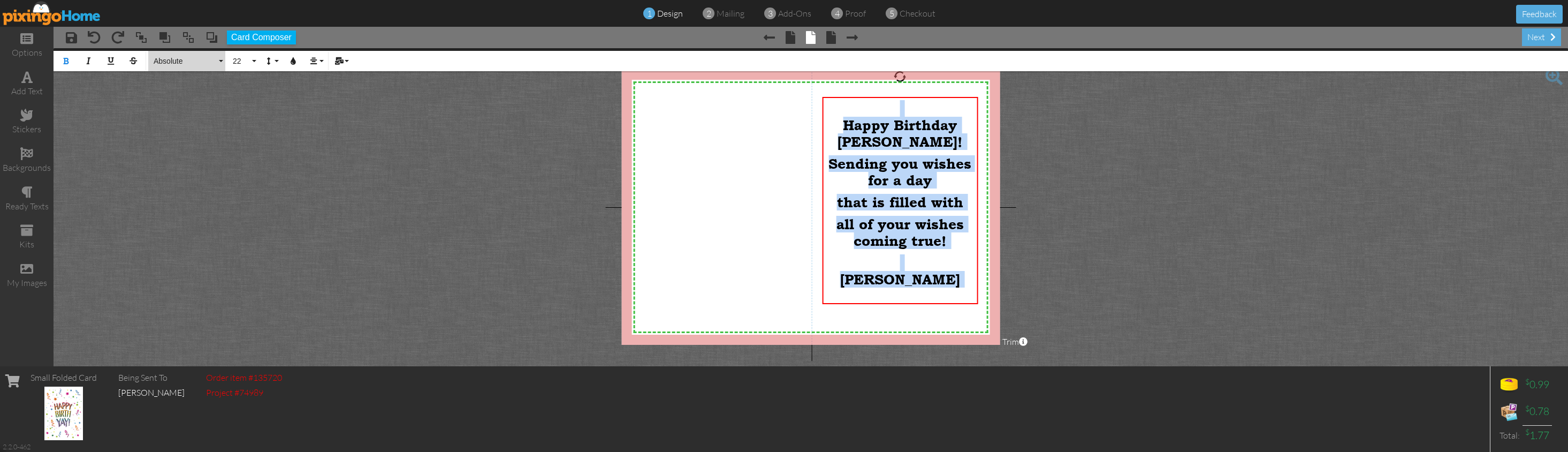
click at [222, 62] on button "Absolute" at bounding box center [187, 61] width 77 height 20
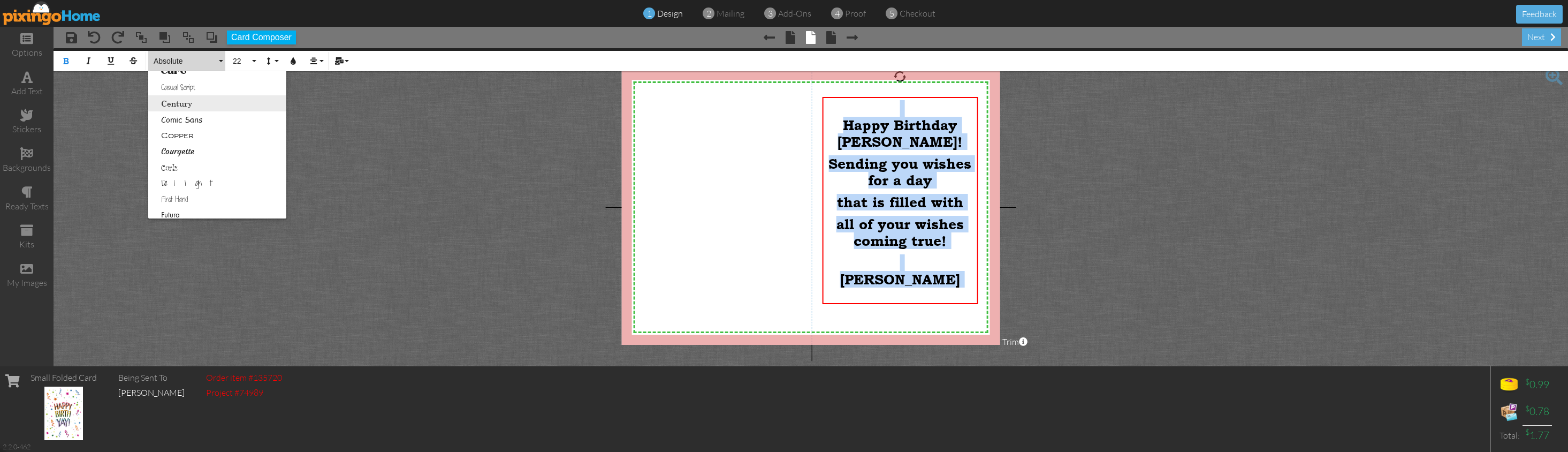
scroll to position [125, 0]
click at [180, 143] on link "Courgette" at bounding box center [217, 147] width 138 height 16
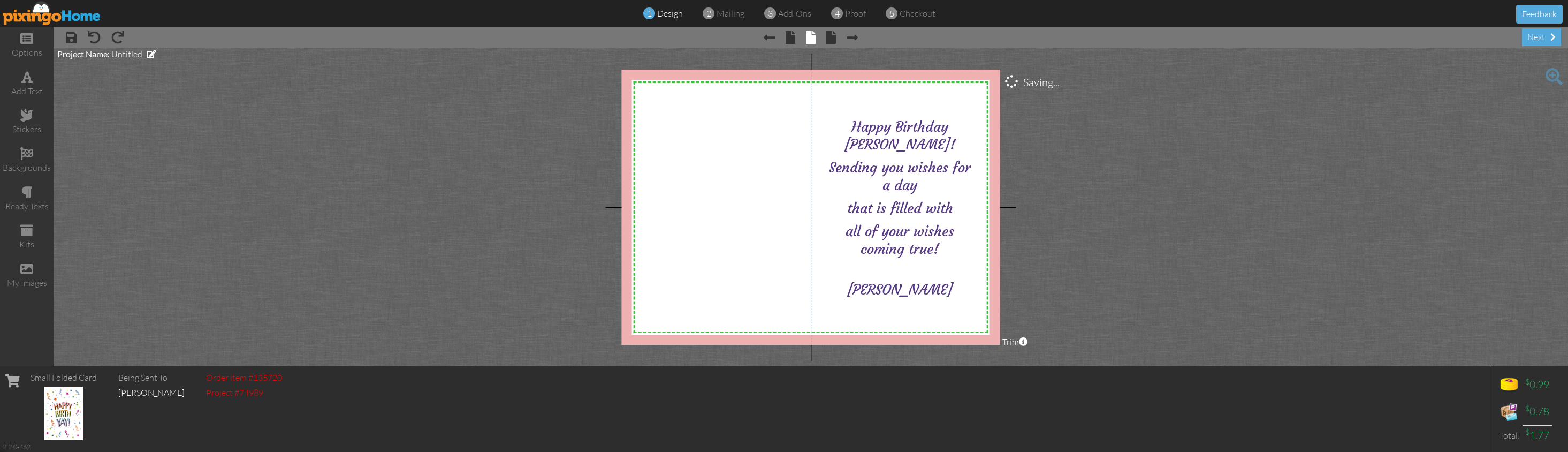
click at [1004, 199] on project-studio-wrapper "X X X X X X X X X X X X X X X X X X X X X X X X X X X X X X X X X X X X X X X X…" at bounding box center [811, 207] width 1514 height 318
click at [26, 118] on span at bounding box center [26, 115] width 13 height 13
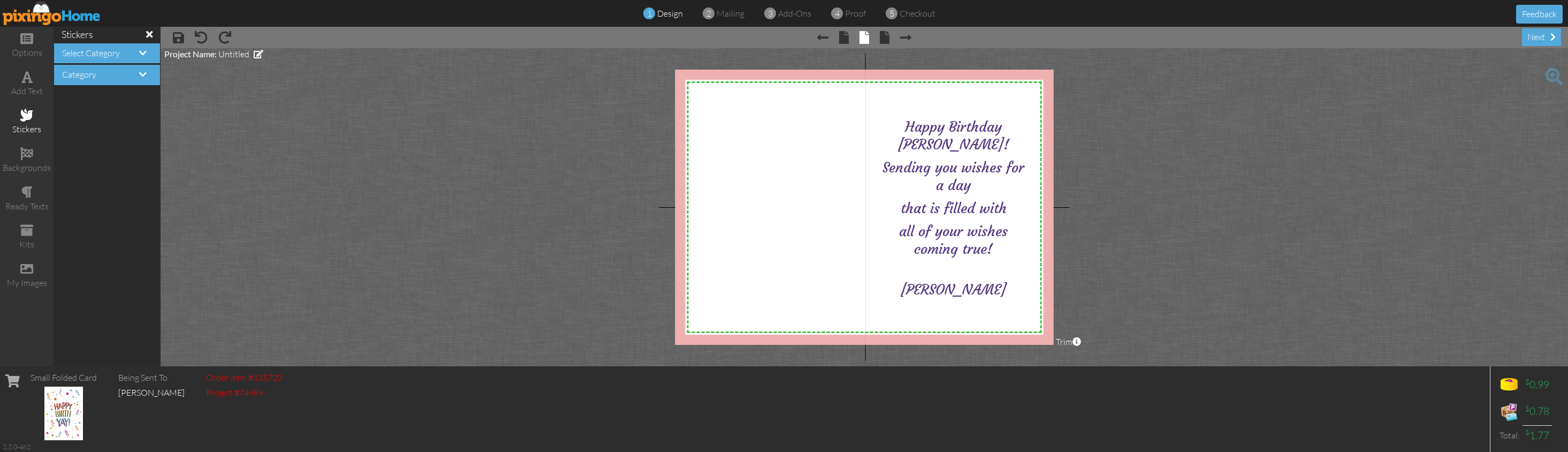
click at [130, 79] on div "Category" at bounding box center [107, 74] width 106 height 20
drag, startPoint x: 785, startPoint y: 168, endPoint x: 708, endPoint y: 165, distance: 77.1
drag, startPoint x: 153, startPoint y: 79, endPoint x: 147, endPoint y: 76, distance: 6.7
click at [151, 79] on div "Category" at bounding box center [107, 74] width 106 height 20
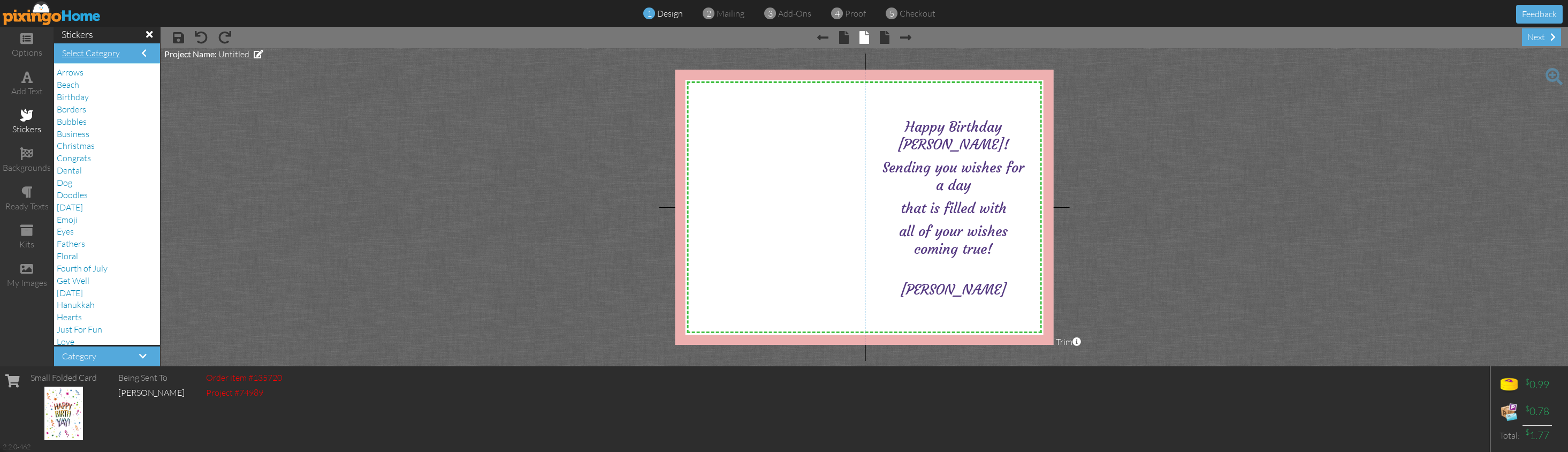
click at [142, 54] on span at bounding box center [144, 53] width 5 height 9
click at [85, 99] on span "Birthday" at bounding box center [72, 97] width 32 height 11
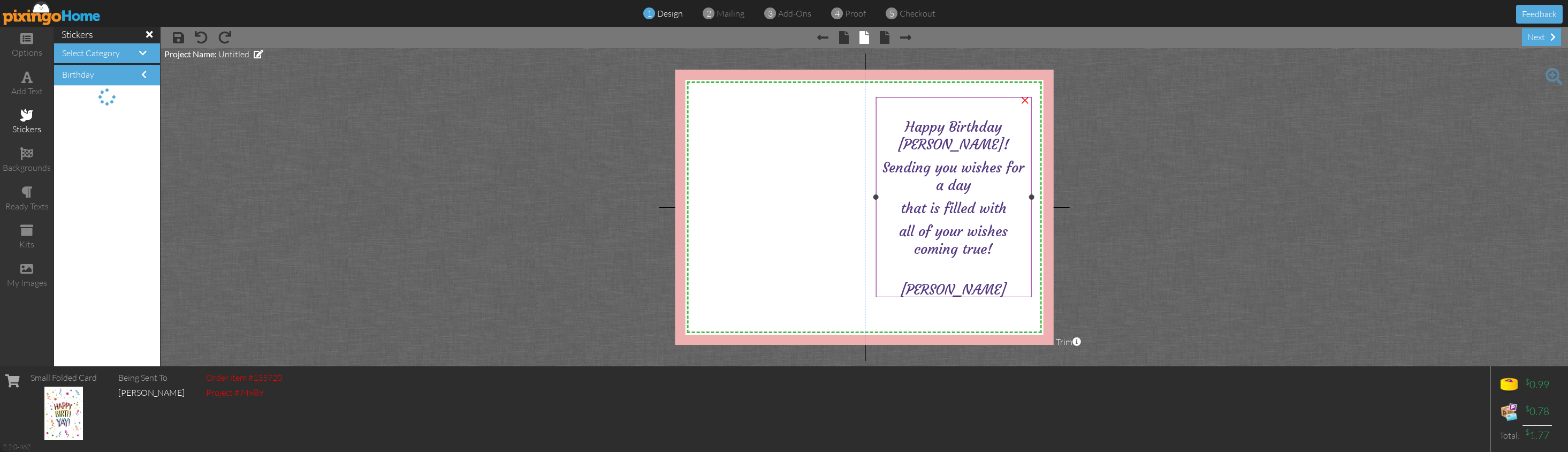
click at [897, 163] on p "Sending you wishes for a day" at bounding box center [953, 176] width 149 height 35
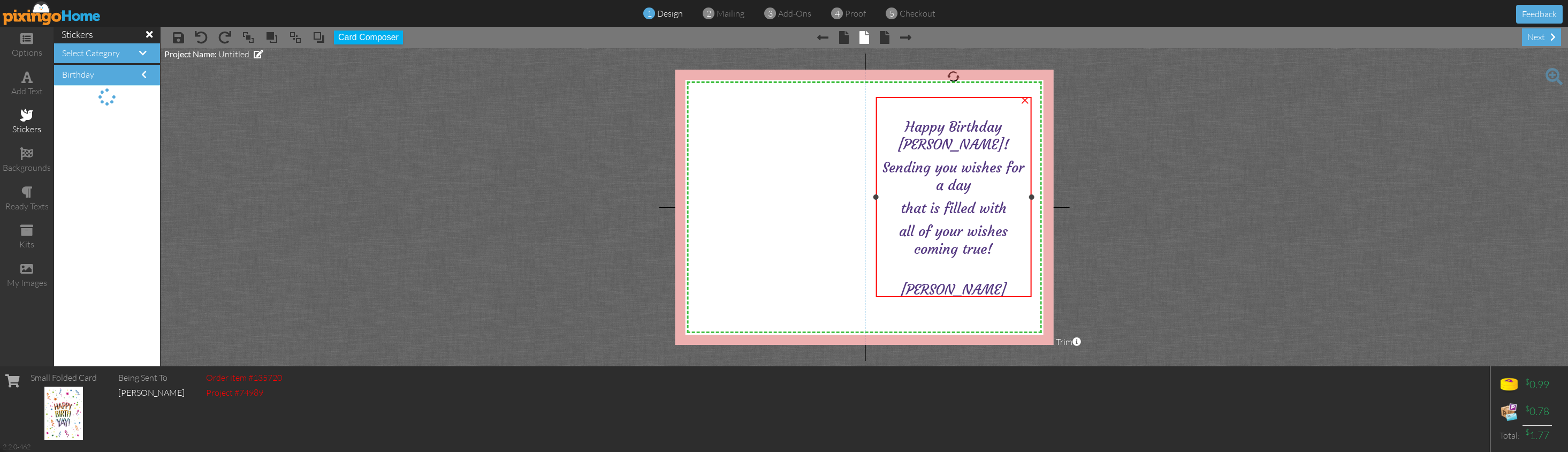
click at [959, 168] on span "Sending you wishes for a day" at bounding box center [953, 176] width 142 height 35
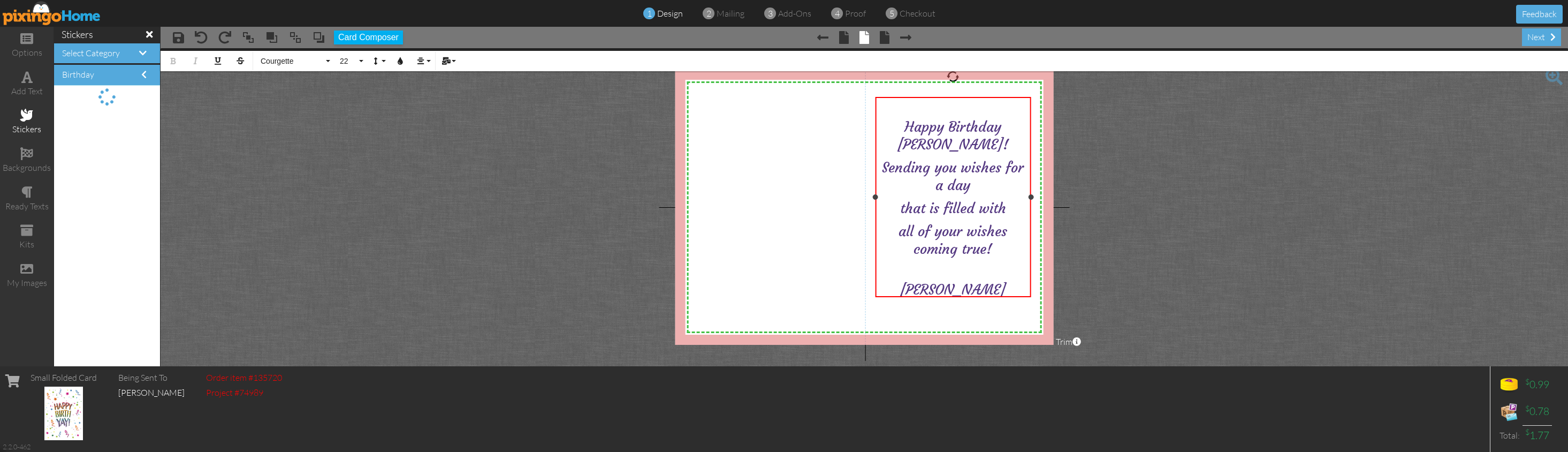
click at [1001, 158] on span "Sending you wishes for a day" at bounding box center [953, 176] width 142 height 35
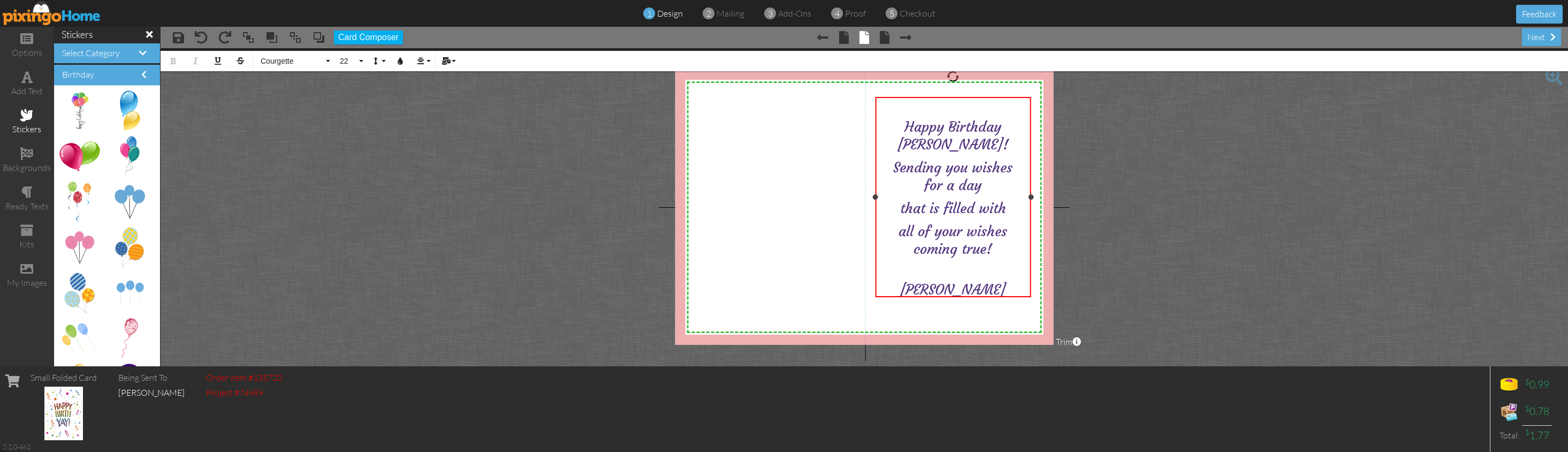
click at [898, 199] on p "that is filled with" at bounding box center [953, 208] width 149 height 18
click at [898, 217] on span "all of your wishes coming true!" at bounding box center [953, 235] width 108 height 35
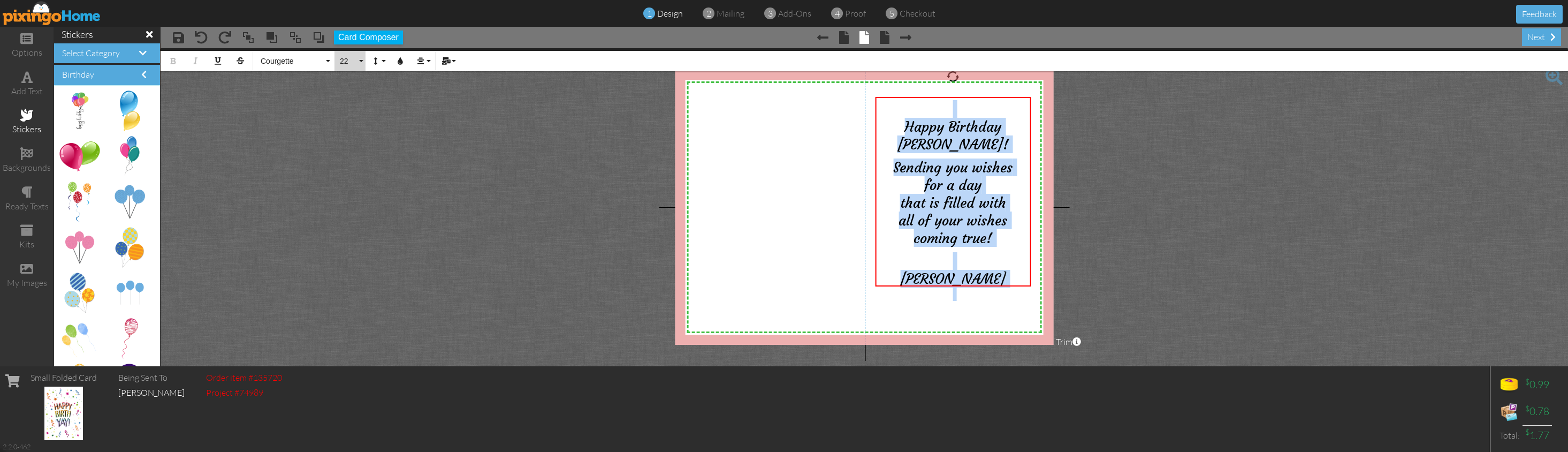
click at [363, 60] on button "22" at bounding box center [349, 61] width 31 height 20
click at [350, 161] on link "24" at bounding box center [351, 161] width 35 height 16
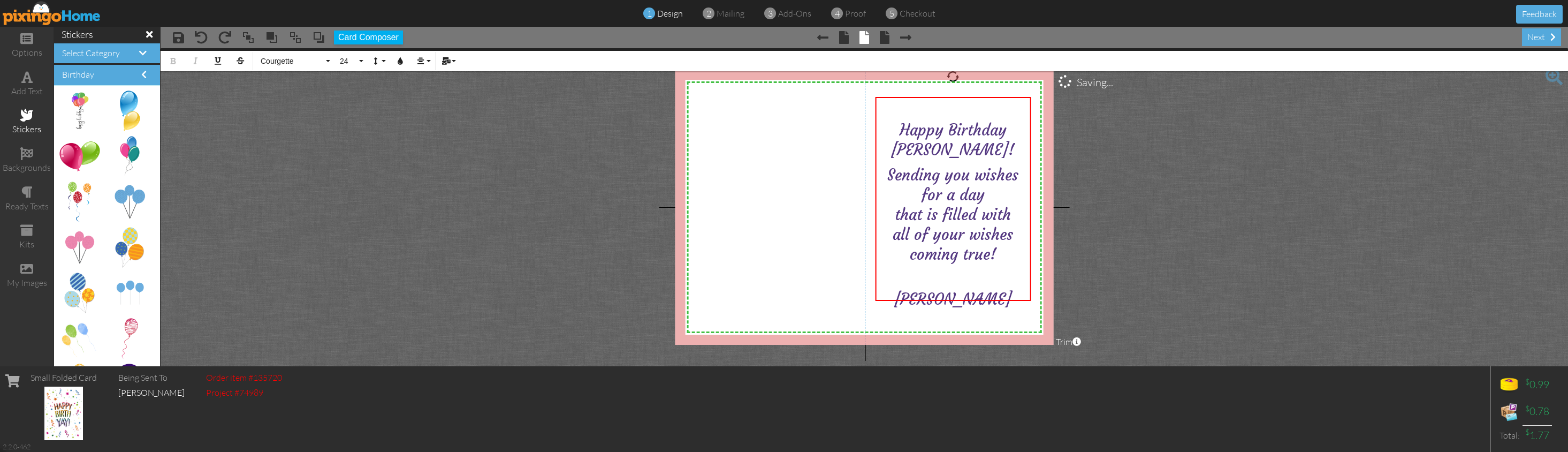
click at [1172, 180] on project-studio-wrapper "X X X X X X X X X X X X X X X X X X X X X X X X X X X X X X X X X X X X X X X X…" at bounding box center [864, 207] width 1407 height 318
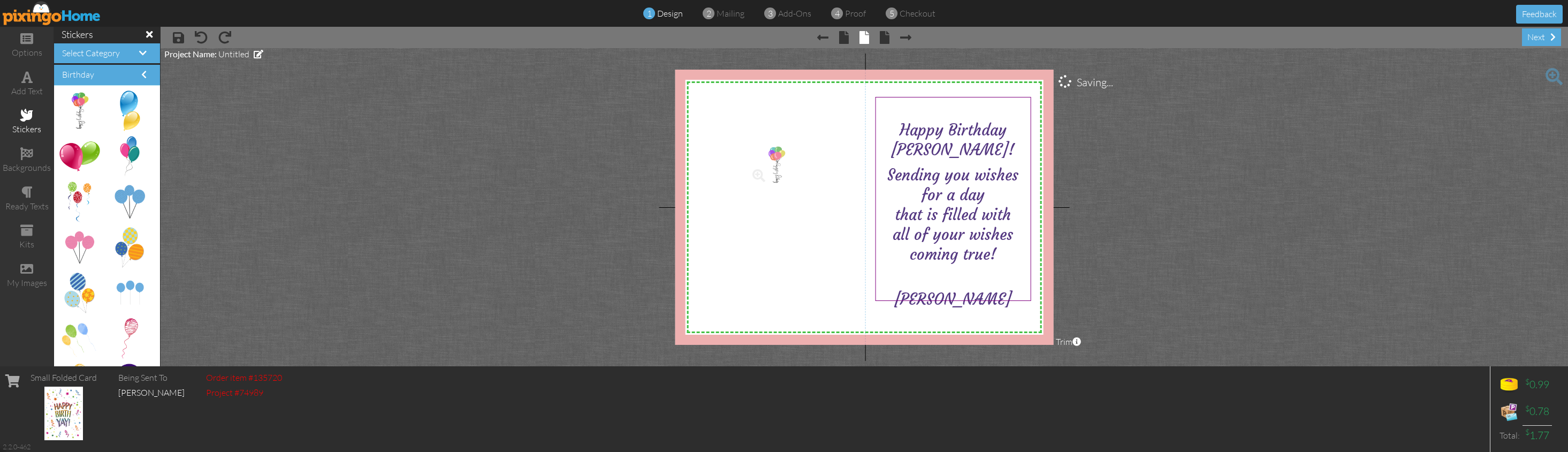
drag, startPoint x: 89, startPoint y: 107, endPoint x: 779, endPoint y: 161, distance: 692.1
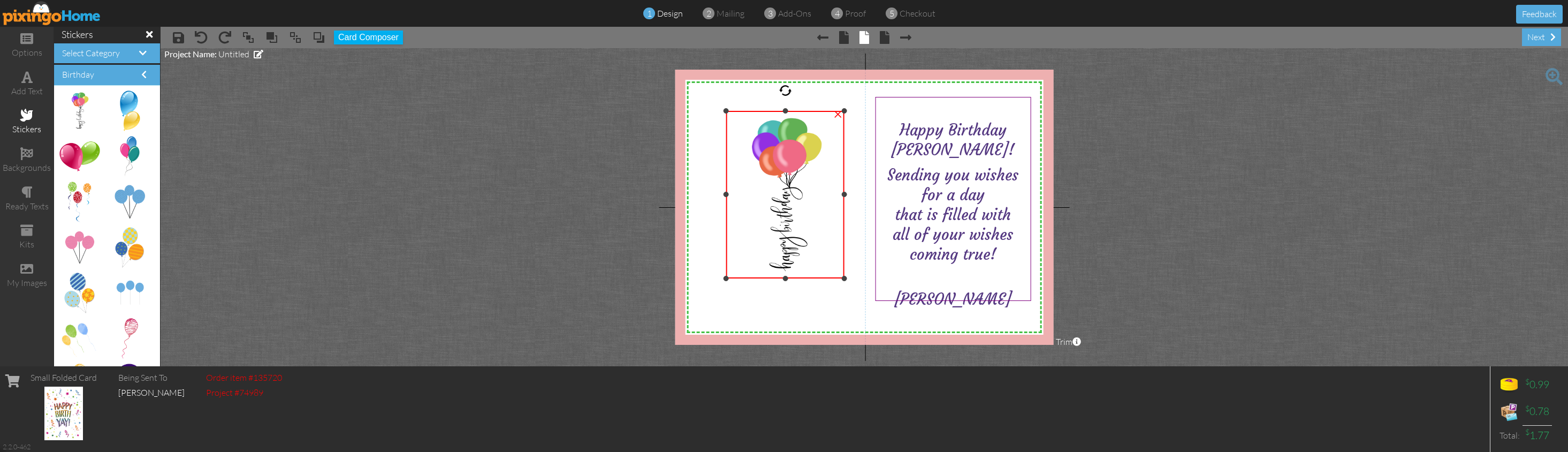
drag, startPoint x: 751, startPoint y: 147, endPoint x: 715, endPoint y: 113, distance: 49.5
click at [715, 113] on div "X X X X X X X X X X X X X X X X X X X X X X X X X X X X X X X X X X X X X X X X…" at bounding box center [865, 207] width 379 height 275
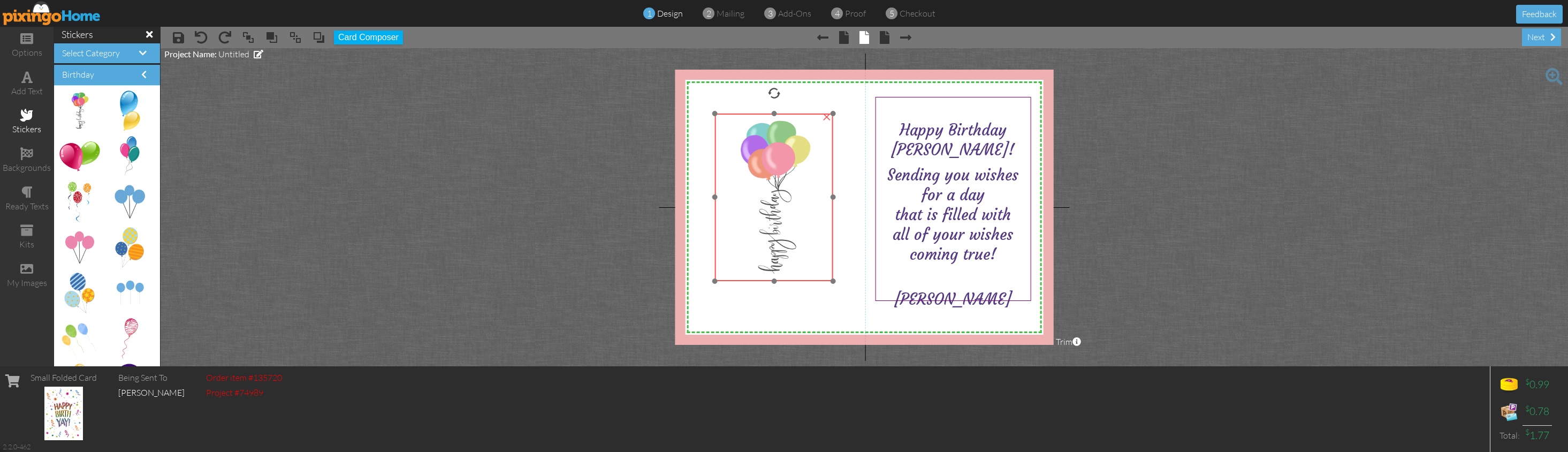
click at [795, 163] on img at bounding box center [774, 197] width 118 height 168
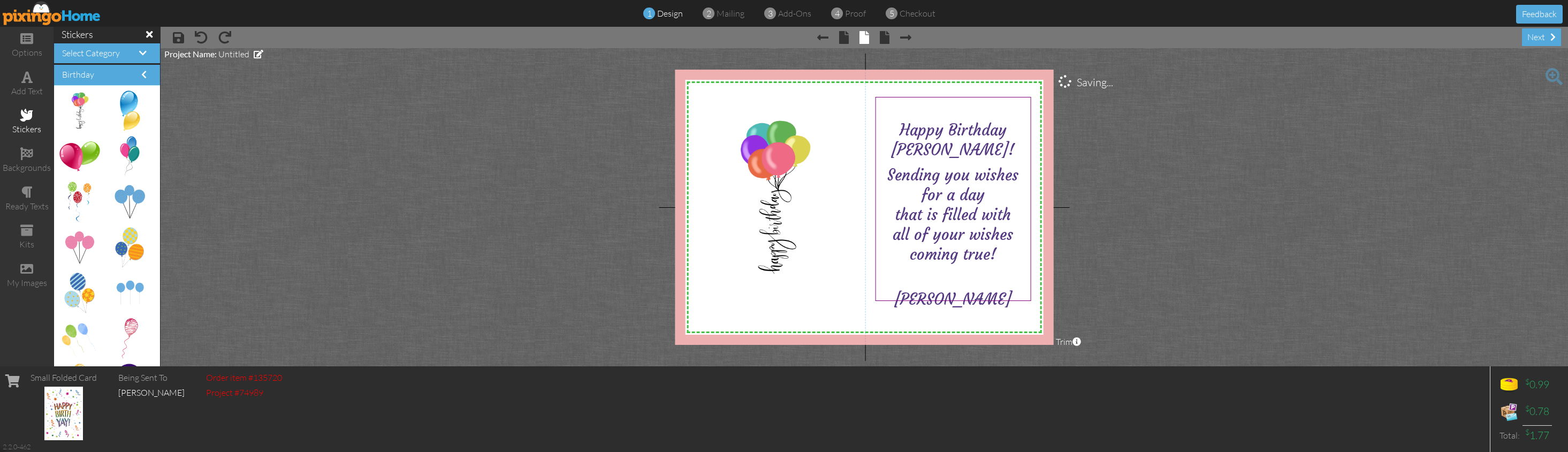
click at [1206, 175] on project-studio-wrapper "X X X X X X X X X X X X X X X X X X X X X X X X X X X X X X X X X X X X X X X X…" at bounding box center [864, 207] width 1407 height 318
click at [886, 34] on span at bounding box center [884, 37] width 10 height 13
click at [1232, 32] on div "next" at bounding box center [1541, 37] width 39 height 18
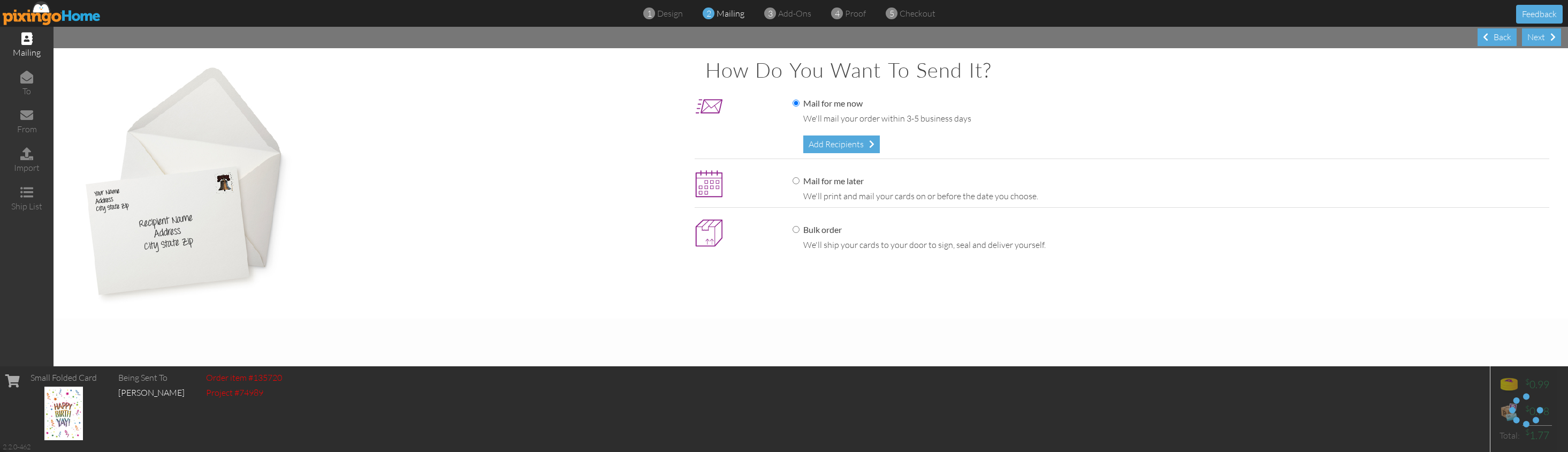
click at [799, 179] on input "Mail for me later" at bounding box center [796, 180] width 7 height 7
radio input "true"
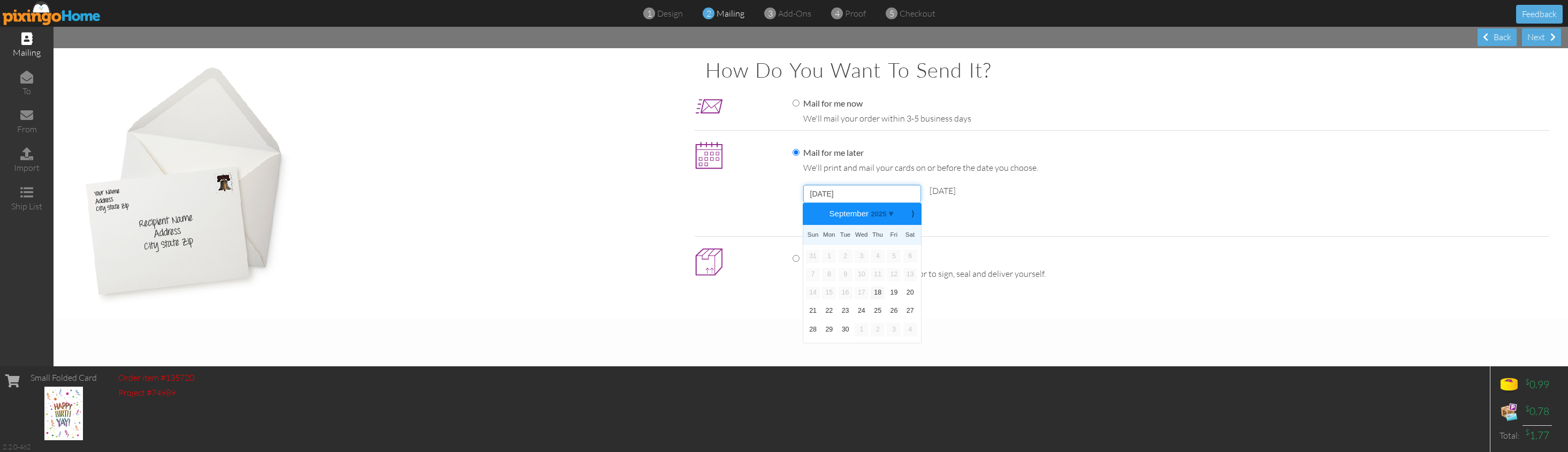
click at [823, 192] on input "[DATE]" at bounding box center [862, 194] width 117 height 18
click at [910, 214] on b "⟩" at bounding box center [912, 214] width 7 height 8
click at [877, 254] on link "2" at bounding box center [877, 256] width 14 height 13
type input "[DATE]"
click at [822, 217] on div "Add Recipients" at bounding box center [842, 222] width 77 height 18
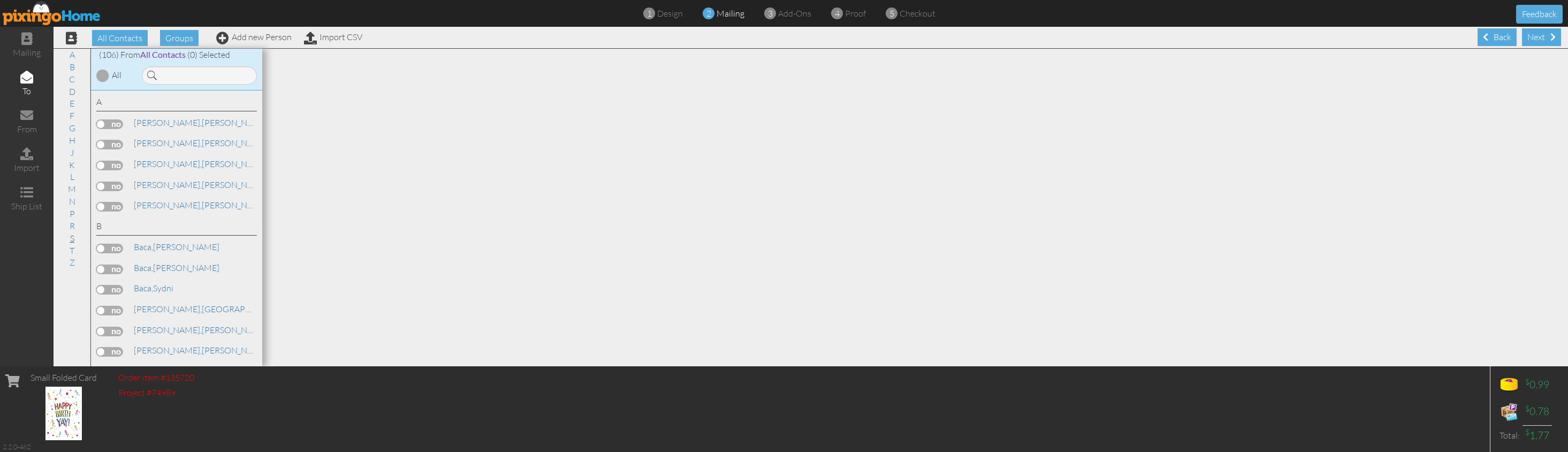
click at [73, 232] on link "S" at bounding box center [72, 238] width 15 height 13
click at [102, 389] on label at bounding box center [110, 394] width 27 height 10
click at [0, 0] on input "checkbox" at bounding box center [0, 0] width 0 height 0
click at [1232, 34] on div "Next" at bounding box center [1541, 37] width 39 height 18
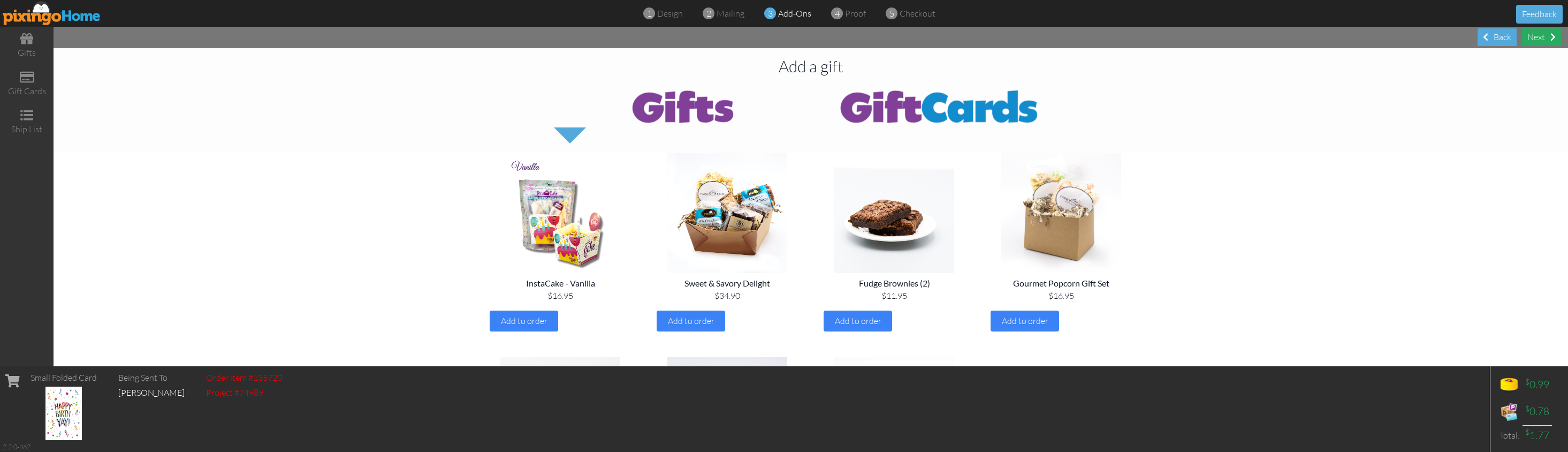
click at [1232, 38] on div "Next" at bounding box center [1541, 37] width 39 height 18
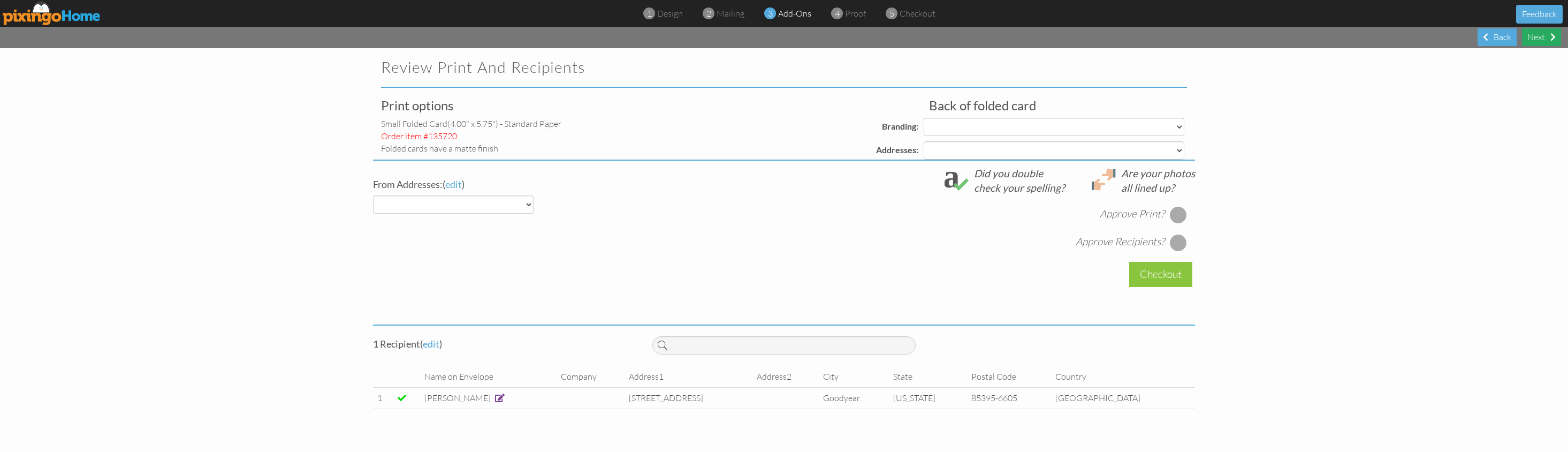
select select "object:14084"
select select "object:14089"
select select "object:14087"
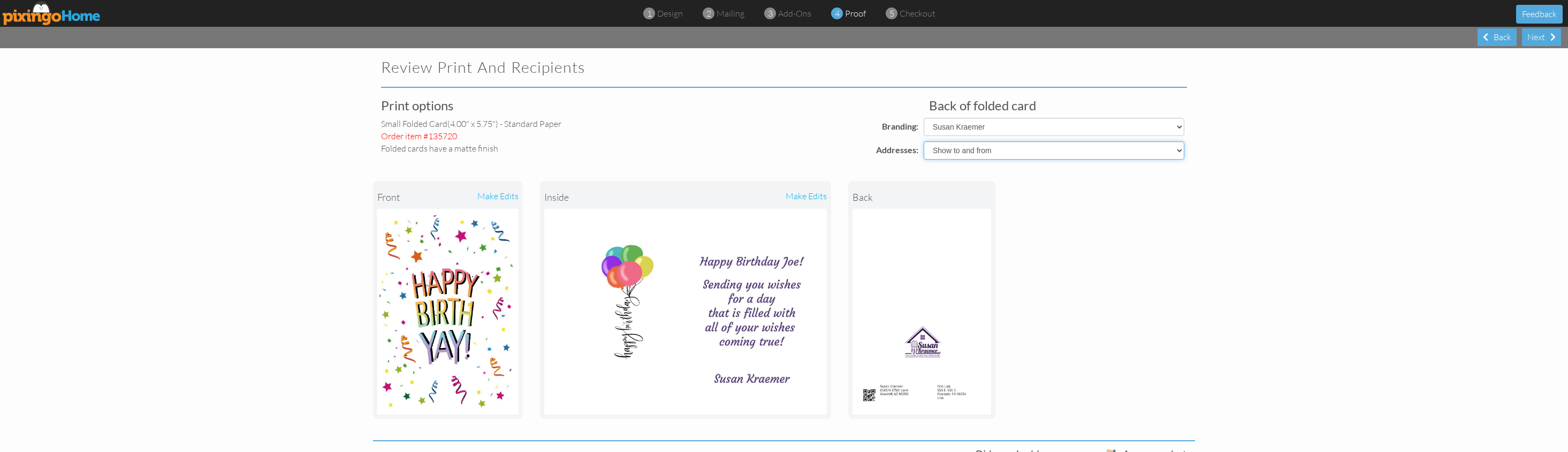
select select "object:14085"
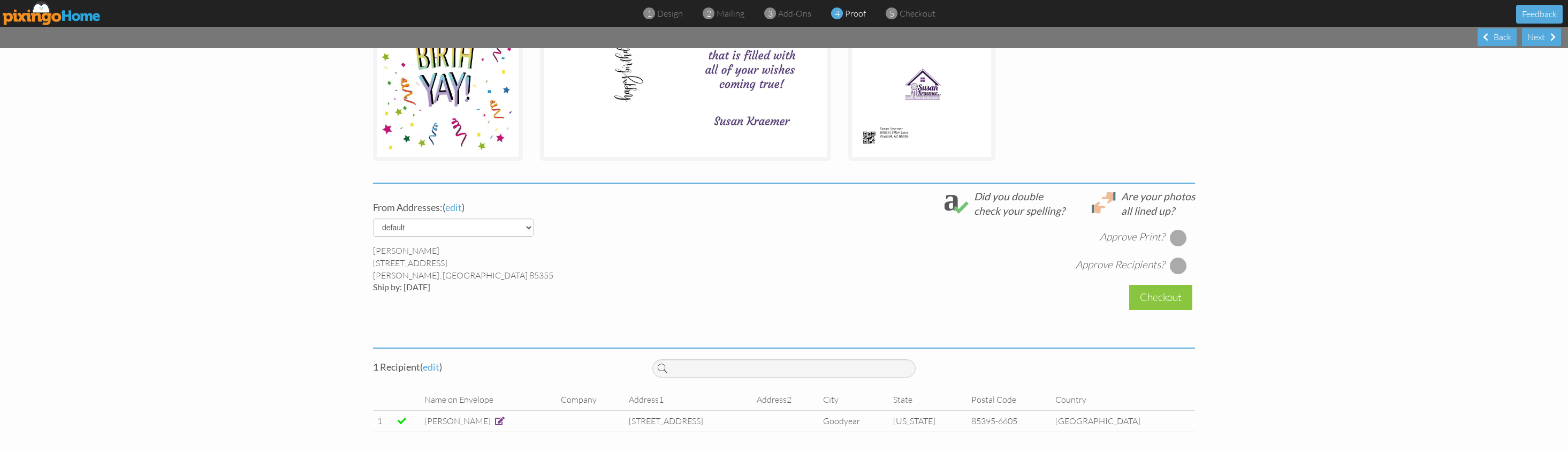
scroll to position [257, 0]
drag, startPoint x: 1180, startPoint y: 239, endPoint x: 1177, endPoint y: 251, distance: 12.4
click at [1180, 241] on div at bounding box center [1178, 238] width 17 height 17
click at [1175, 264] on div at bounding box center [1178, 266] width 17 height 17
click at [1163, 297] on div "Checkout" at bounding box center [1161, 298] width 63 height 25
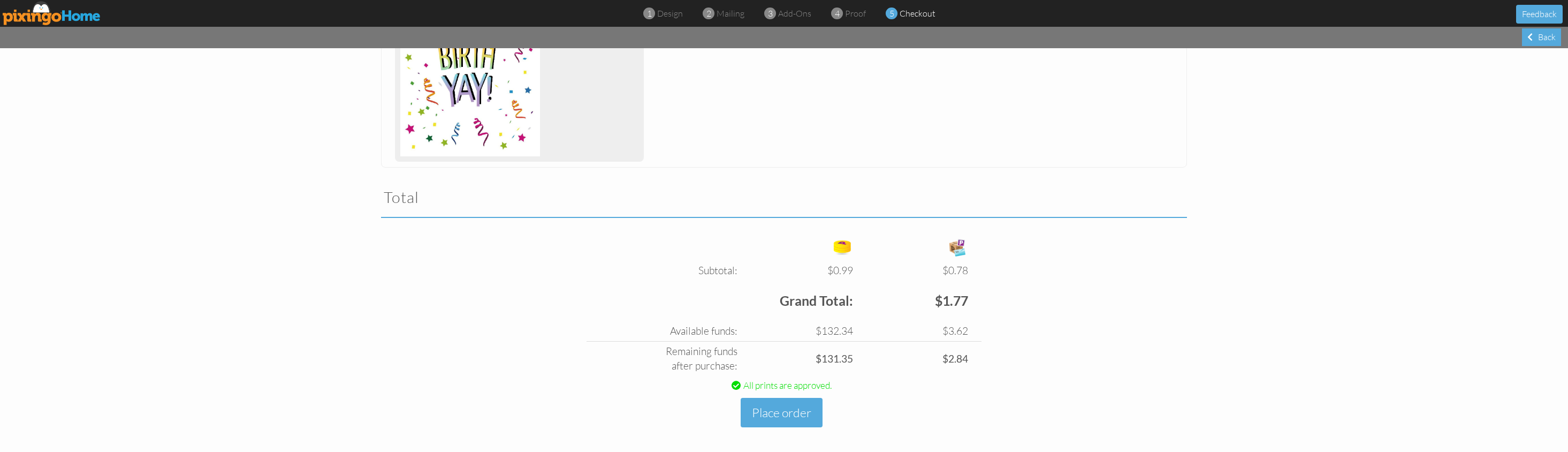
scroll to position [233, 0]
click at [795, 401] on button "Place order" at bounding box center [782, 413] width 82 height 29
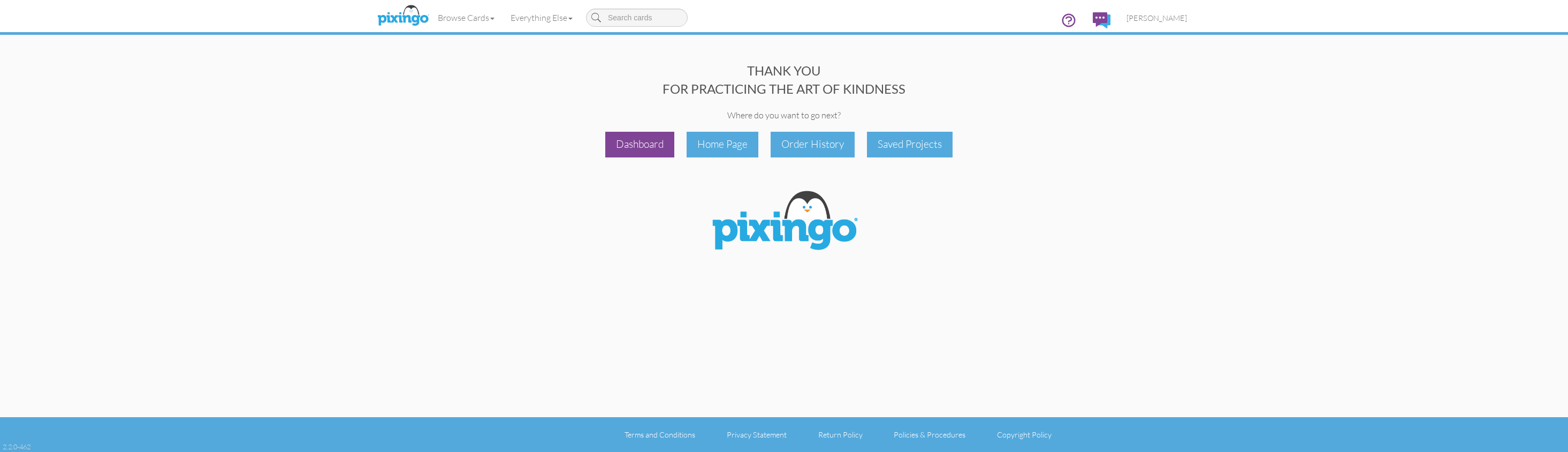
click at [632, 143] on div "Dashboard" at bounding box center [639, 144] width 69 height 25
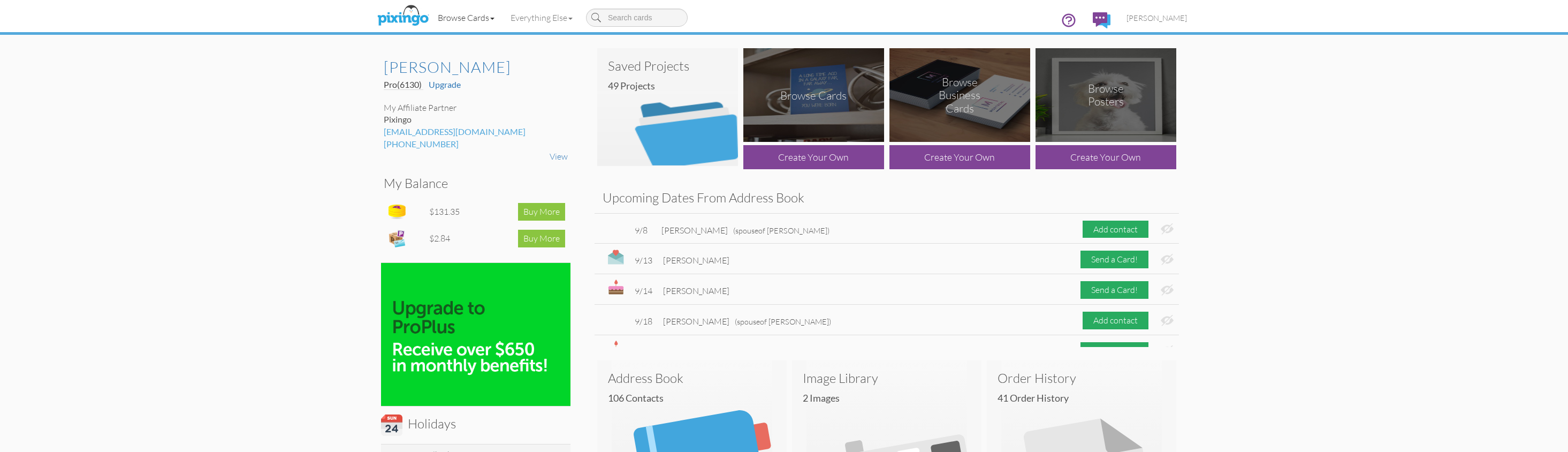
click at [468, 15] on link "Browse Cards" at bounding box center [466, 18] width 73 height 27
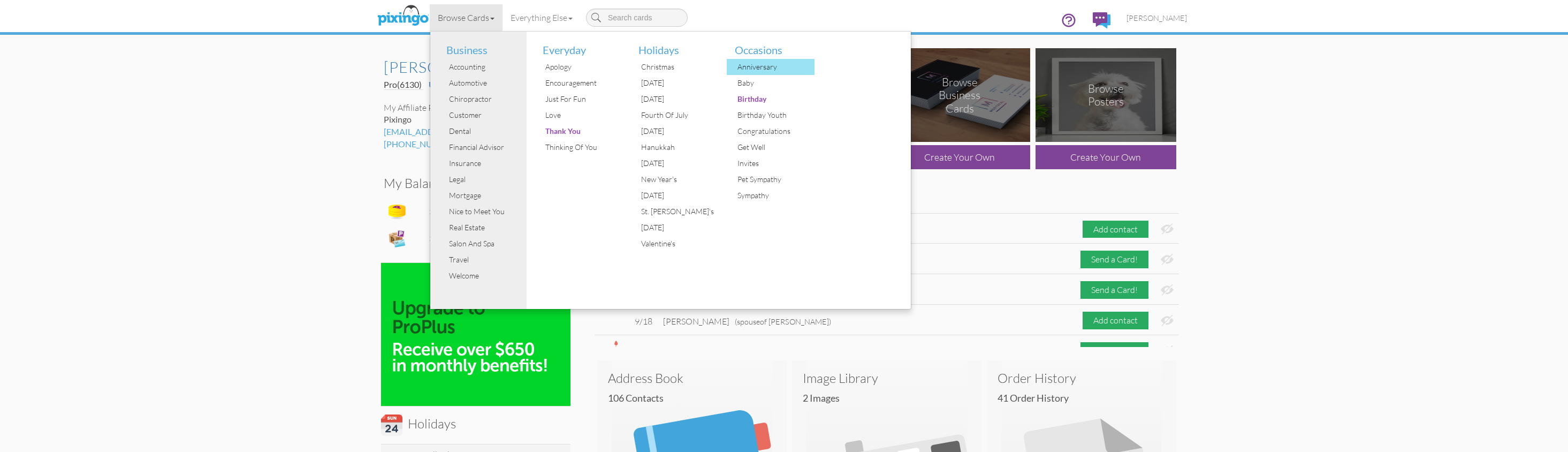
click at [764, 65] on div "Anniversary" at bounding box center [775, 67] width 80 height 16
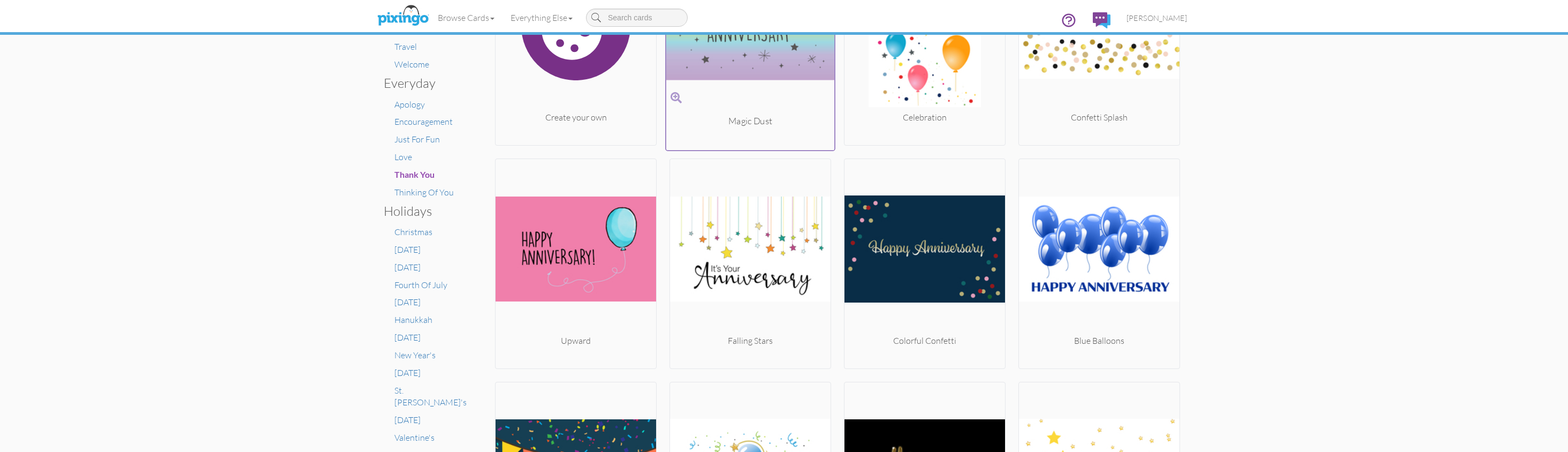
scroll to position [313, 0]
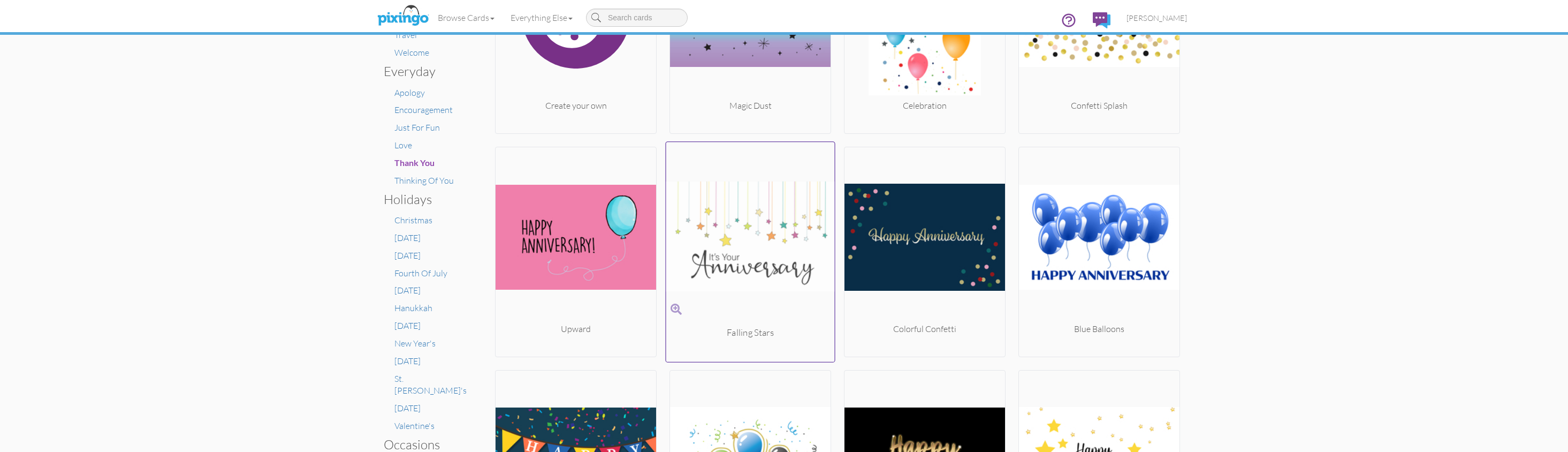
click at [753, 192] on img at bounding box center [751, 236] width 169 height 180
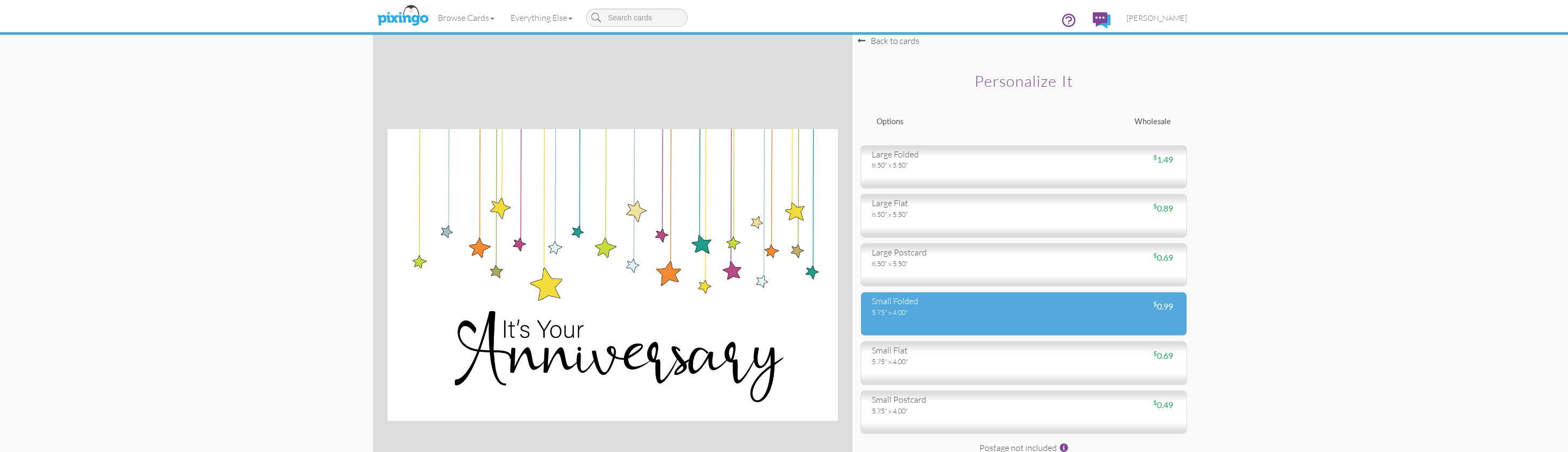
click at [925, 299] on div "small folded" at bounding box center [943, 301] width 144 height 12
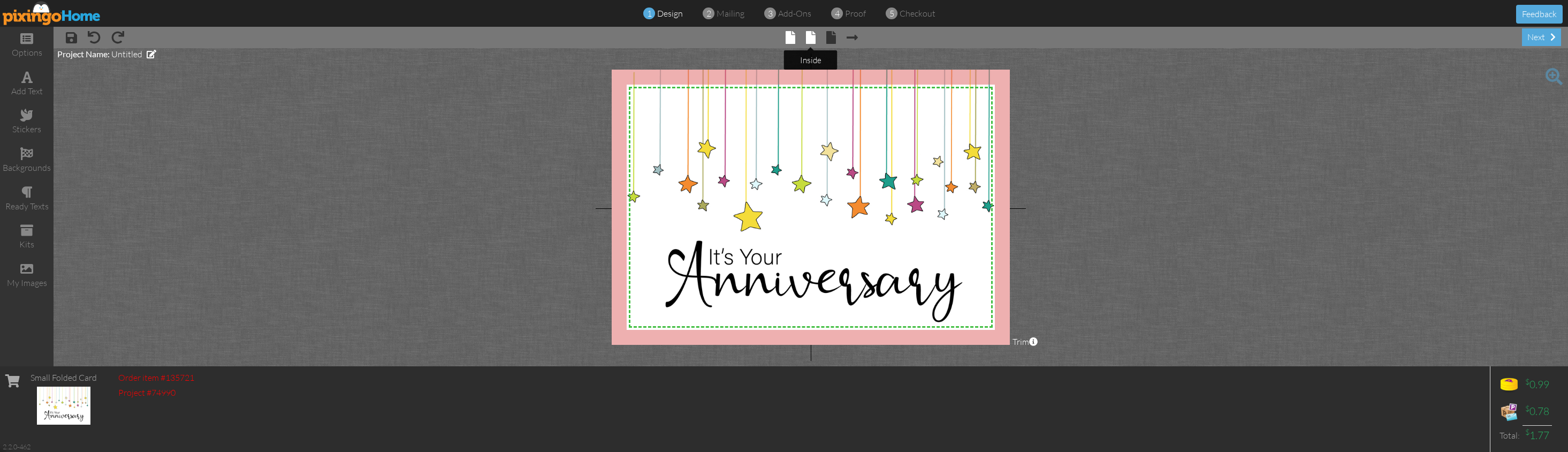
click at [813, 42] on span at bounding box center [811, 37] width 10 height 13
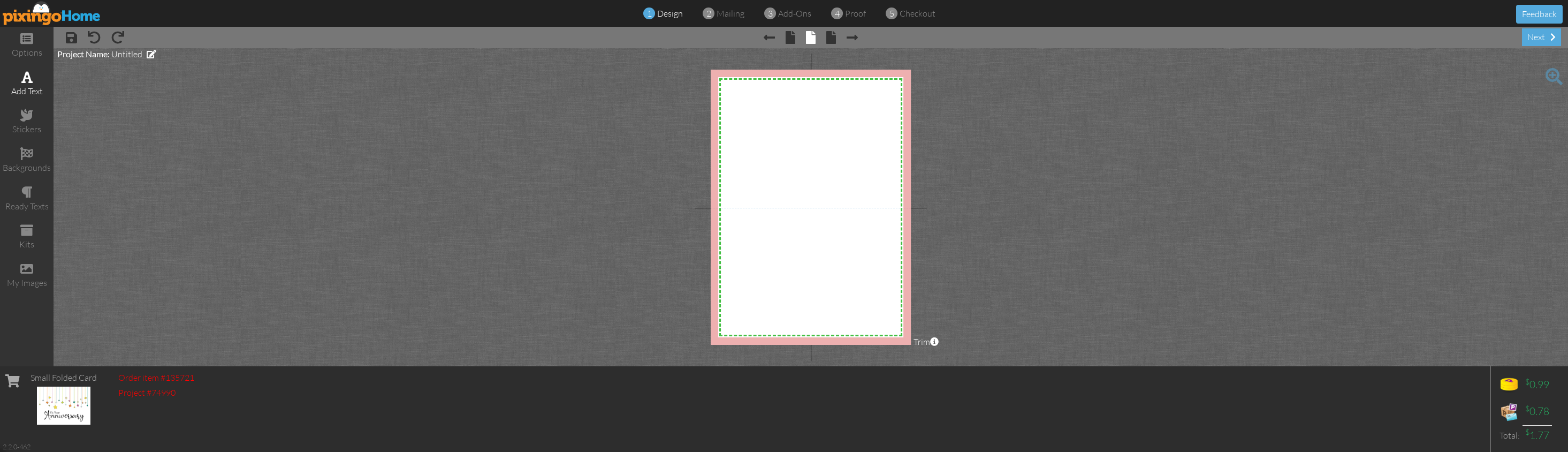
click at [21, 80] on span at bounding box center [27, 77] width 11 height 13
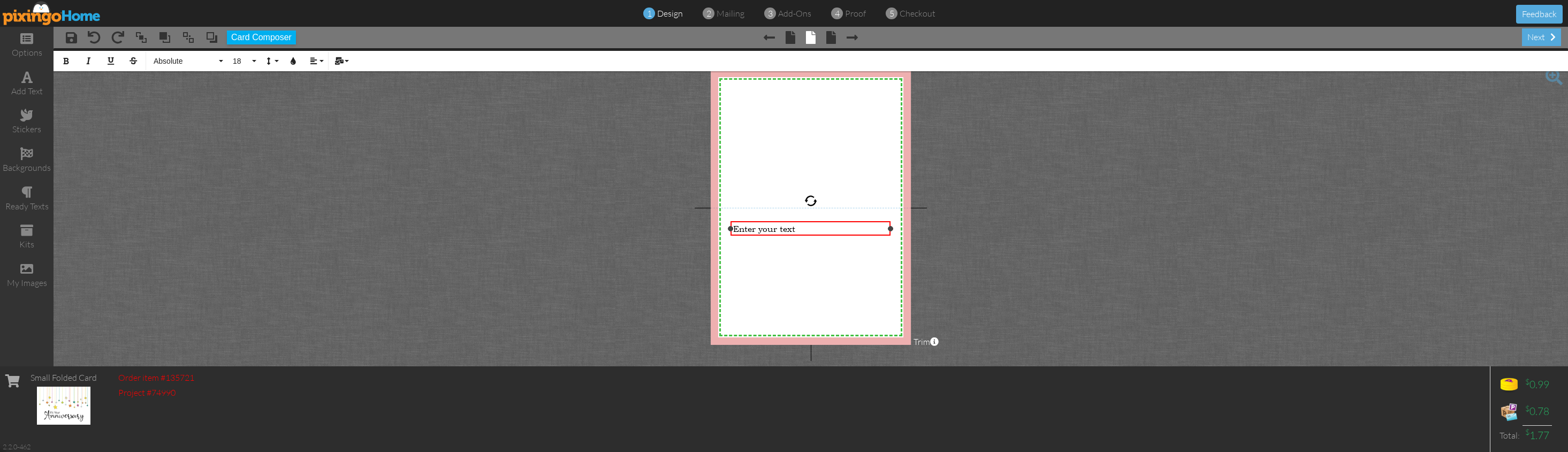
click at [767, 228] on span "Enter your text" at bounding box center [764, 229] width 62 height 11
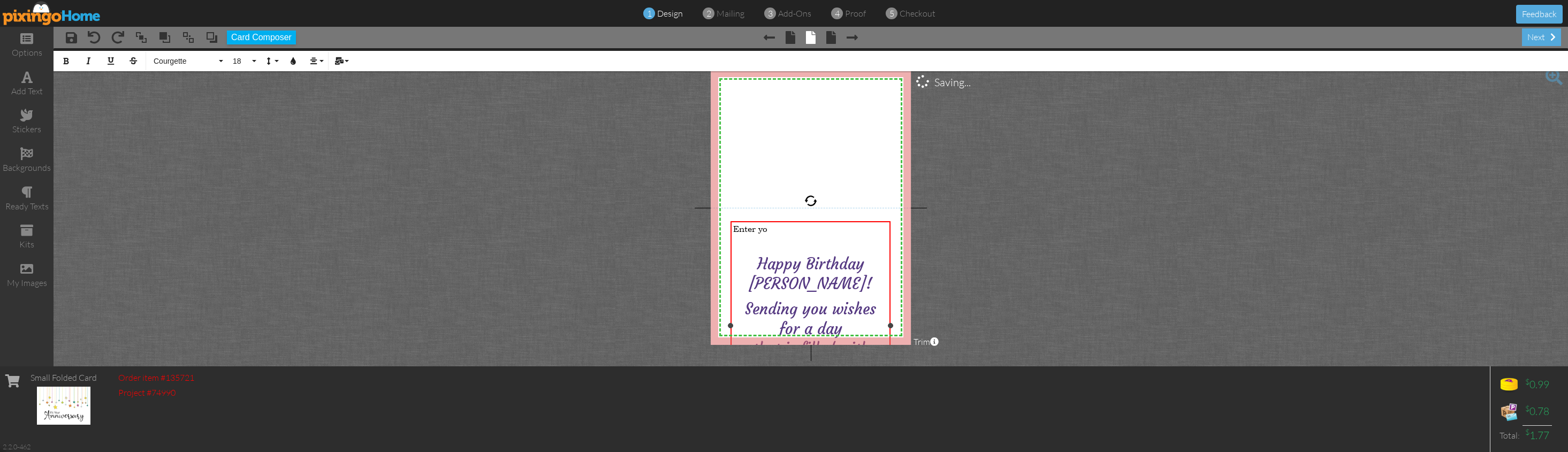
scroll to position [996, 0]
drag, startPoint x: 776, startPoint y: 233, endPoint x: 713, endPoint y: 226, distance: 63.4
click at [713, 226] on div "X X X X X X X X X X X X X X X X X X X X X X X X X X X X X X X X X X X X X X X X…" at bounding box center [811, 207] width 200 height 275
drag, startPoint x: 793, startPoint y: 242, endPoint x: 873, endPoint y: 242, distance: 80.0
click at [872, 242] on span "Happy Birthday [PERSON_NAME]!" at bounding box center [810, 254] width 124 height 39
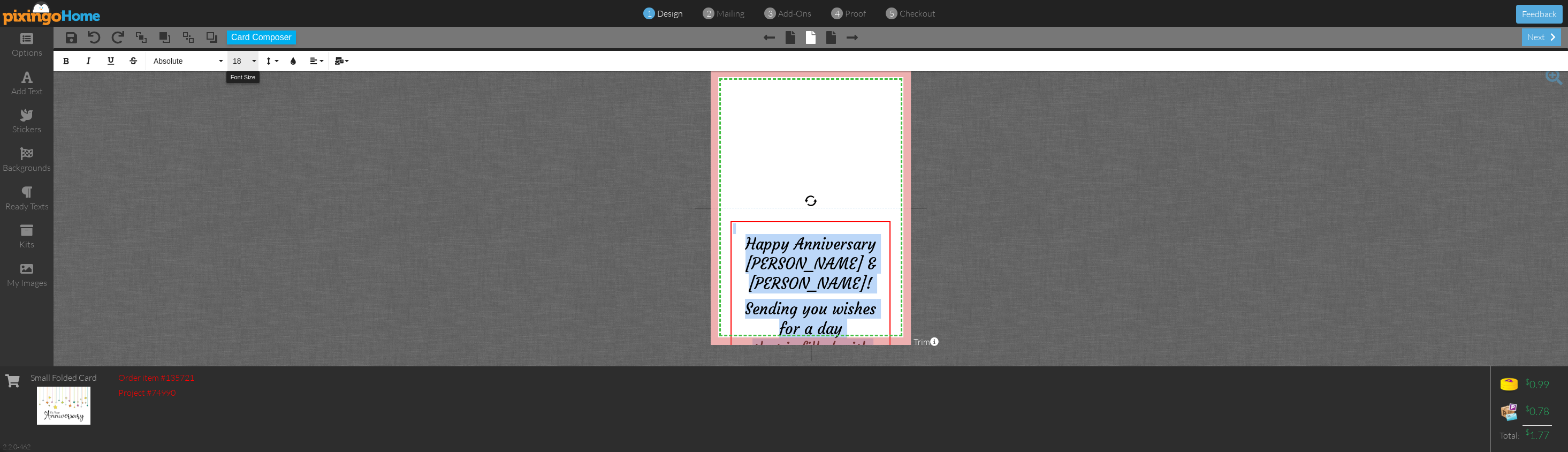
click at [253, 61] on button "18" at bounding box center [243, 61] width 31 height 20
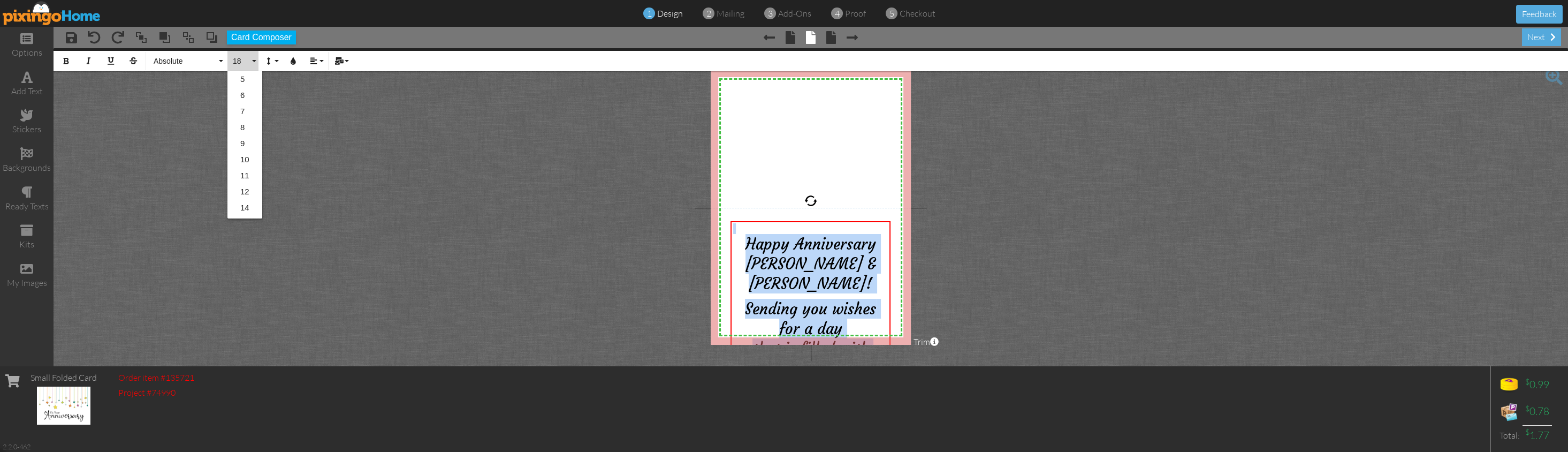
scroll to position [95, 0]
click at [248, 122] on link "16" at bounding box center [245, 129] width 35 height 16
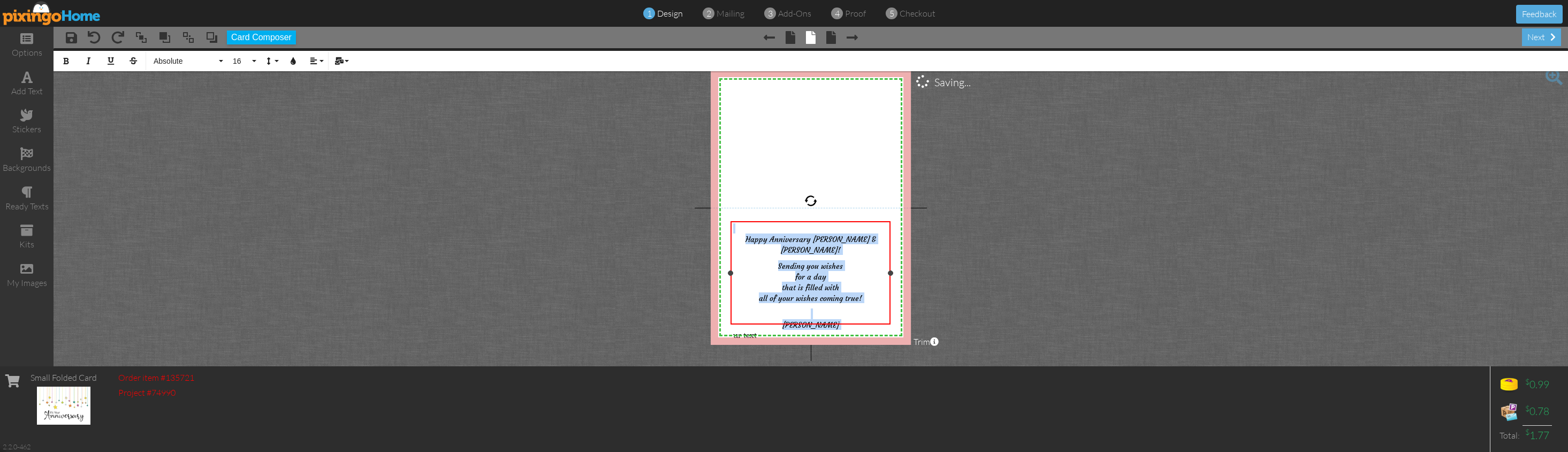
click at [776, 330] on div "ur text" at bounding box center [810, 335] width 155 height 10
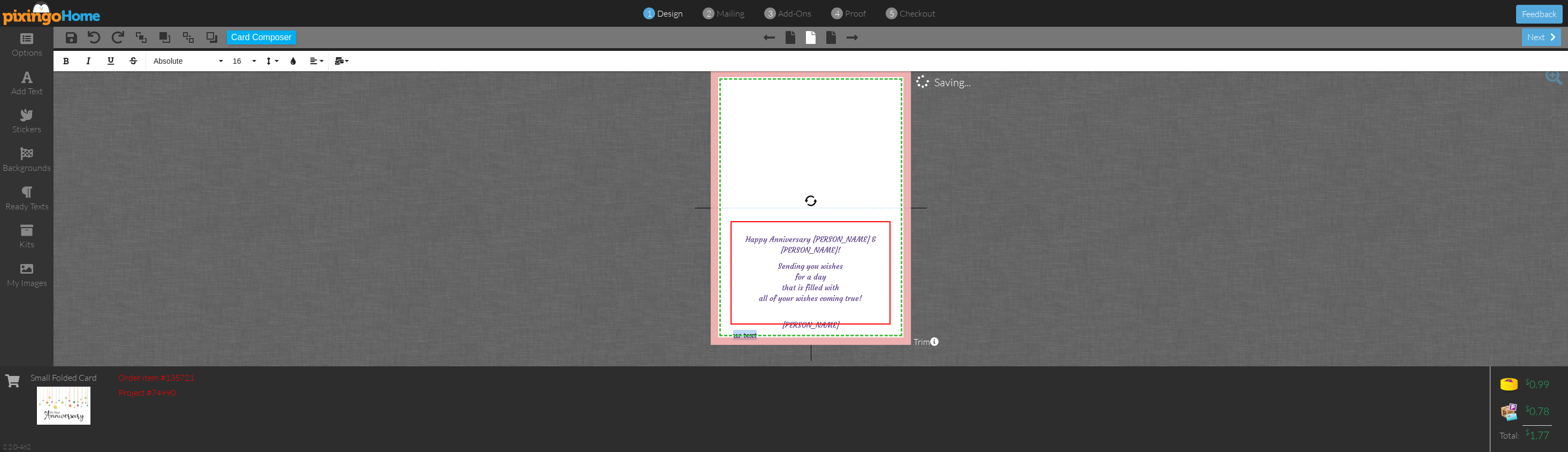
drag, startPoint x: 776, startPoint y: 317, endPoint x: 718, endPoint y: 315, distance: 58.0
click at [718, 315] on div "X X X X X X X X X X X X X X X X X X X X X X X X X X X X X X X X X X X X X X X X…" at bounding box center [811, 207] width 200 height 275
click at [774, 260] on p "Sending you wishes for a day that is filled with all of your wishes coming true!" at bounding box center [810, 281] width 155 height 43
drag, startPoint x: 778, startPoint y: 253, endPoint x: 864, endPoint y: 288, distance: 92.8
click at [864, 288] on p "Sending you wishes for a day that is filled with all of your wishes coming true!" at bounding box center [810, 281] width 155 height 43
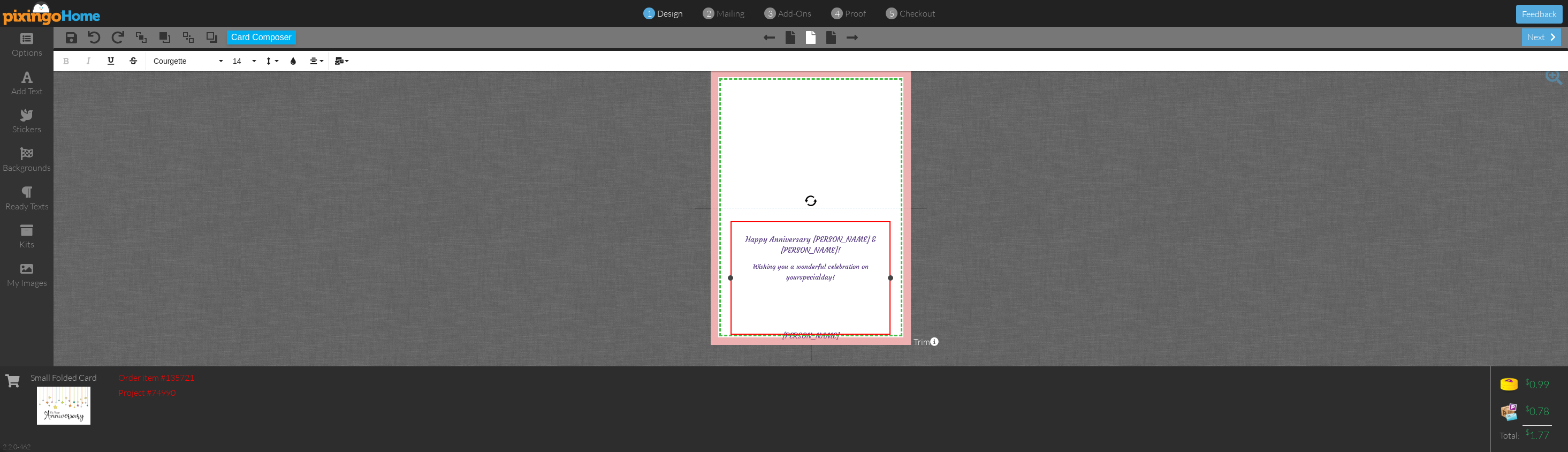
click at [783, 281] on p "Wishing you a wonderful celebration on your special day! ​ ​ ​" at bounding box center [810, 287] width 155 height 54
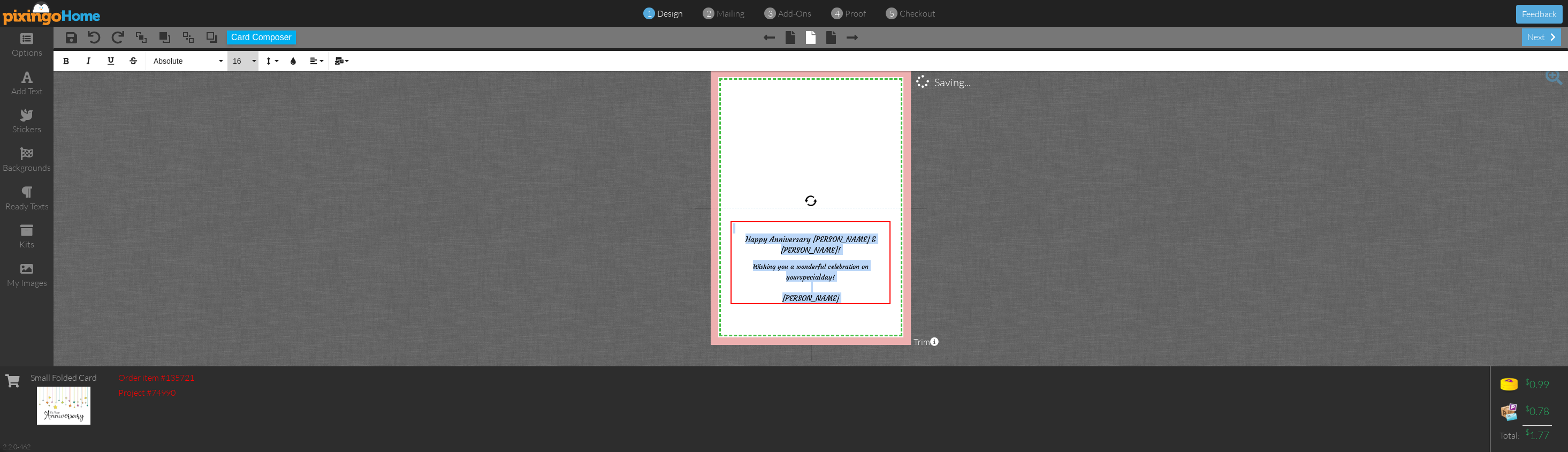
click at [253, 60] on button "16" at bounding box center [243, 61] width 31 height 20
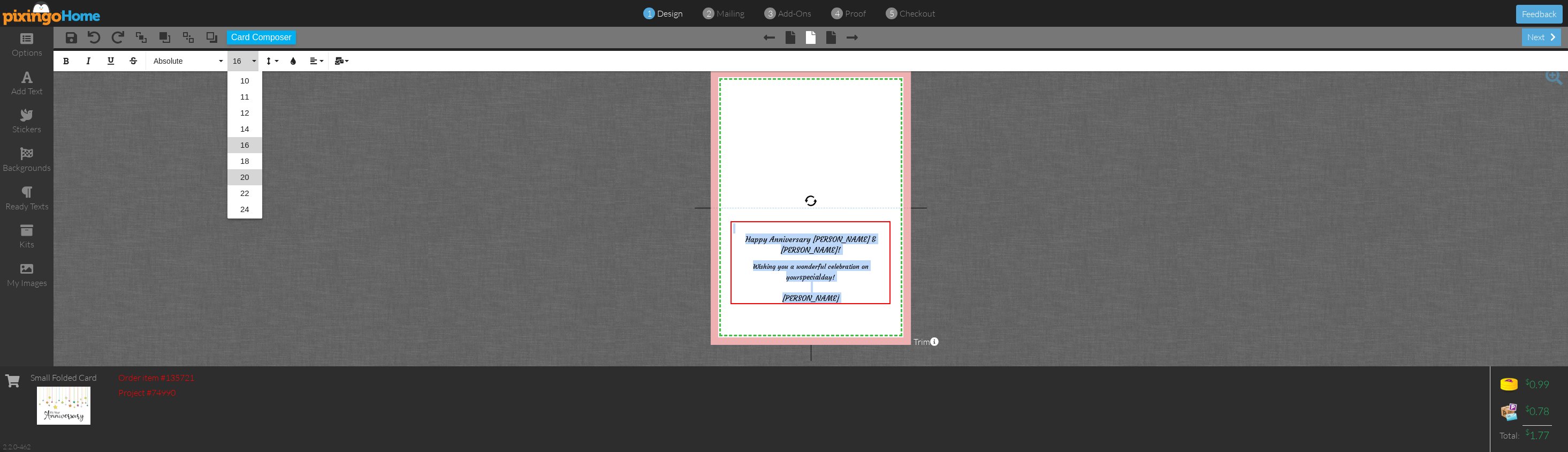
click at [247, 175] on link "20" at bounding box center [245, 177] width 35 height 16
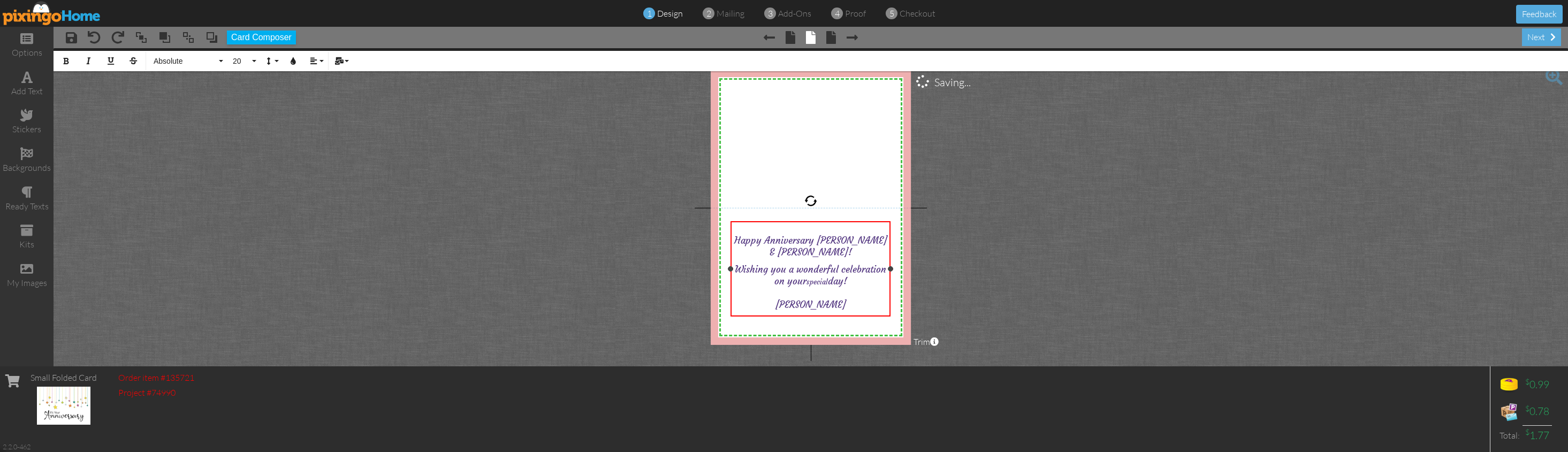
click at [830, 275] on span "day!" at bounding box center [838, 281] width 19 height 12
drag, startPoint x: 827, startPoint y: 269, endPoint x: 802, endPoint y: 270, distance: 25.0
click at [802, 270] on font "Wishing you a wonderful celebration on your special day!" at bounding box center [810, 276] width 152 height 21
click at [861, 292] on p "Wishing you a wonderful celebration on your special day! ​ [PERSON_NAME]" at bounding box center [810, 287] width 155 height 47
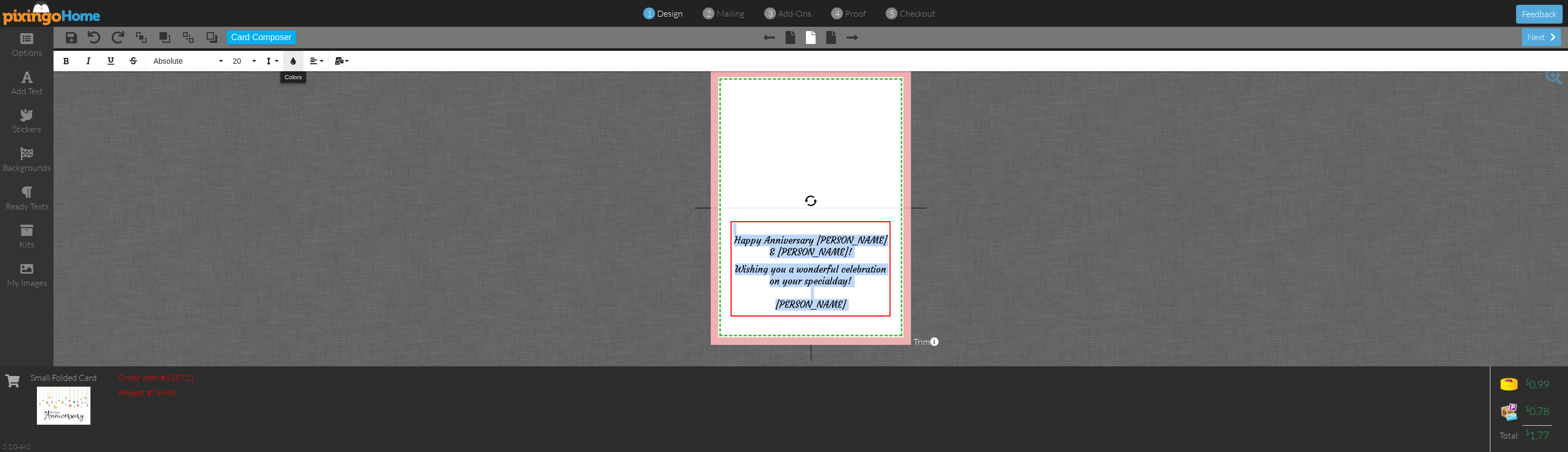
click at [293, 55] on button "Colors" at bounding box center [293, 61] width 20 height 20
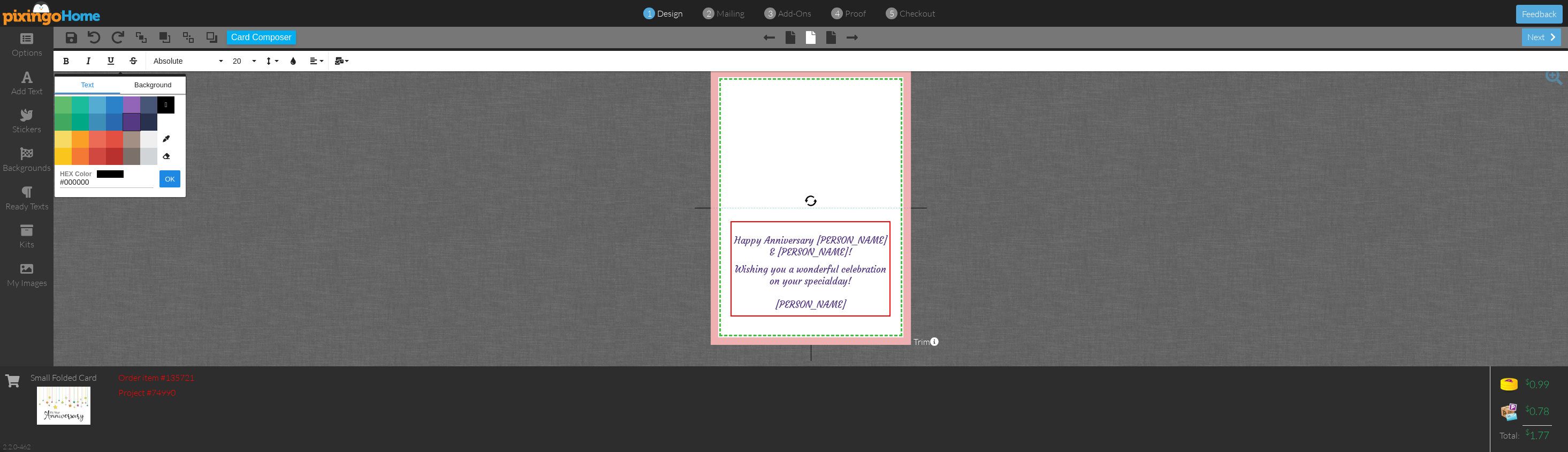
click at [137, 122] on span "Color #553982" at bounding box center [131, 122] width 17 height 17
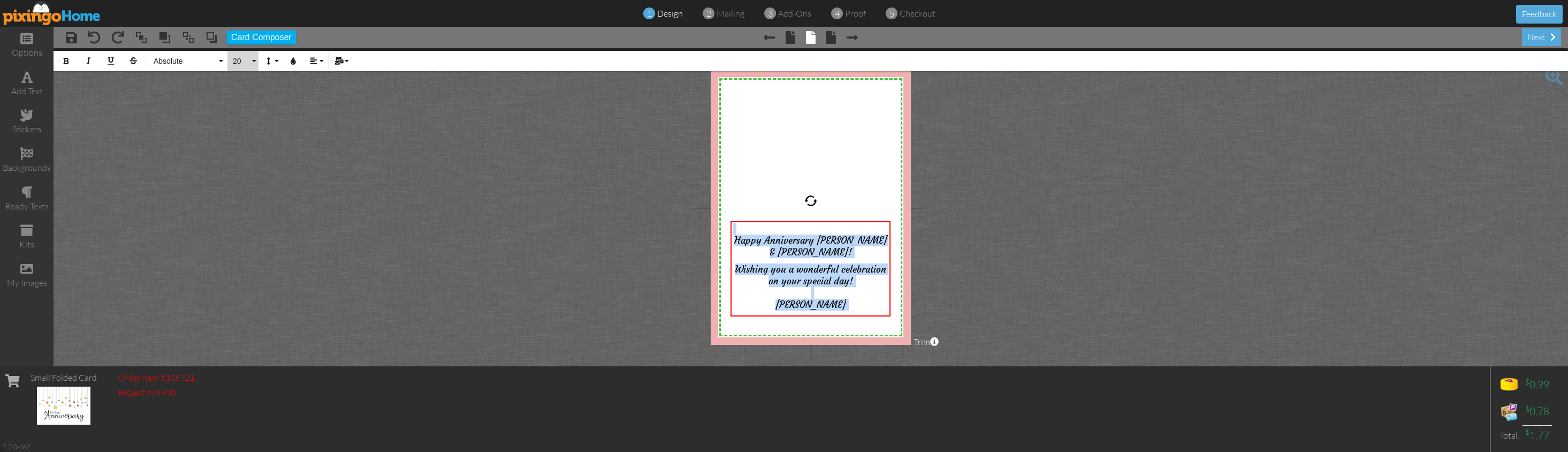
click at [250, 61] on button "20" at bounding box center [243, 61] width 31 height 20
click at [240, 160] on link "22" at bounding box center [245, 161] width 35 height 16
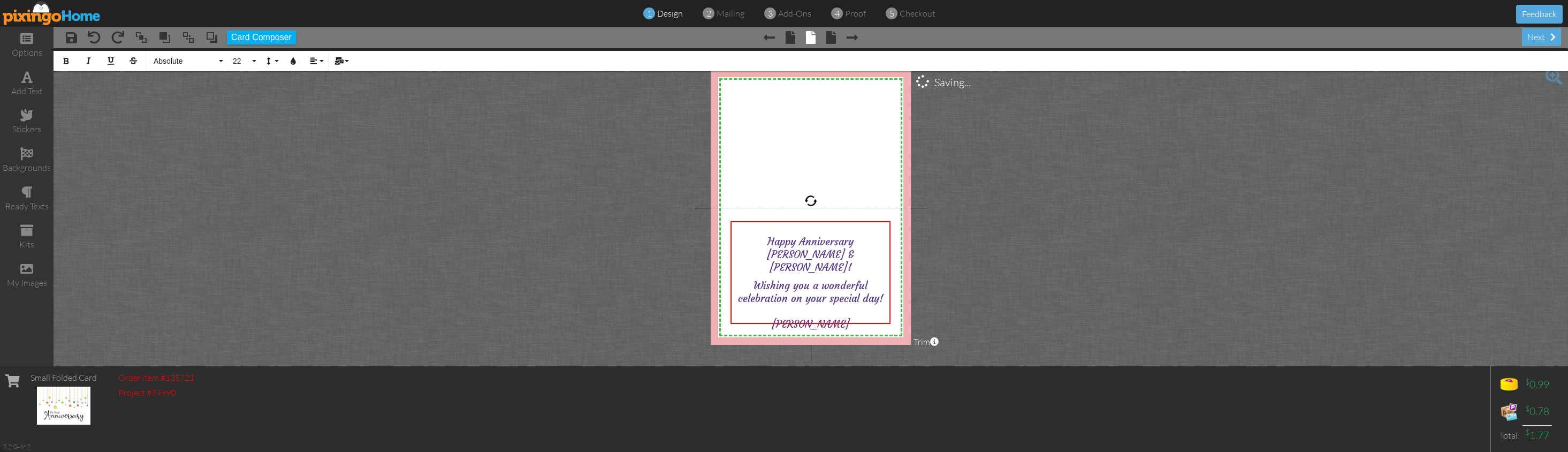
click at [946, 258] on project-studio-wrapper "X X X X X X X X X X X X X X X X X X X X X X X X X X X X X X X X X X X X X X X X…" at bounding box center [811, 207] width 1514 height 318
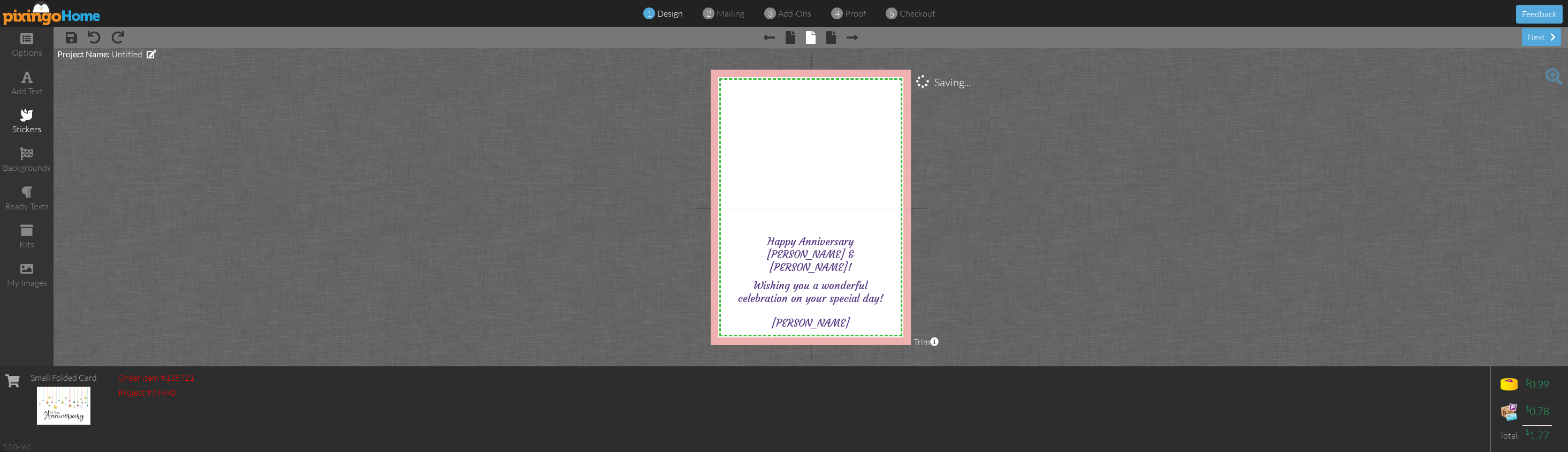
click at [31, 121] on div "stickers" at bounding box center [27, 122] width 54 height 38
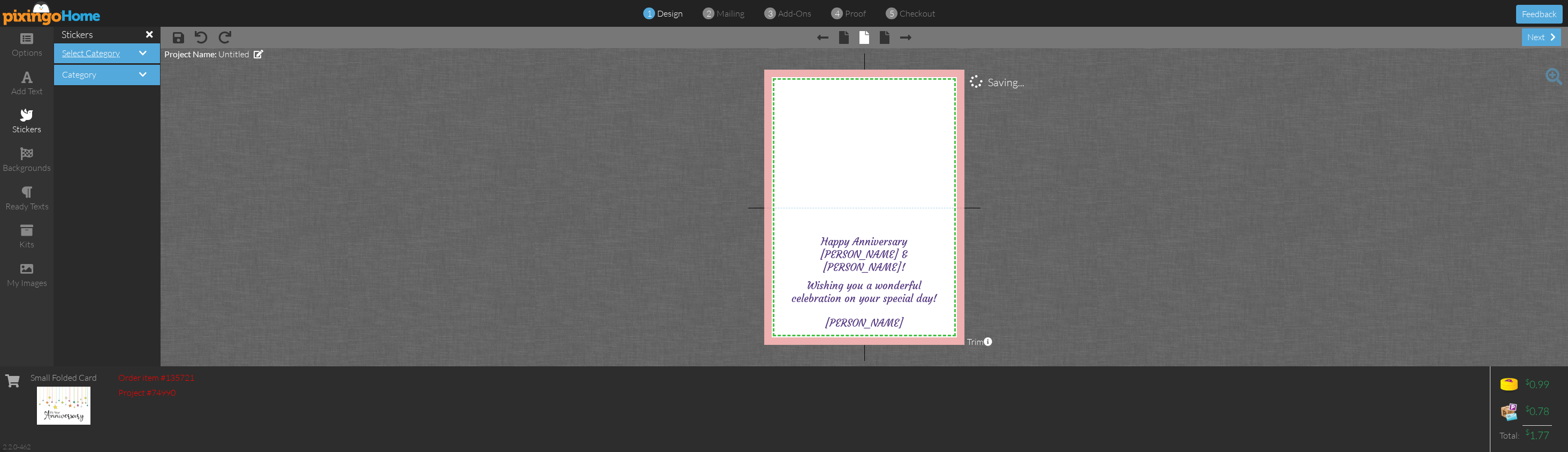
click at [93, 54] on span "Select Category" at bounding box center [91, 53] width 58 height 11
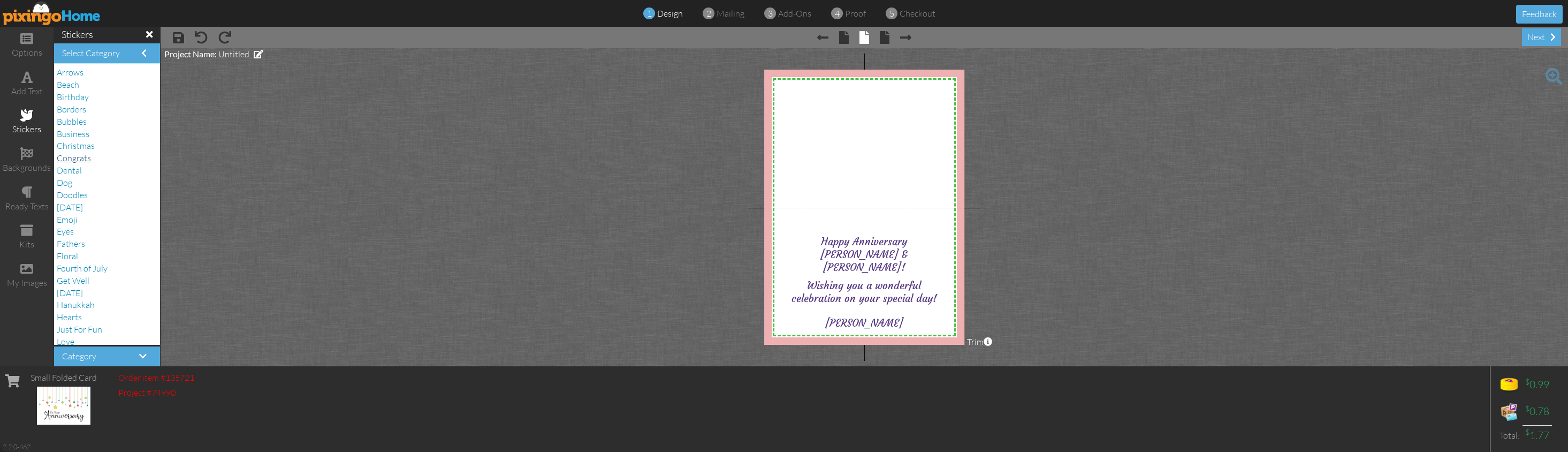
click at [70, 154] on span "Congrats" at bounding box center [74, 158] width 34 height 11
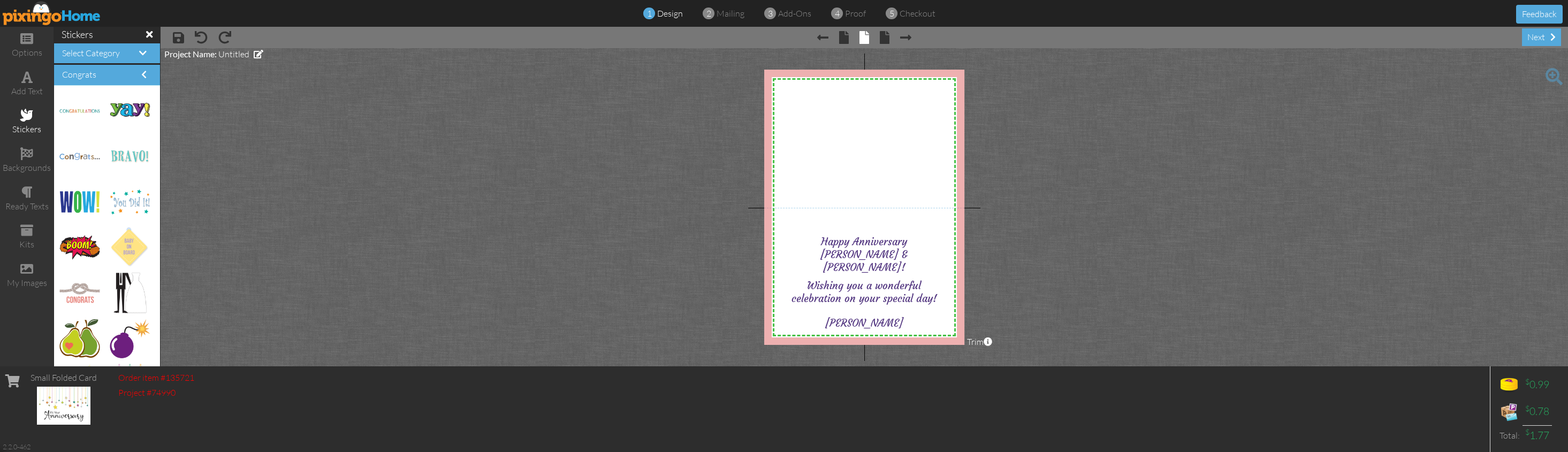
scroll to position [0, 0]
click at [140, 76] on h4 "Congrats" at bounding box center [107, 75] width 90 height 10
click at [141, 55] on span at bounding box center [143, 53] width 7 height 9
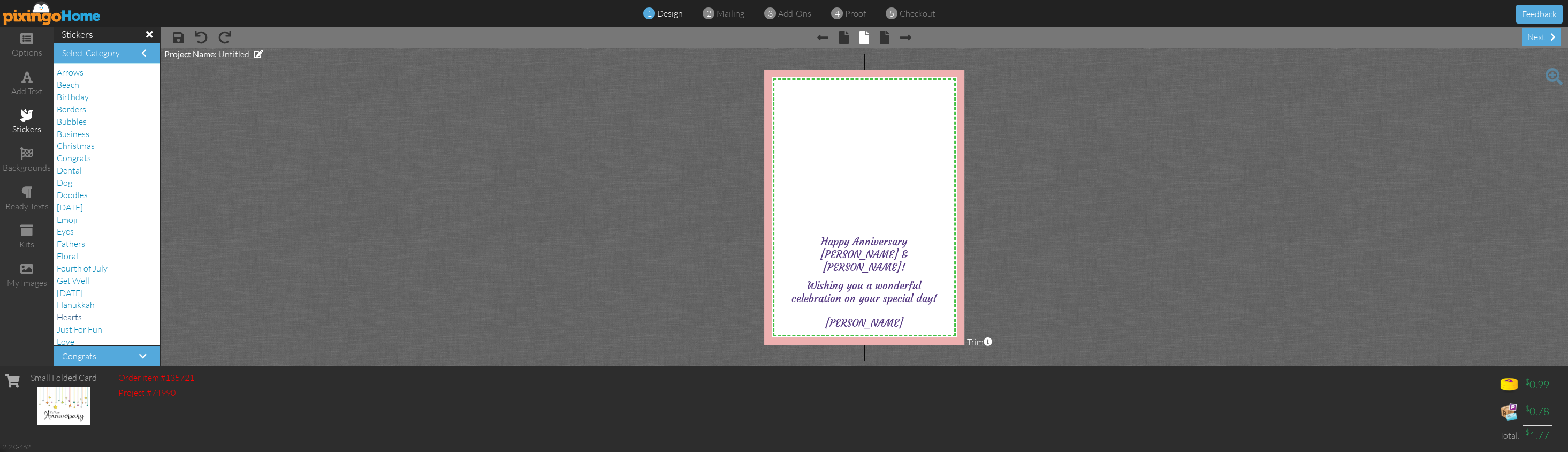
click at [77, 312] on span "Hearts" at bounding box center [69, 317] width 25 height 11
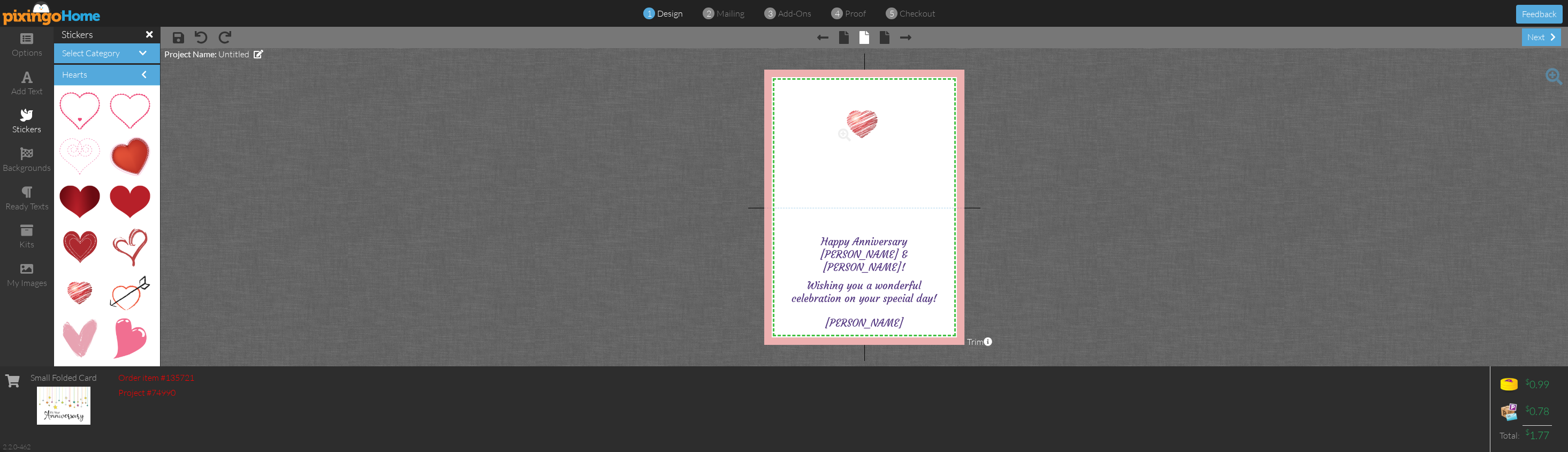
drag, startPoint x: 86, startPoint y: 288, endPoint x: 862, endPoint y: 121, distance: 793.8
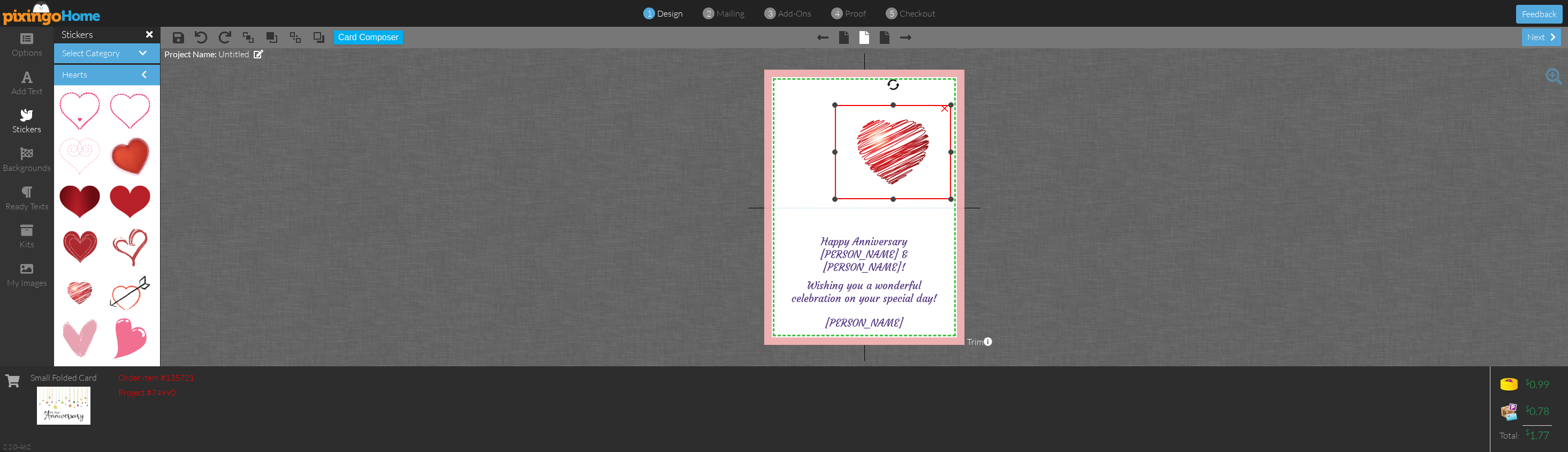
drag, startPoint x: 886, startPoint y: 146, endPoint x: 902, endPoint y: 158, distance: 20.0
click at [921, 199] on div "×" at bounding box center [893, 152] width 116 height 94
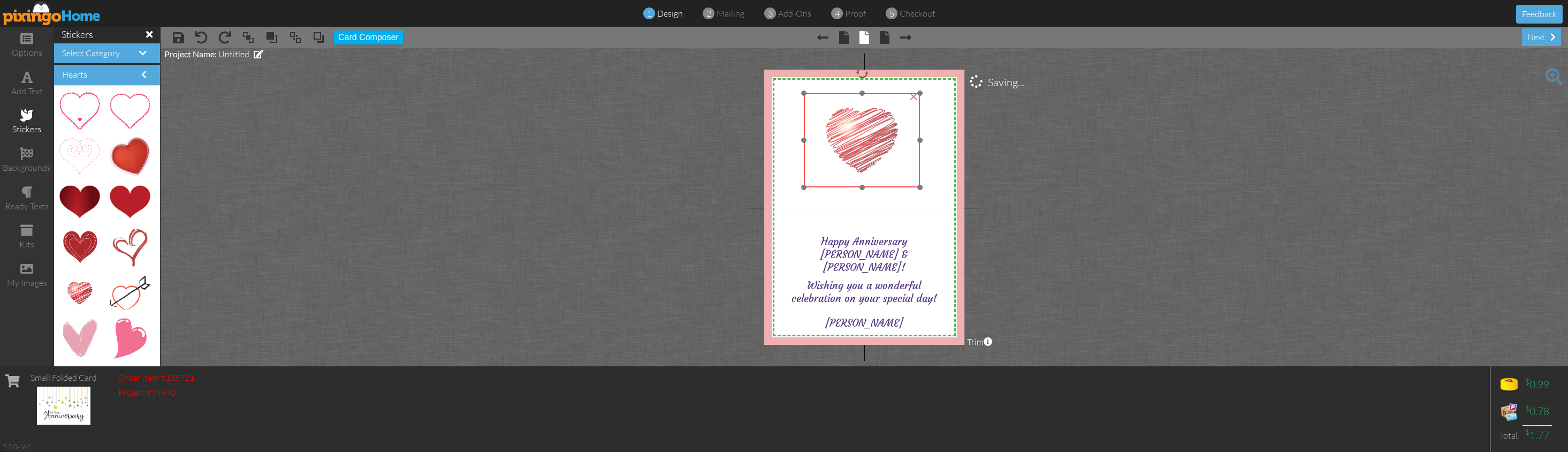
drag, startPoint x: 886, startPoint y: 146, endPoint x: 1051, endPoint y: 162, distance: 165.8
click at [875, 136] on img at bounding box center [862, 140] width 116 height 94
click at [1055, 163] on project-studio-wrapper "X X X X X X X X X X X X X X X X X X X X X X X X X X X X X X X X X X X X X X X X…" at bounding box center [864, 207] width 1407 height 318
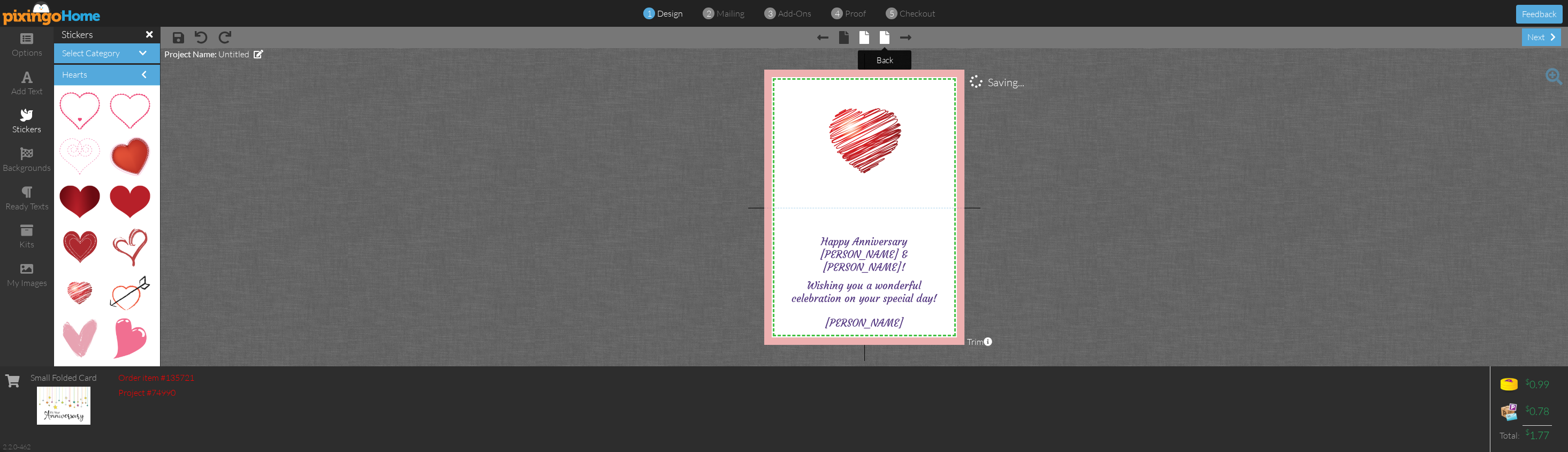
click at [886, 38] on span at bounding box center [884, 37] width 10 height 13
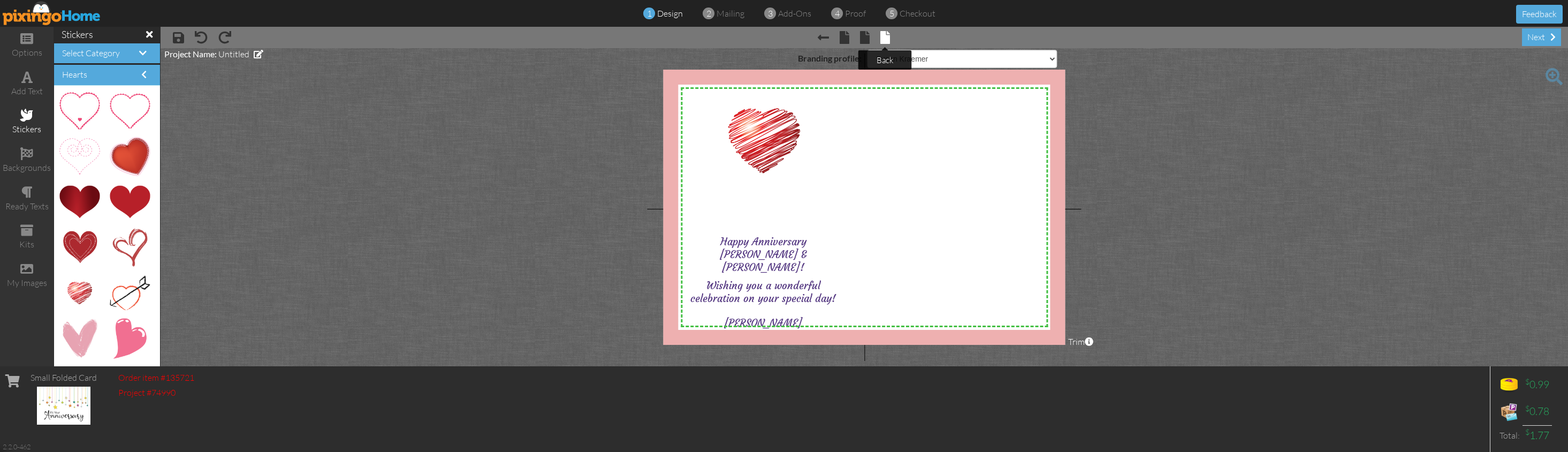
select select "object:15520"
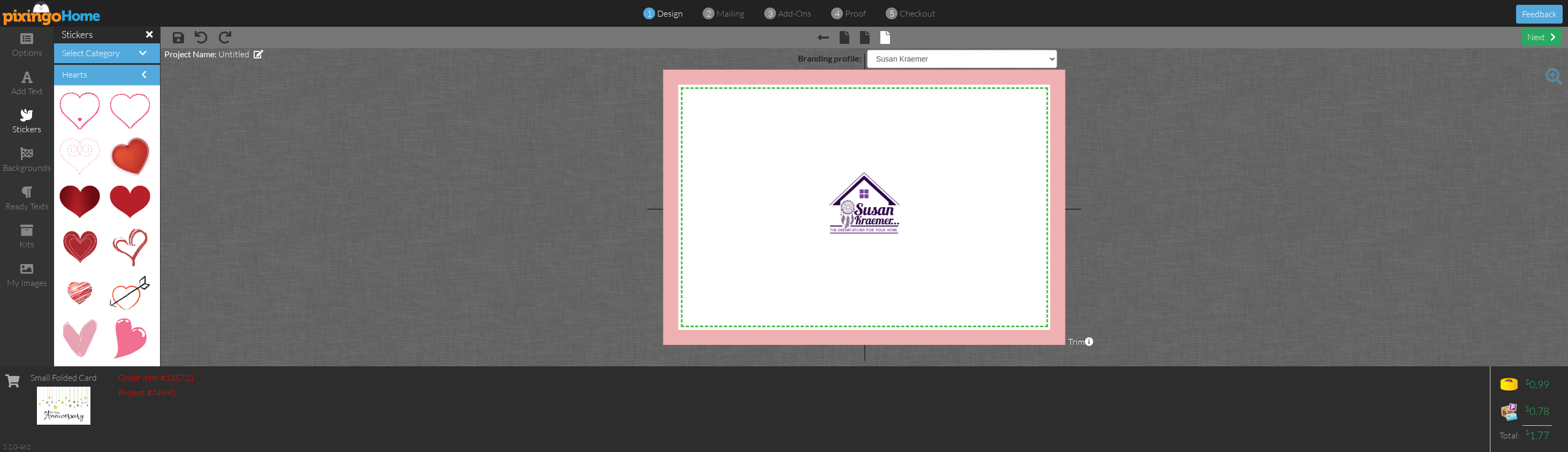
click at [1232, 35] on div "next" at bounding box center [1541, 37] width 39 height 18
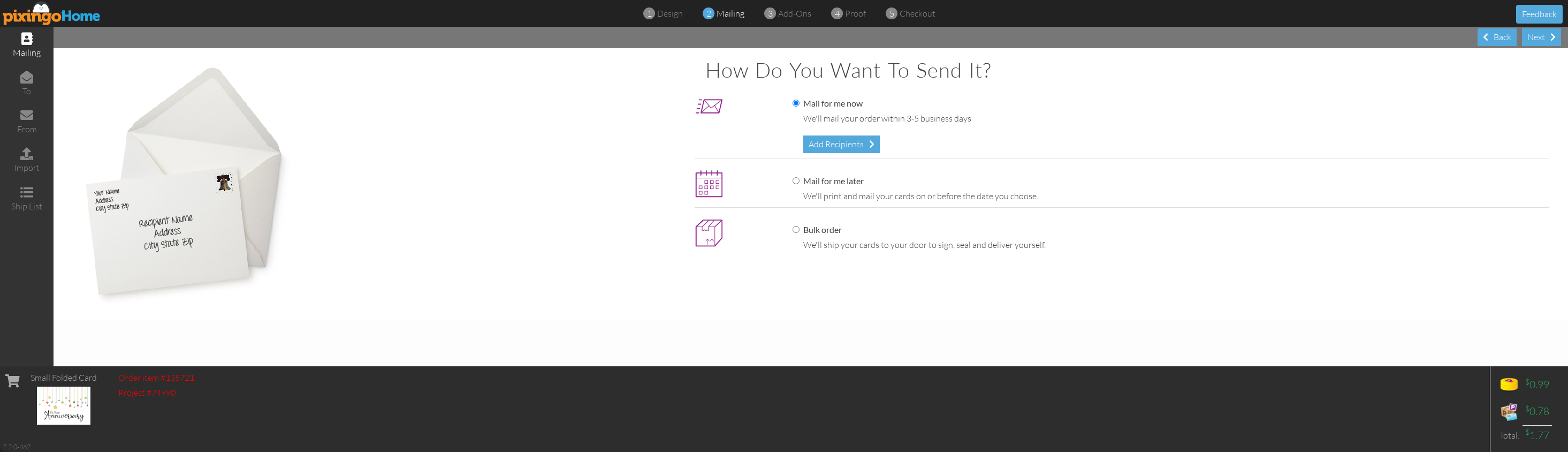
click at [817, 177] on label "Mail for me later" at bounding box center [828, 181] width 71 height 12
click at [799, 177] on input "Mail for me later" at bounding box center [796, 180] width 7 height 7
radio input "true"
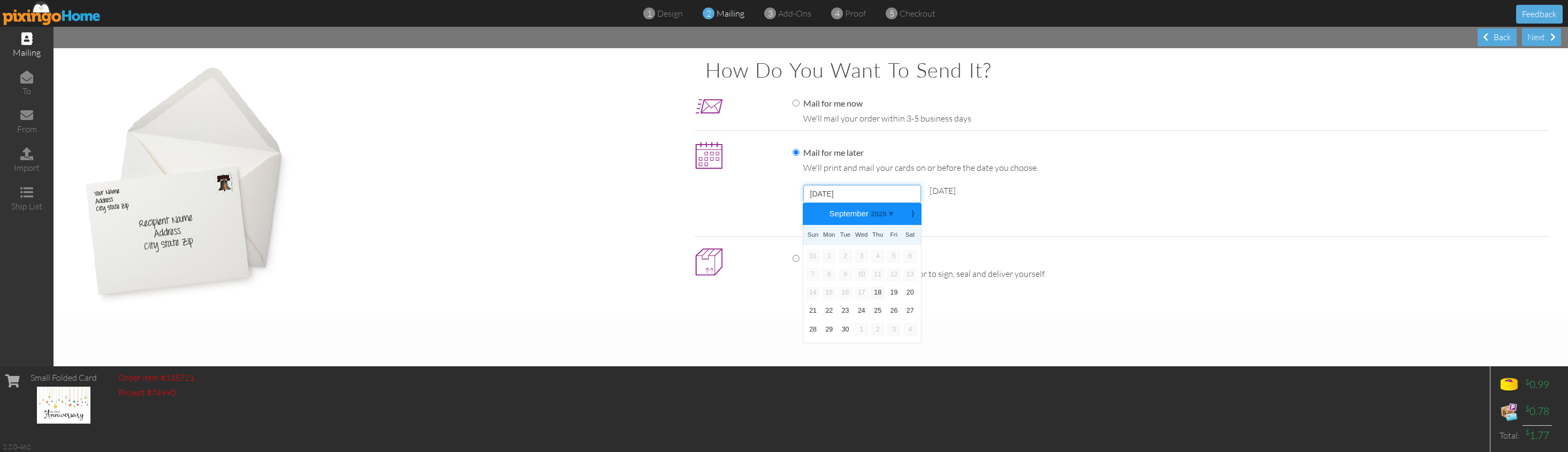
click at [873, 188] on input "[DATE]" at bounding box center [862, 194] width 117 height 18
drag, startPoint x: 909, startPoint y: 208, endPoint x: 912, endPoint y: 203, distance: 5.8
click at [909, 210] on b "⟩" at bounding box center [912, 214] width 7 height 8
click at [846, 272] on link "7" at bounding box center [845, 274] width 14 height 13
type input "[DATE]"
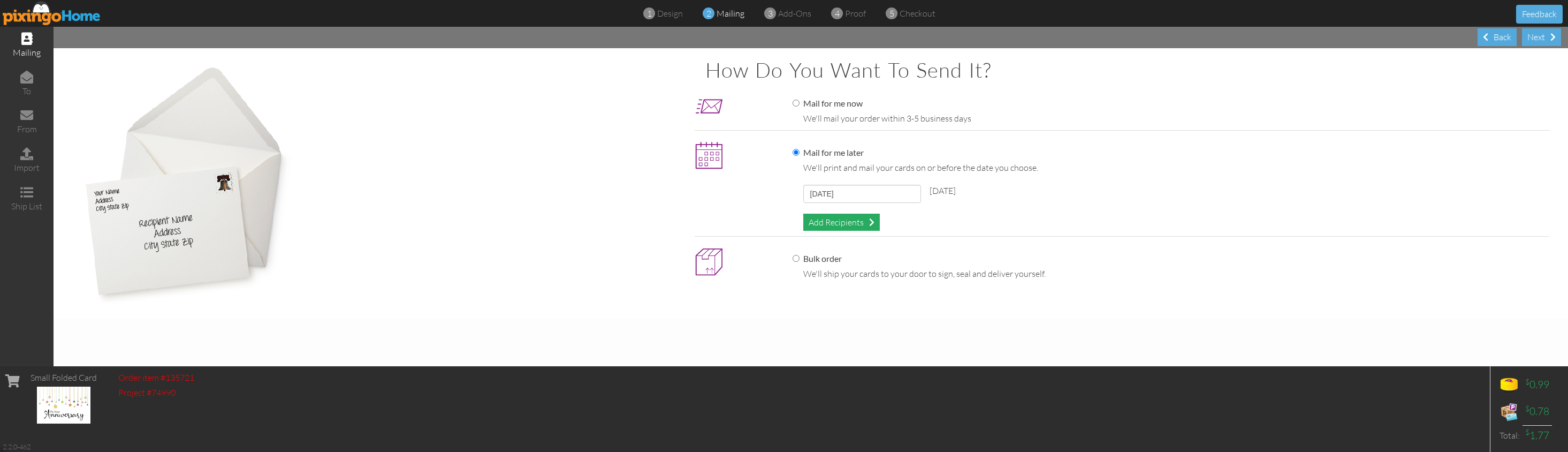
click at [845, 221] on div "Add Recipients" at bounding box center [842, 222] width 77 height 18
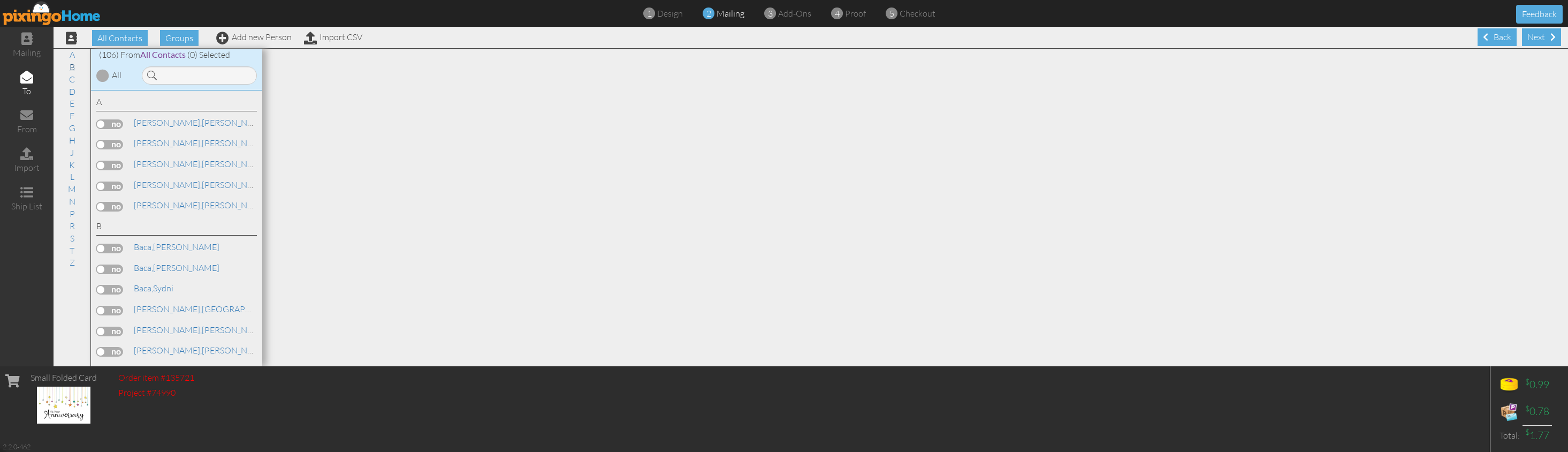
click at [70, 65] on link "B" at bounding box center [72, 66] width 16 height 13
click at [115, 347] on label at bounding box center [110, 351] width 27 height 10
click at [0, 0] on input "checkbox" at bounding box center [0, 0] width 0 height 0
click at [1232, 35] on div "Next" at bounding box center [1541, 37] width 39 height 18
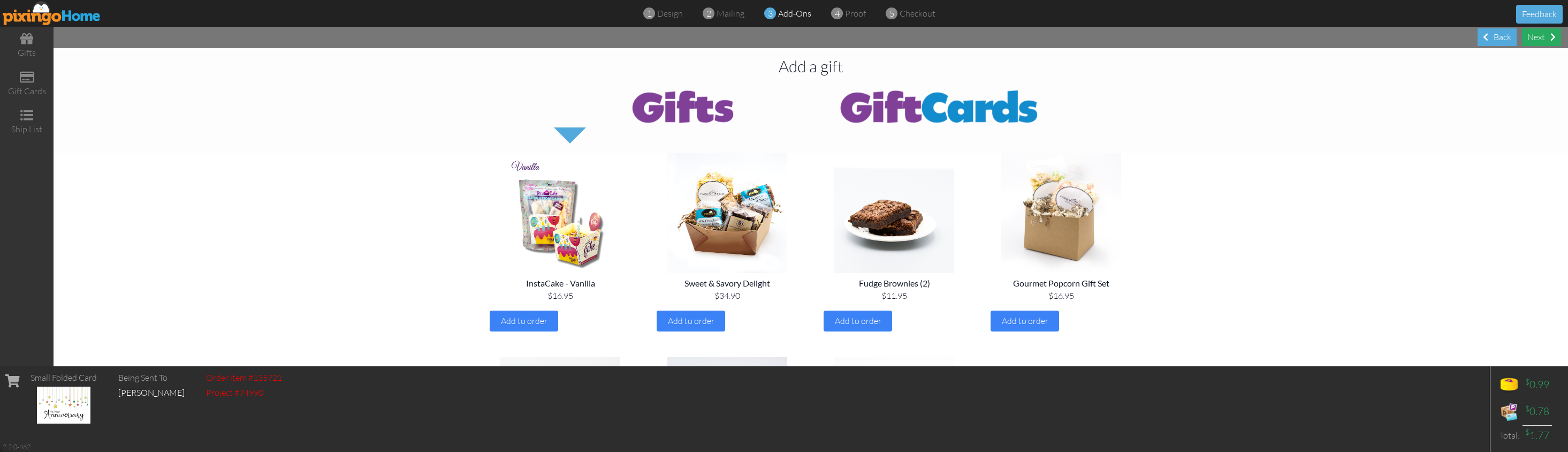
click at [1232, 38] on div "Next" at bounding box center [1541, 37] width 39 height 18
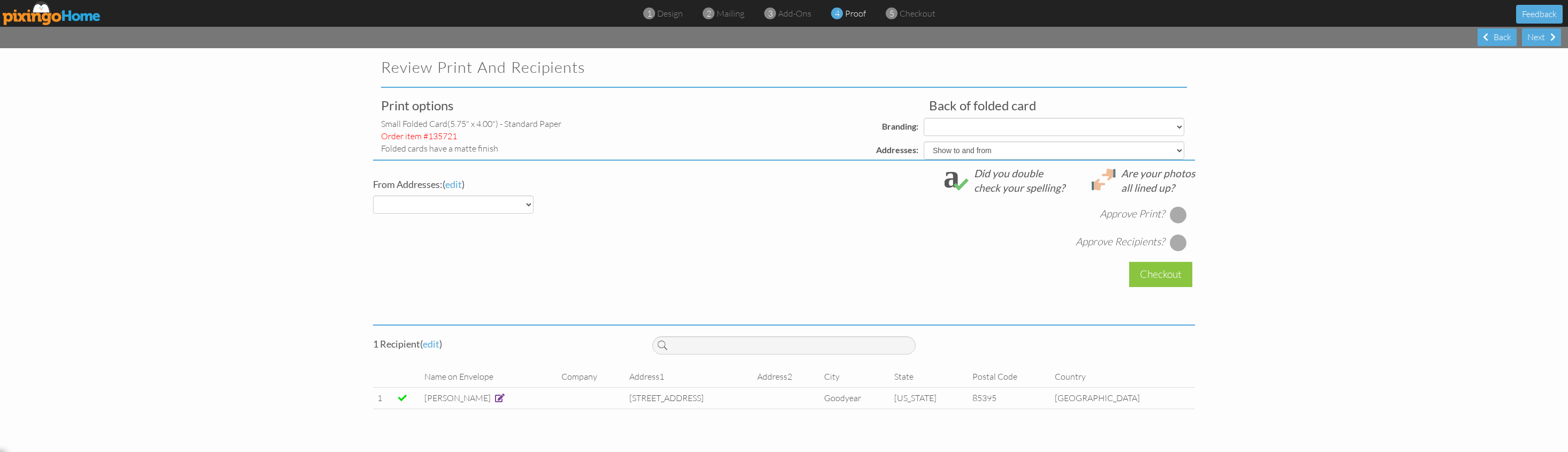
select select "object:15995"
select select "object:15994"
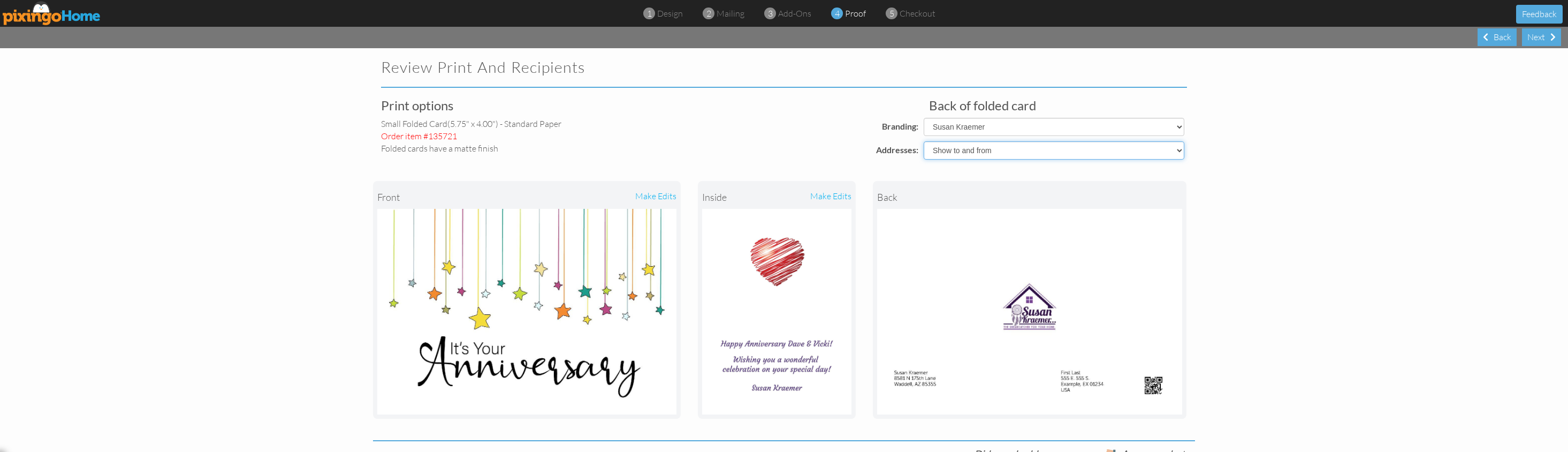
select select "object:15991"
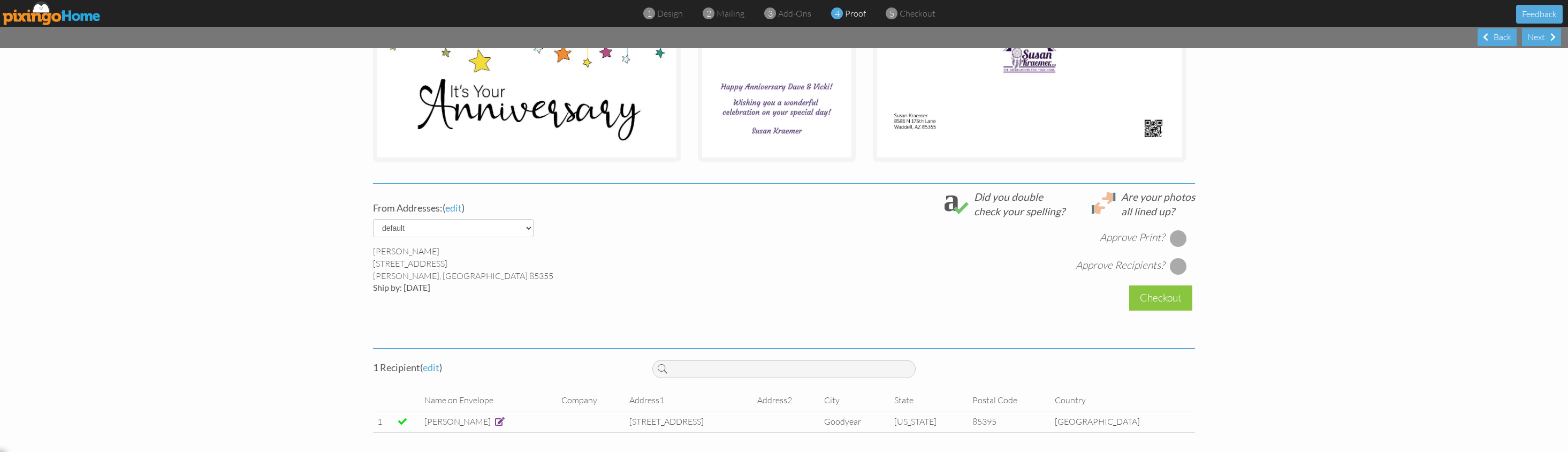
click at [500, 423] on span at bounding box center [500, 422] width 10 height 9
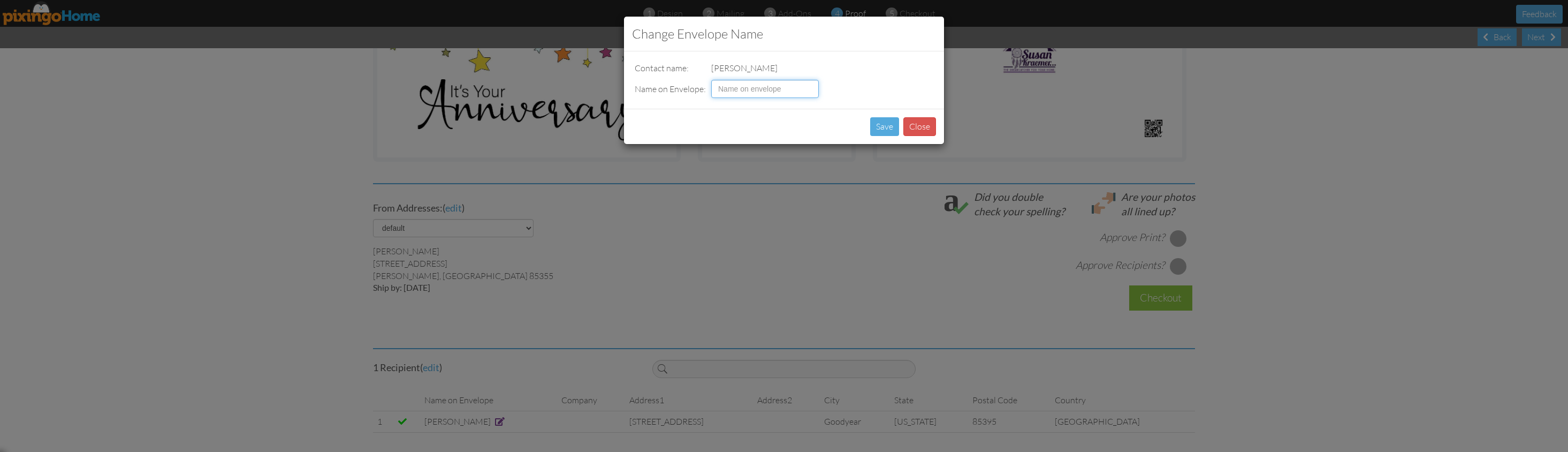
click at [743, 91] on input at bounding box center [765, 89] width 108 height 18
type input "[PERSON_NAME] & [PERSON_NAME]"
click at [873, 127] on button "Save" at bounding box center [884, 127] width 29 height 19
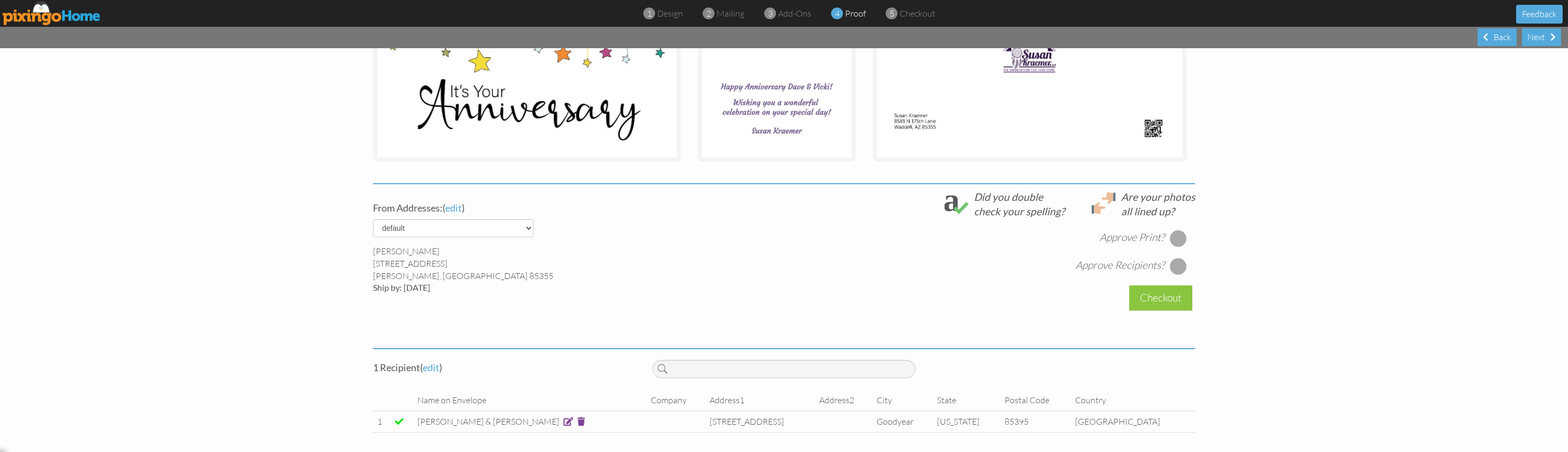
click at [1178, 238] on div at bounding box center [1178, 238] width 17 height 17
click at [1175, 261] on div at bounding box center [1178, 266] width 17 height 17
click at [1168, 295] on div "Checkout" at bounding box center [1161, 298] width 63 height 25
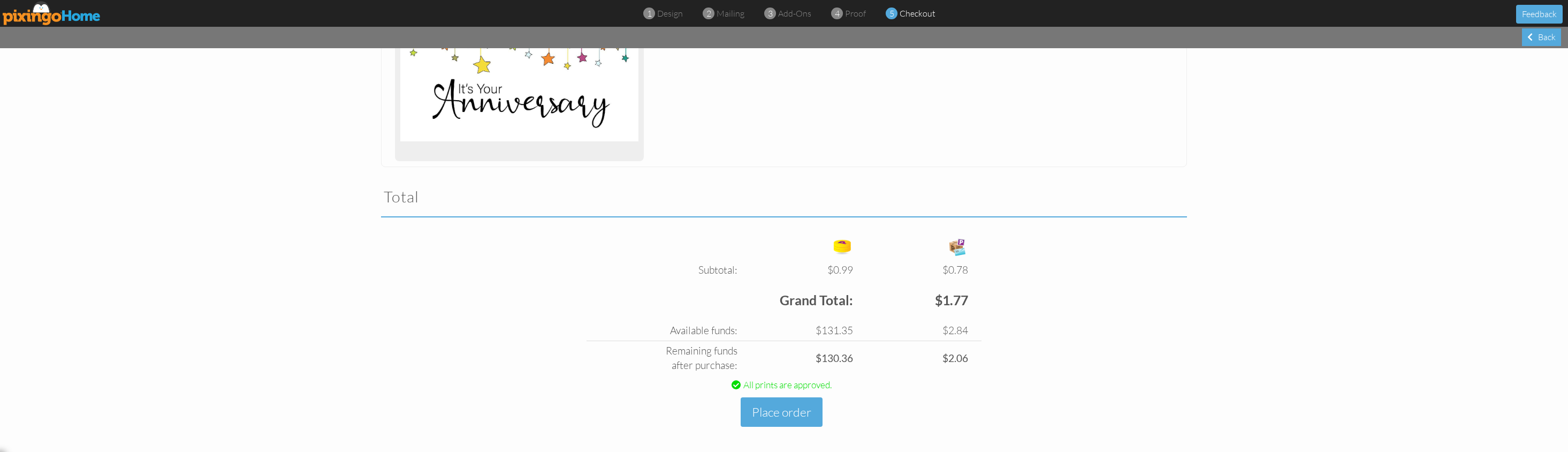
scroll to position [223, 0]
click at [783, 415] on button "Place order" at bounding box center [782, 413] width 82 height 29
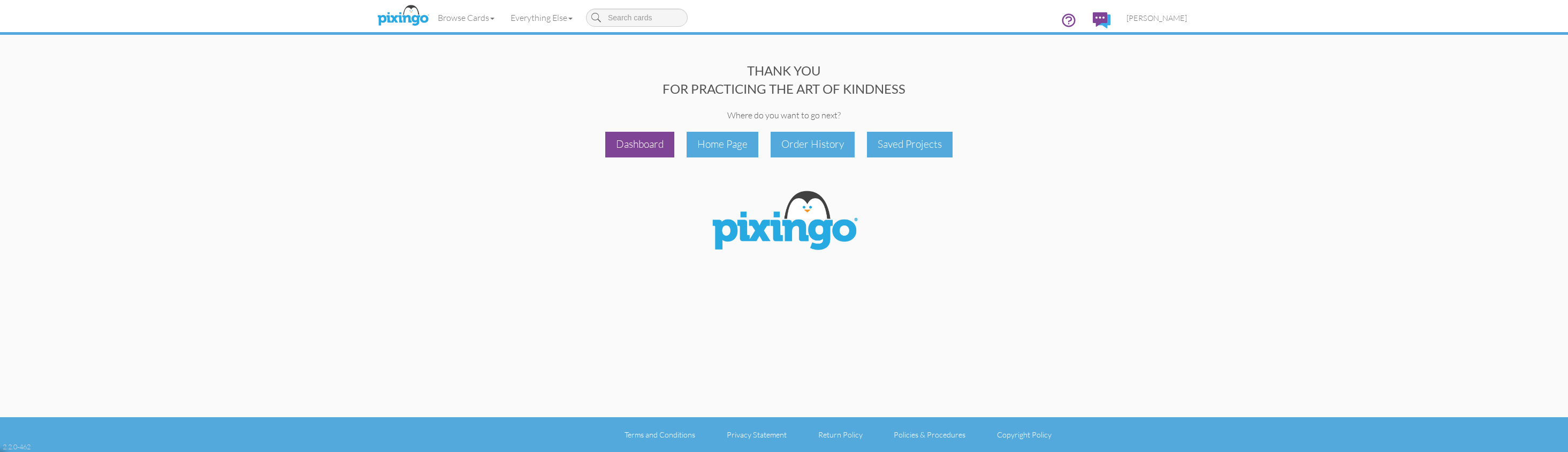
click at [621, 145] on div "Dashboard" at bounding box center [639, 144] width 69 height 25
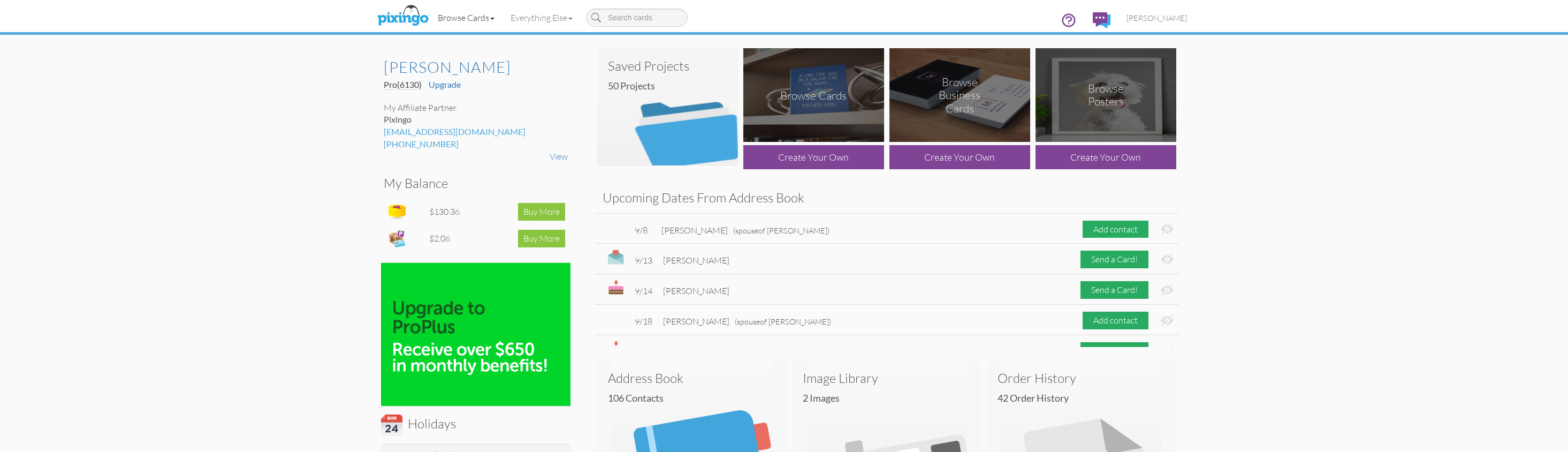
click at [450, 19] on link "Browse Cards" at bounding box center [466, 18] width 73 height 27
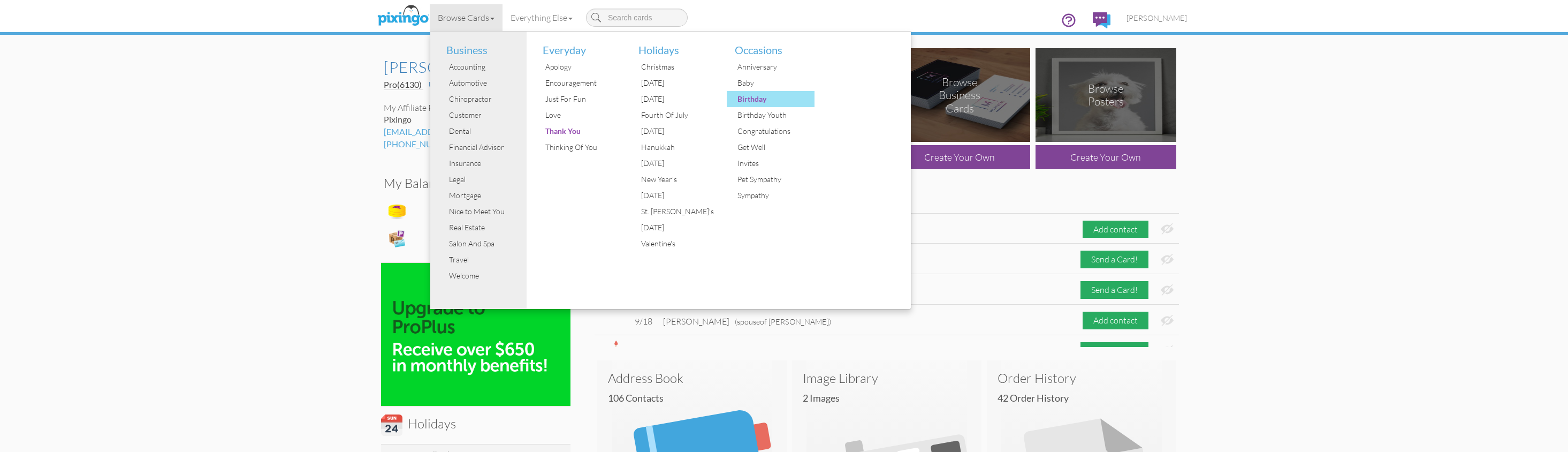
click at [760, 103] on div "Birthday" at bounding box center [775, 99] width 80 height 16
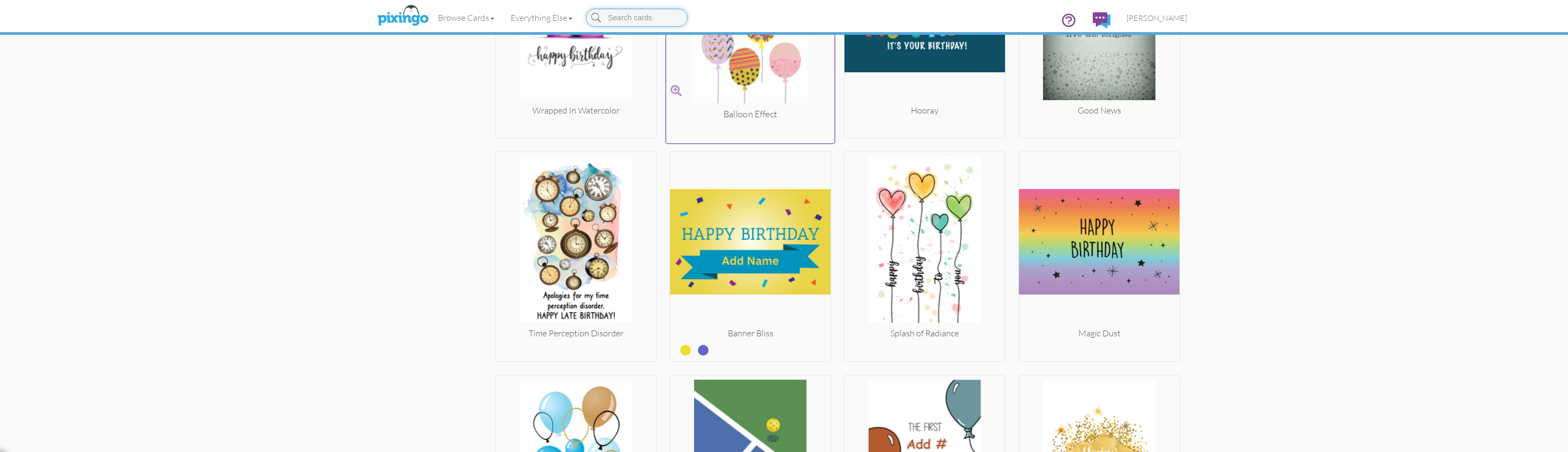
scroll to position [1653, 0]
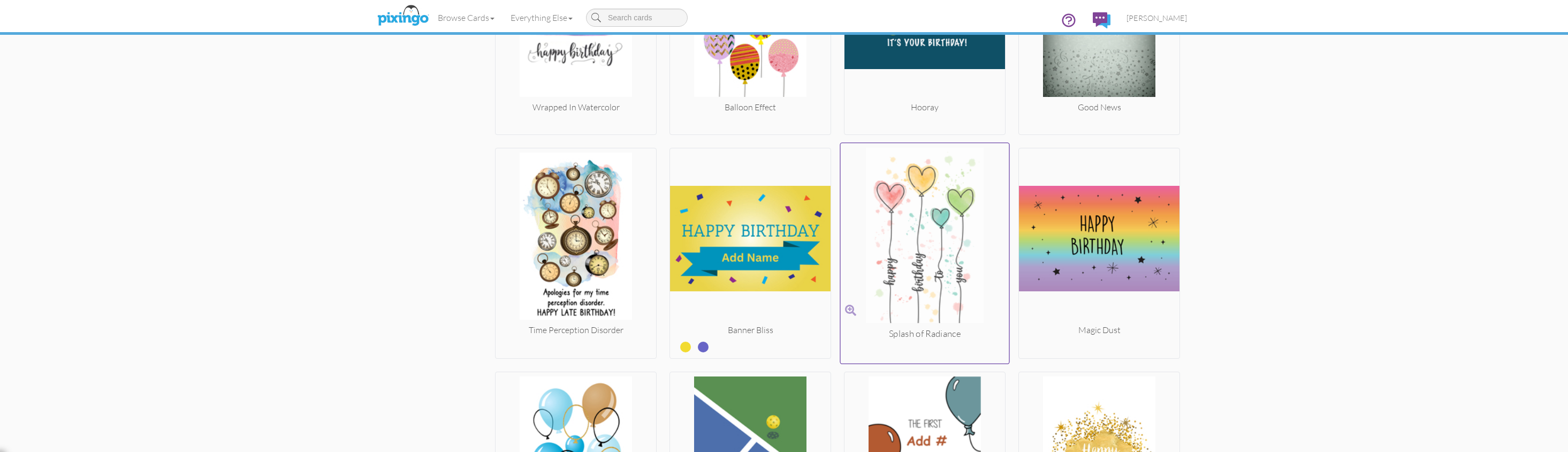
click at [908, 272] on img at bounding box center [925, 238] width 169 height 180
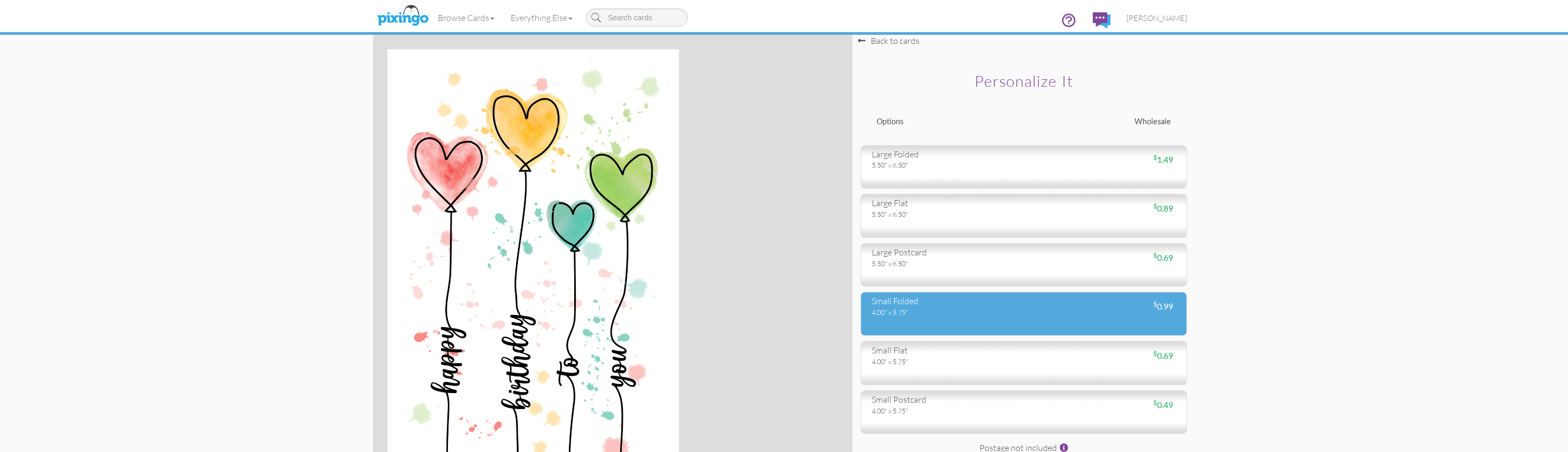
click at [892, 303] on div "small folded" at bounding box center [943, 301] width 144 height 12
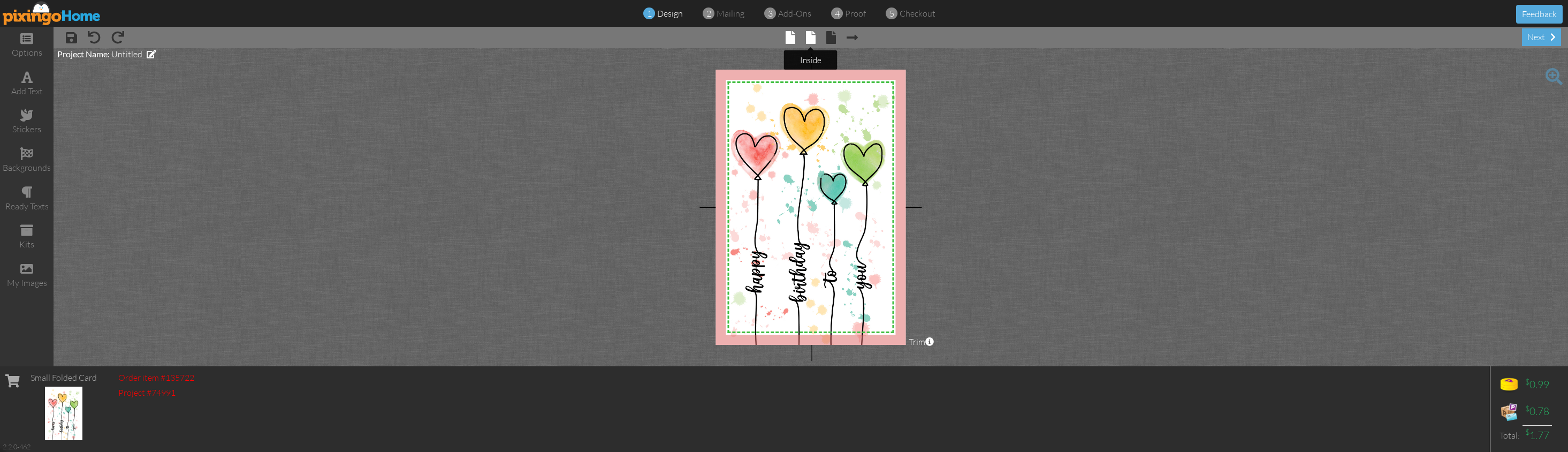
click at [813, 38] on span at bounding box center [811, 37] width 10 height 13
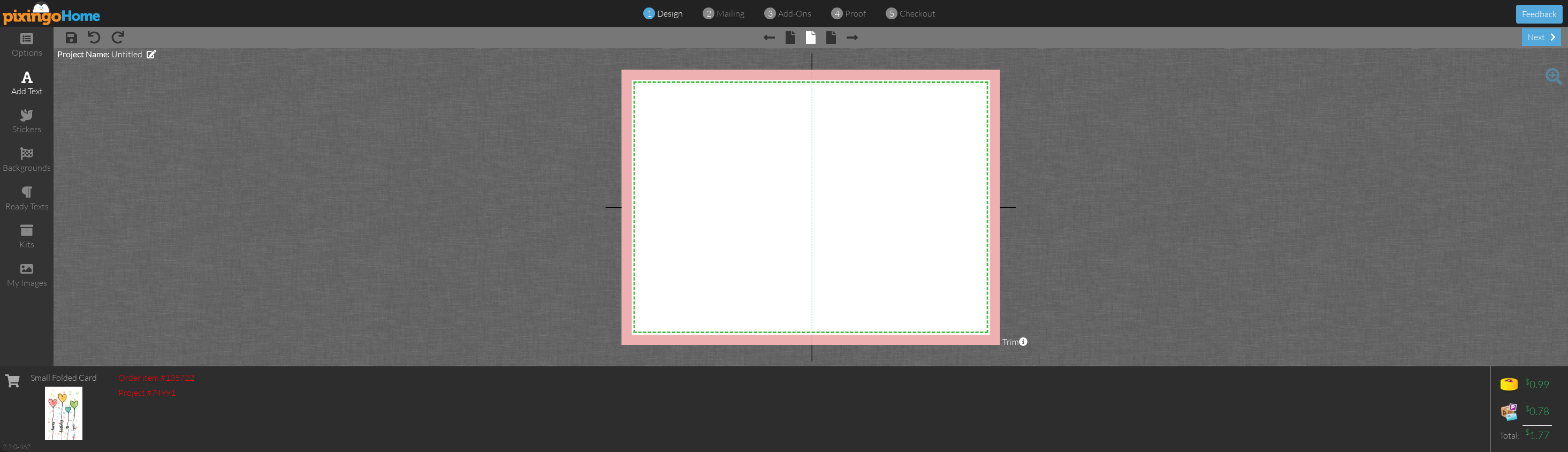
click at [38, 92] on div "add text" at bounding box center [27, 91] width 54 height 12
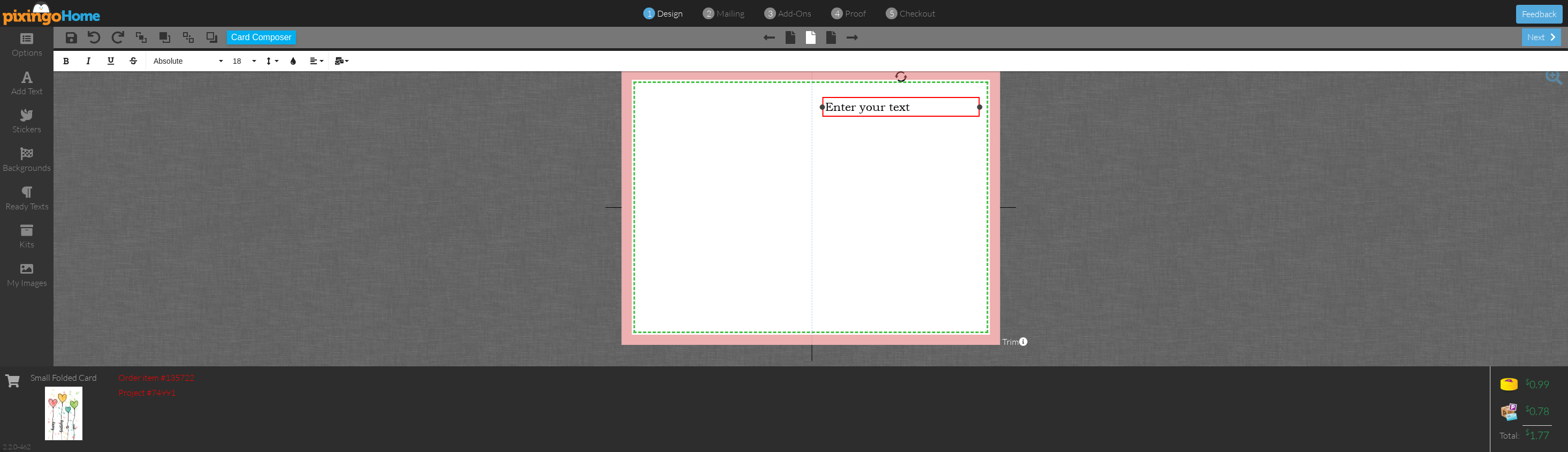
drag, startPoint x: 937, startPoint y: 107, endPoint x: 981, endPoint y: 111, distance: 44.2
click at [979, 111] on div "Enter your text ×" at bounding box center [900, 107] width 157 height 20
click at [893, 111] on span "Enter your text" at bounding box center [867, 107] width 85 height 13
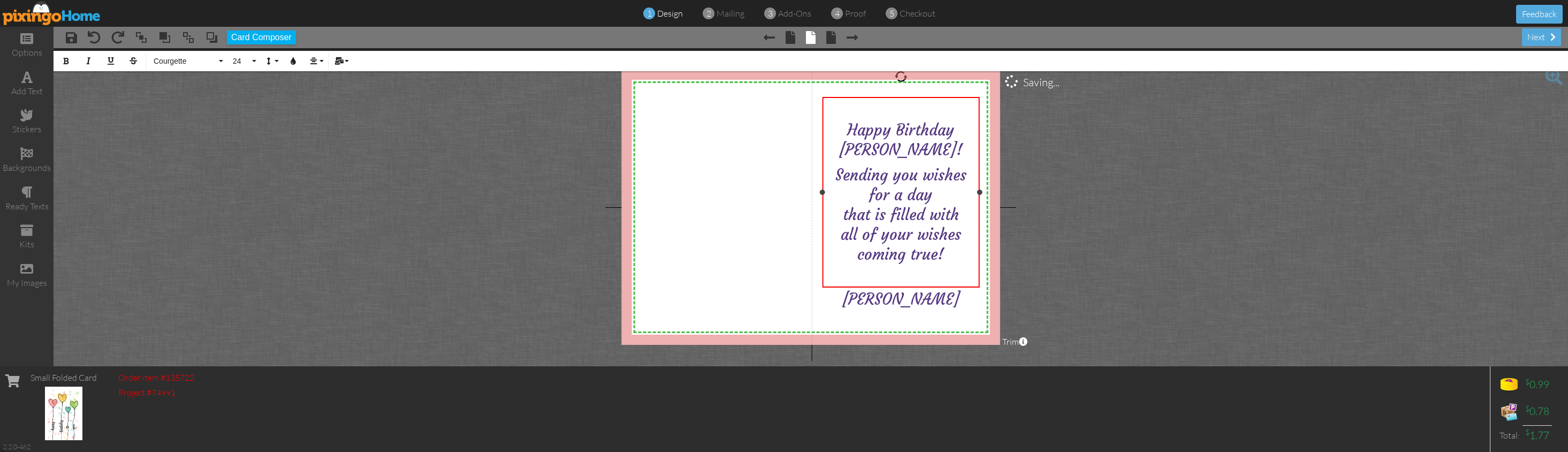
scroll to position [1430, 0]
drag, startPoint x: 941, startPoint y: 128, endPoint x: 962, endPoint y: 130, distance: 21.1
click at [962, 130] on span "Happy Birthday [PERSON_NAME]!" at bounding box center [901, 140] width 124 height 39
drag, startPoint x: 853, startPoint y: 274, endPoint x: 964, endPoint y: 274, distance: 111.0
click at [964, 289] on div "[PERSON_NAME]" at bounding box center [901, 299] width 151 height 20
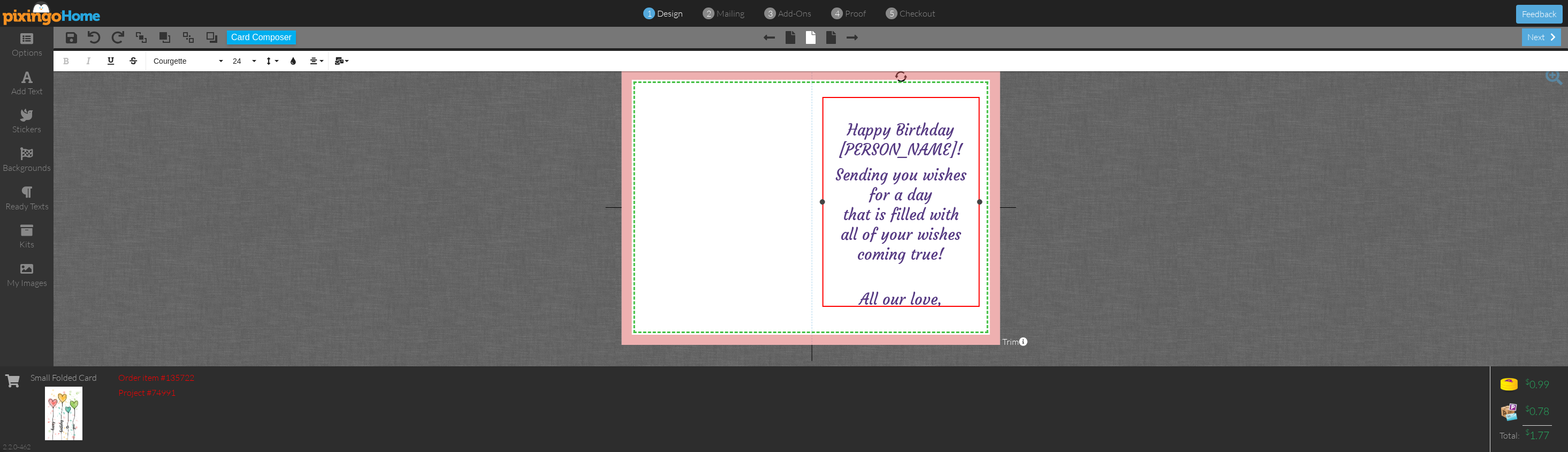
scroll to position [1410, 0]
click at [34, 123] on div "stickers" at bounding box center [27, 129] width 54 height 12
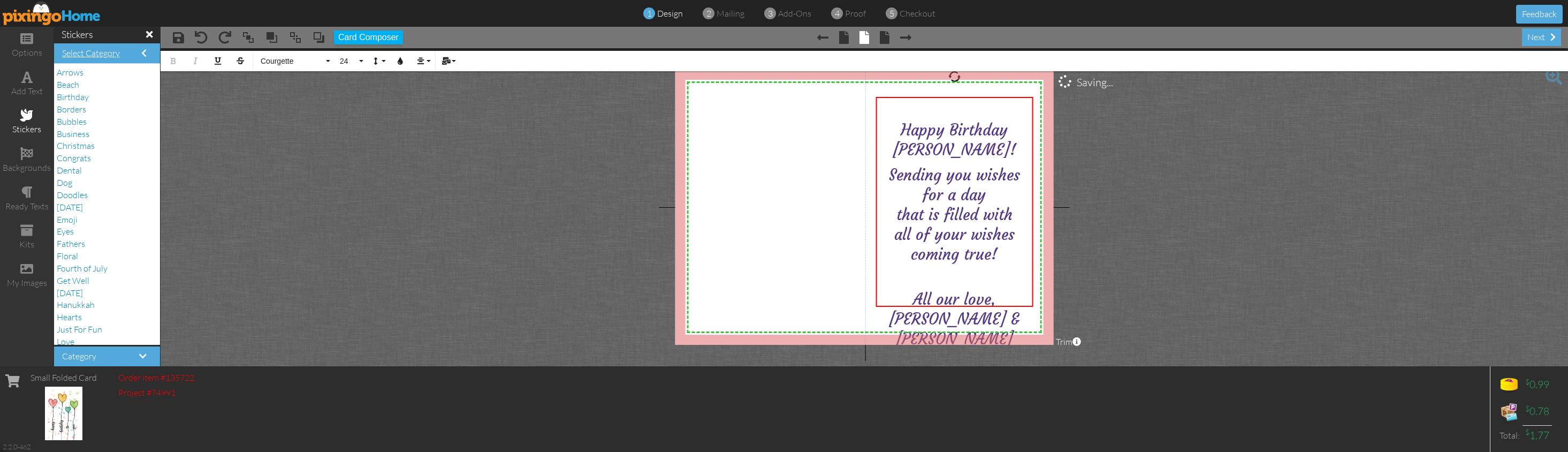
click at [90, 52] on span "Select Category" at bounding box center [91, 53] width 58 height 11
click at [72, 250] on span "Floral" at bounding box center [67, 256] width 21 height 11
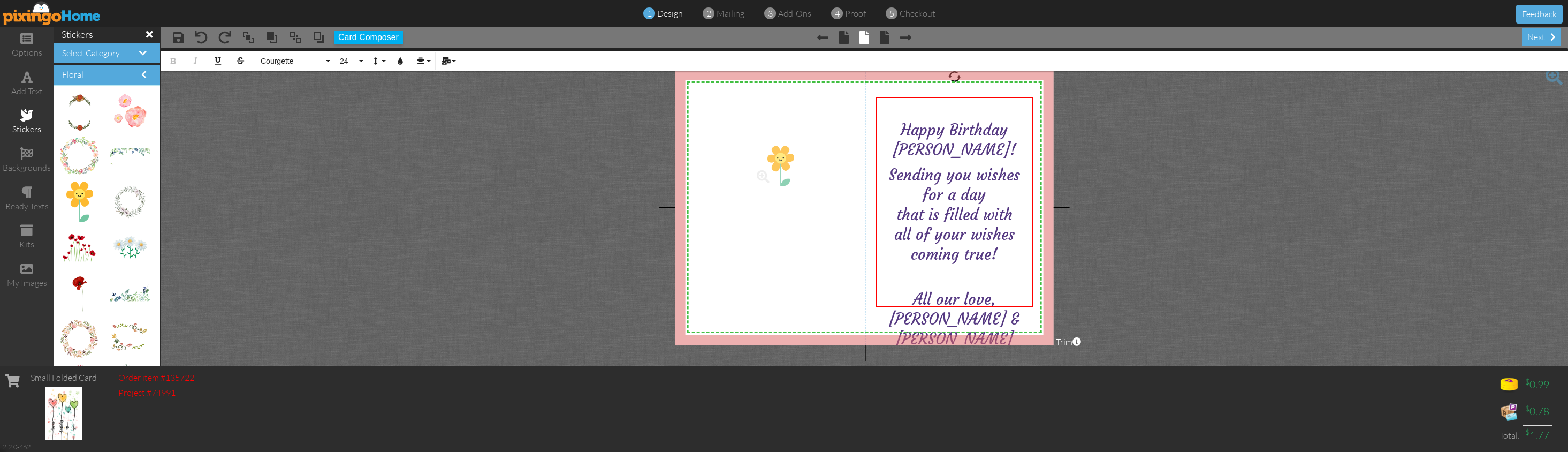
drag, startPoint x: 85, startPoint y: 194, endPoint x: 779, endPoint y: 158, distance: 694.9
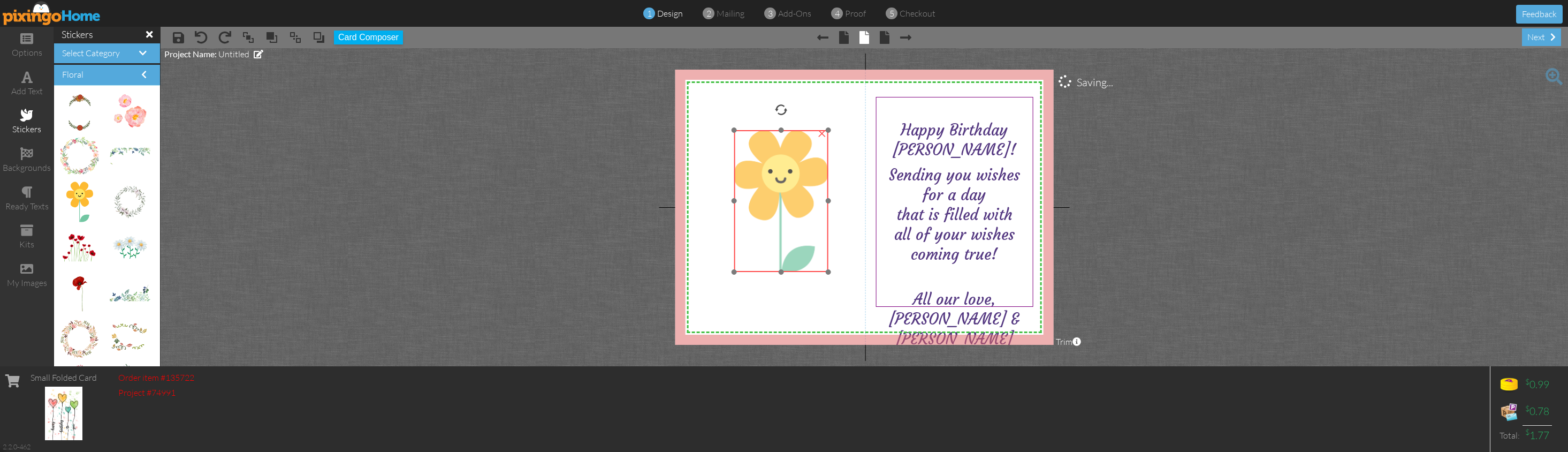
drag, startPoint x: 799, startPoint y: 211, endPoint x: 1068, endPoint y: 177, distance: 271.1
click at [792, 202] on img at bounding box center [781, 201] width 95 height 142
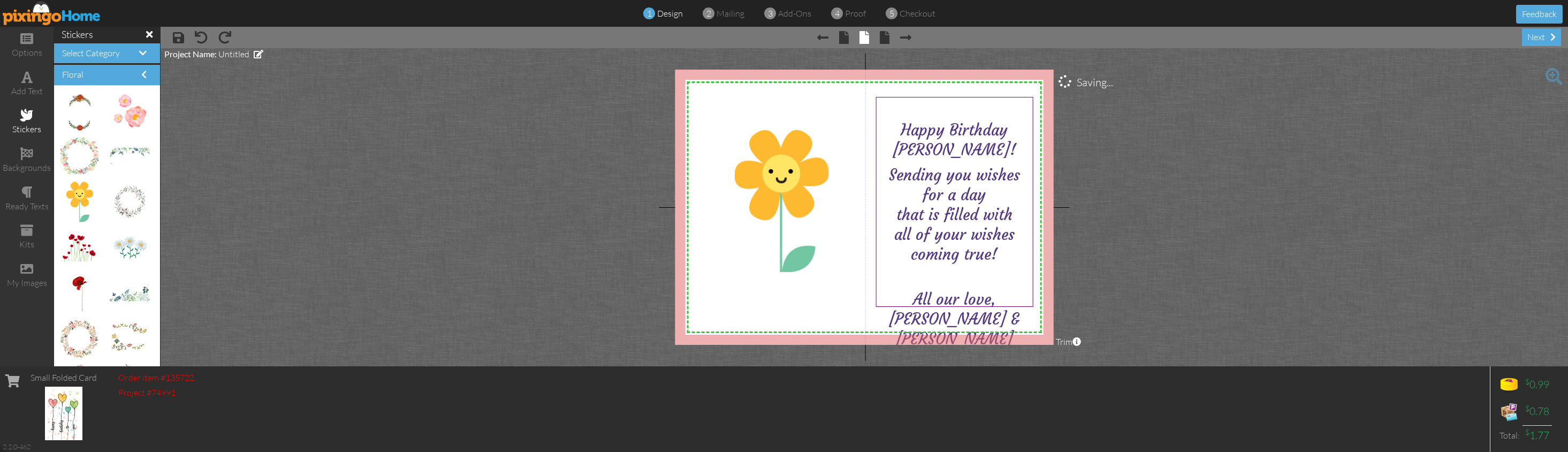
click at [1185, 161] on project-studio-wrapper "X X X X X X X X X X X X X X X X X X X X X X X X X X X X X X X X X X X X X X X X…" at bounding box center [864, 207] width 1407 height 318
click at [888, 35] on span at bounding box center [884, 37] width 10 height 13
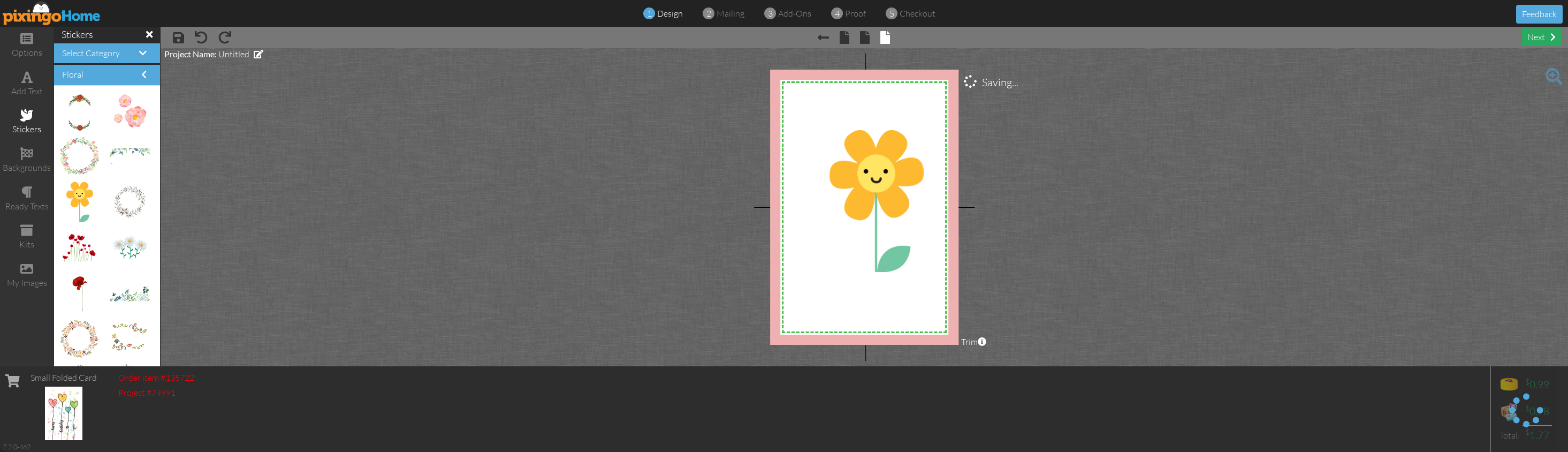
click at [1232, 36] on div "next" at bounding box center [1541, 37] width 39 height 18
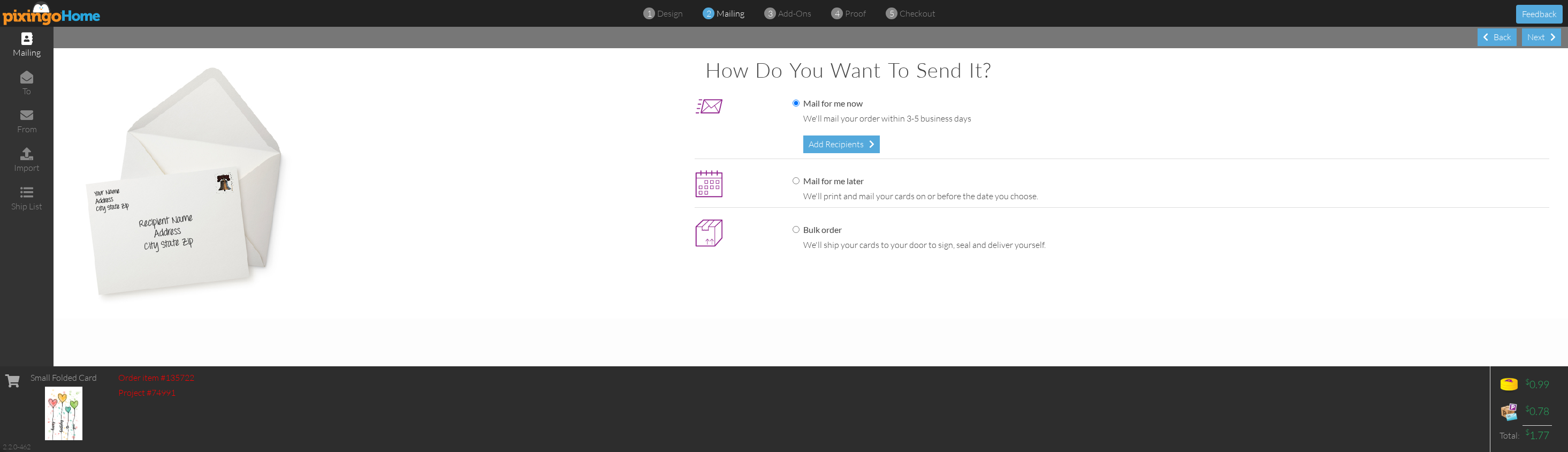
click at [839, 178] on label "Mail for me later" at bounding box center [828, 181] width 71 height 12
click at [799, 178] on input "Mail for me later" at bounding box center [796, 180] width 7 height 7
radio input "true"
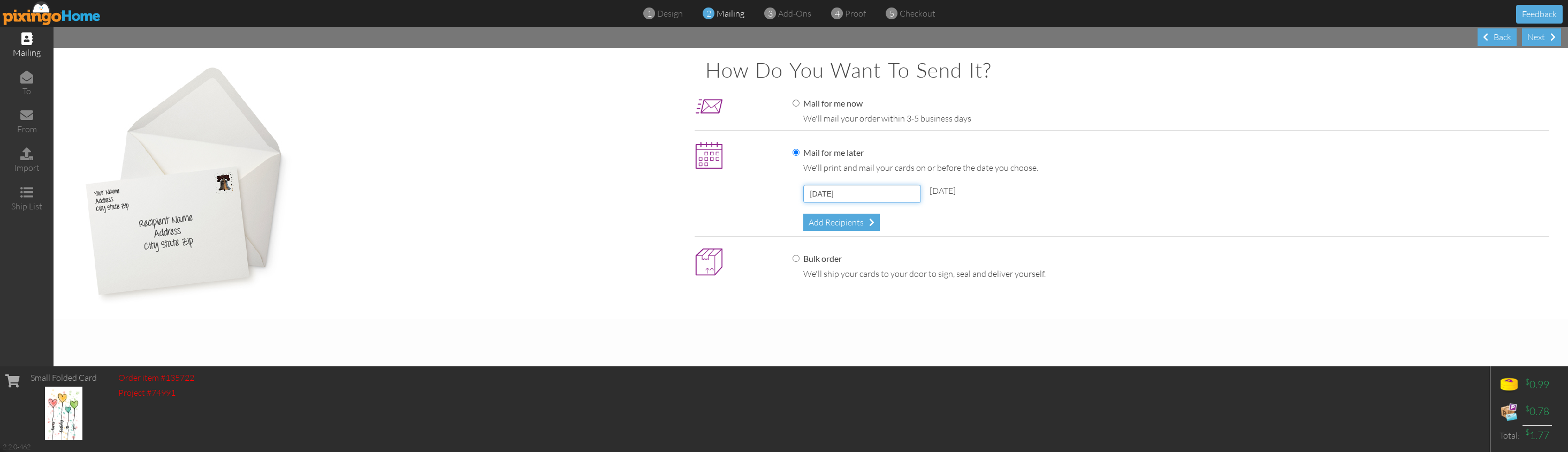
click at [855, 188] on input "[DATE]" at bounding box center [862, 194] width 117 height 18
click at [915, 212] on b "⟩" at bounding box center [912, 214] width 7 height 8
click at [863, 274] on link "8" at bounding box center [861, 274] width 14 height 13
type input "[DATE]"
click at [844, 226] on div "Add Recipients" at bounding box center [842, 222] width 77 height 18
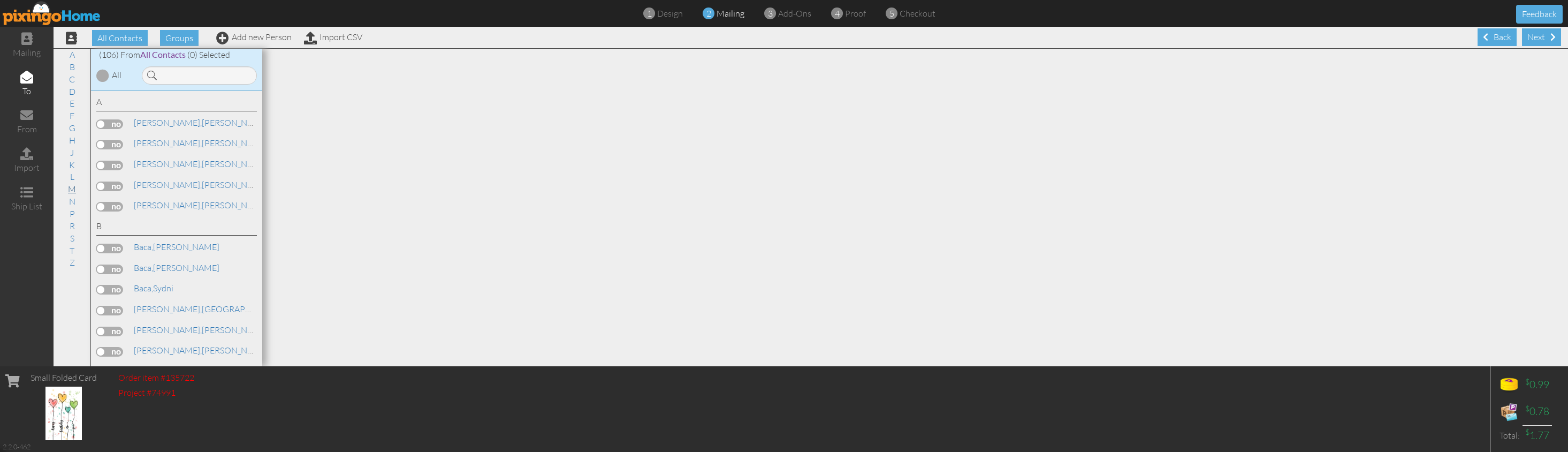
click at [72, 184] on link "M" at bounding box center [72, 189] width 19 height 13
click at [113, 305] on label at bounding box center [110, 309] width 27 height 10
click at [0, 0] on input "checkbox" at bounding box center [0, 0] width 0 height 0
click at [1232, 38] on div "Next" at bounding box center [1541, 37] width 39 height 18
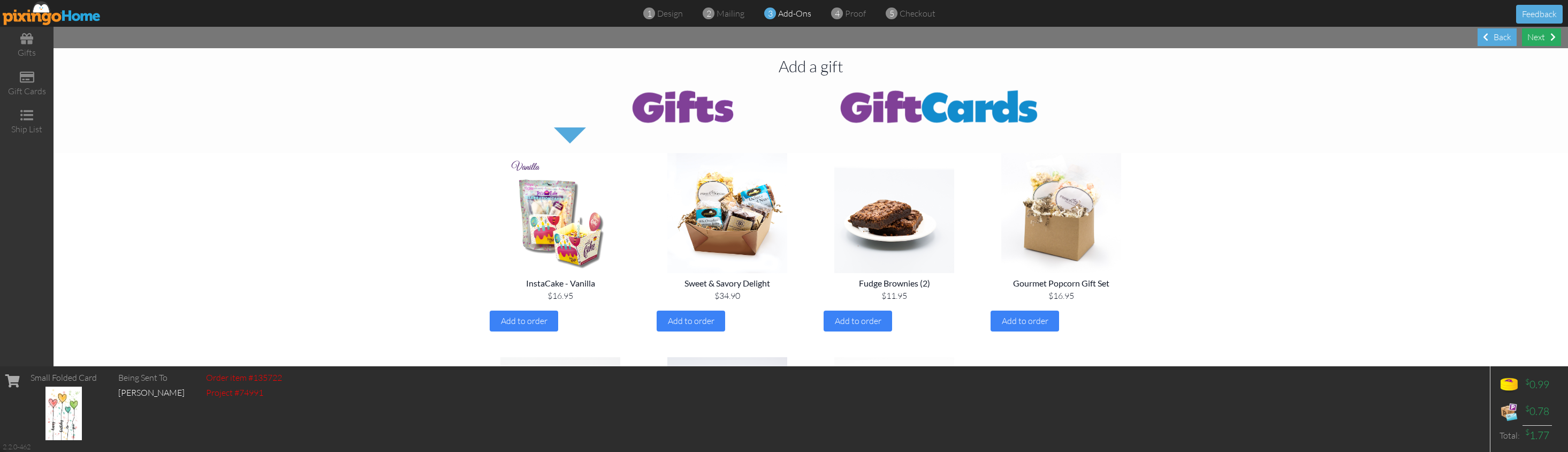
click at [1232, 33] on div "Next" at bounding box center [1541, 37] width 39 height 18
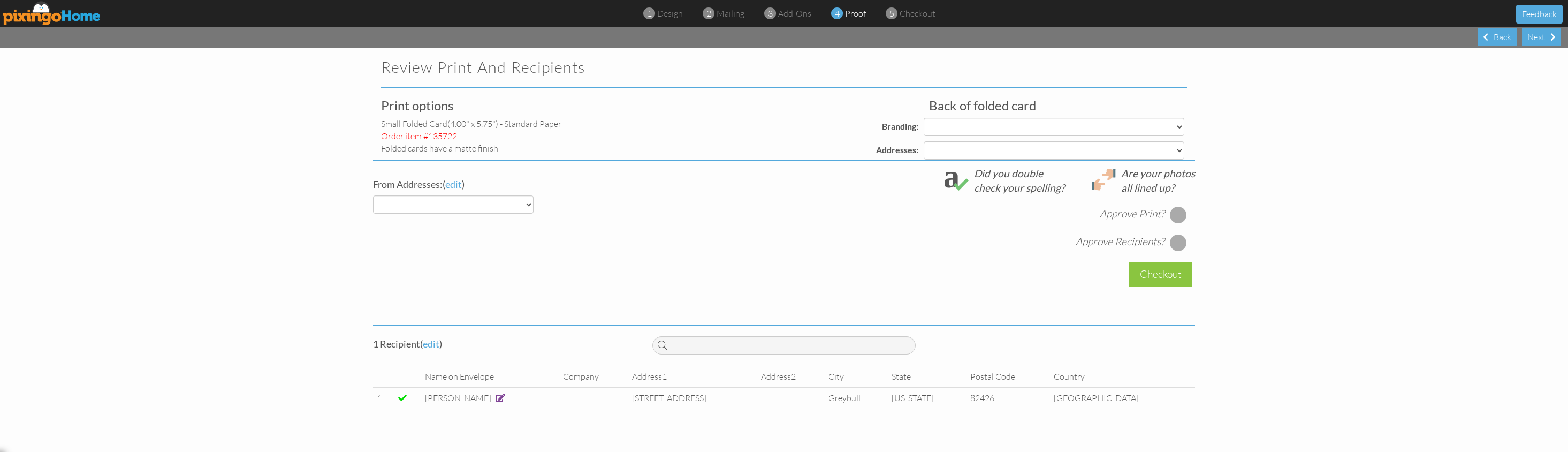
select select "object:17940"
select select "object:17943"
select select "object:17945"
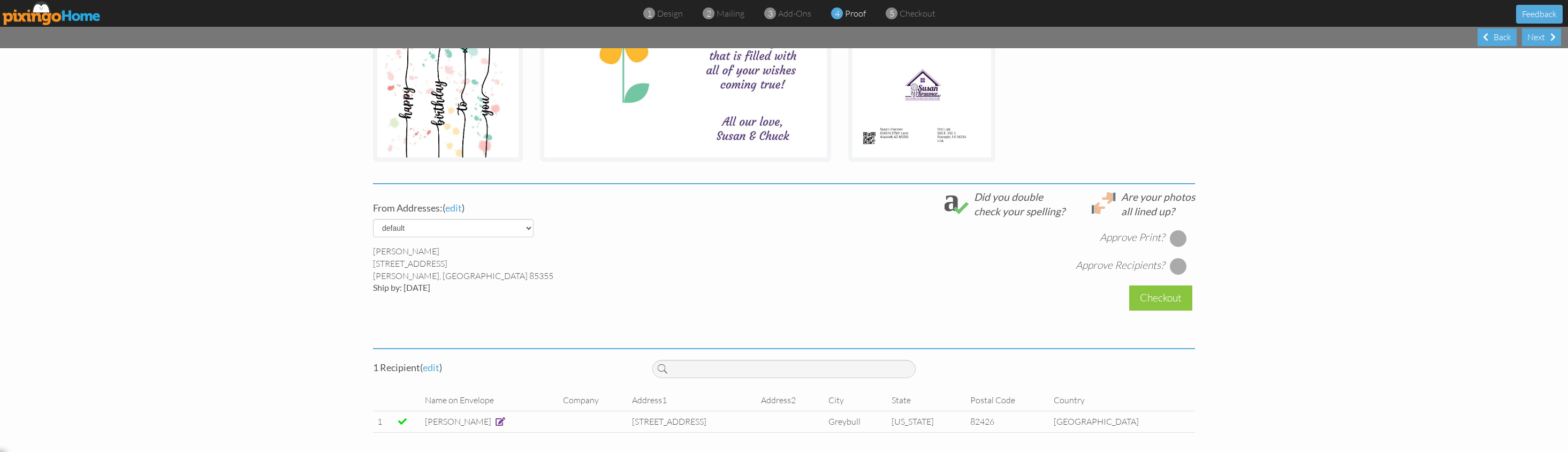
click at [1185, 236] on div at bounding box center [1178, 238] width 17 height 17
click at [1176, 264] on div at bounding box center [1178, 266] width 17 height 17
click at [1158, 299] on div "Checkout" at bounding box center [1161, 298] width 63 height 25
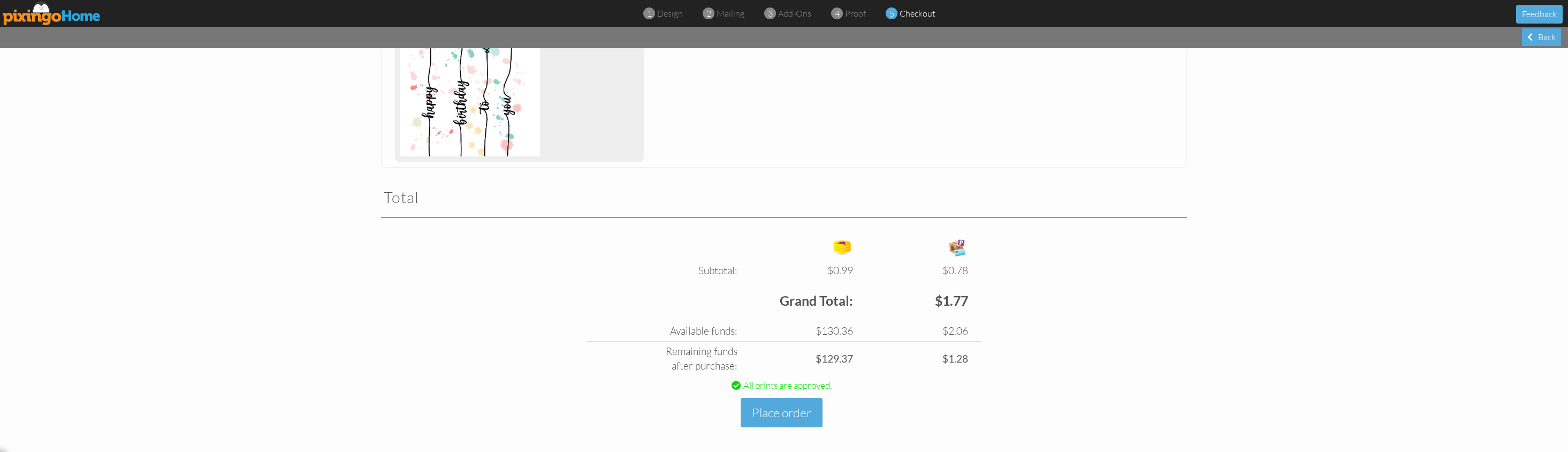
scroll to position [233, 0]
click at [791, 409] on button "Place order" at bounding box center [782, 413] width 82 height 29
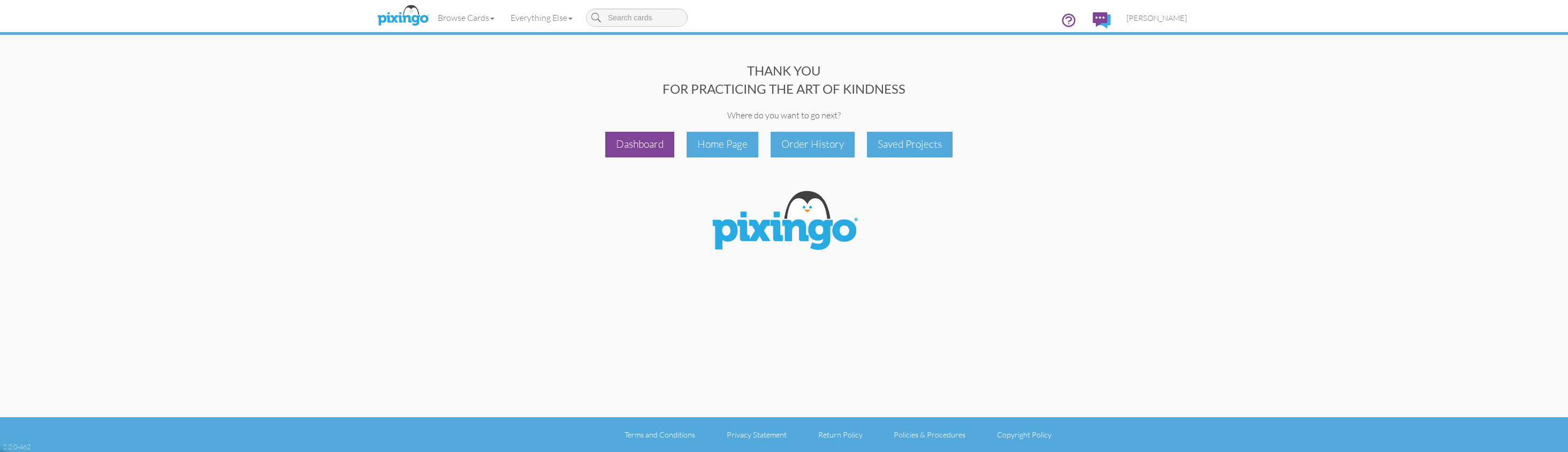
click at [645, 146] on div "Dashboard" at bounding box center [639, 144] width 69 height 25
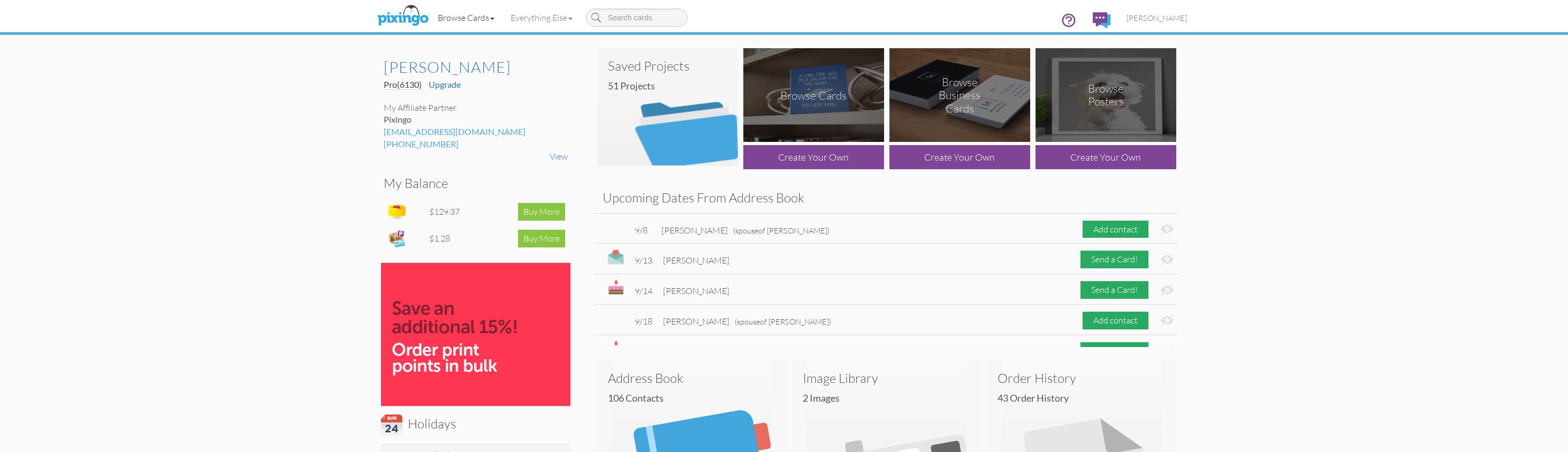
click at [468, 18] on link "Browse Cards" at bounding box center [466, 18] width 73 height 27
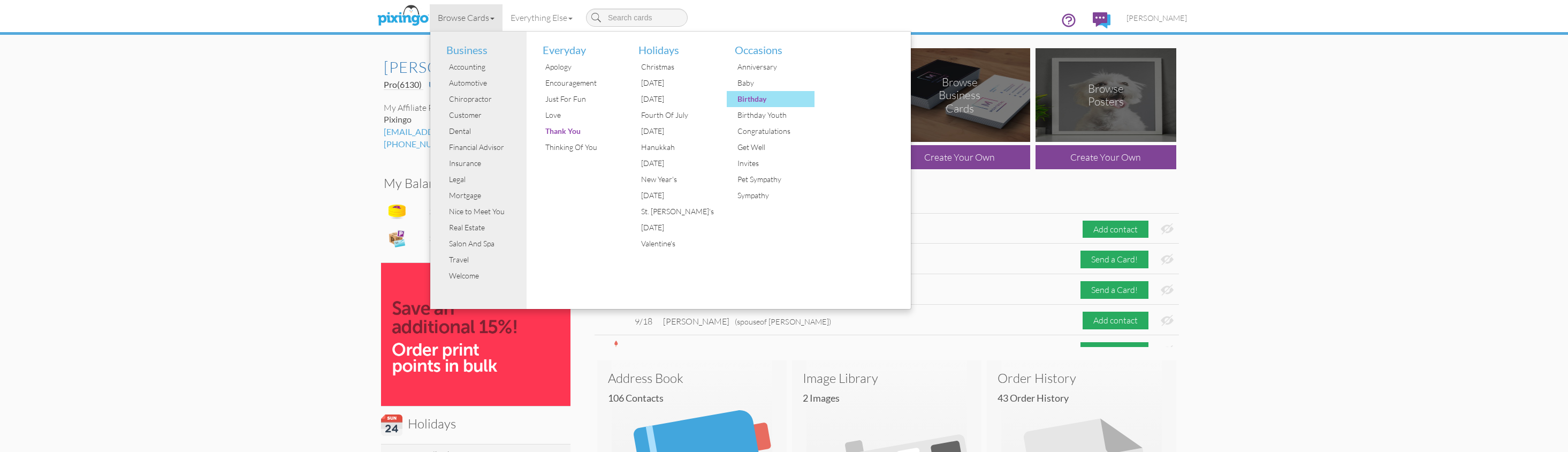
click at [755, 97] on div "Birthday" at bounding box center [775, 99] width 80 height 16
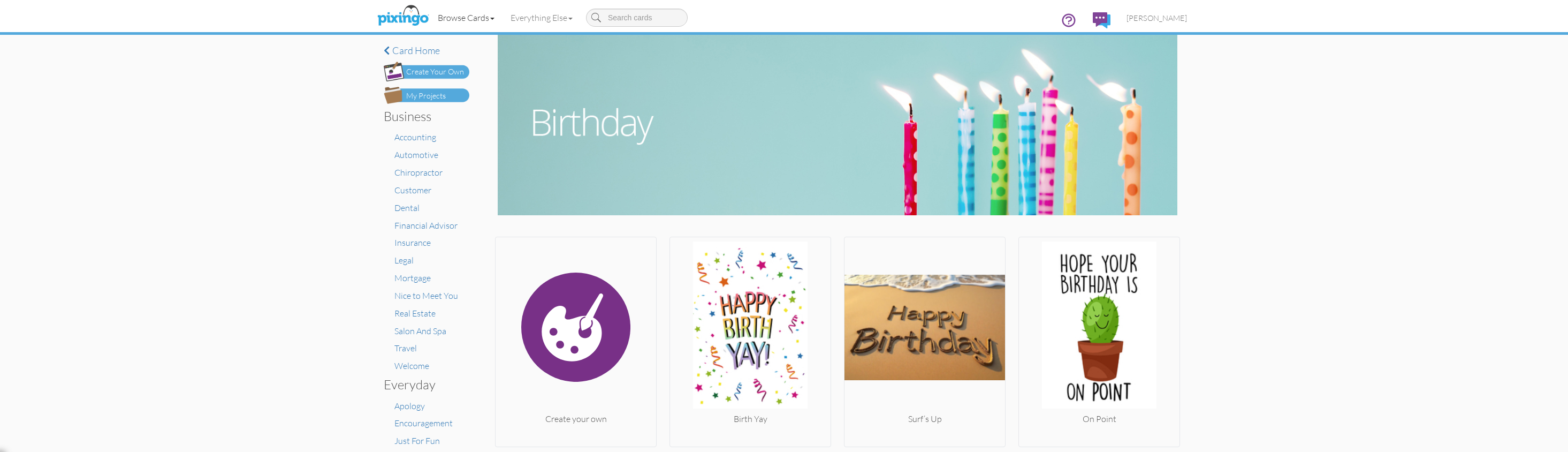
click at [469, 11] on link "Browse Cards" at bounding box center [466, 18] width 73 height 27
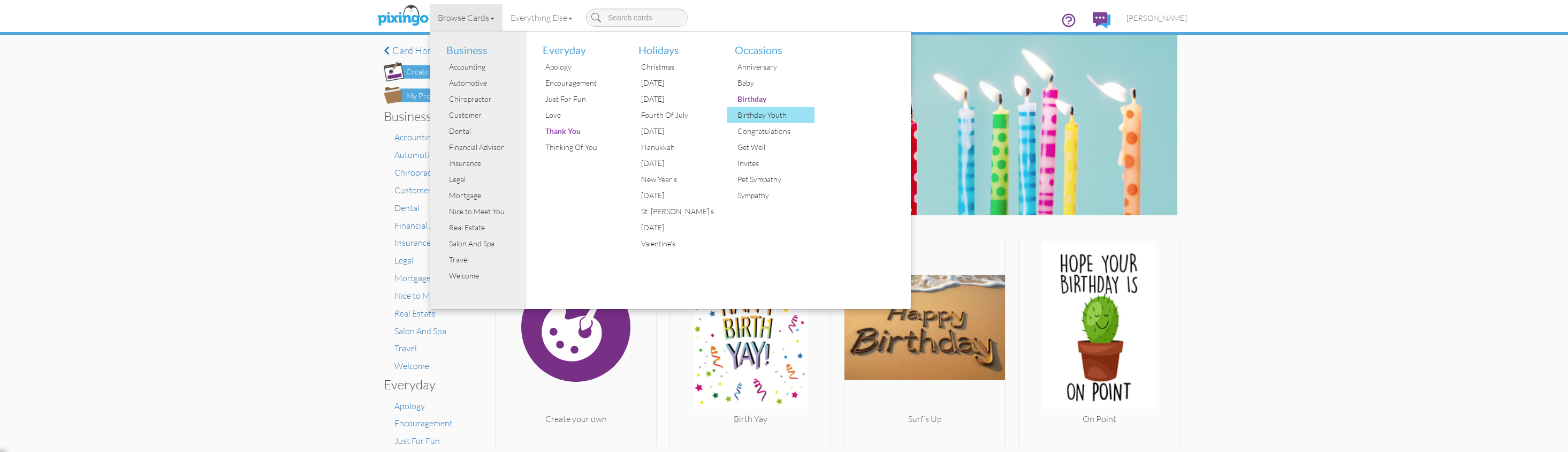
click at [752, 112] on div "Birthday Youth" at bounding box center [775, 115] width 80 height 16
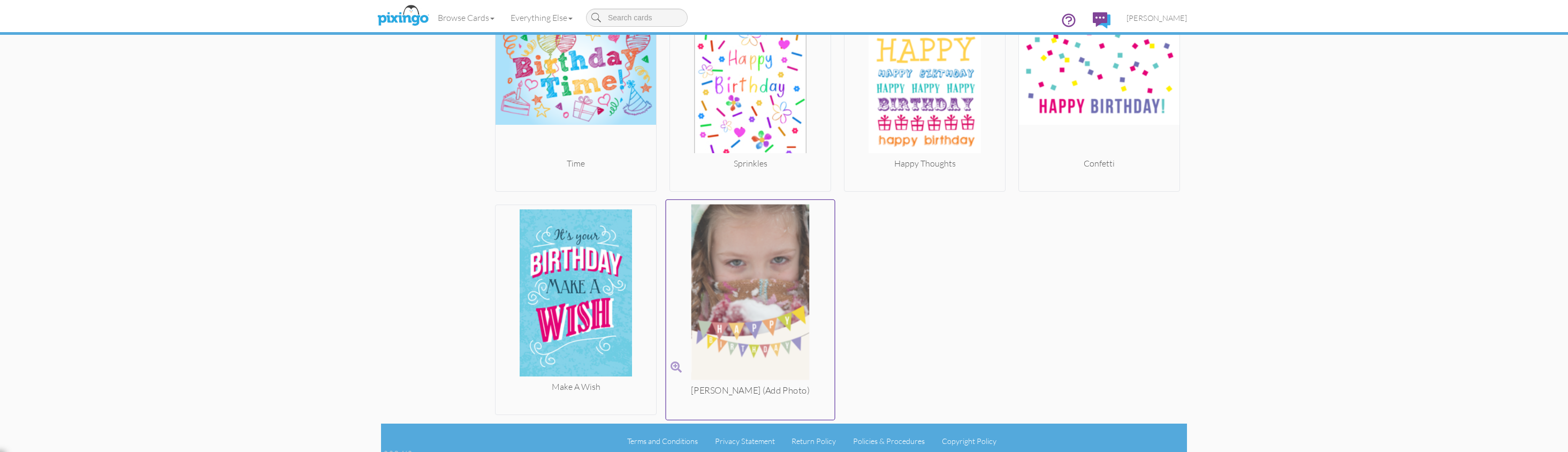
click at [741, 248] on img at bounding box center [751, 294] width 169 height 180
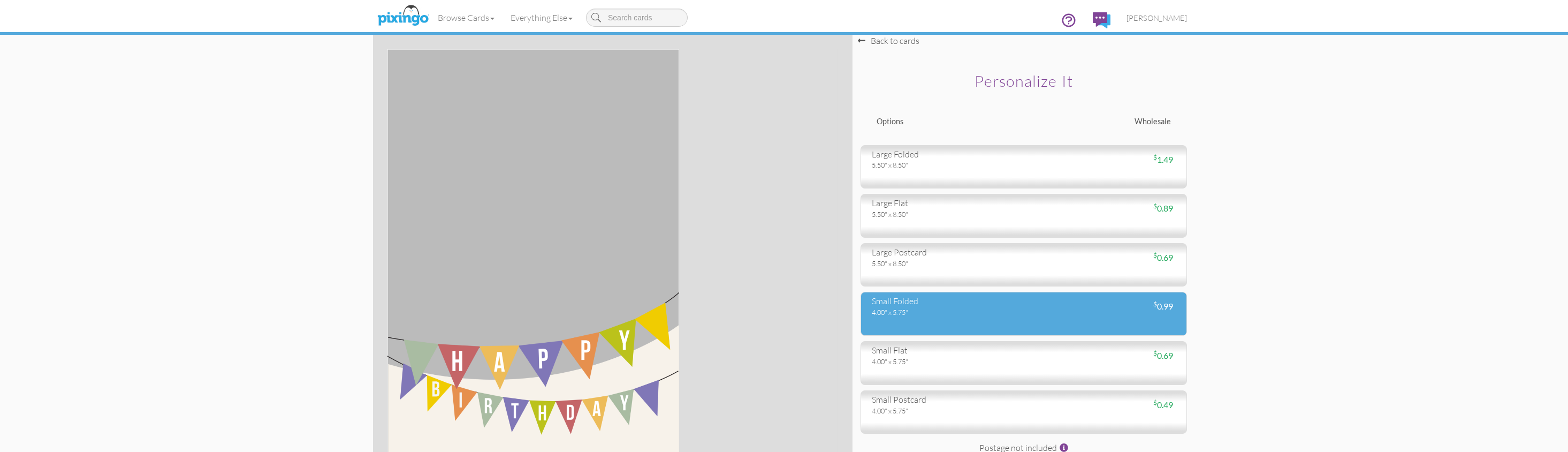
click at [927, 308] on div "4.00" x 5.75"" at bounding box center [943, 313] width 144 height 10
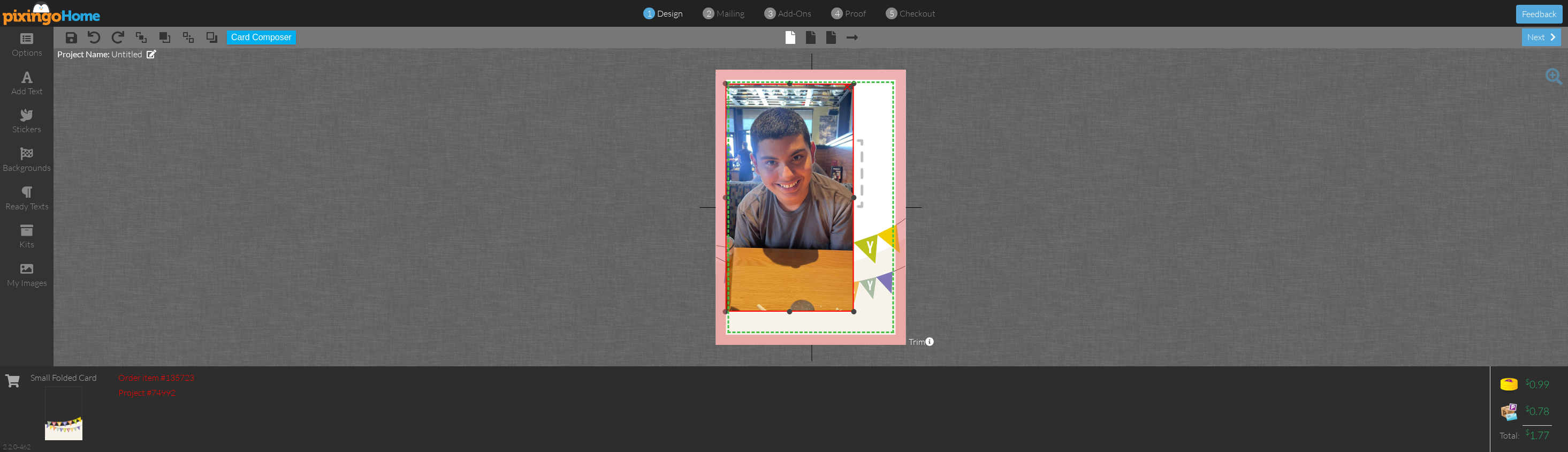
drag, startPoint x: 788, startPoint y: 193, endPoint x: 885, endPoint y: 281, distance: 131.0
click at [901, 309] on div "X X X X X X X X X X X X X X X X X X X X X X X X X X X X X X X X X X X X X X X X…" at bounding box center [810, 207] width 190 height 275
drag, startPoint x: 853, startPoint y: 195, endPoint x: 858, endPoint y: 196, distance: 5.1
click at [889, 200] on div "X X X X X X X X X X X X X X X X X X X X X X X X X X X X X X X X X X X X X X X X…" at bounding box center [810, 207] width 190 height 275
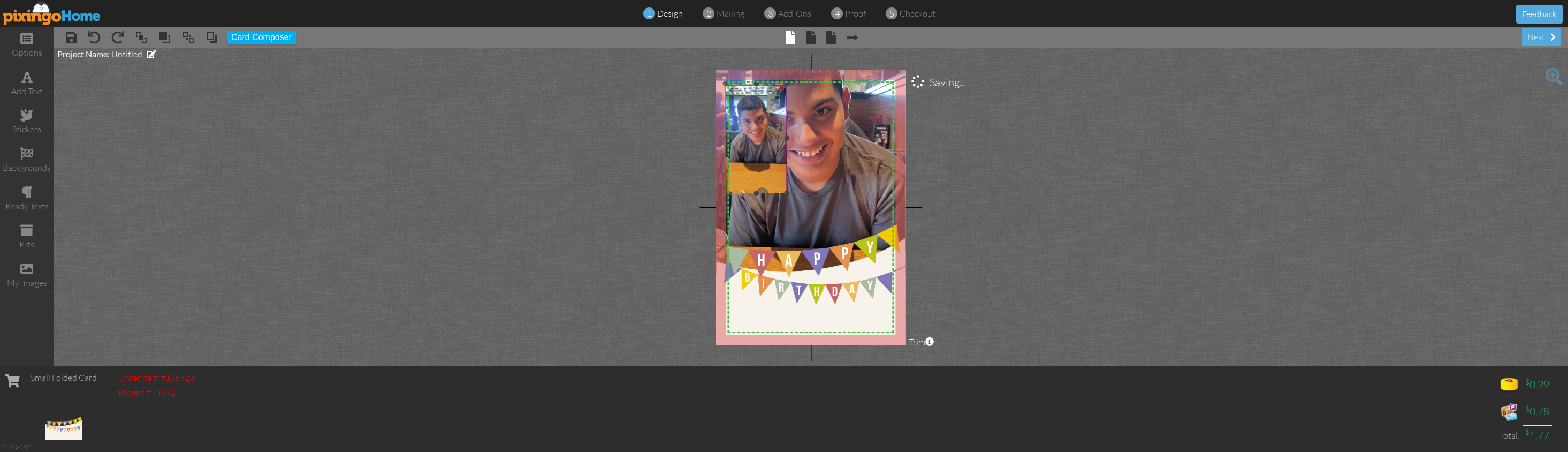
click at [777, 87] on div "×" at bounding box center [781, 86] width 17 height 17
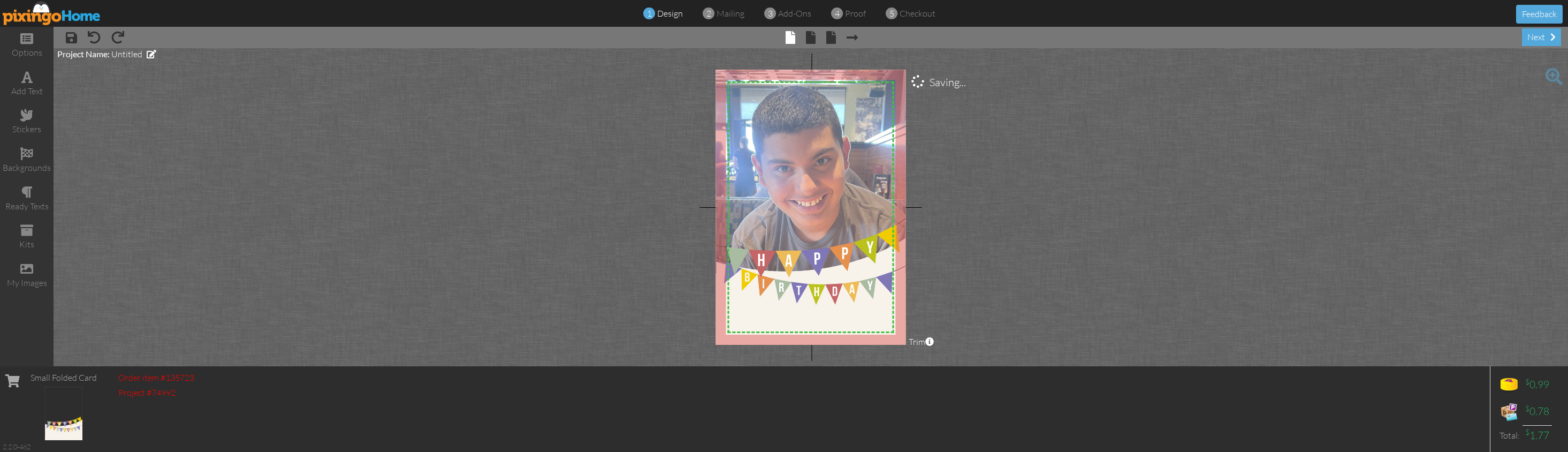
drag, startPoint x: 808, startPoint y: 129, endPoint x: 949, endPoint y: 150, distance: 142.6
click at [0, 0] on div at bounding box center [0, 0] width 0 height 0
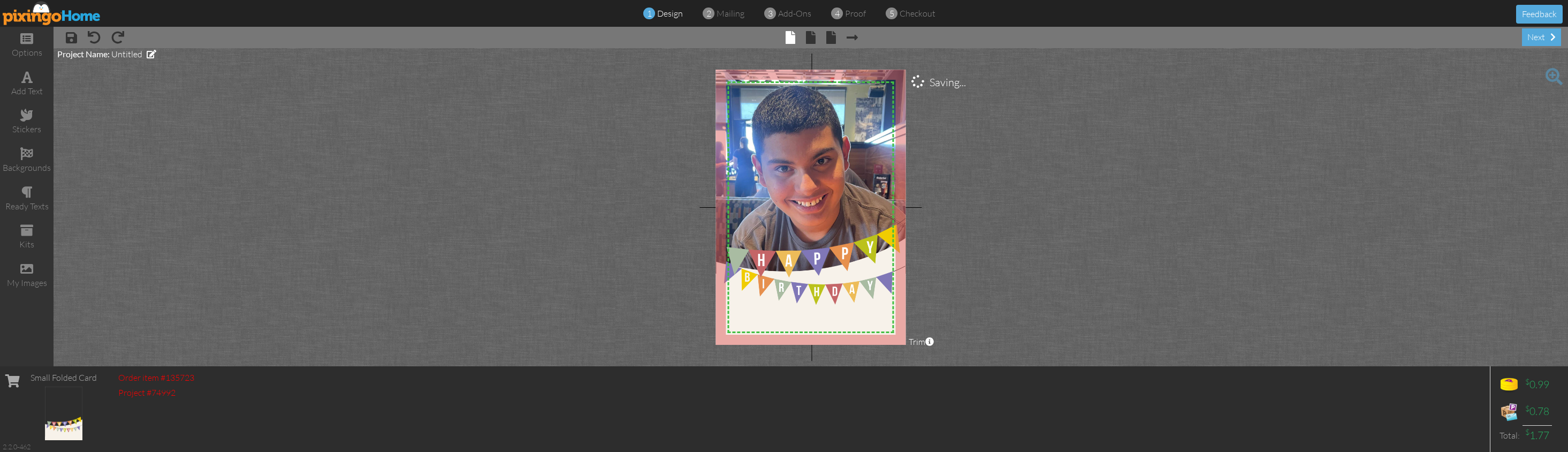
click at [1065, 139] on project-studio-wrapper "X X X X X X X X X X X X X X X X X X X X X X X X X X X X X X X X X X X X X X X X…" at bounding box center [811, 207] width 1514 height 318
click at [806, 38] on span at bounding box center [811, 37] width 10 height 13
click at [811, 39] on span at bounding box center [811, 37] width 10 height 13
click at [1183, 151] on project-studio-wrapper "X X X X X X X X X X X X X X X X X X X X X X X X X X X X X X X X X X X X X X X X…" at bounding box center [811, 207] width 1514 height 318
click at [1082, 150] on project-studio-wrapper "X X X X X X X X X X X X X X X X X X X X X X X X X X X X X X X X X X X X X X X X…" at bounding box center [811, 207] width 1514 height 318
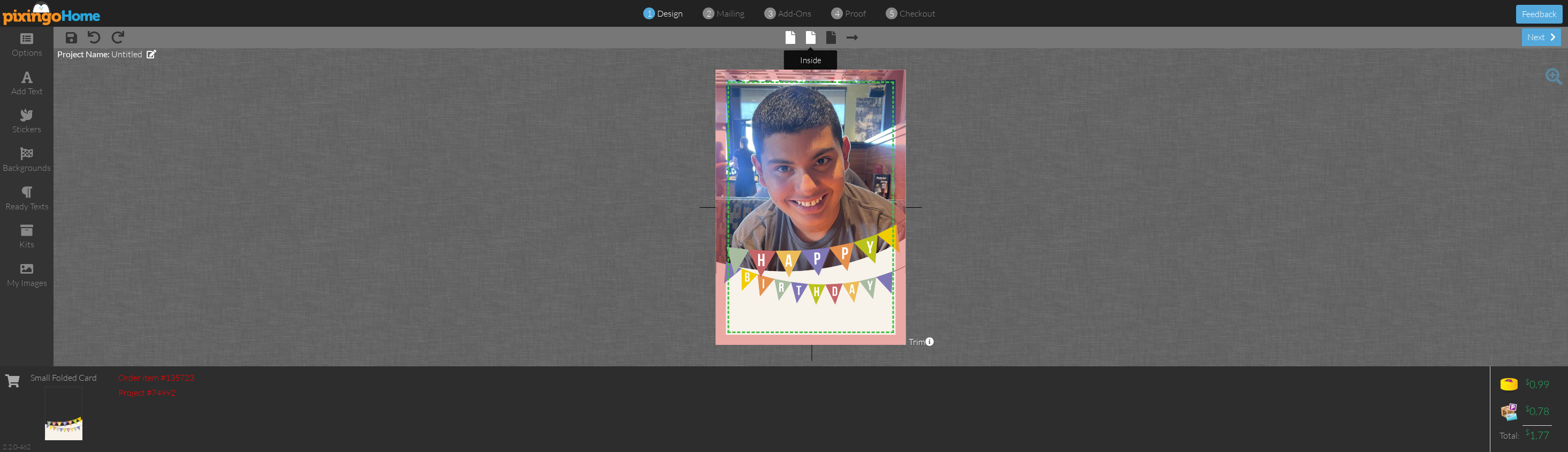
click at [811, 37] on span at bounding box center [811, 37] width 10 height 13
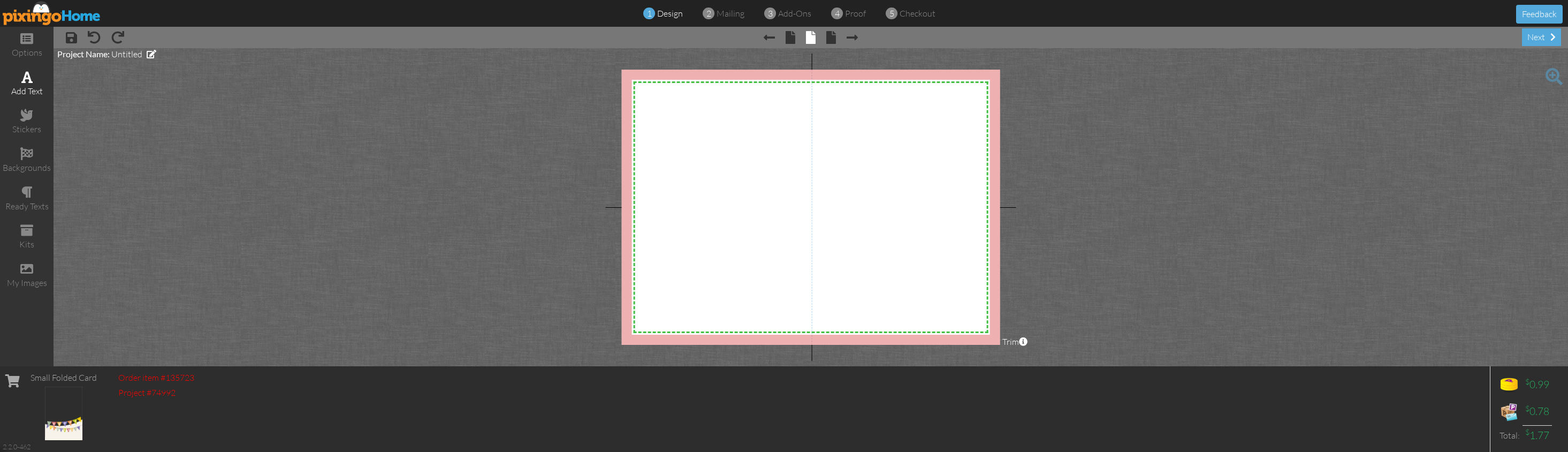
click at [30, 82] on span at bounding box center [27, 77] width 11 height 13
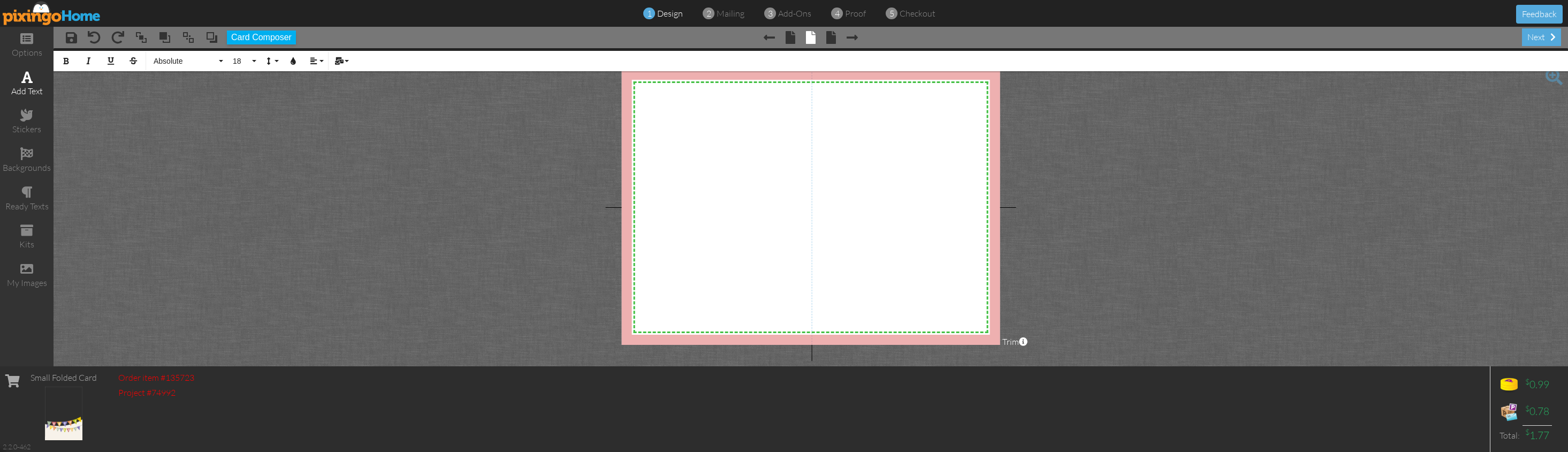
click at [12, 90] on div "add text" at bounding box center [27, 91] width 54 height 12
drag, startPoint x: 935, startPoint y: 108, endPoint x: 919, endPoint y: 105, distance: 16.3
click at [973, 117] on div "Enter your text ×" at bounding box center [898, 107] width 152 height 20
click at [887, 107] on span "Enter your text" at bounding box center [867, 107] width 85 height 13
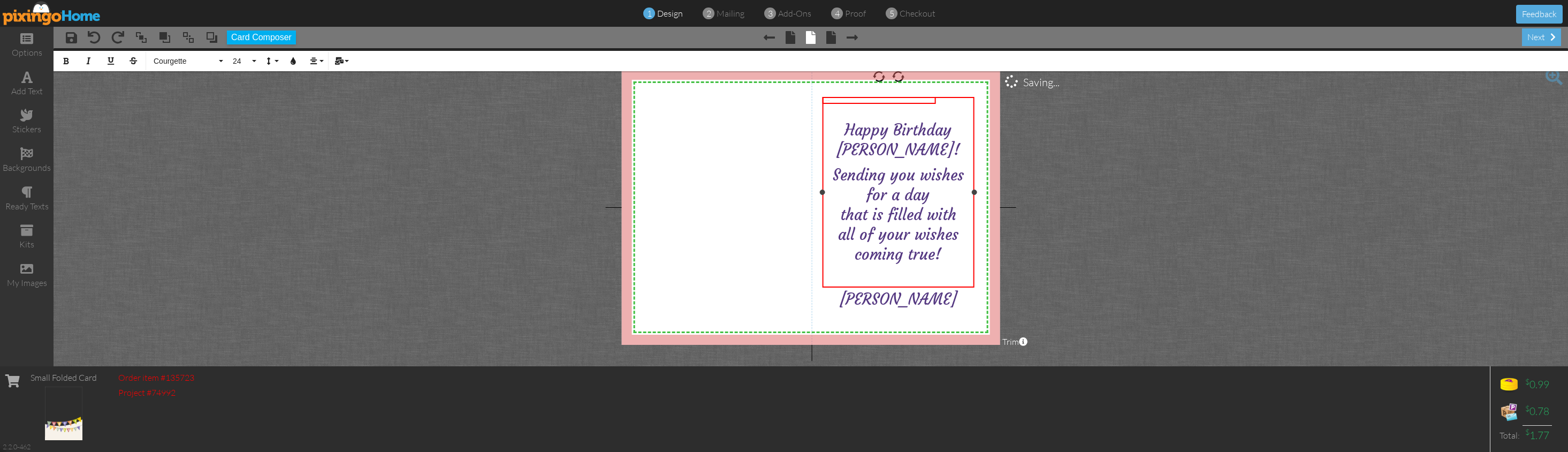
scroll to position [1430, 0]
drag, startPoint x: 941, startPoint y: 130, endPoint x: 967, endPoint y: 133, distance: 26.2
click at [960, 132] on span "Happy Birthday [PERSON_NAME]!" at bounding box center [898, 140] width 124 height 39
drag, startPoint x: 1067, startPoint y: 213, endPoint x: 1052, endPoint y: 203, distance: 18.0
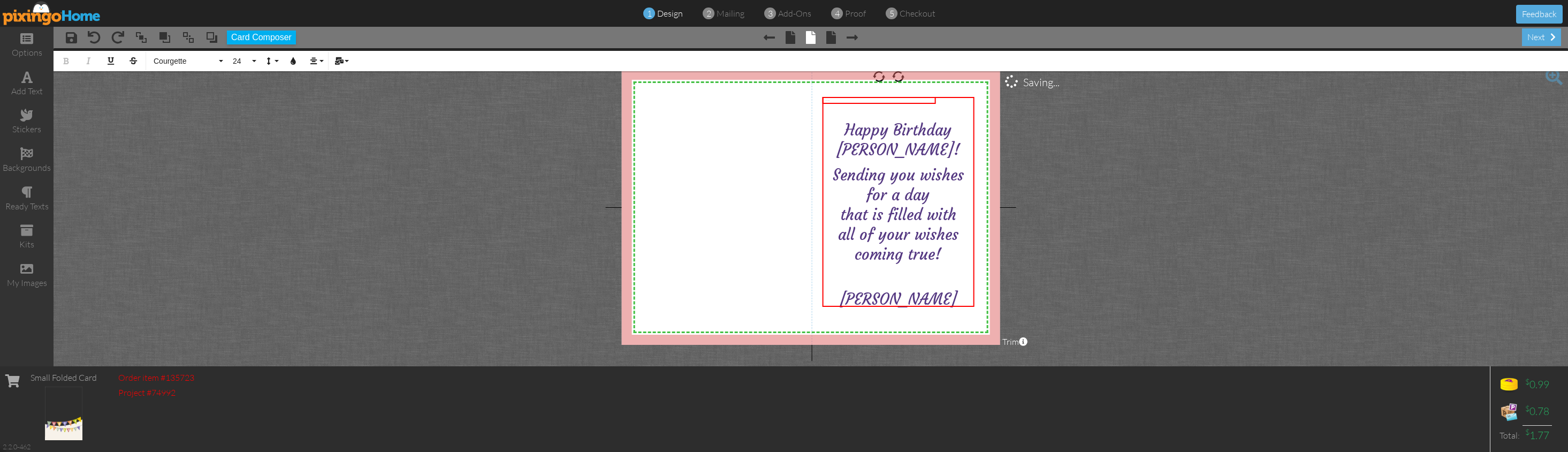
click at [1067, 213] on project-studio-wrapper "X X X X X X X X X X X X X X X X X X X X X X X X X X X X X X X X X X X X X X X X…" at bounding box center [811, 207] width 1514 height 318
click at [17, 114] on div "stickers" at bounding box center [27, 122] width 54 height 38
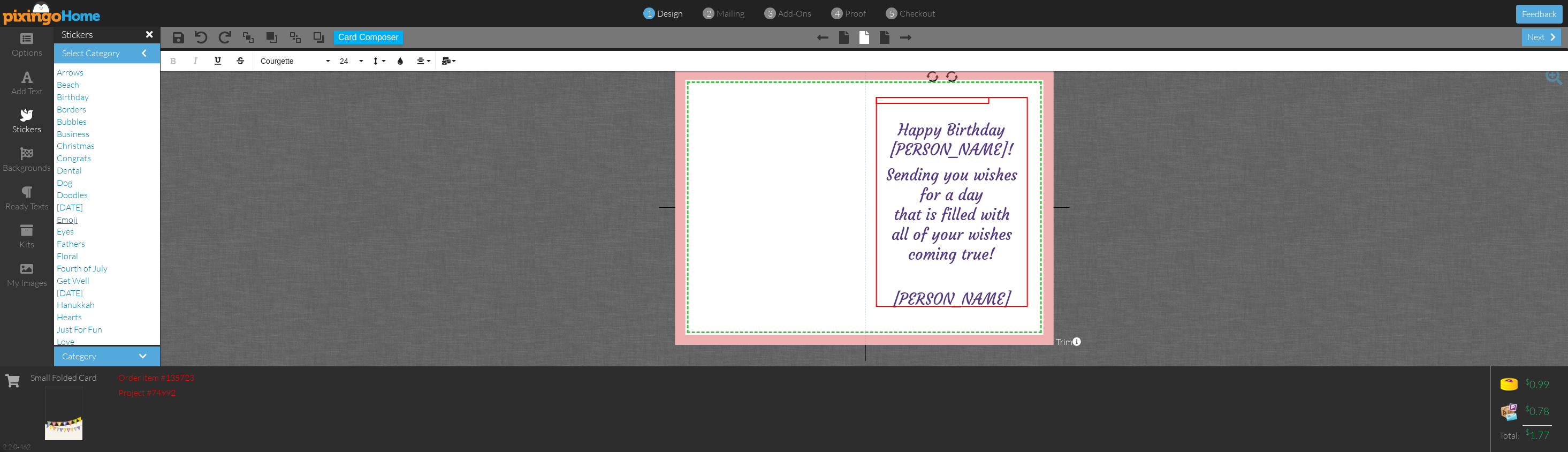
click at [71, 214] on span "Emoji" at bounding box center [67, 220] width 21 height 11
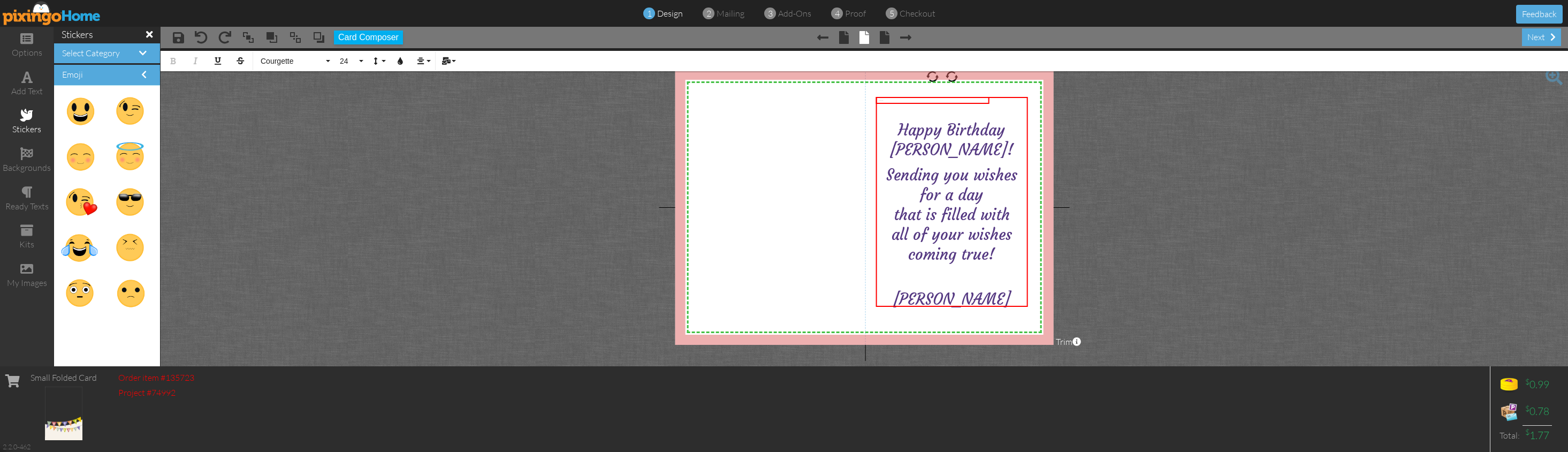
click at [32, 113] on span at bounding box center [26, 115] width 13 height 13
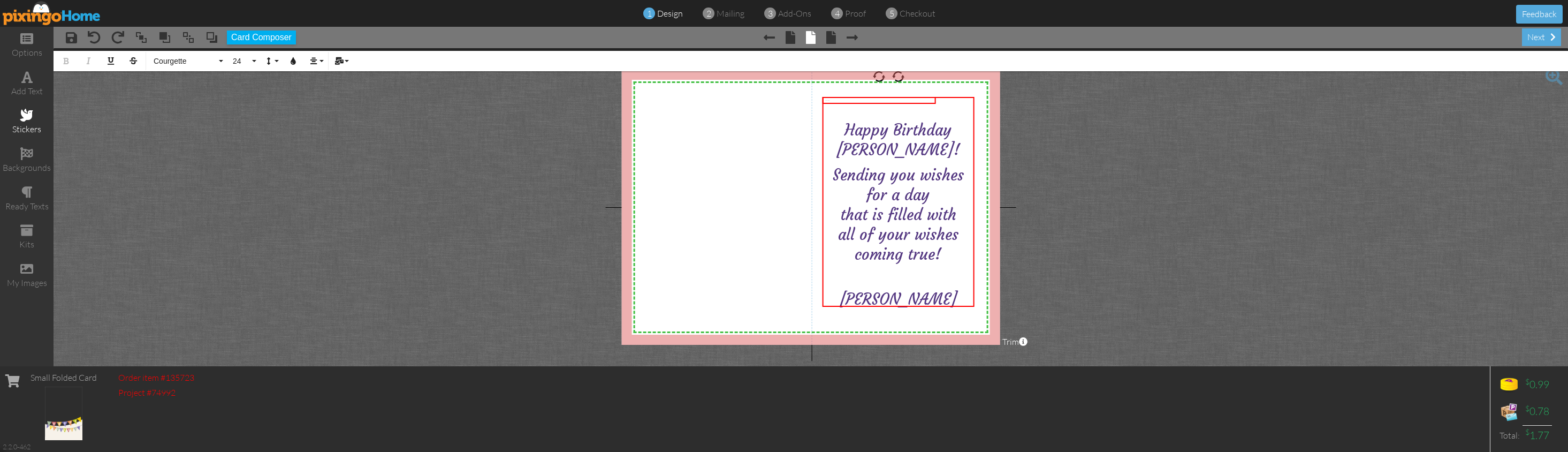
click at [32, 113] on span at bounding box center [26, 115] width 13 height 13
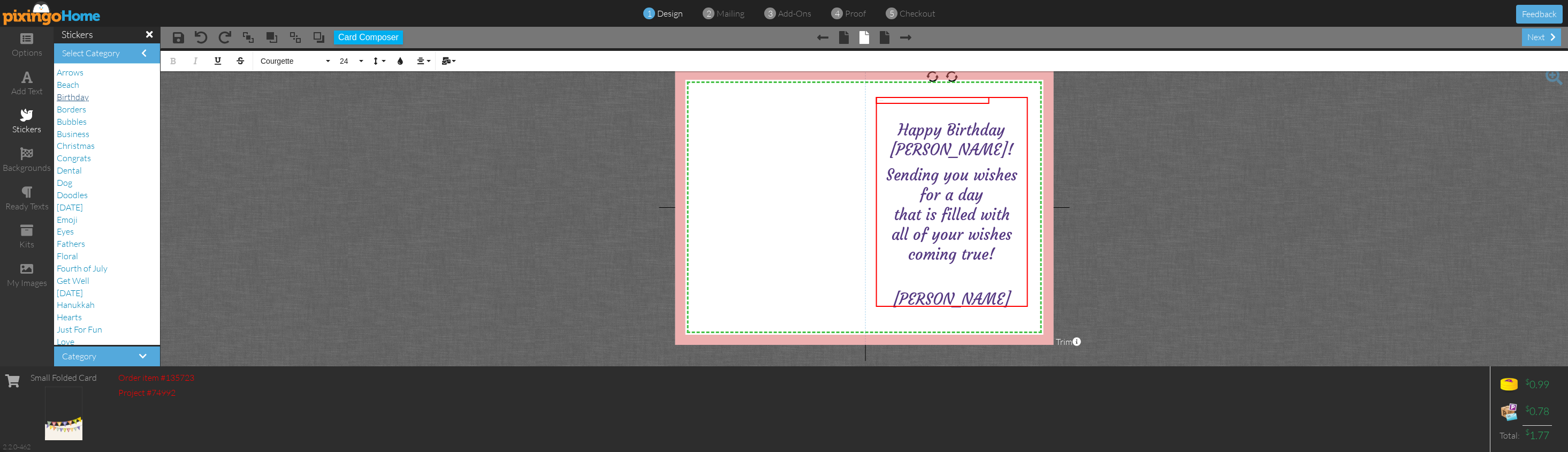
click at [77, 97] on span "Birthday" at bounding box center [72, 97] width 32 height 11
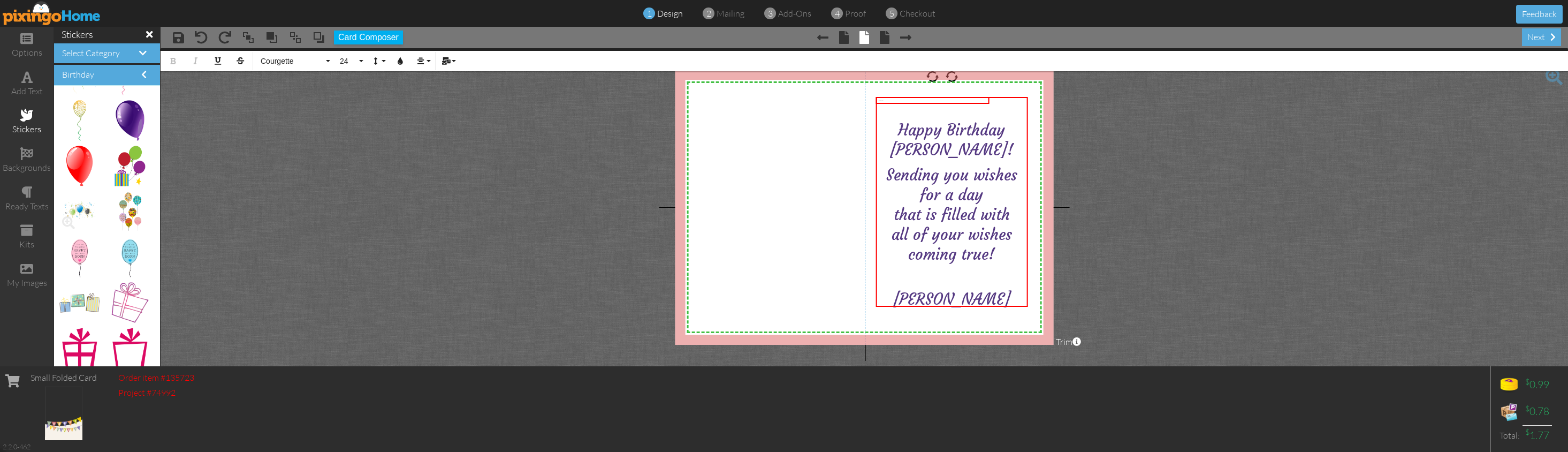
scroll to position [237, 0]
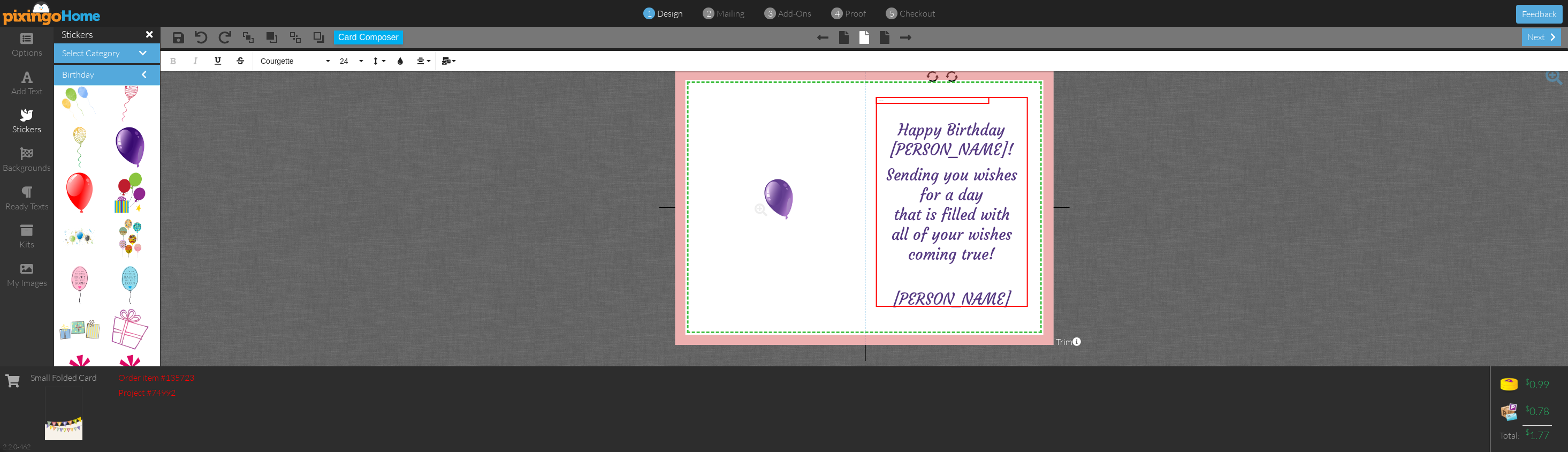
drag, startPoint x: 129, startPoint y: 138, endPoint x: 771, endPoint y: 191, distance: 644.2
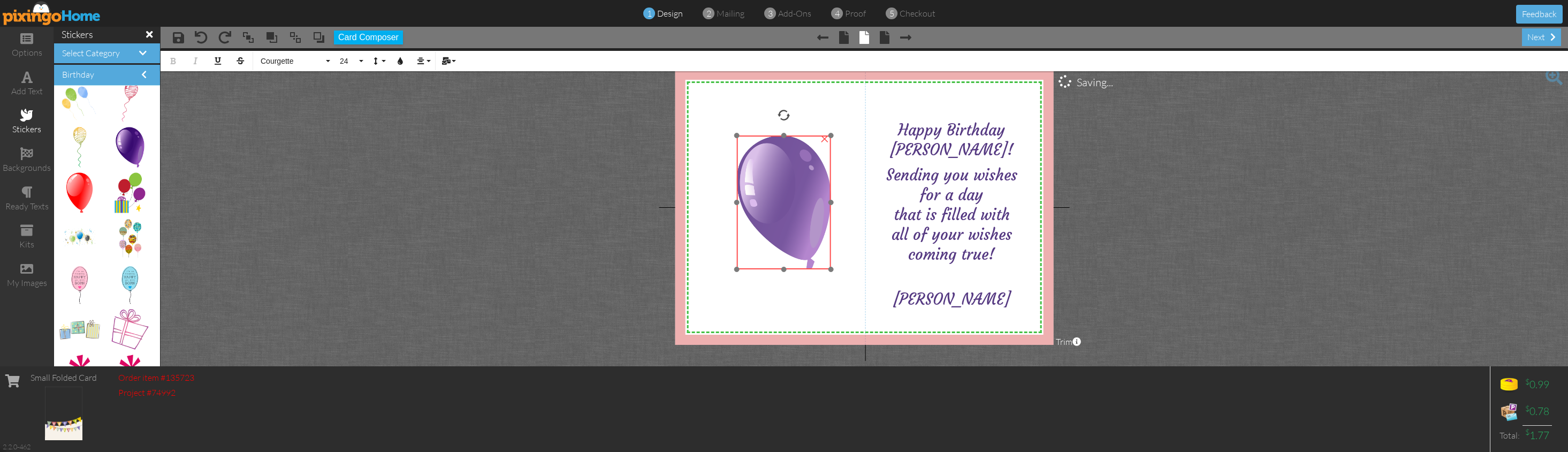
drag, startPoint x: 796, startPoint y: 236, endPoint x: 823, endPoint y: 192, distance: 51.6
click at [780, 193] on img at bounding box center [784, 202] width 95 height 134
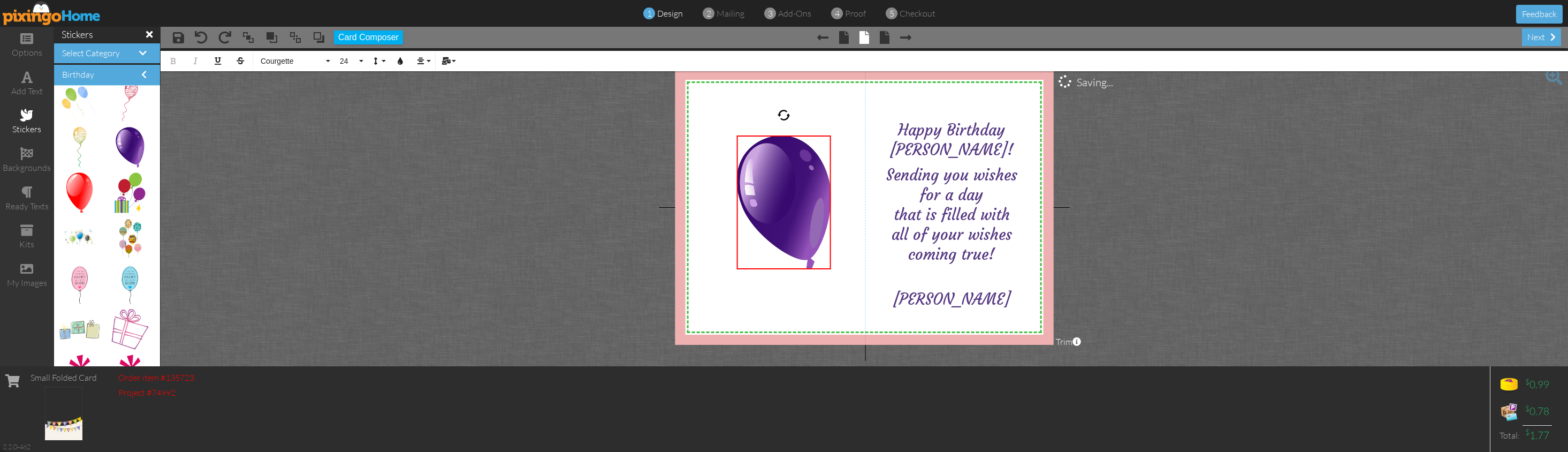
click at [1171, 183] on project-studio-wrapper "X X X X X X X X X X X X X X X X X X X X X X X X X X X X X X X X X X X X X X X X…" at bounding box center [864, 207] width 1407 height 318
click at [883, 38] on span at bounding box center [884, 37] width 10 height 13
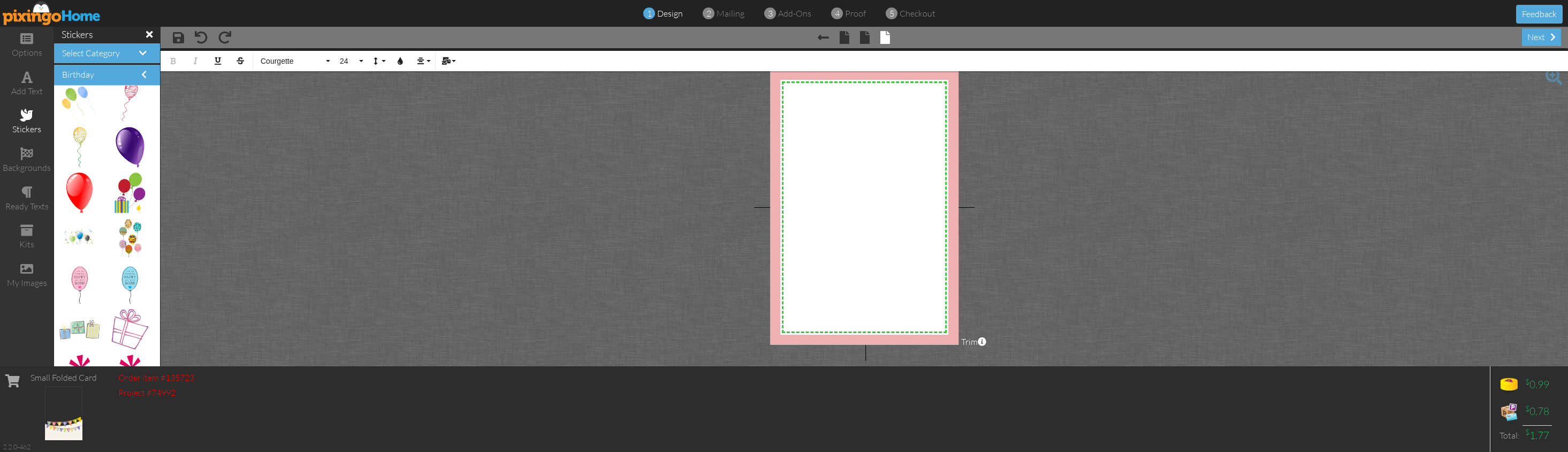
select select "?"
drag, startPoint x: 1416, startPoint y: 145, endPoint x: 1448, endPoint y: 118, distance: 41.9
click at [1232, 144] on project-studio-wrapper "X X X X X X X X X X X X X X X X X X X X X X X X X X X X X X X X X X X X X X X X…" at bounding box center [864, 207] width 1407 height 318
click at [1232, 34] on div "next" at bounding box center [1541, 37] width 39 height 18
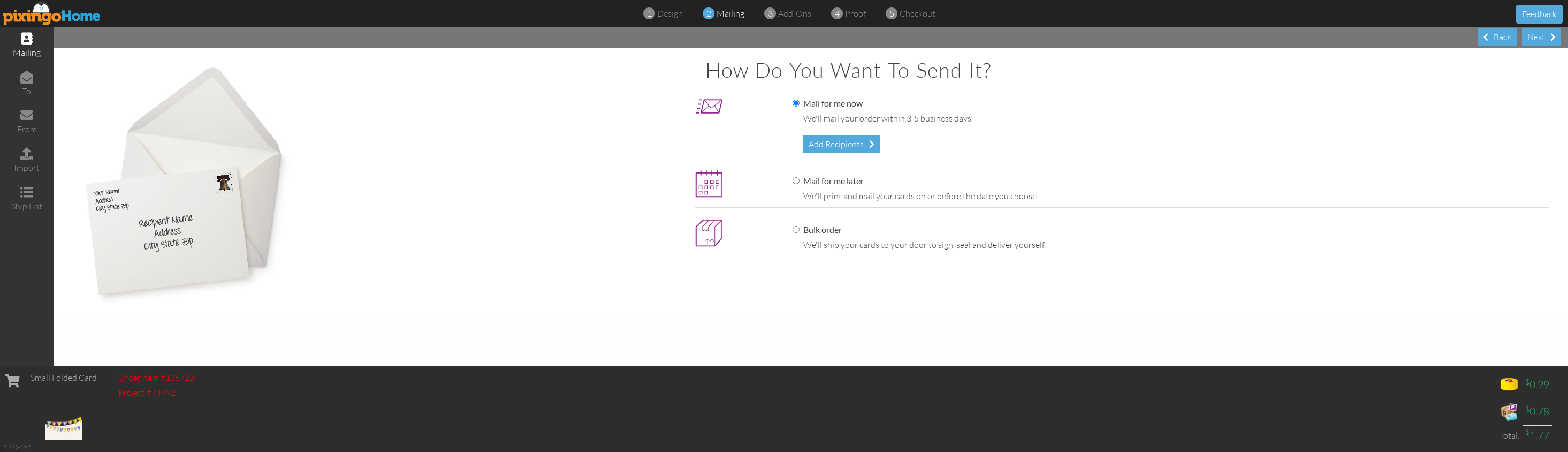
drag, startPoint x: 803, startPoint y: 178, endPoint x: 811, endPoint y: 175, distance: 8.5
click at [803, 178] on label "Mail for me later" at bounding box center [828, 181] width 71 height 12
click at [799, 178] on input "Mail for me later" at bounding box center [796, 180] width 7 height 7
radio input "true"
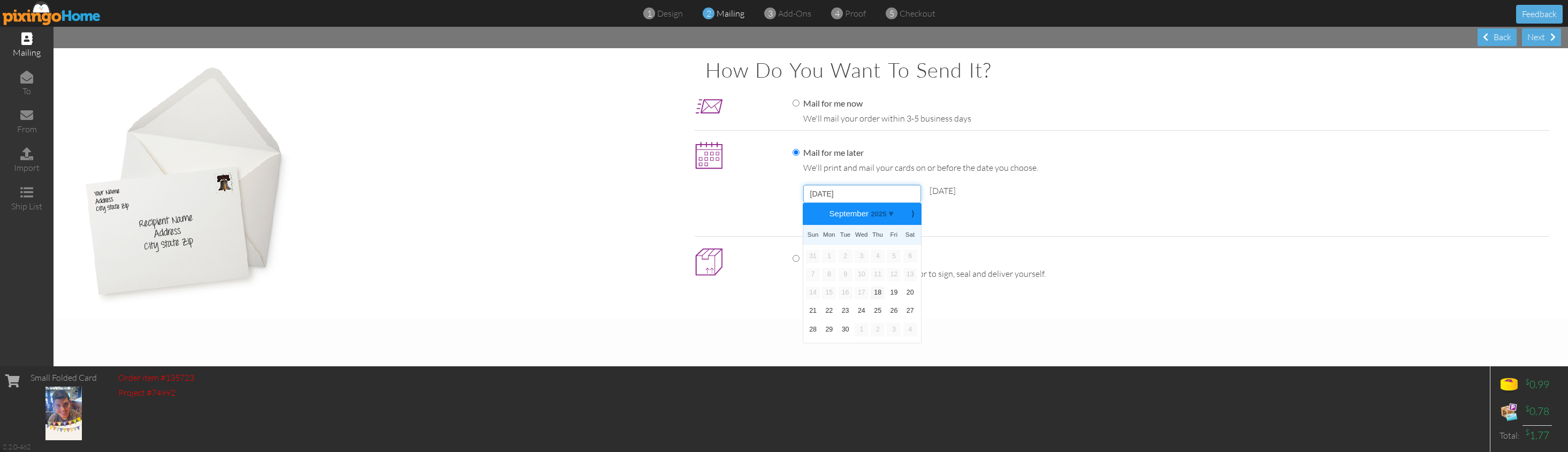
click at [860, 193] on input "[DATE]" at bounding box center [862, 194] width 117 height 18
click at [914, 211] on b "⟩" at bounding box center [912, 214] width 7 height 8
click at [892, 270] on link "10" at bounding box center [894, 274] width 14 height 13
type input "[DATE]"
click at [844, 221] on div "Add Recipients" at bounding box center [842, 222] width 77 height 18
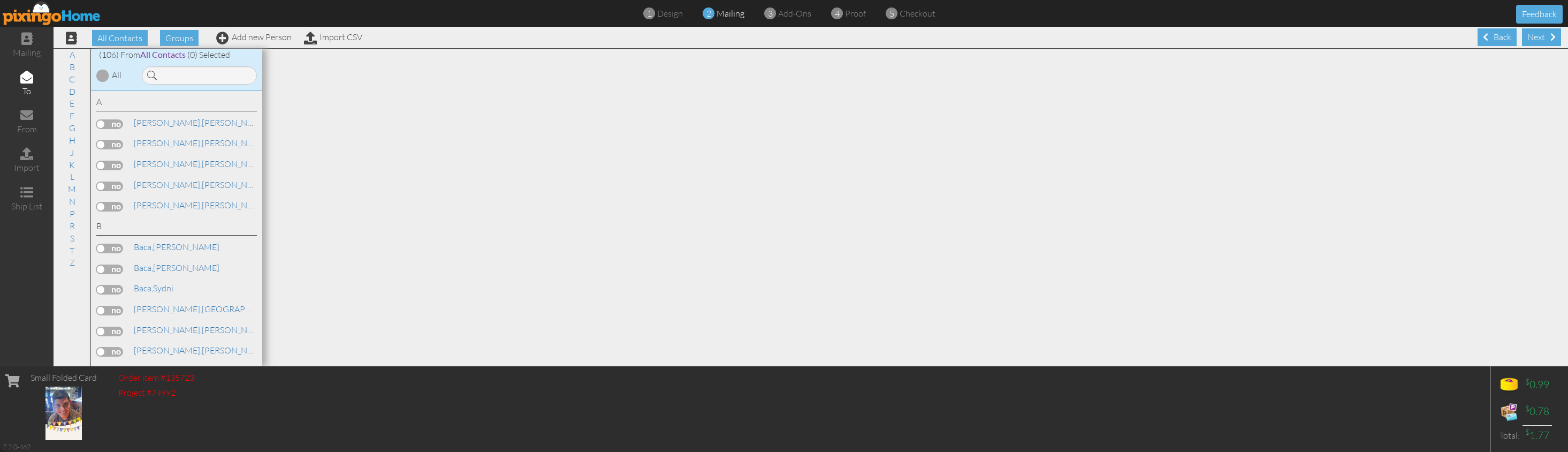
drag, startPoint x: 71, startPoint y: 180, endPoint x: 127, endPoint y: 193, distance: 57.5
click at [71, 183] on link "M" at bounding box center [72, 189] width 19 height 13
click at [116, 277] on label at bounding box center [110, 281] width 27 height 10
click at [0, 0] on input "checkbox" at bounding box center [0, 0] width 0 height 0
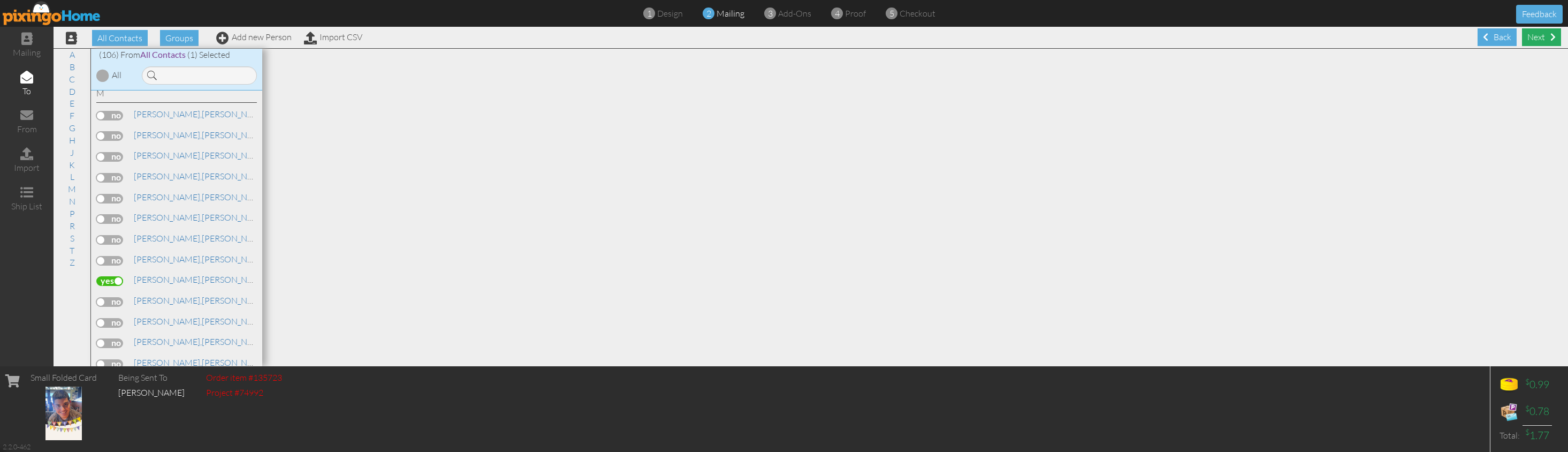
click at [1232, 34] on div "Next" at bounding box center [1541, 37] width 39 height 18
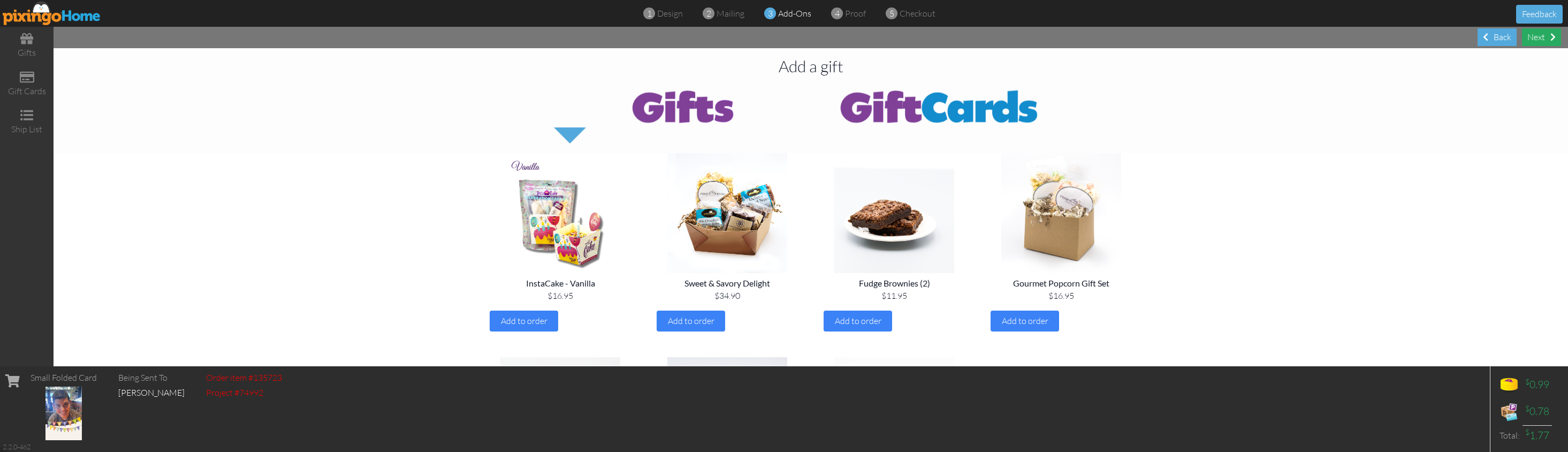
click at [1232, 42] on div "Next" at bounding box center [1541, 37] width 39 height 18
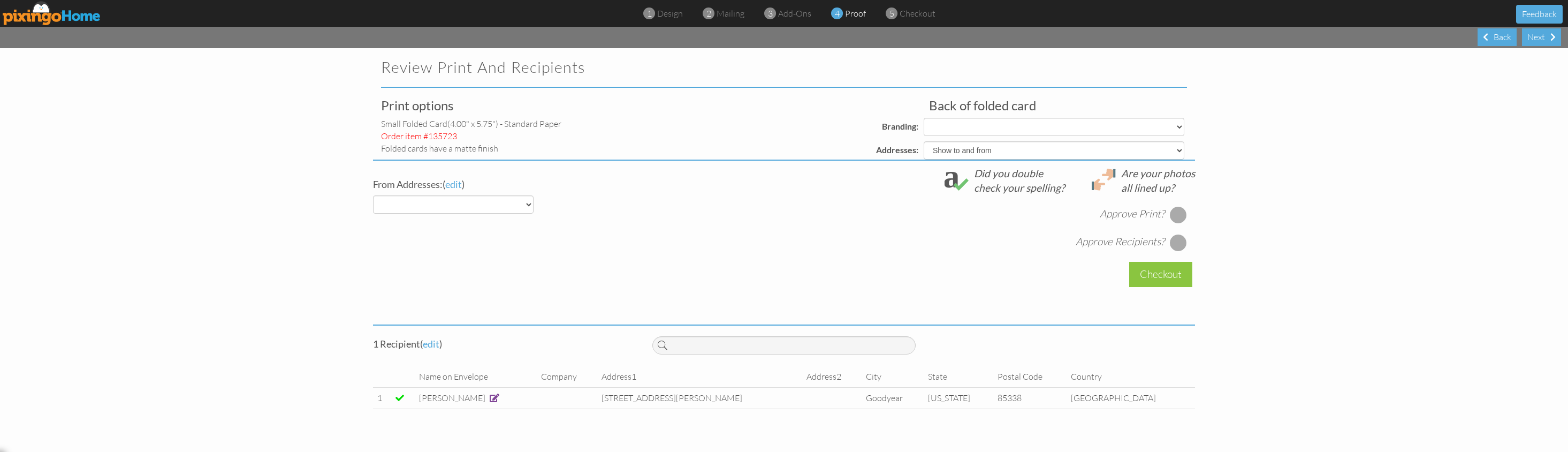
select select "object:20431"
select select "object:20433"
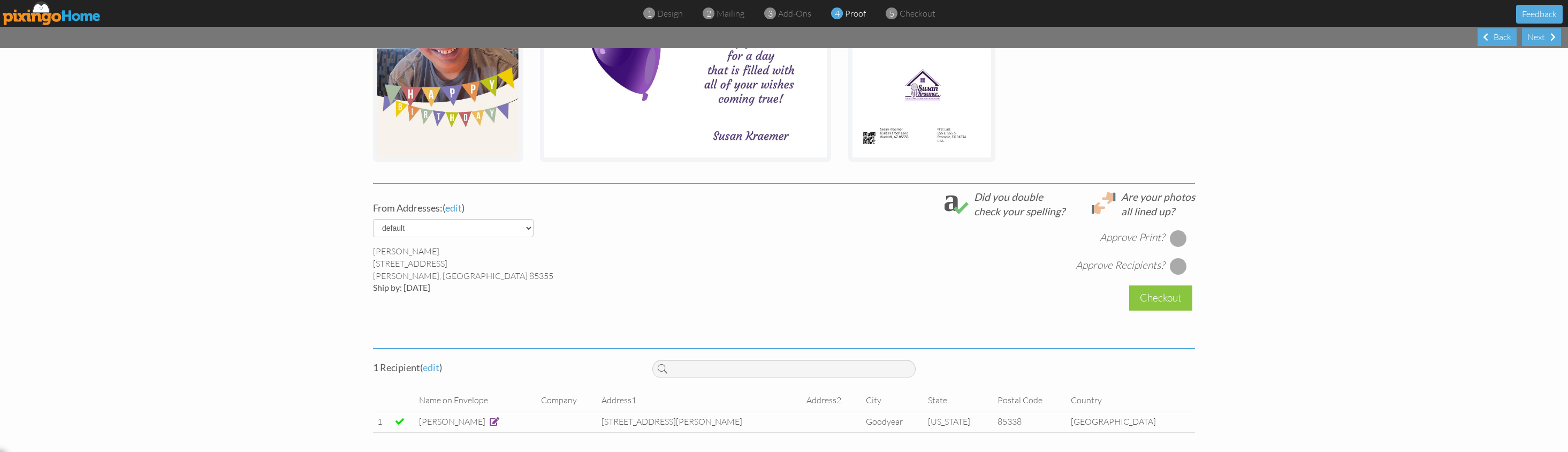
click at [1174, 238] on div at bounding box center [1178, 238] width 17 height 17
drag, startPoint x: 1177, startPoint y: 264, endPoint x: 1172, endPoint y: 274, distance: 11.2
click at [1177, 264] on div at bounding box center [1178, 266] width 17 height 17
click at [1153, 299] on div "Checkout" at bounding box center [1161, 298] width 63 height 25
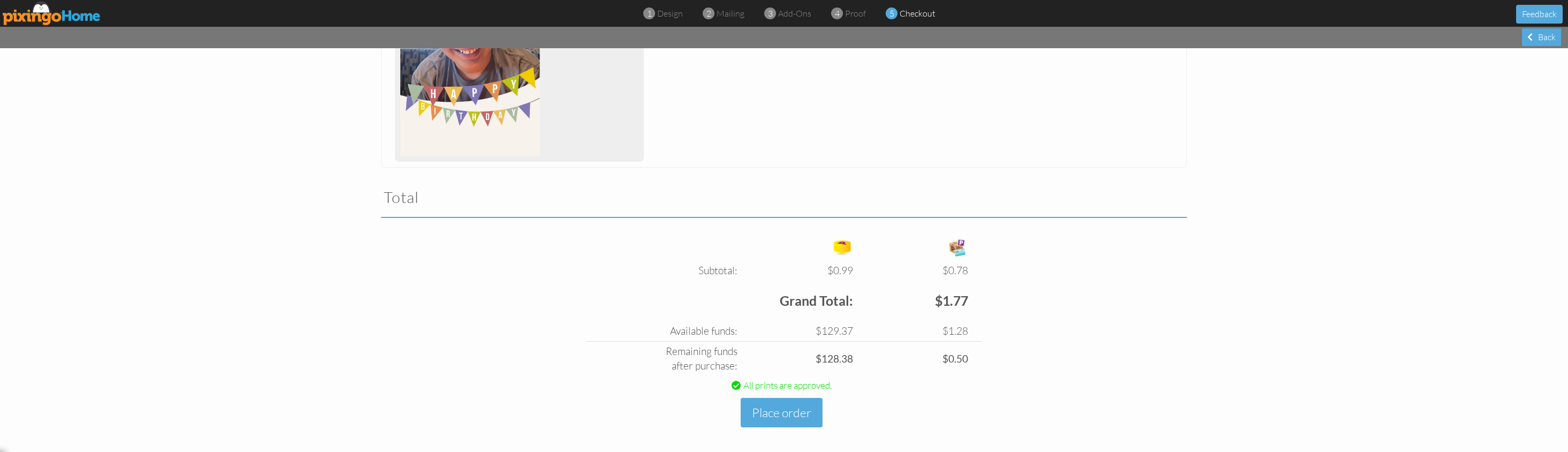
scroll to position [233, 0]
click at [777, 410] on button "Place order" at bounding box center [782, 413] width 82 height 29
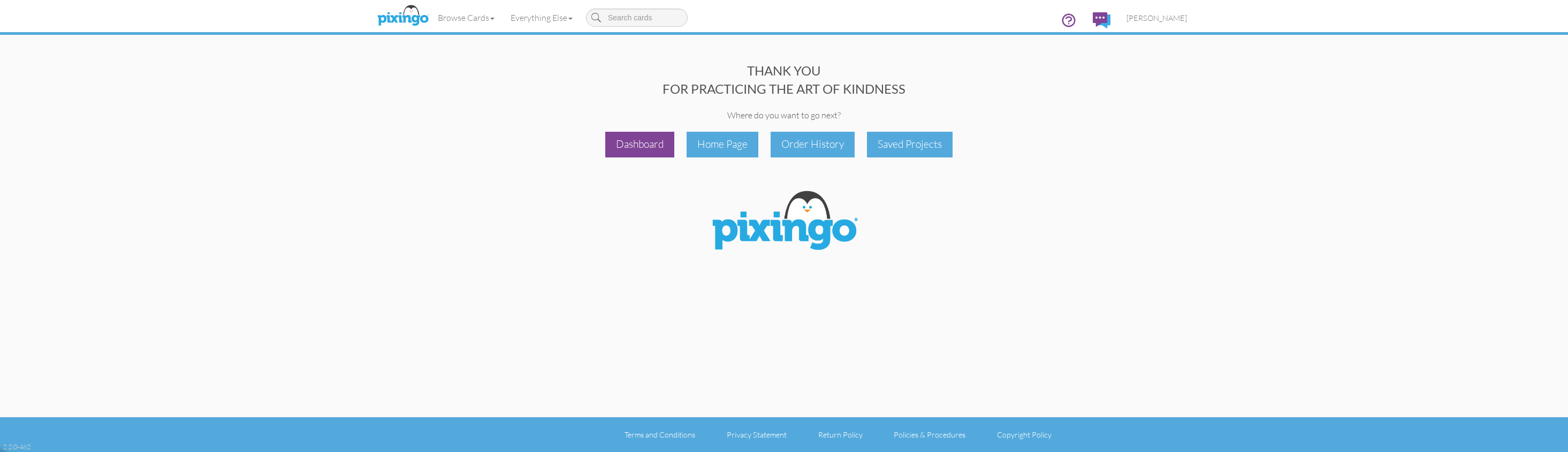
click at [655, 147] on div "Dashboard" at bounding box center [639, 144] width 69 height 25
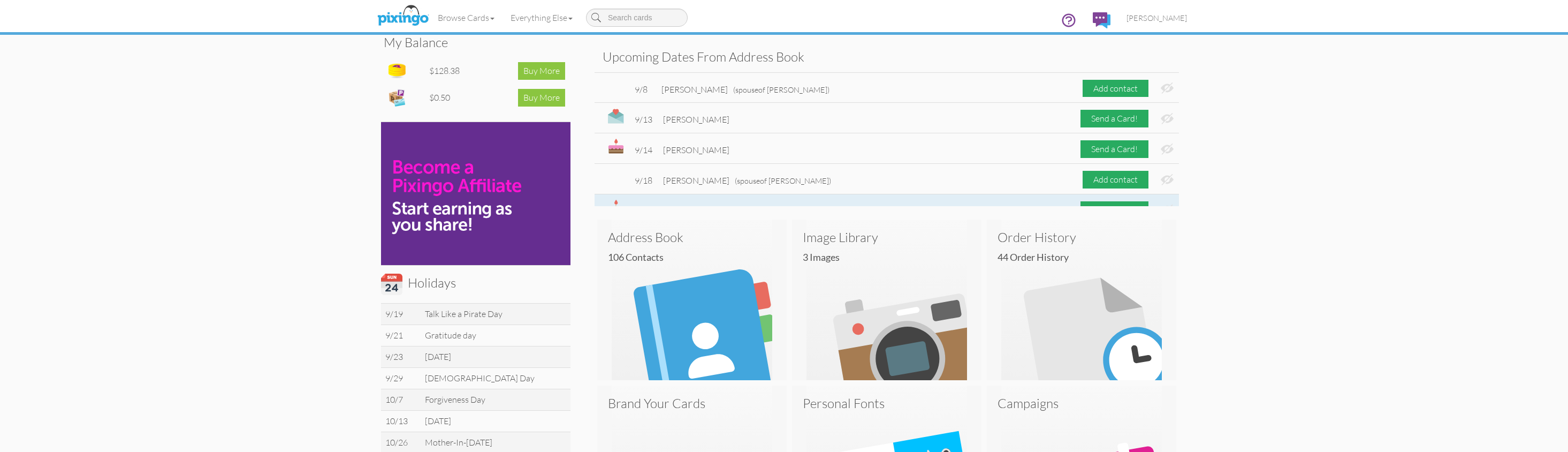
scroll to position [152, 0]
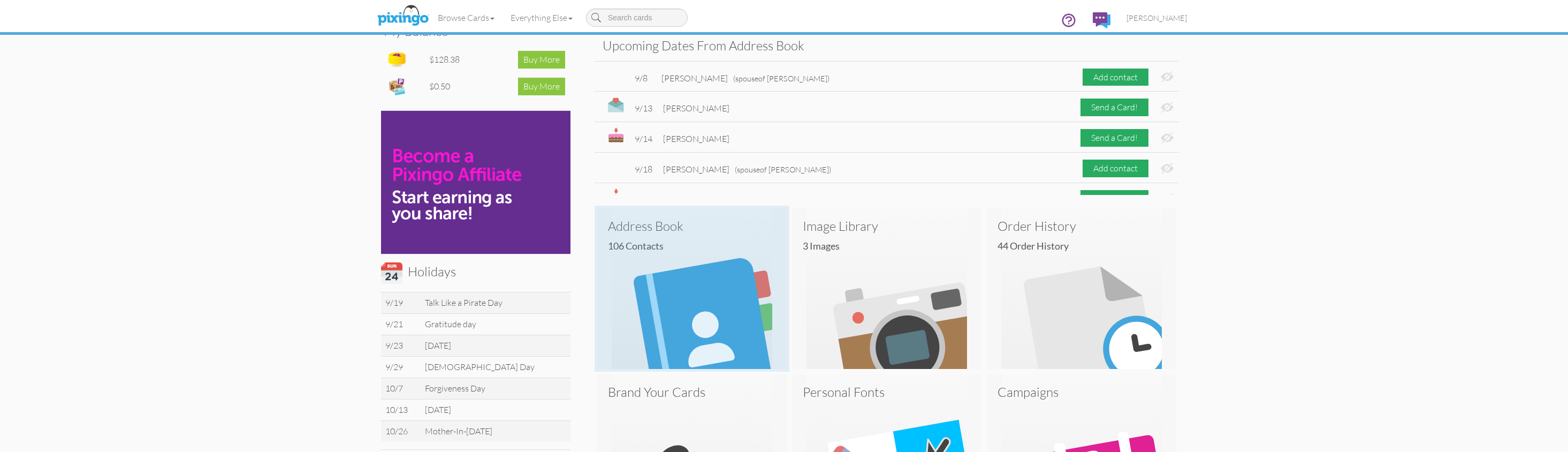
click at [659, 227] on h3 "Address Book" at bounding box center [692, 226] width 168 height 14
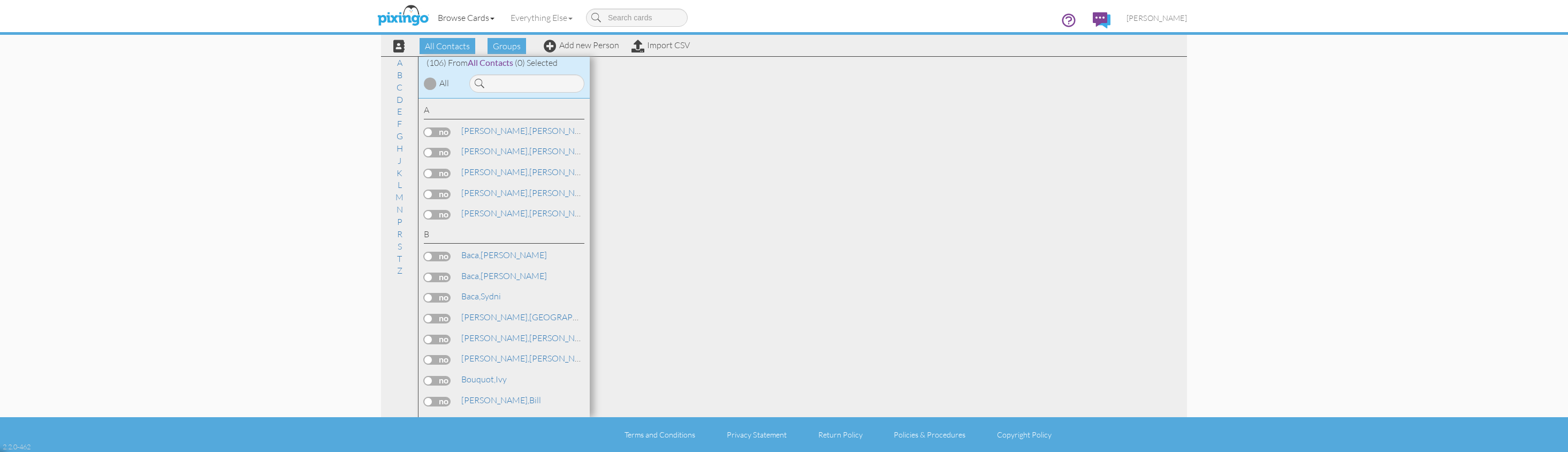
click at [460, 15] on link "Browse Cards" at bounding box center [466, 18] width 73 height 27
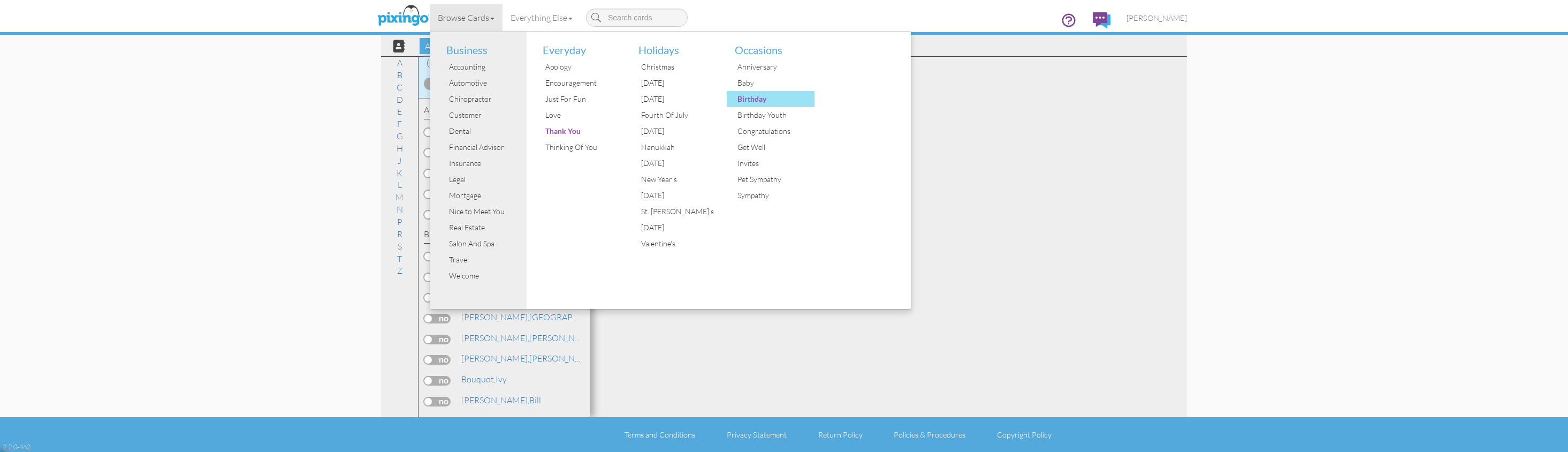
click at [755, 101] on div "Birthday" at bounding box center [775, 99] width 80 height 16
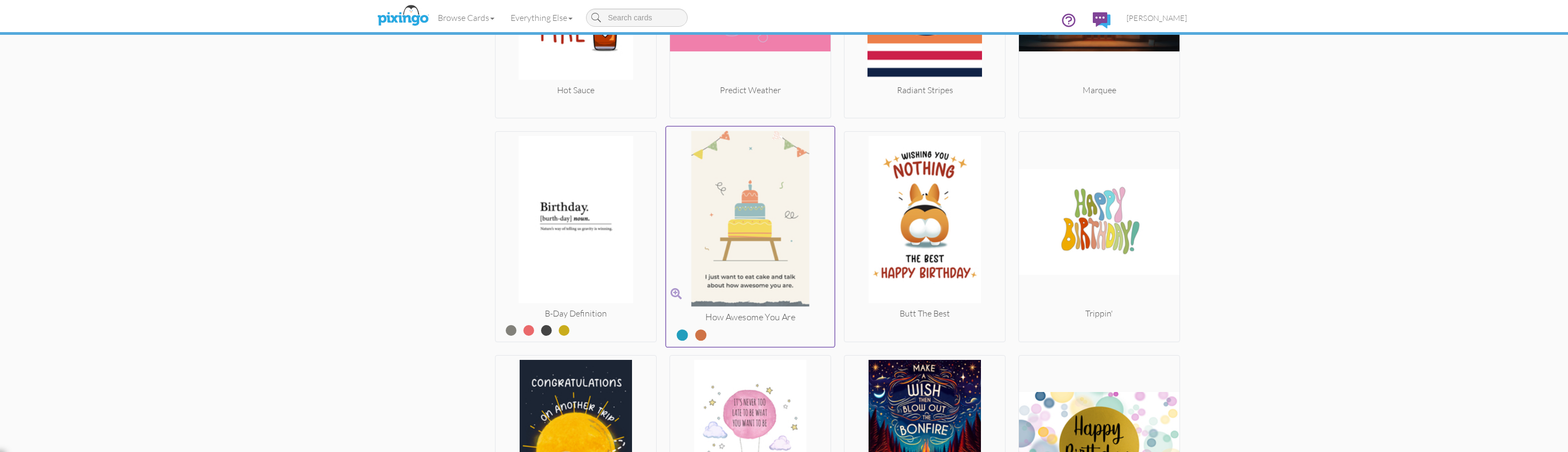
scroll to position [1001, 0]
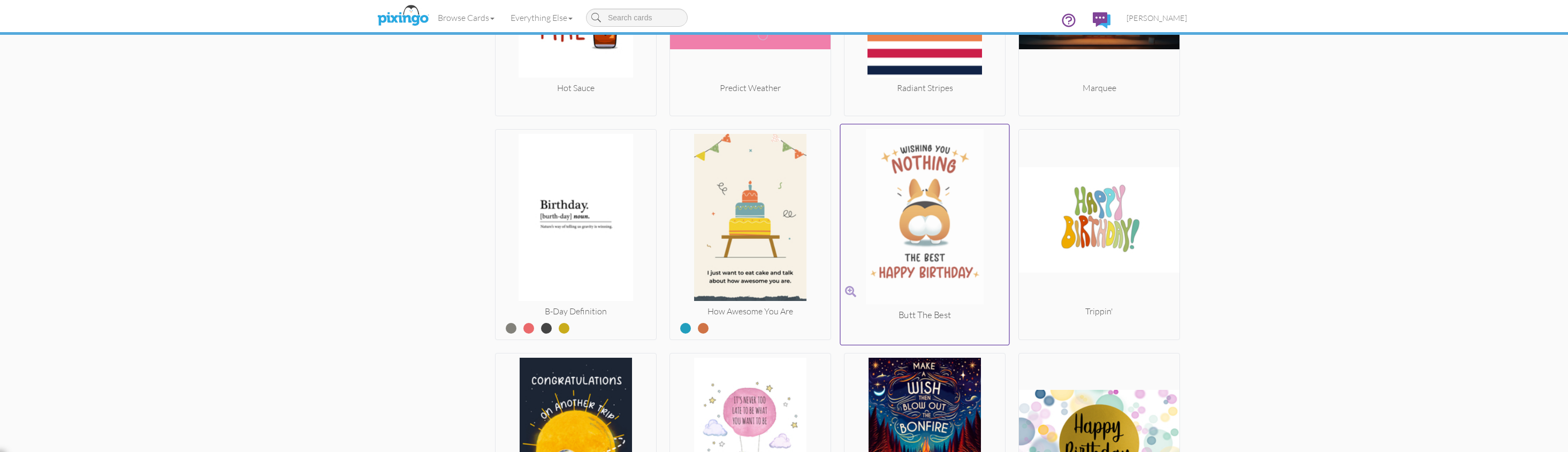
click at [931, 206] on img at bounding box center [925, 219] width 169 height 180
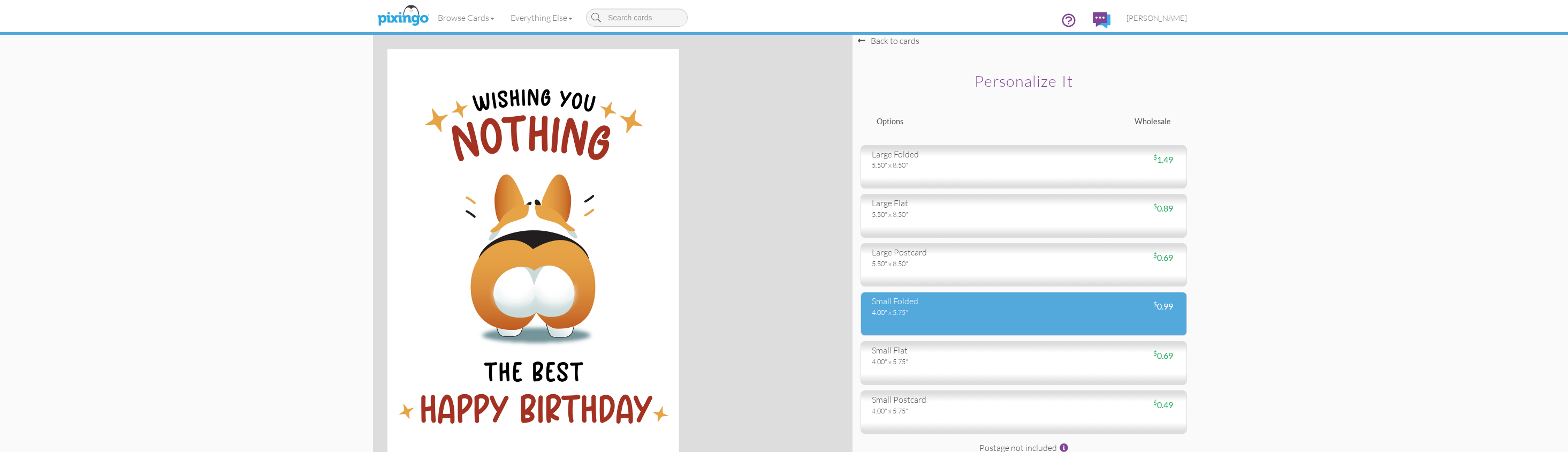
click at [909, 294] on div "small folded 4.00" x 5.75" $ 0.99" at bounding box center [1024, 314] width 326 height 44
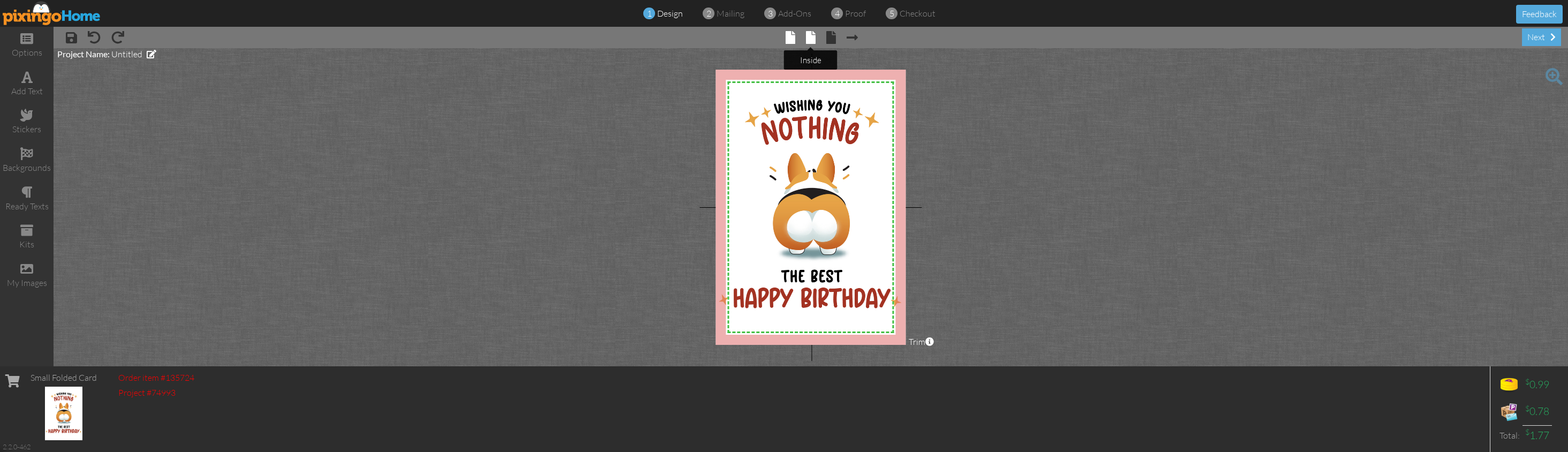
click at [811, 38] on span at bounding box center [811, 37] width 10 height 13
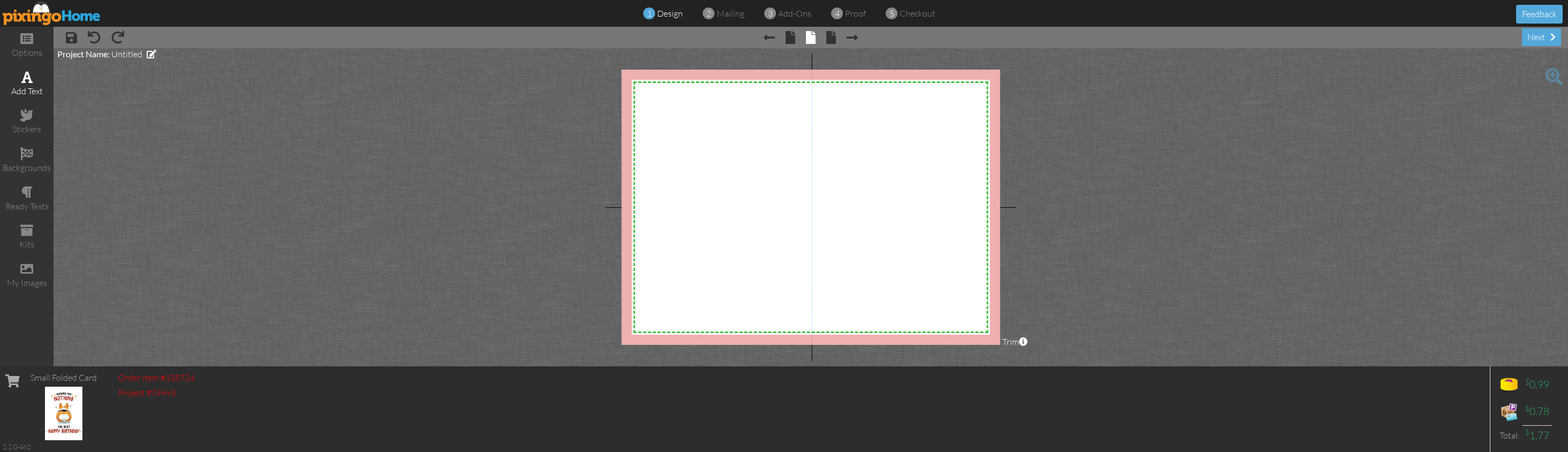
click at [30, 87] on div "add text" at bounding box center [27, 91] width 54 height 12
drag, startPoint x: 937, startPoint y: 108, endPoint x: 979, endPoint y: 115, distance: 42.6
click at [978, 115] on div "Enter your text ×" at bounding box center [900, 107] width 156 height 20
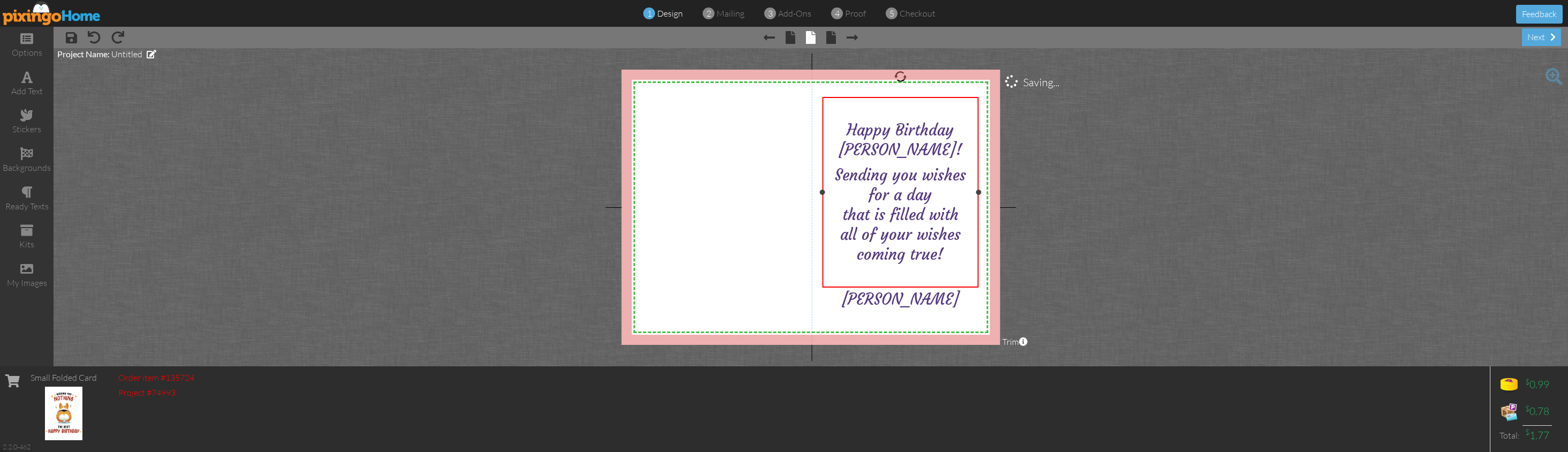
scroll to position [1430, 0]
drag, startPoint x: 944, startPoint y: 132, endPoint x: 973, endPoint y: 146, distance: 32.2
click at [961, 133] on span "Happy Birthday [PERSON_NAME]!" at bounding box center [900, 140] width 124 height 39
click at [1161, 209] on project-studio-wrapper "X X X X X X X X X X X X X X X X X X X X X X X X X X X X X X X X X X X X X X X X…" at bounding box center [811, 207] width 1514 height 318
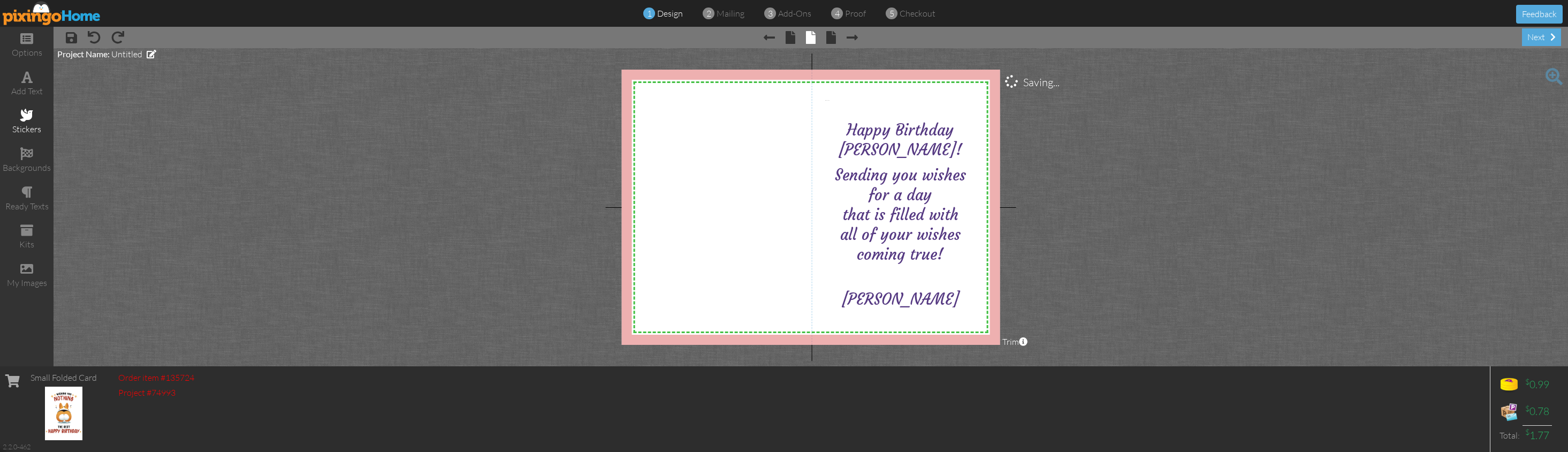
click at [33, 125] on div "stickers" at bounding box center [27, 129] width 54 height 12
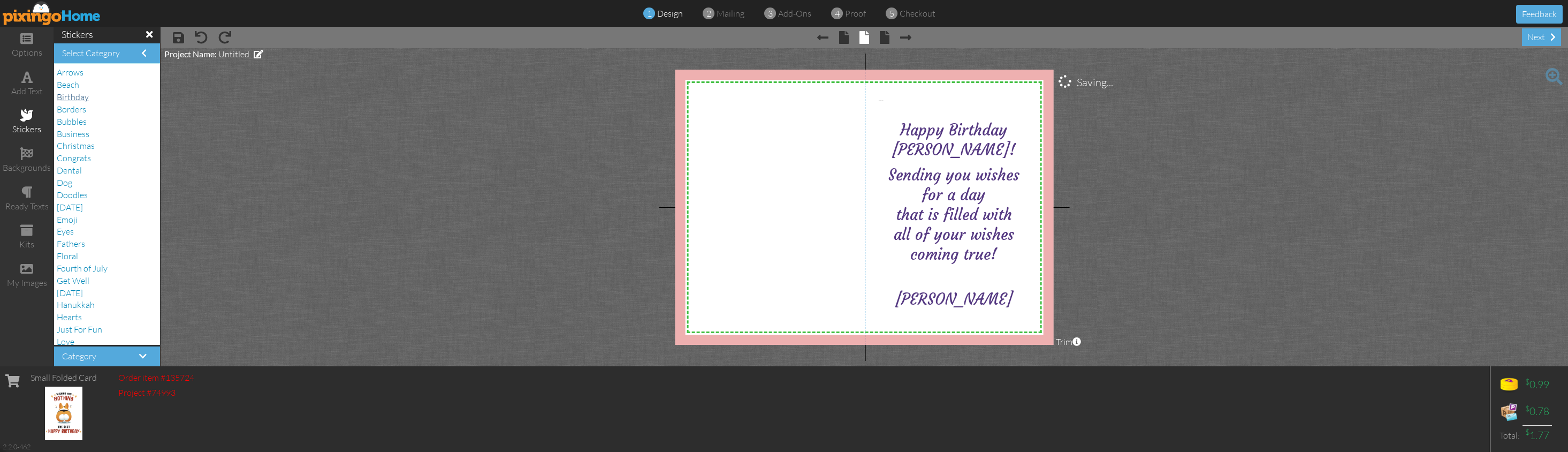
click at [83, 98] on span "Birthday" at bounding box center [72, 97] width 32 height 11
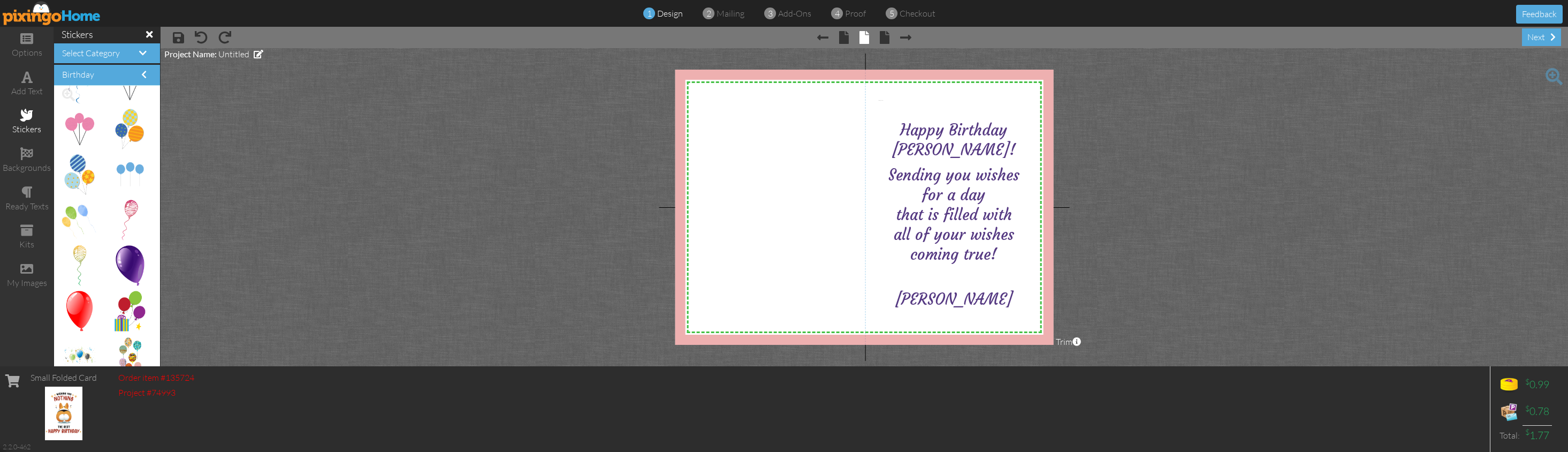
scroll to position [124, 0]
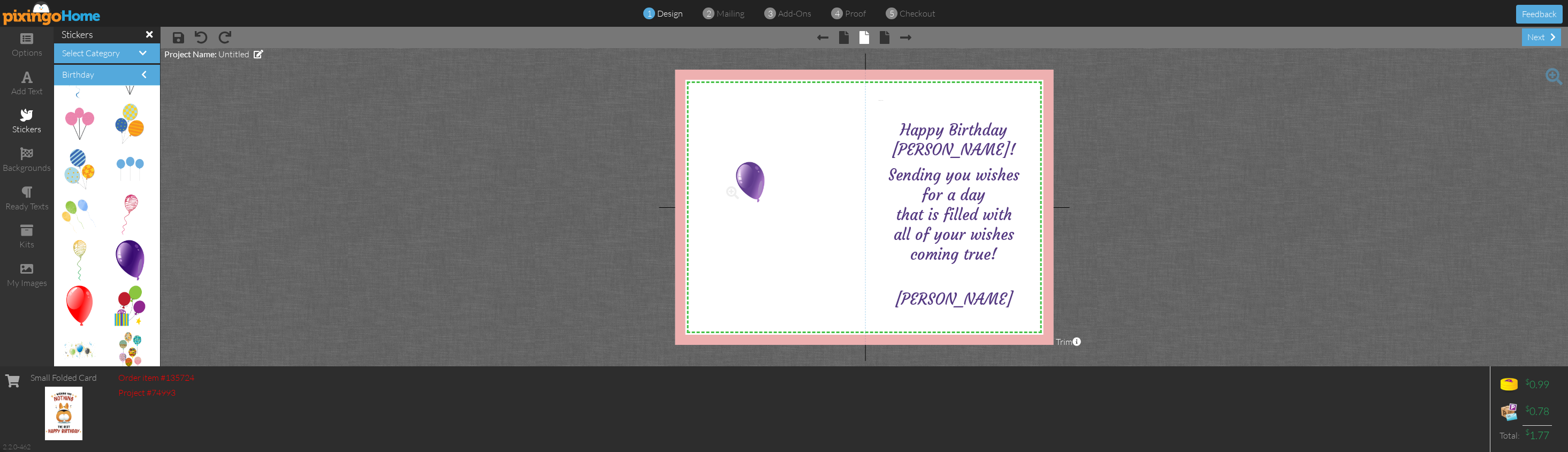
drag, startPoint x: 127, startPoint y: 252, endPoint x: 738, endPoint y: 172, distance: 616.2
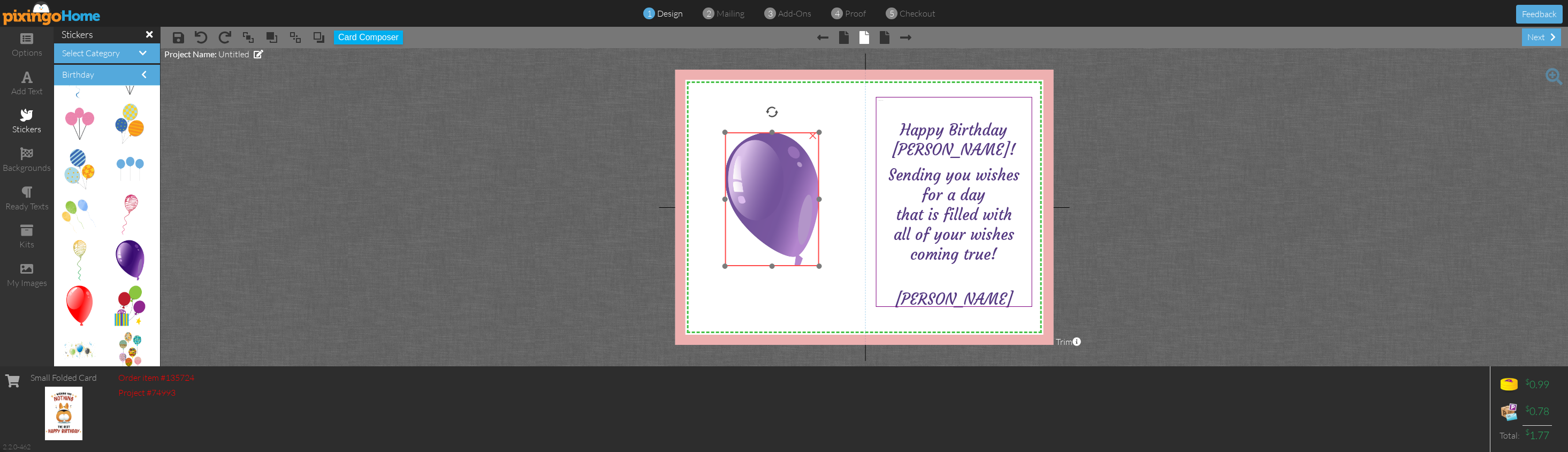
drag, startPoint x: 768, startPoint y: 224, endPoint x: 926, endPoint y: 191, distance: 161.4
click at [772, 196] on img at bounding box center [772, 199] width 95 height 134
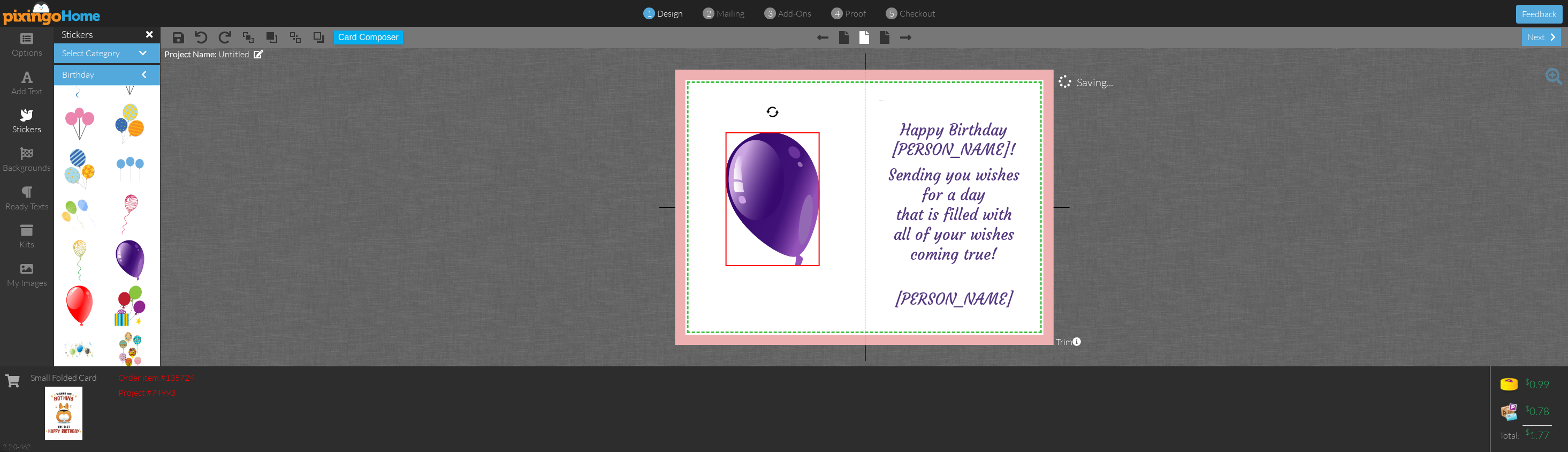
click at [1197, 184] on project-studio-wrapper "X X X X X X X X X X X X X X X X X X X X X X X X X X X X X X X X X X X X X X X X…" at bounding box center [864, 207] width 1407 height 318
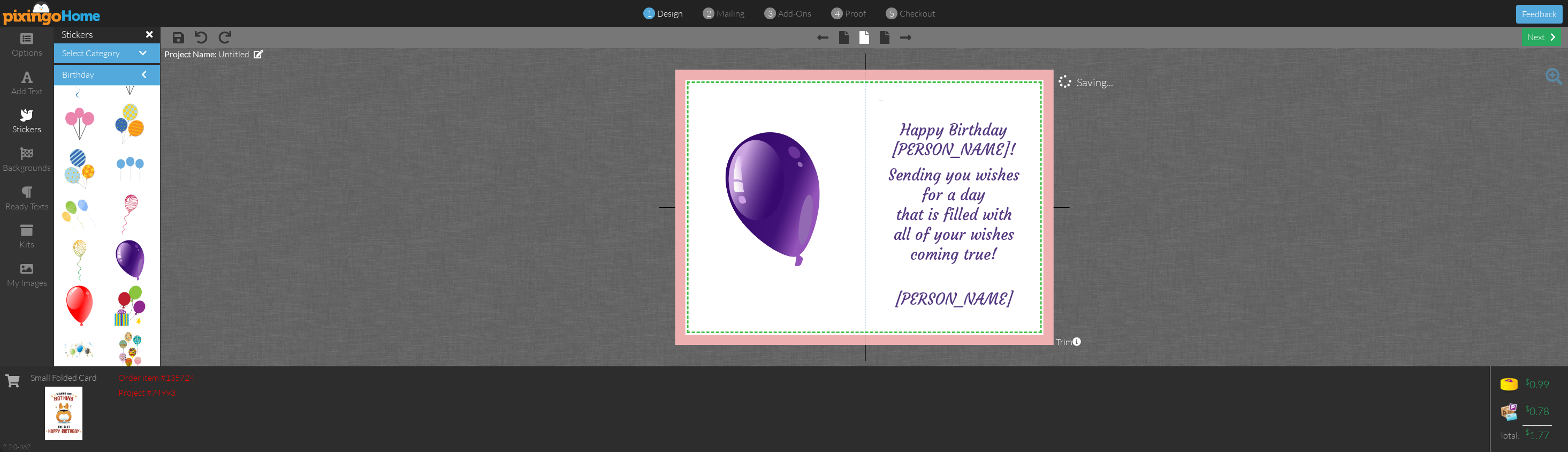
click at [1232, 38] on div "next" at bounding box center [1541, 37] width 39 height 18
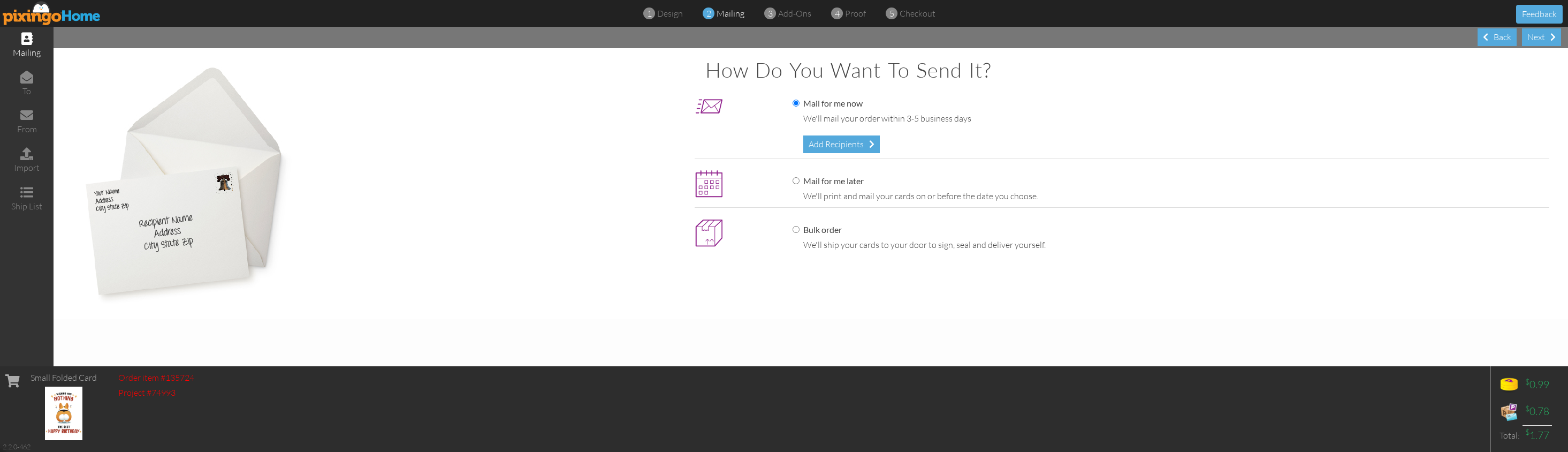
click at [811, 182] on label "Mail for me later" at bounding box center [828, 181] width 71 height 12
click at [799, 182] on input "Mail for me later" at bounding box center [796, 180] width 7 height 7
radio input "true"
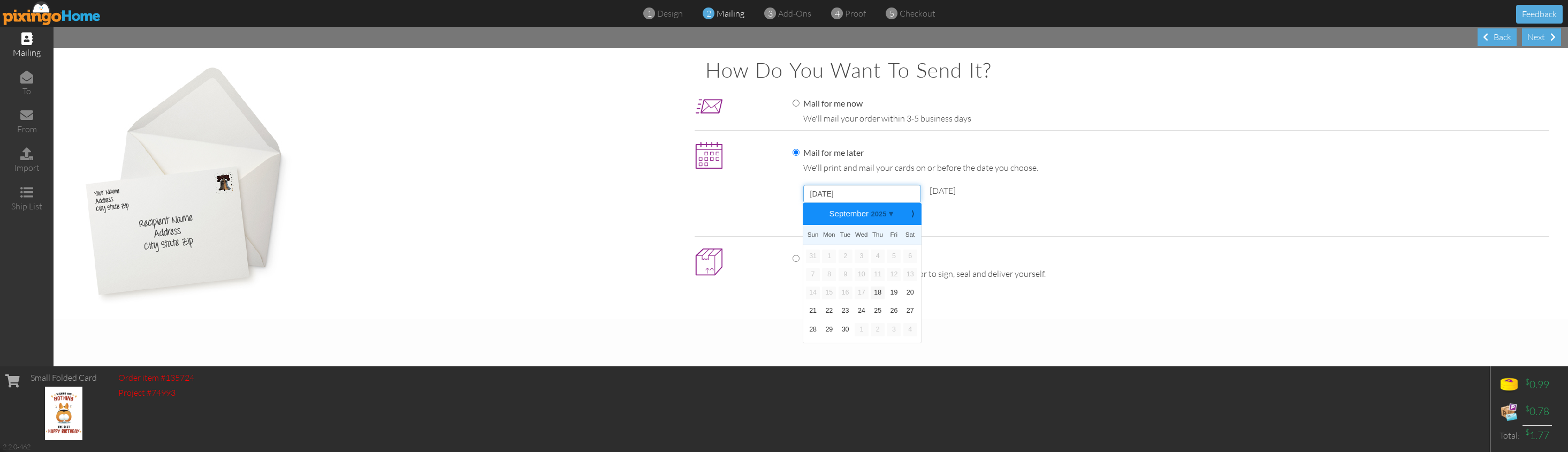
click at [845, 192] on input "[DATE]" at bounding box center [862, 194] width 117 height 18
click at [913, 214] on b "⟩" at bounding box center [912, 214] width 7 height 8
click at [830, 308] on link "20" at bounding box center [828, 311] width 14 height 13
type input "[DATE]"
click at [853, 219] on div "Add Recipients" at bounding box center [842, 222] width 77 height 18
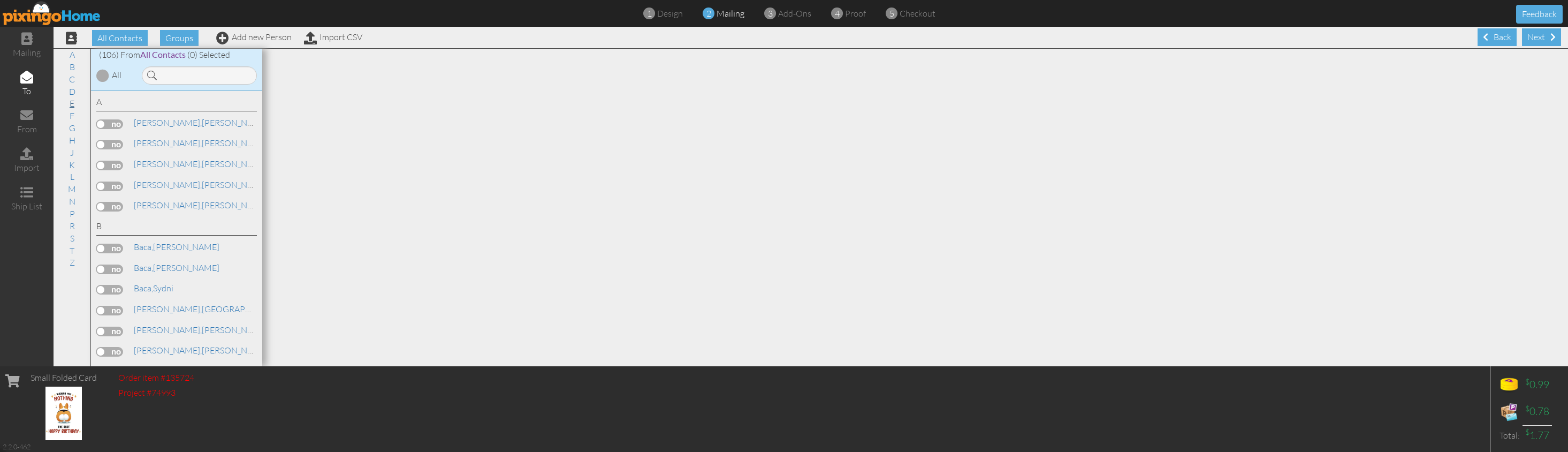
click at [70, 102] on link "E" at bounding box center [72, 103] width 15 height 13
click at [113, 179] on label at bounding box center [110, 184] width 27 height 10
click at [0, 0] on input "checkbox" at bounding box center [0, 0] width 0 height 0
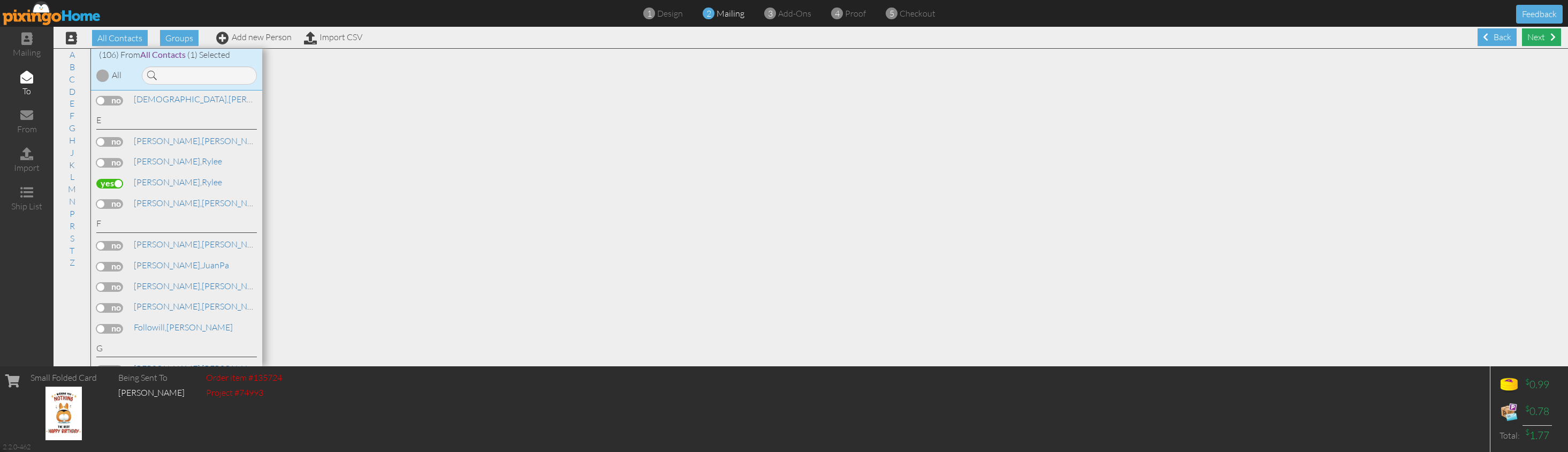
click at [1232, 35] on div "Next" at bounding box center [1541, 37] width 39 height 18
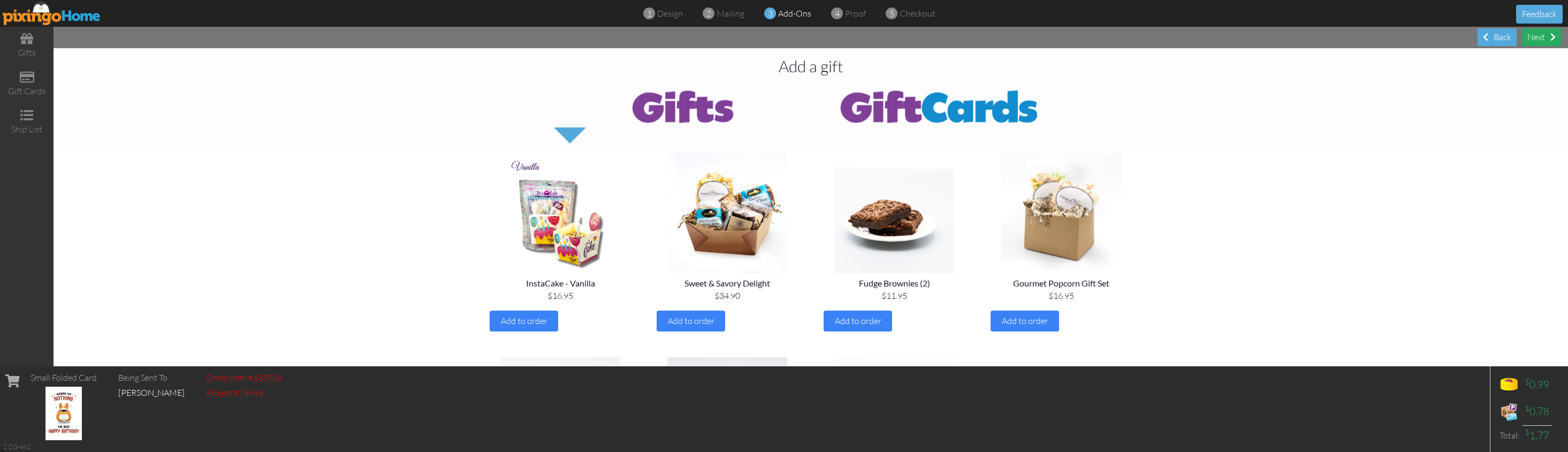
click at [1232, 32] on div "Next" at bounding box center [1541, 37] width 39 height 18
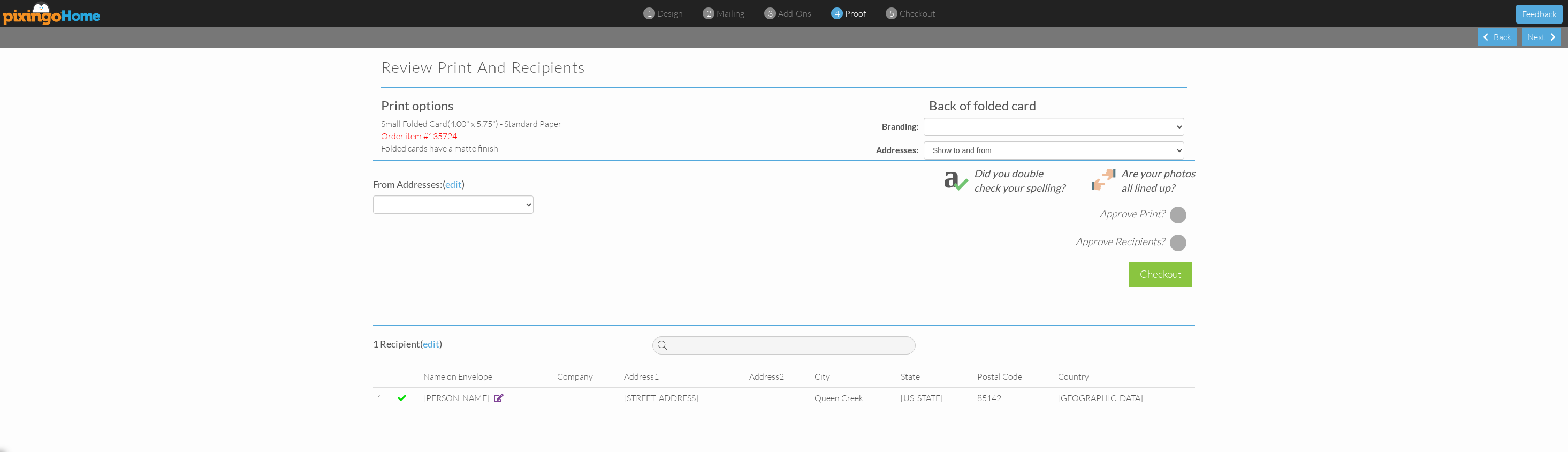
select select "object:22704"
select select "object:22706"
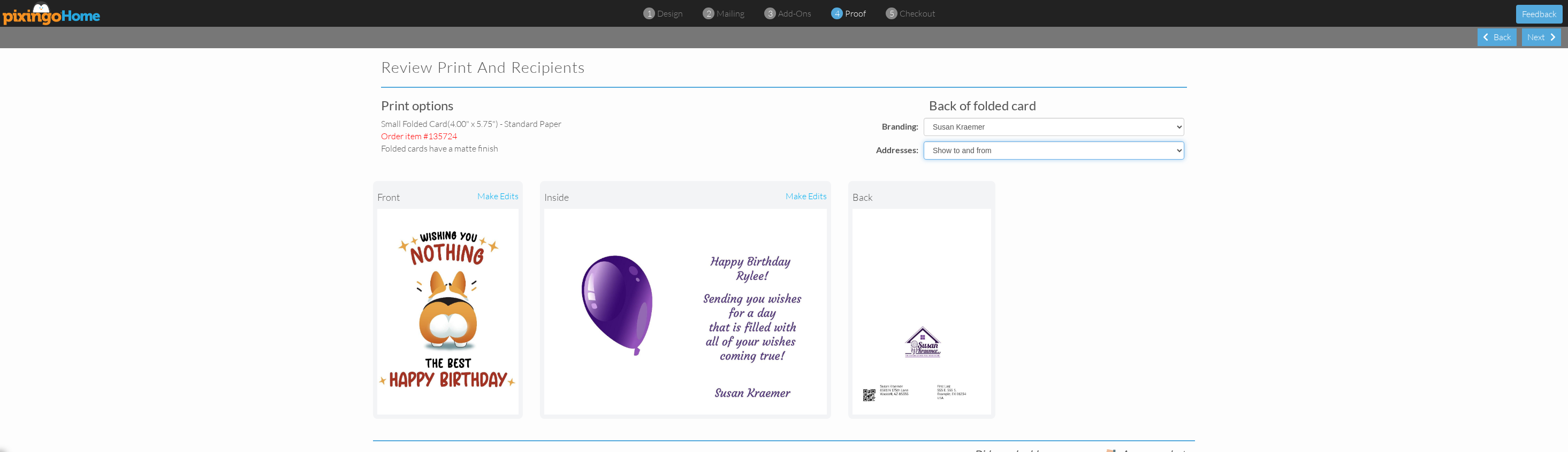
select select "object:22702"
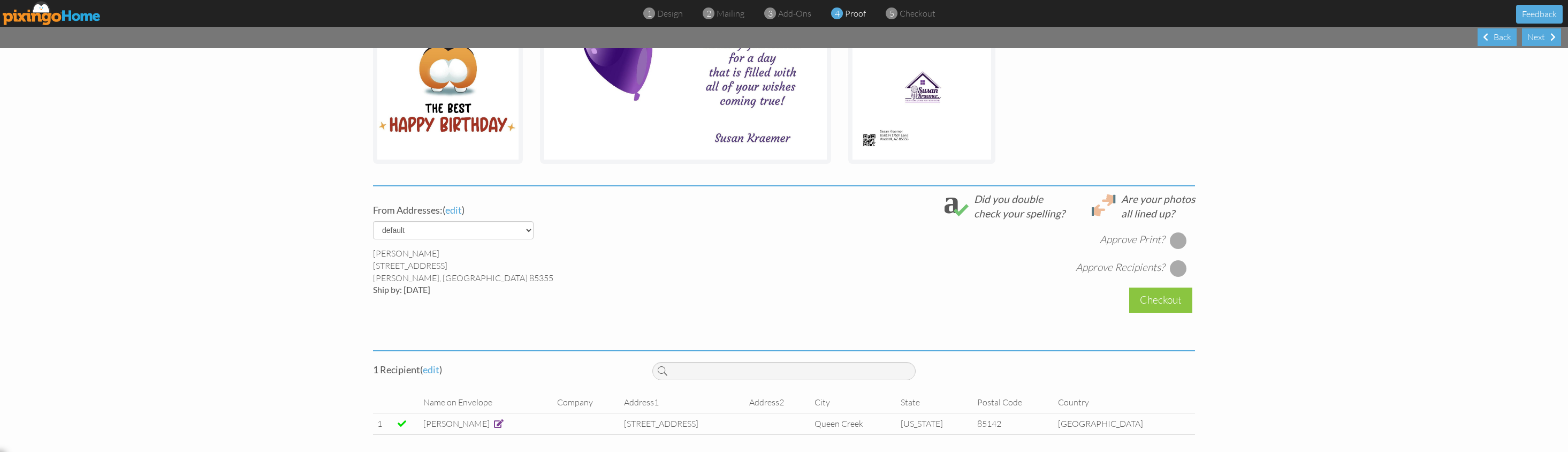
drag, startPoint x: 1171, startPoint y: 238, endPoint x: 1173, endPoint y: 244, distance: 6.3
click at [1171, 238] on div at bounding box center [1178, 241] width 17 height 17
click at [1176, 267] on div at bounding box center [1178, 268] width 17 height 17
click at [1166, 303] on div "Checkout" at bounding box center [1161, 300] width 63 height 25
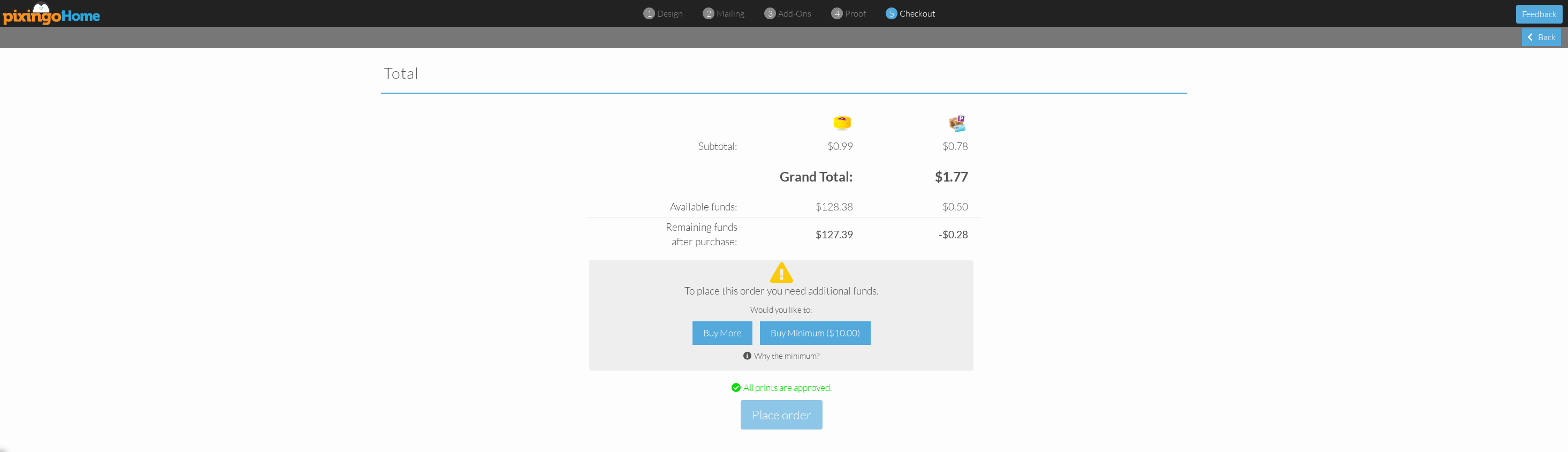
scroll to position [358, 0]
click at [793, 326] on div "Buy Minimum ($10.00)" at bounding box center [815, 334] width 111 height 24
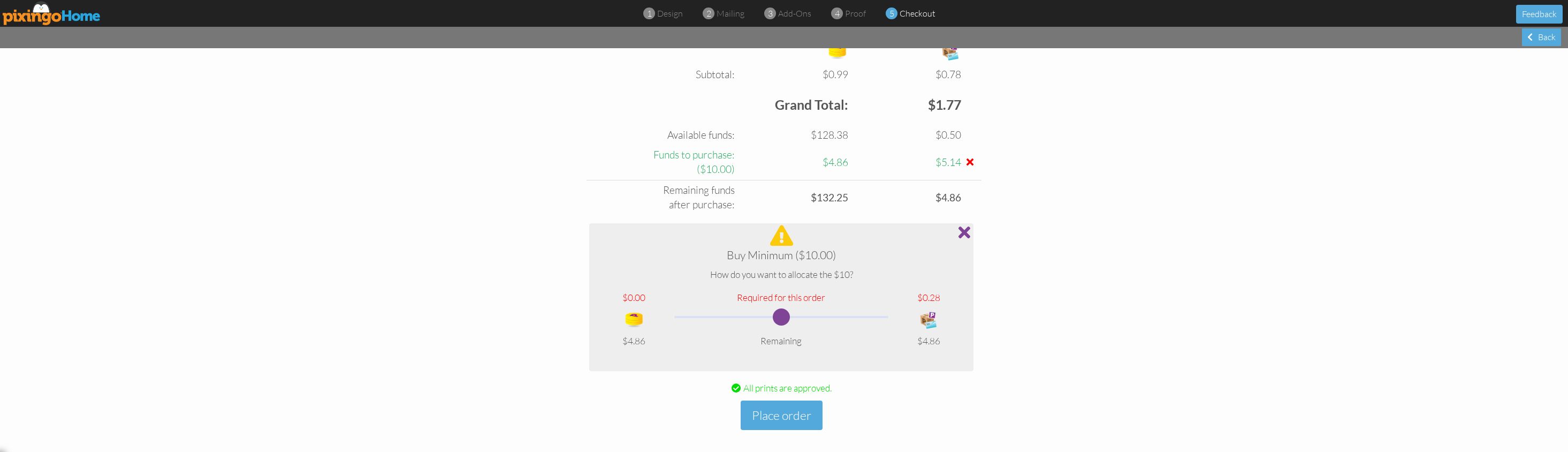
scroll to position [0, 0]
drag, startPoint x: 777, startPoint y: 314, endPoint x: 920, endPoint y: 322, distance: 143.2
click at [920, 322] on tr at bounding box center [781, 319] width 367 height 30
click at [777, 410] on button "Place order" at bounding box center [782, 415] width 82 height 29
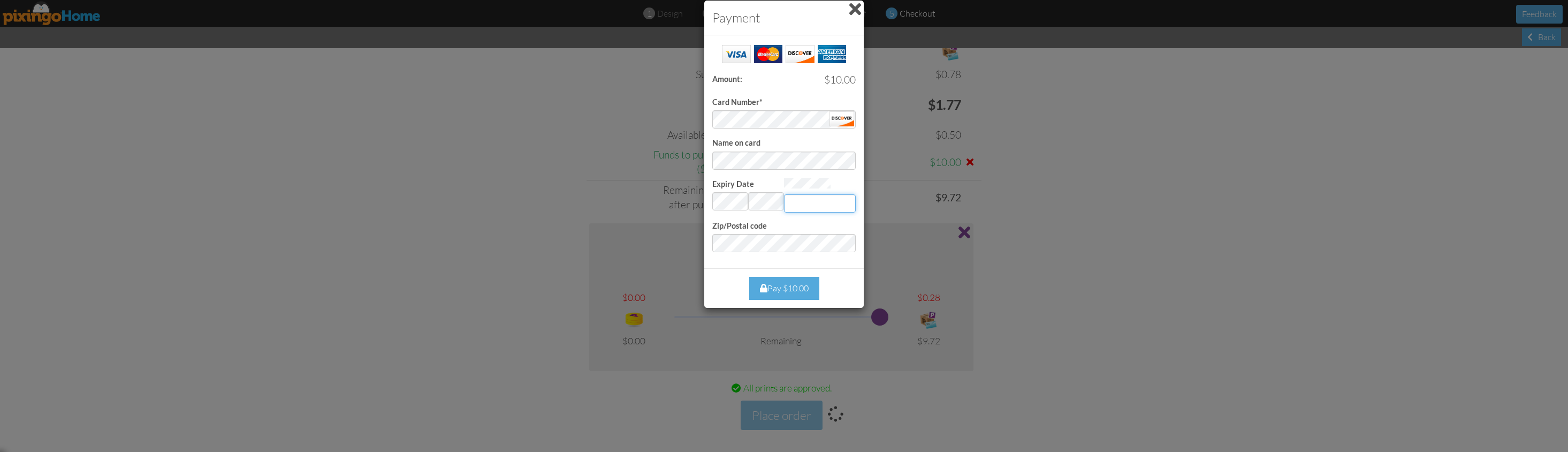
type input "608"
click at [790, 281] on div "Pay $10.00" at bounding box center [784, 289] width 70 height 23
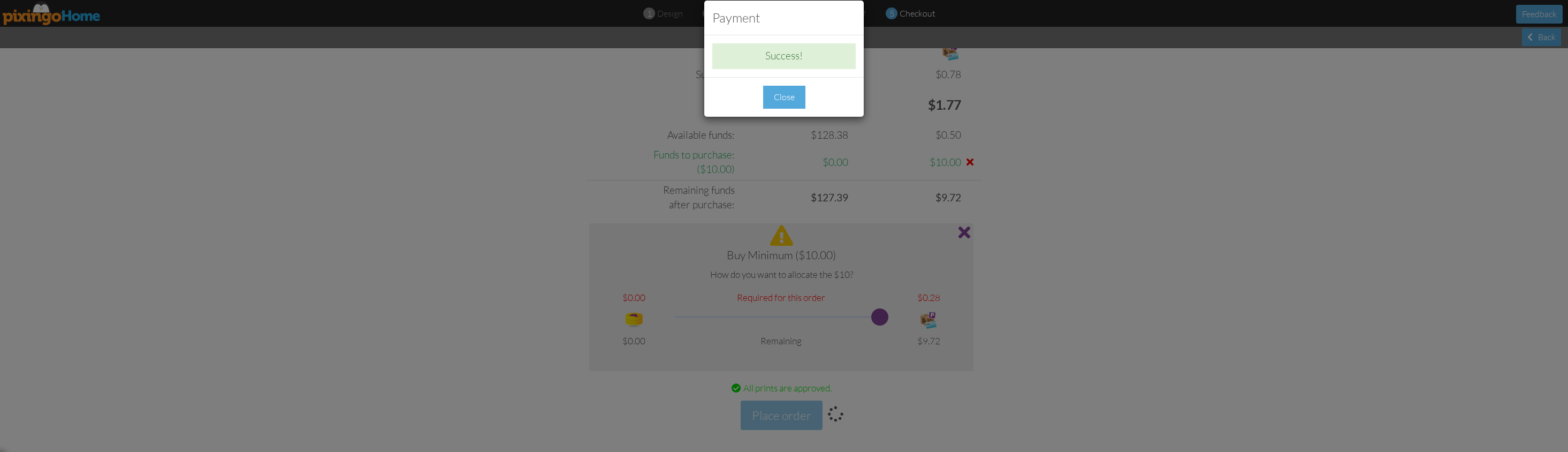
click at [774, 100] on div "Close" at bounding box center [784, 97] width 42 height 23
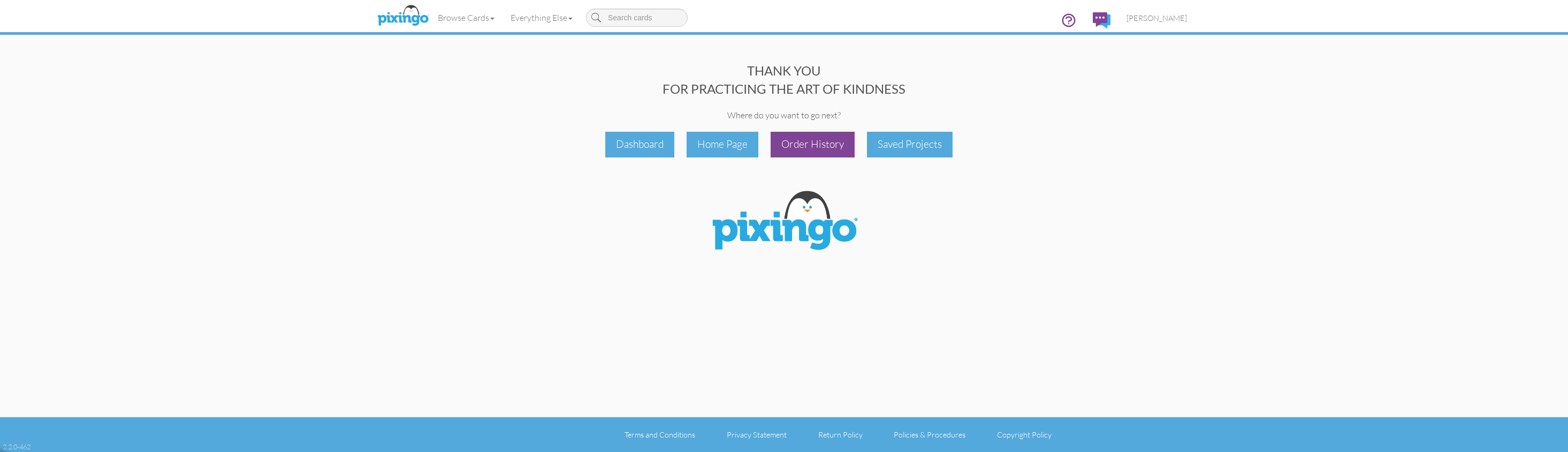
click at [822, 149] on div "Order History" at bounding box center [813, 144] width 84 height 25
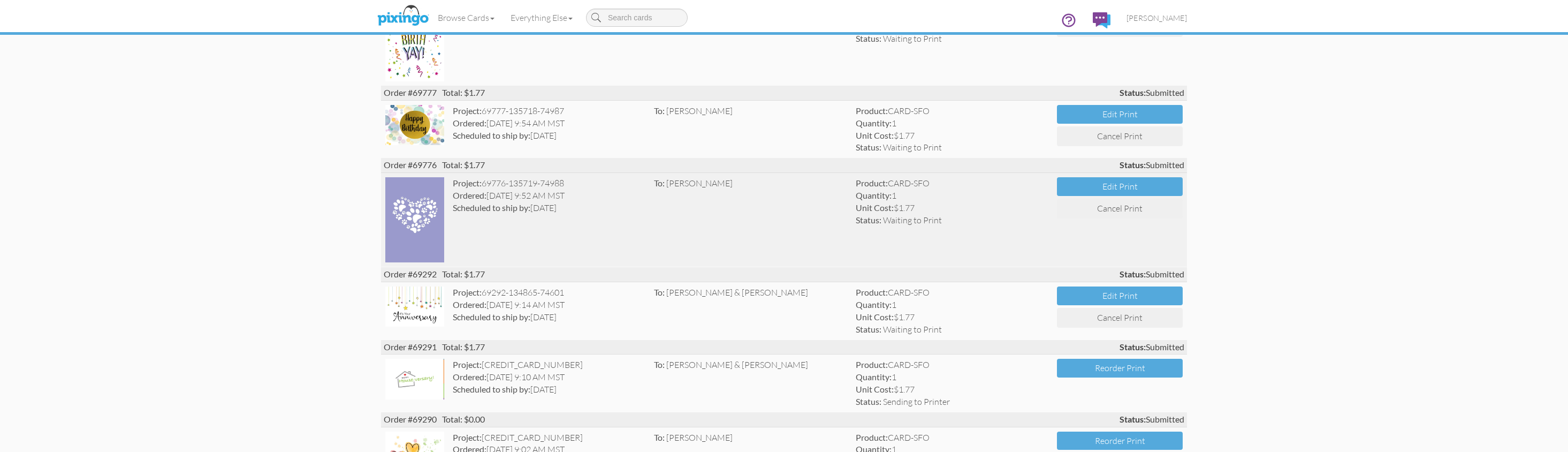
scroll to position [573, 0]
